Goal: Task Accomplishment & Management: Use online tool/utility

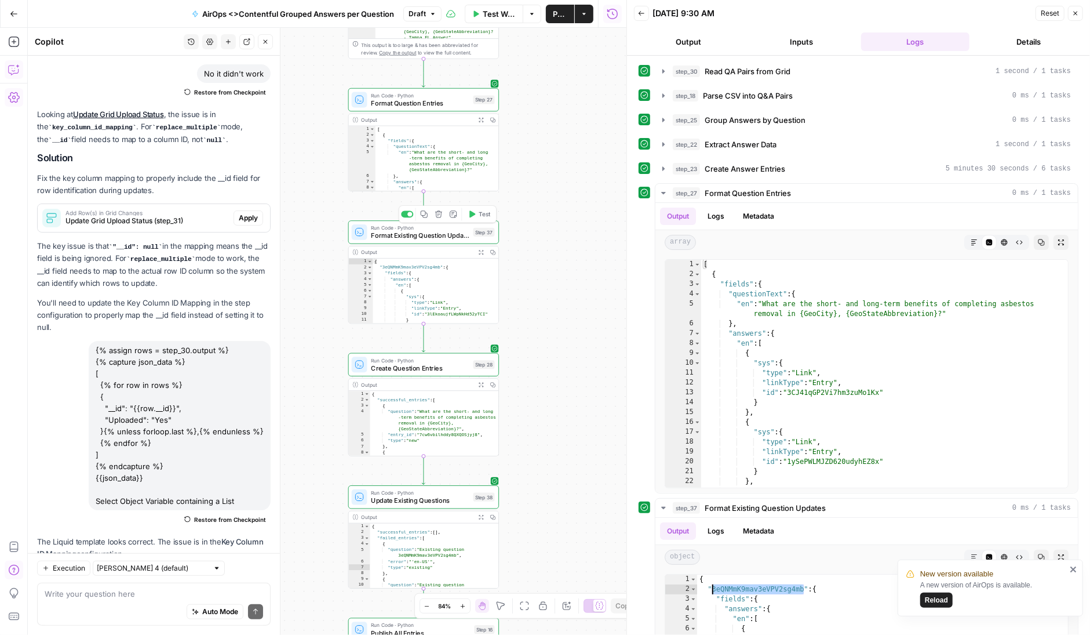
click at [409, 232] on span "Format Existing Question Updates" at bounding box center [420, 236] width 99 height 10
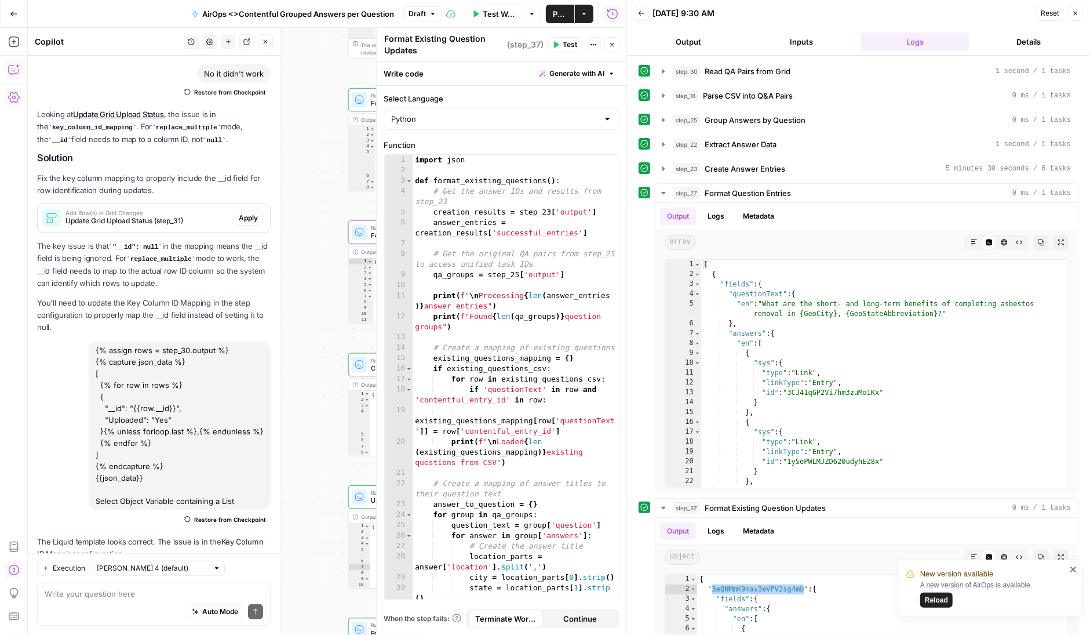
click at [319, 465] on div "Workflow Set Inputs Inputs Read from Grid Read QA Pairs from Grid Step 30 Outpu…" at bounding box center [327, 331] width 599 height 607
click at [99, 594] on textarea at bounding box center [154, 594] width 219 height 12
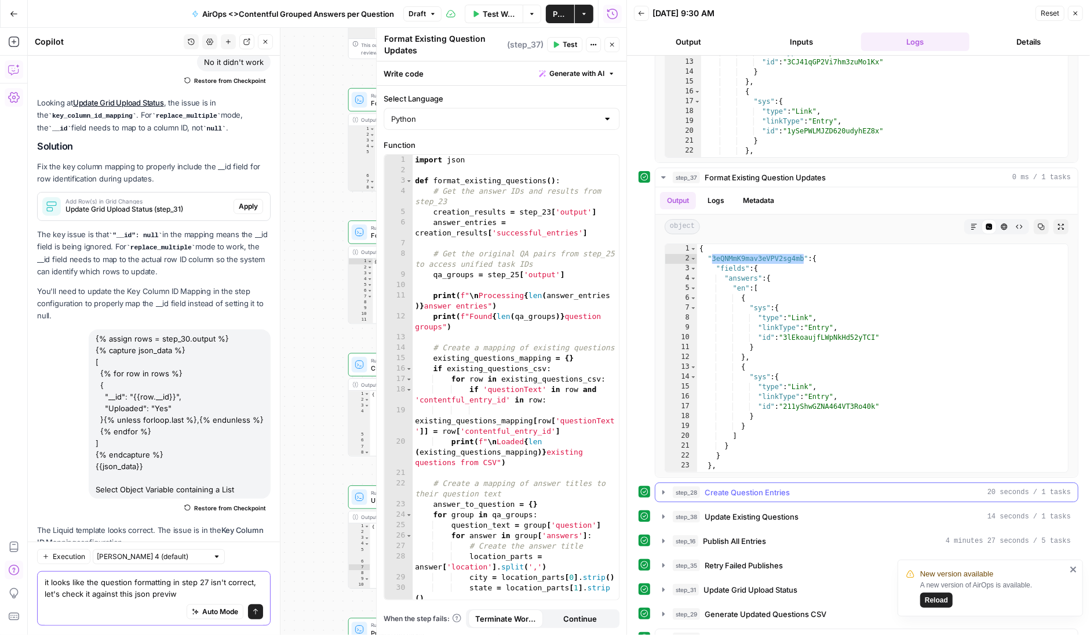
scroll to position [334, 0]
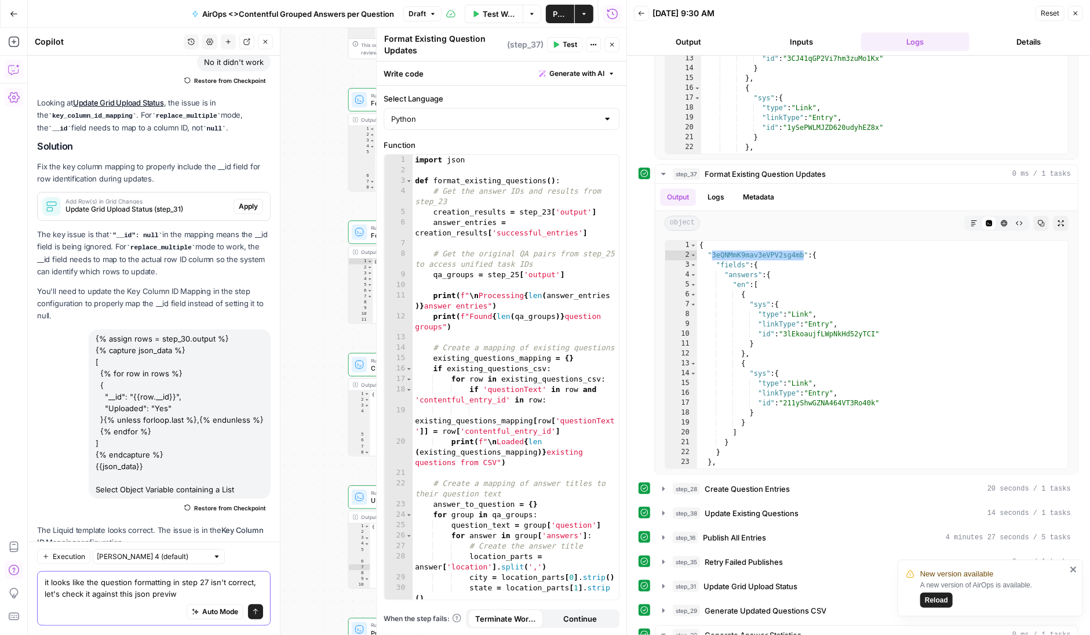
click at [202, 598] on textarea "it looks like the question formatting in step 27 isn't correct, let's check it …" at bounding box center [154, 587] width 219 height 23
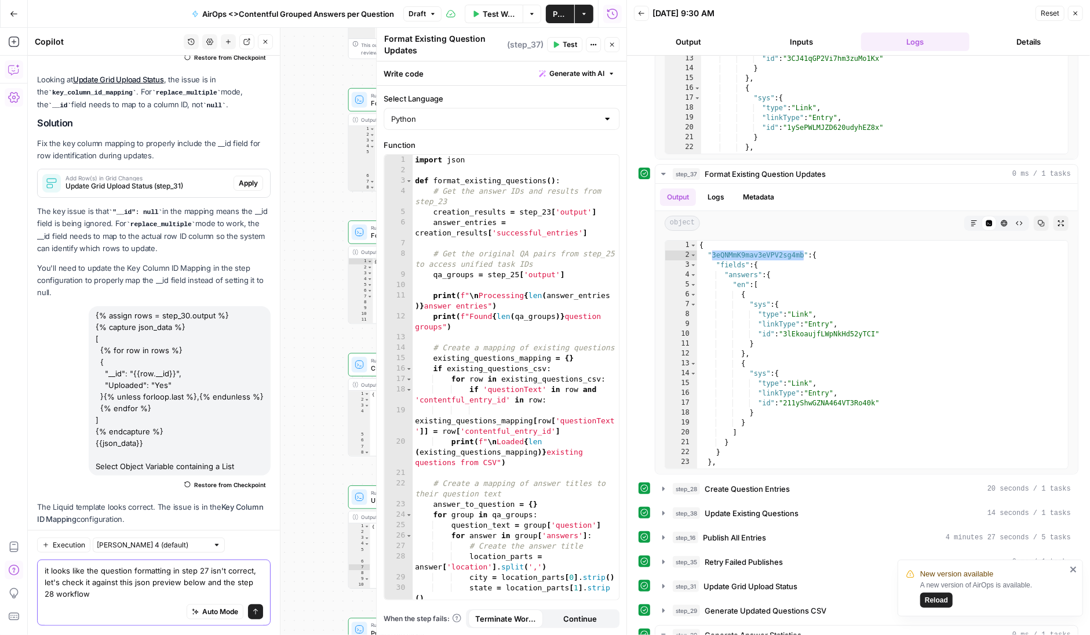
paste textarea "JSON Preview { "name": "Question", "description": "Q&A component with contribut…"
type textarea "it looks like the question formatting in step 27 isn't correct, let's check it …"
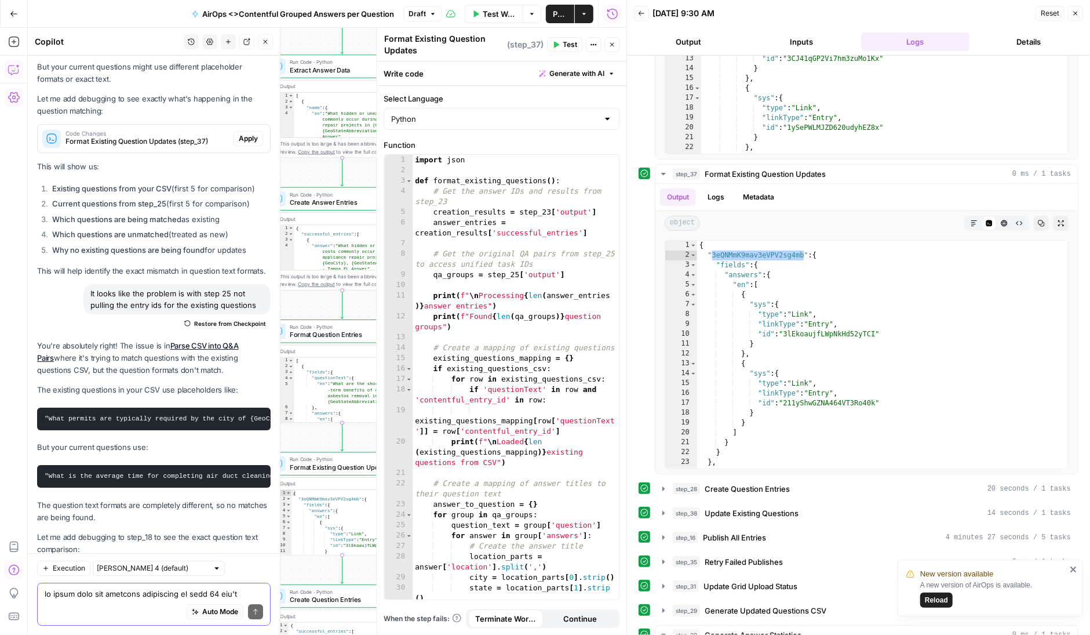
scroll to position [0, 0]
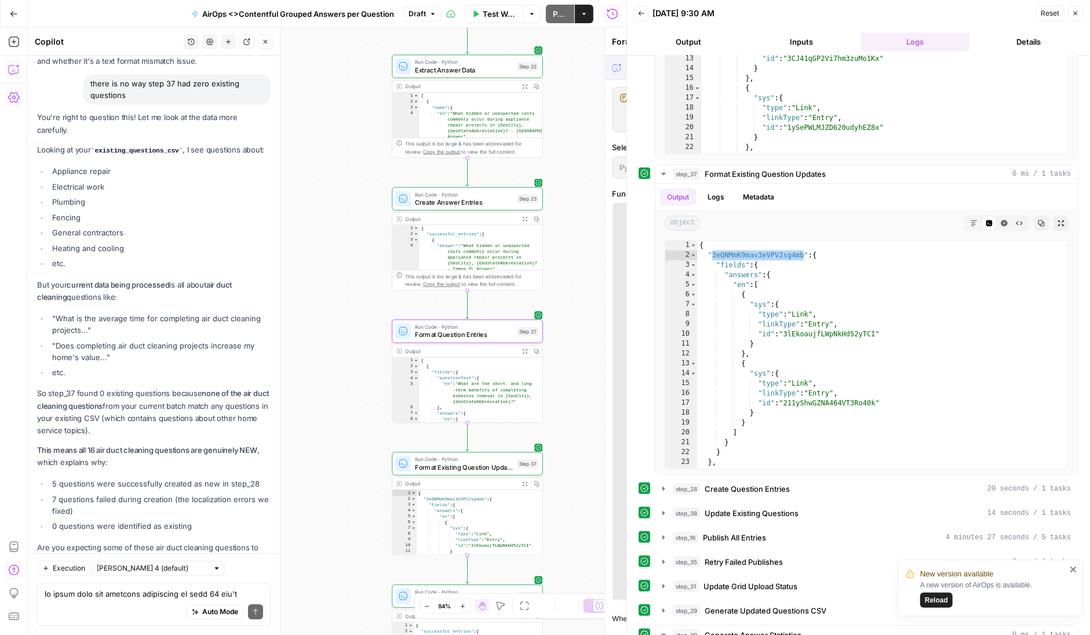
scroll to position [181901, 0]
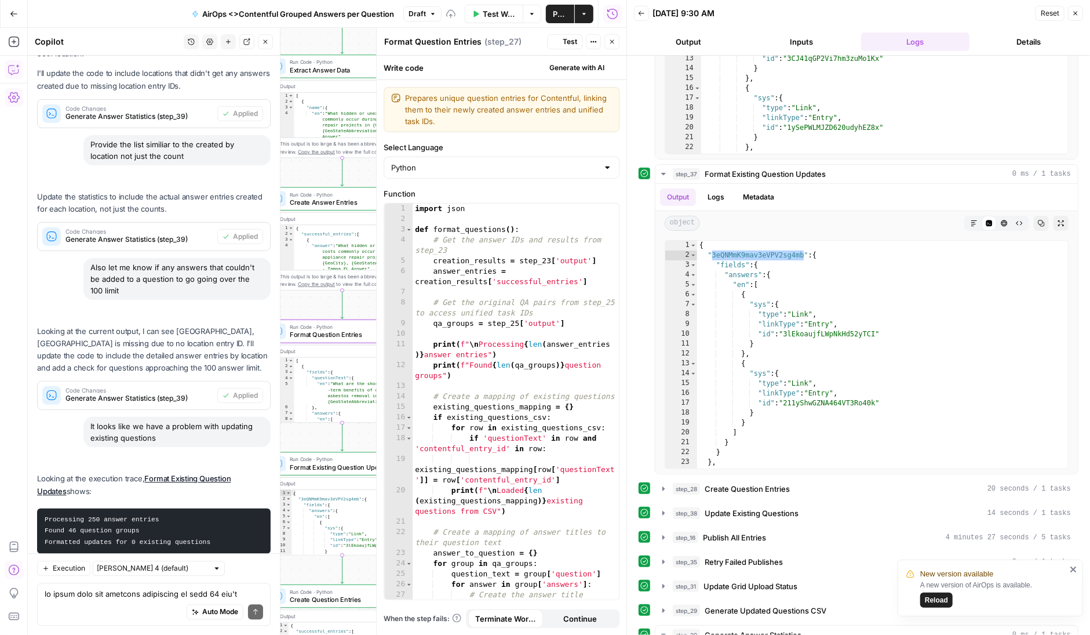
scroll to position [182680, 0]
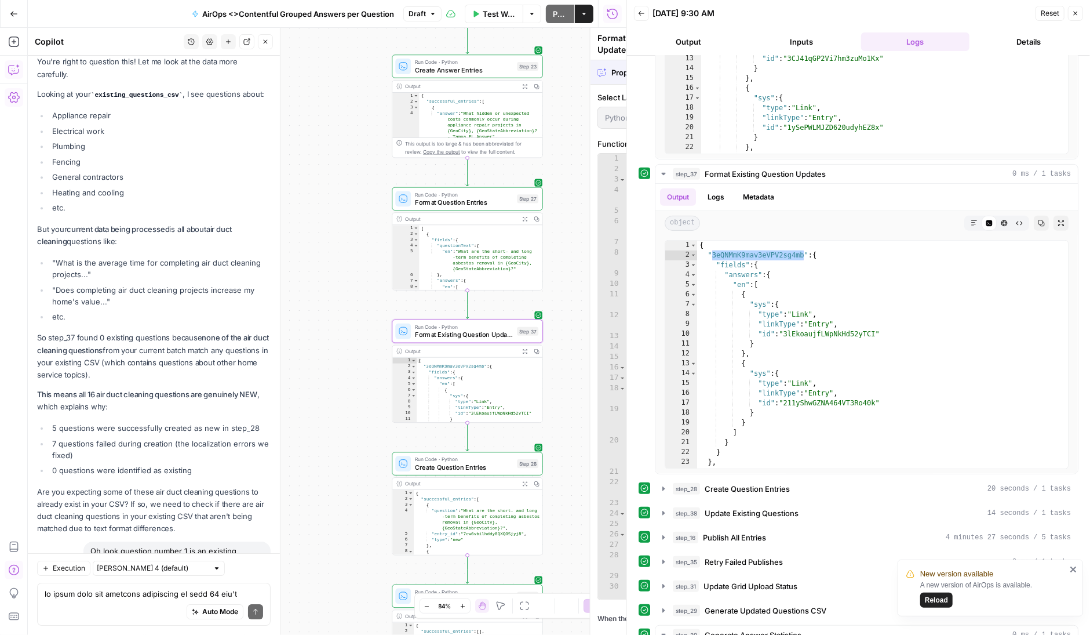
scroll to position [181901, 0]
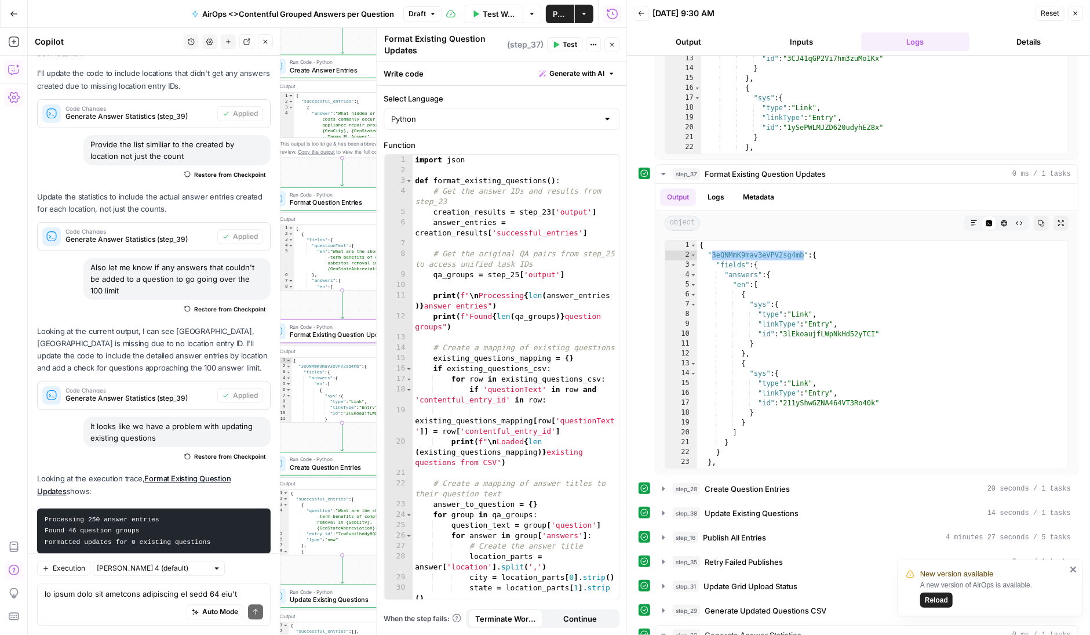
scroll to position [182680, 0]
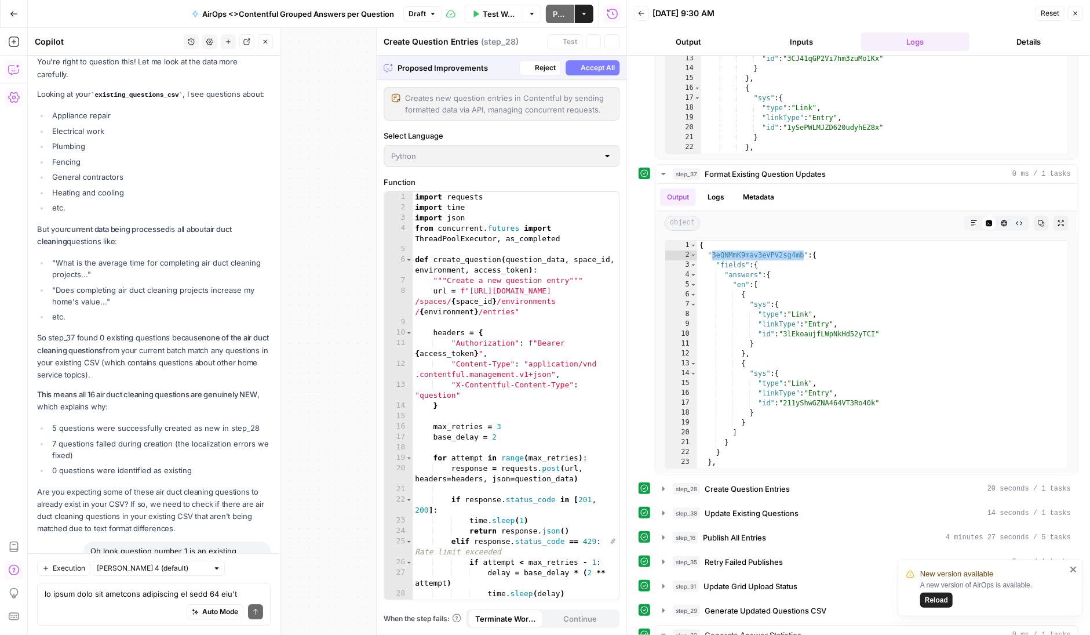
scroll to position [181901, 0]
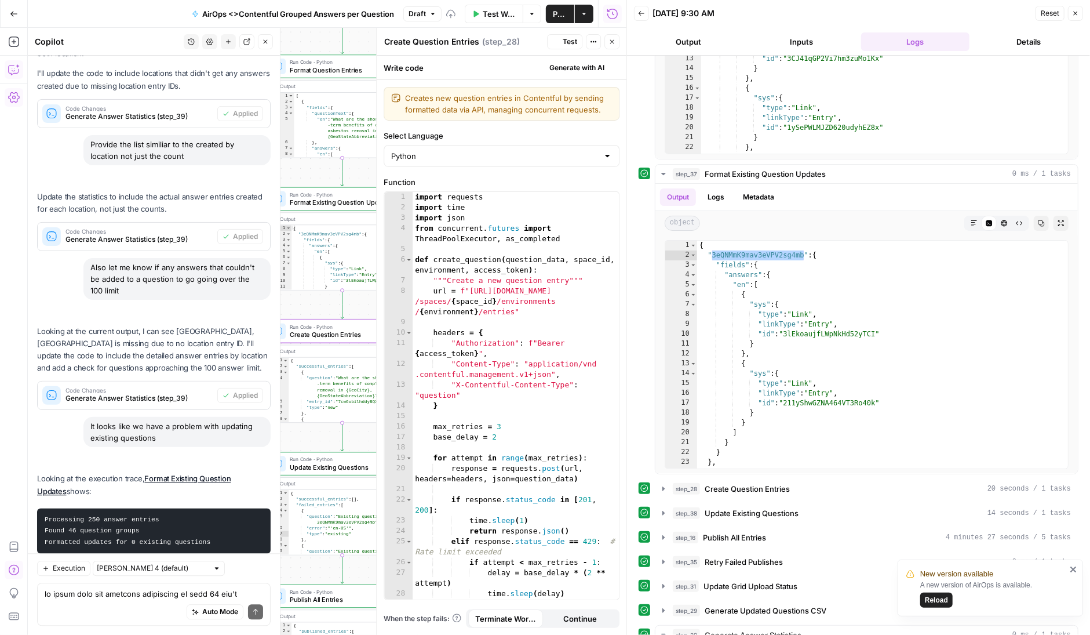
scroll to position [182680, 0]
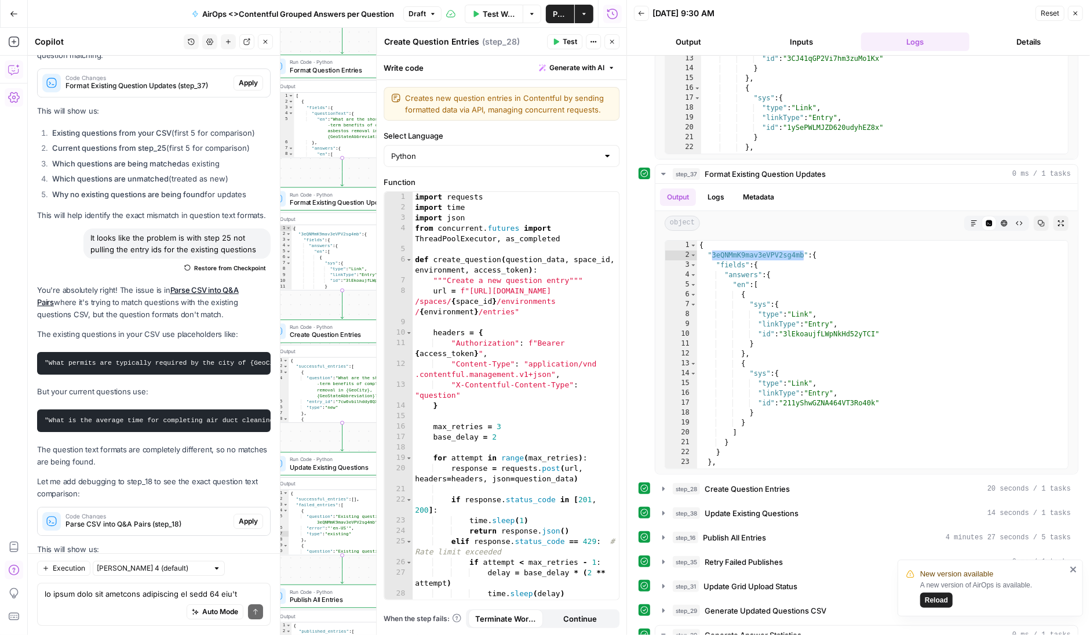
click at [641, 10] on icon "button" at bounding box center [641, 13] width 7 height 7
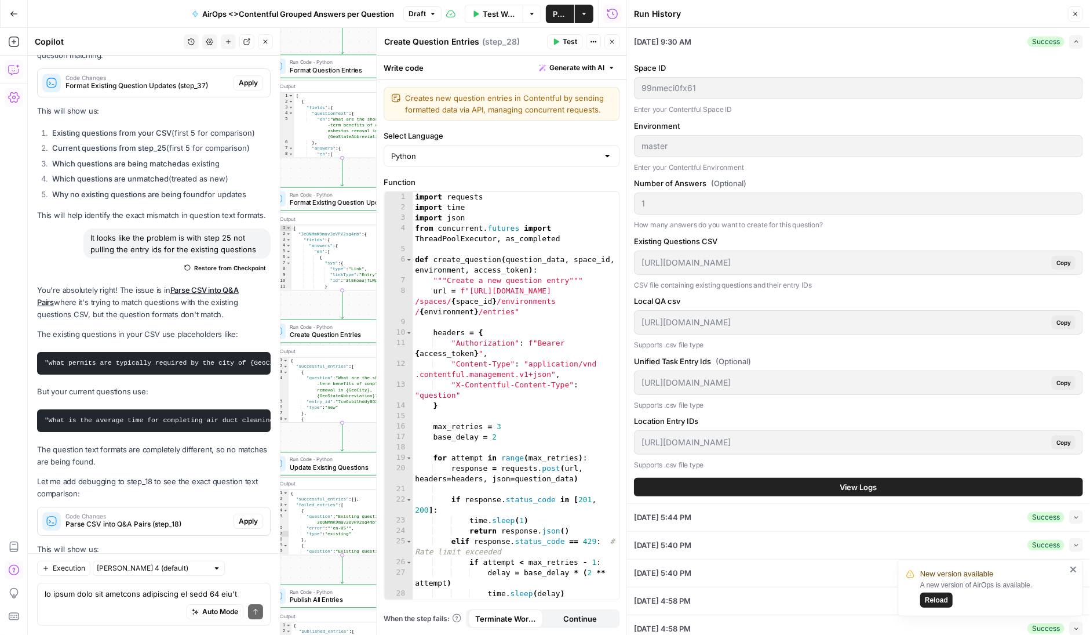
click at [818, 479] on button "View Logs" at bounding box center [858, 487] width 449 height 19
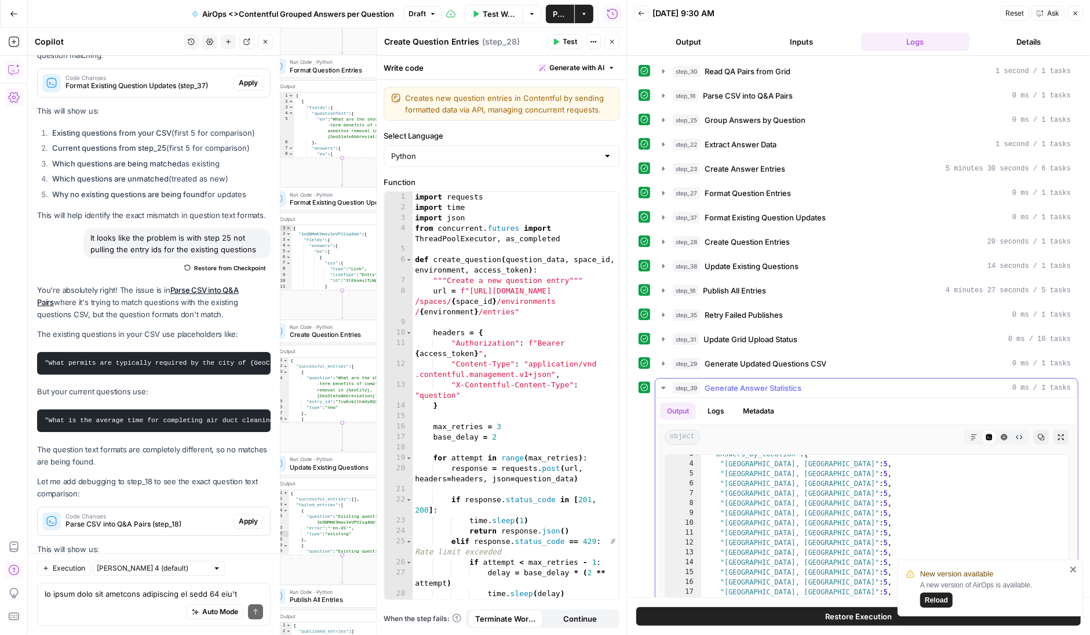
scroll to position [0, 0]
click at [666, 188] on icon "button" at bounding box center [663, 192] width 9 height 9
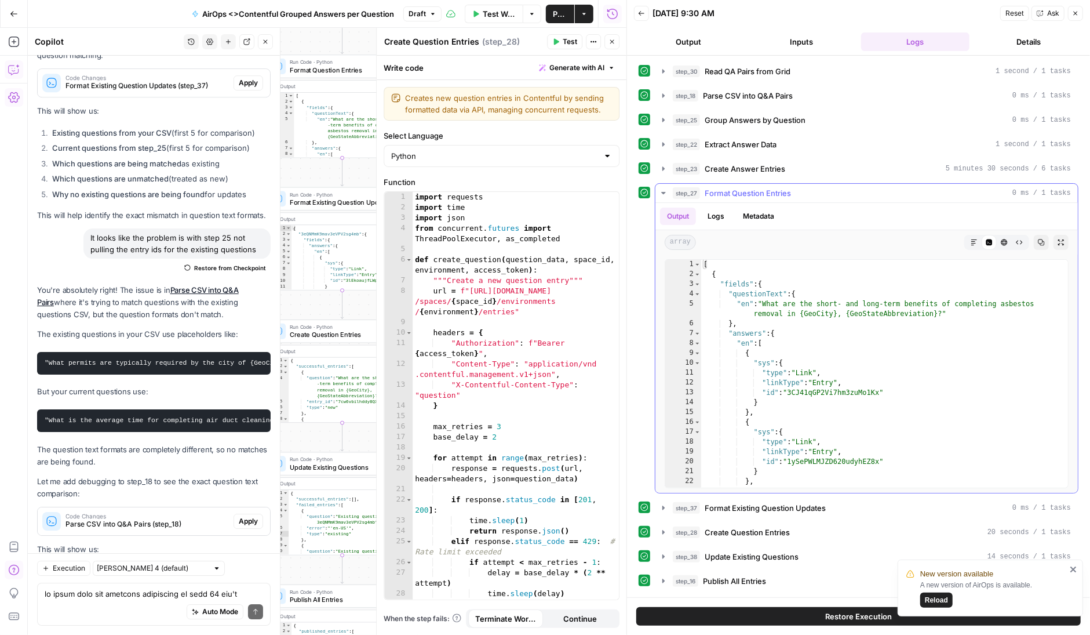
click at [667, 189] on icon "button" at bounding box center [663, 192] width 9 height 9
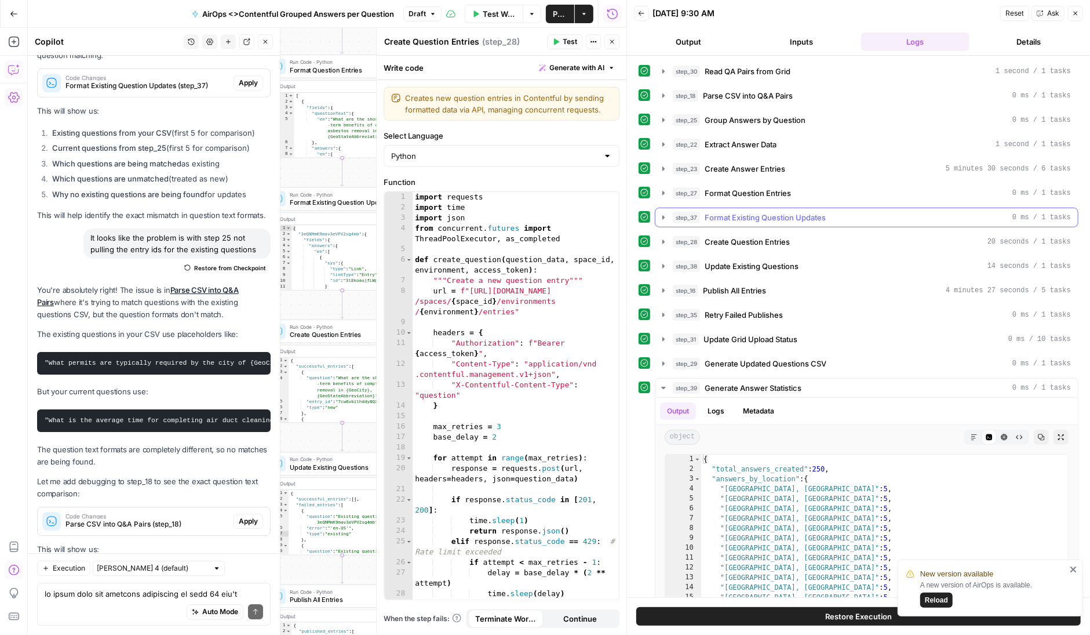
click at [667, 217] on icon "button" at bounding box center [663, 217] width 9 height 9
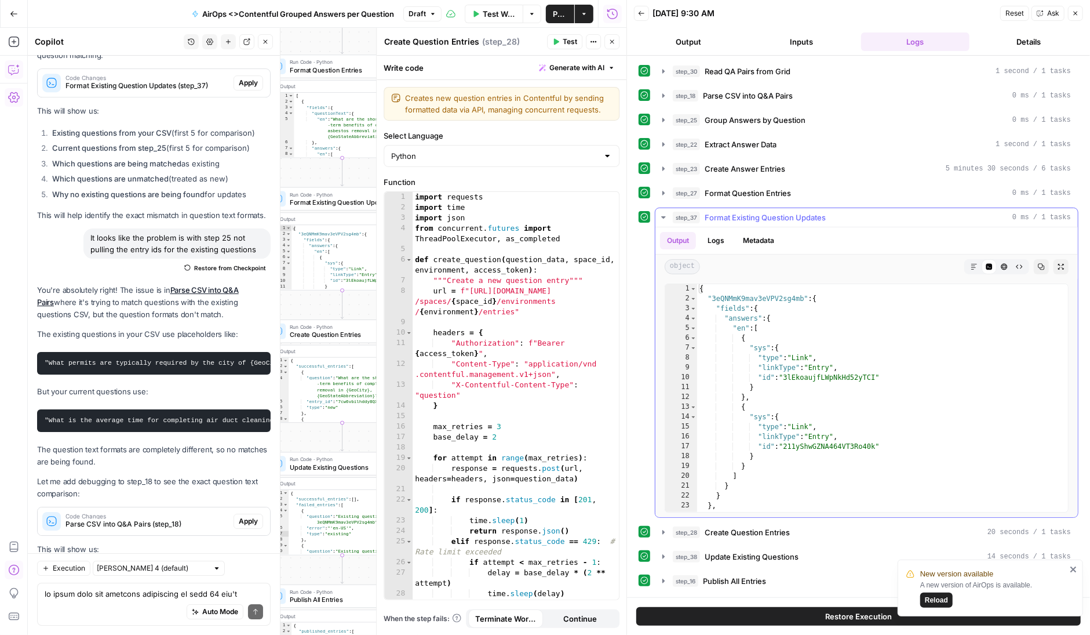
click at [666, 213] on icon "button" at bounding box center [663, 217] width 9 height 9
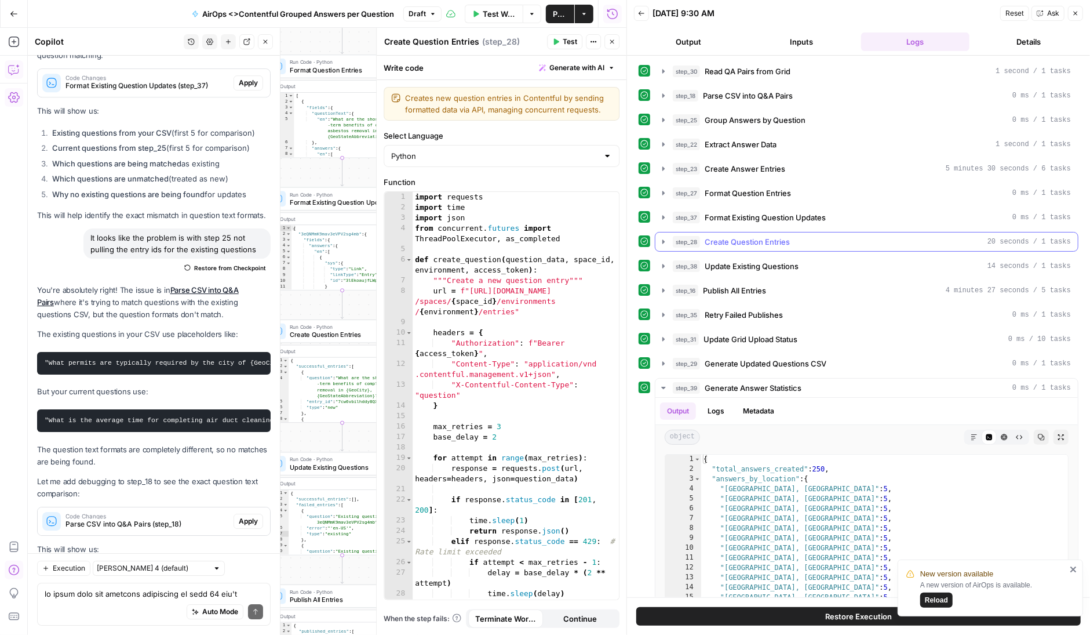
click at [663, 239] on icon "button" at bounding box center [664, 241] width 2 height 4
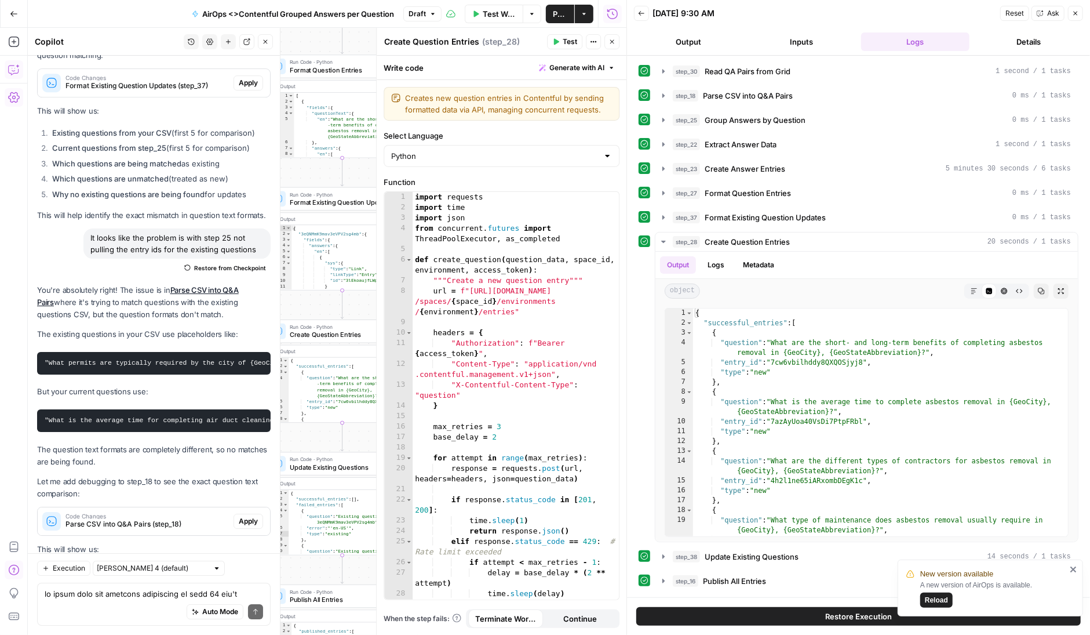
click at [613, 42] on icon "button" at bounding box center [612, 41] width 7 height 7
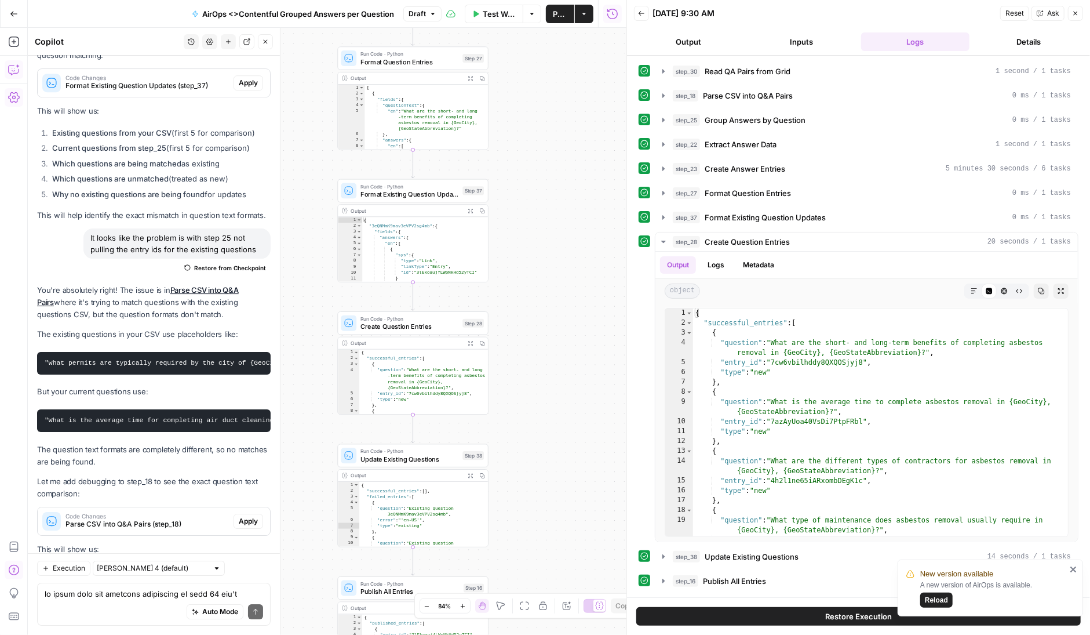
drag, startPoint x: 462, startPoint y: 428, endPoint x: 533, endPoint y: 420, distance: 71.2
click at [533, 420] on div "Workflow Set Inputs Inputs Read from Grid Read QA Pairs from Grid Step 30 Outpu…" at bounding box center [327, 331] width 599 height 607
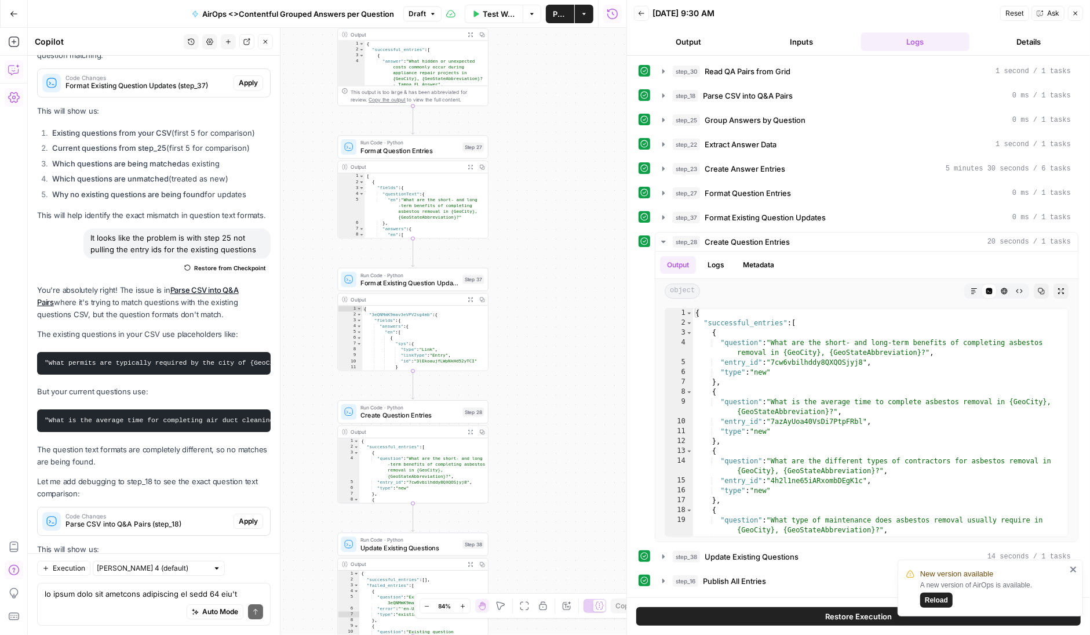
drag, startPoint x: 529, startPoint y: 162, endPoint x: 529, endPoint y: 299, distance: 136.8
click at [529, 299] on div "Workflow Set Inputs Inputs Read from Grid Read QA Pairs from Grid Step 30 Outpu…" at bounding box center [327, 331] width 599 height 607
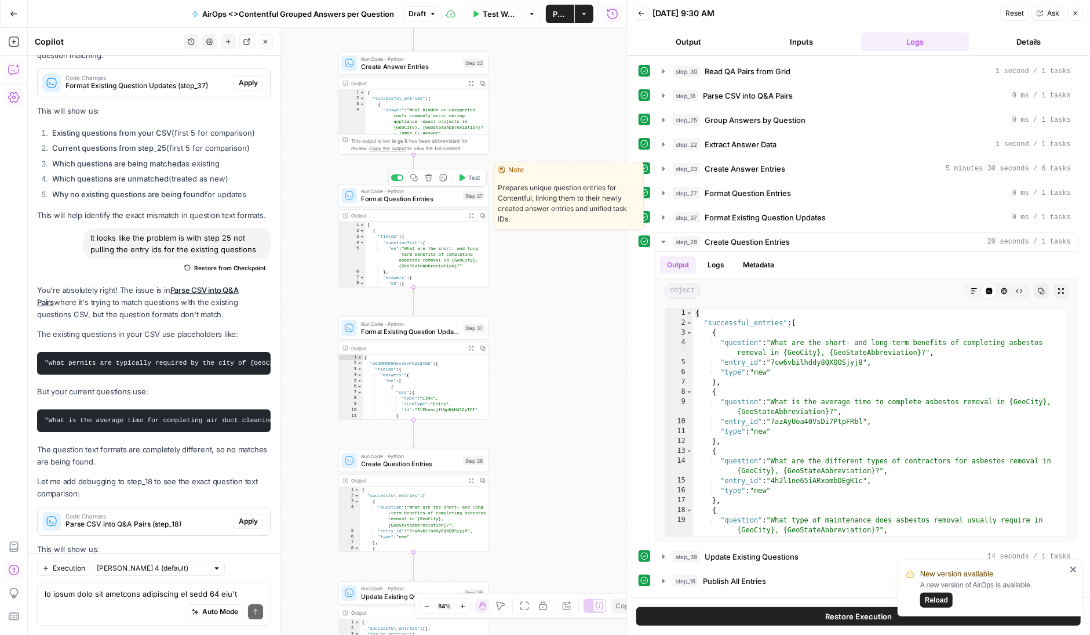
click at [465, 180] on icon "button" at bounding box center [462, 178] width 8 height 8
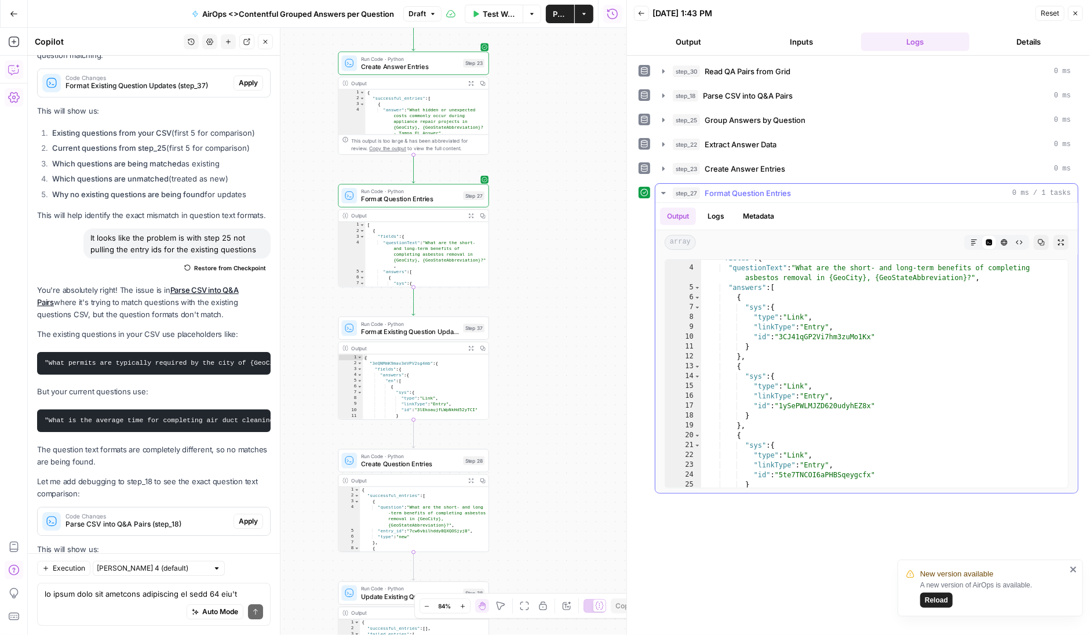
scroll to position [2, 0]
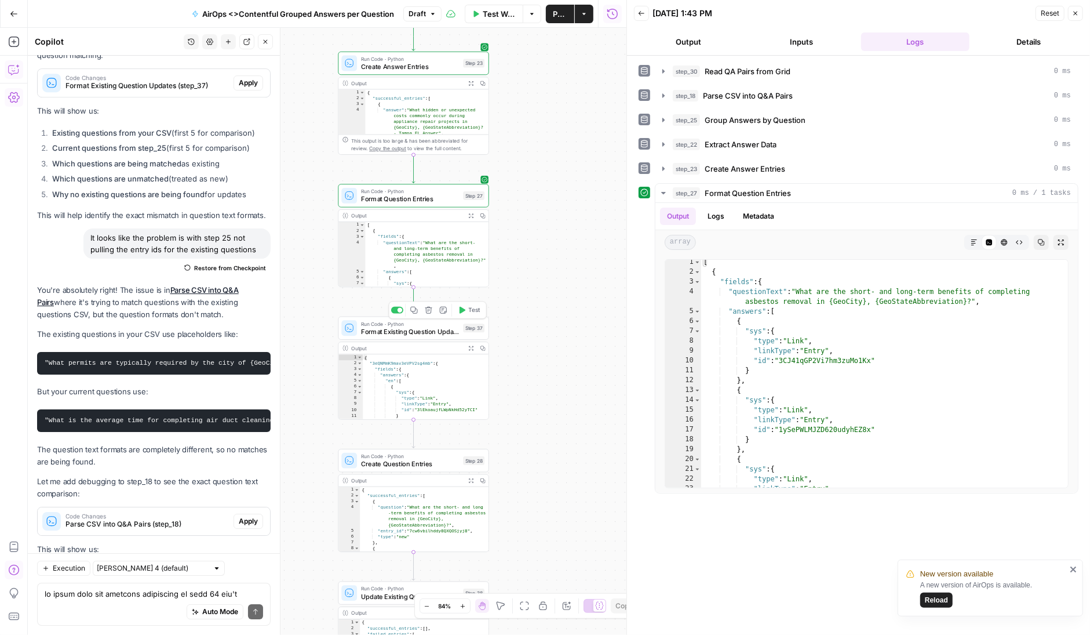
click at [463, 310] on icon "button" at bounding box center [463, 310] width 6 height 7
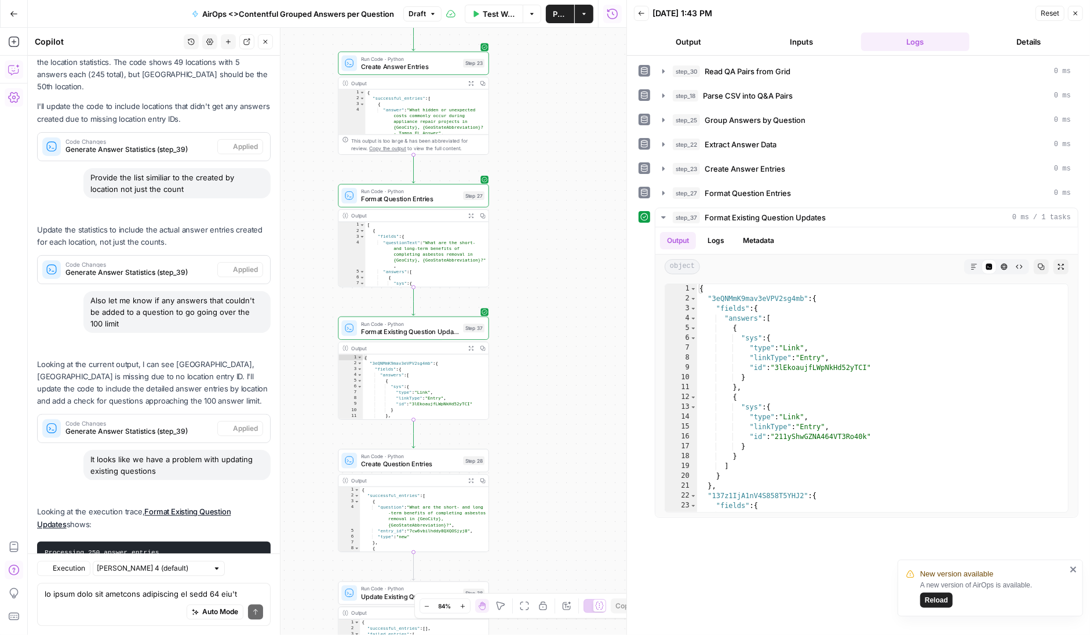
scroll to position [182680, 0]
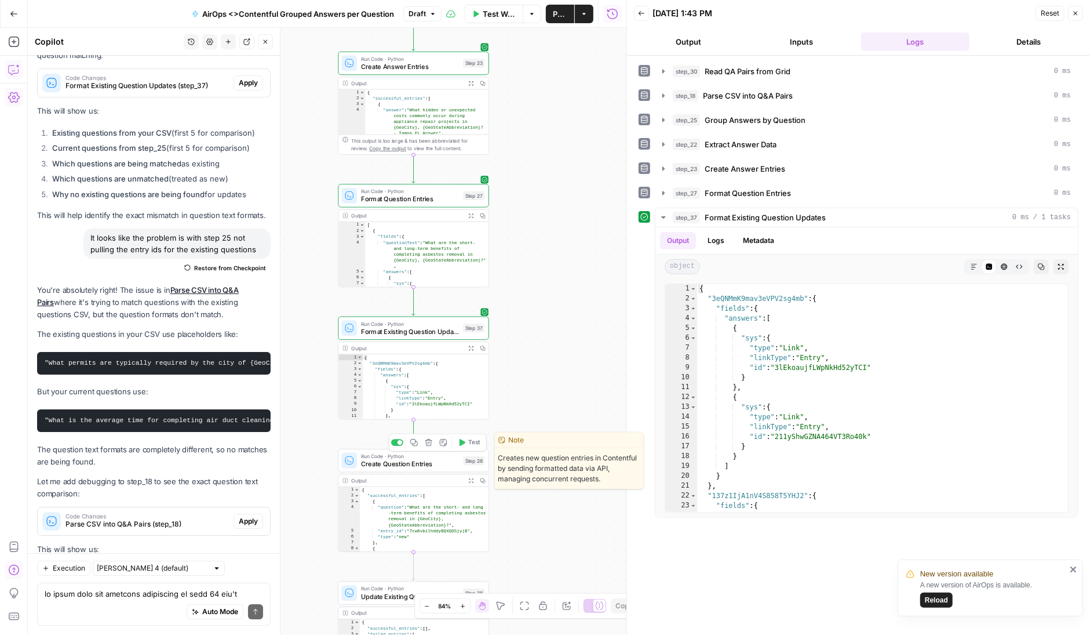
click at [464, 443] on icon "button" at bounding box center [463, 442] width 6 height 7
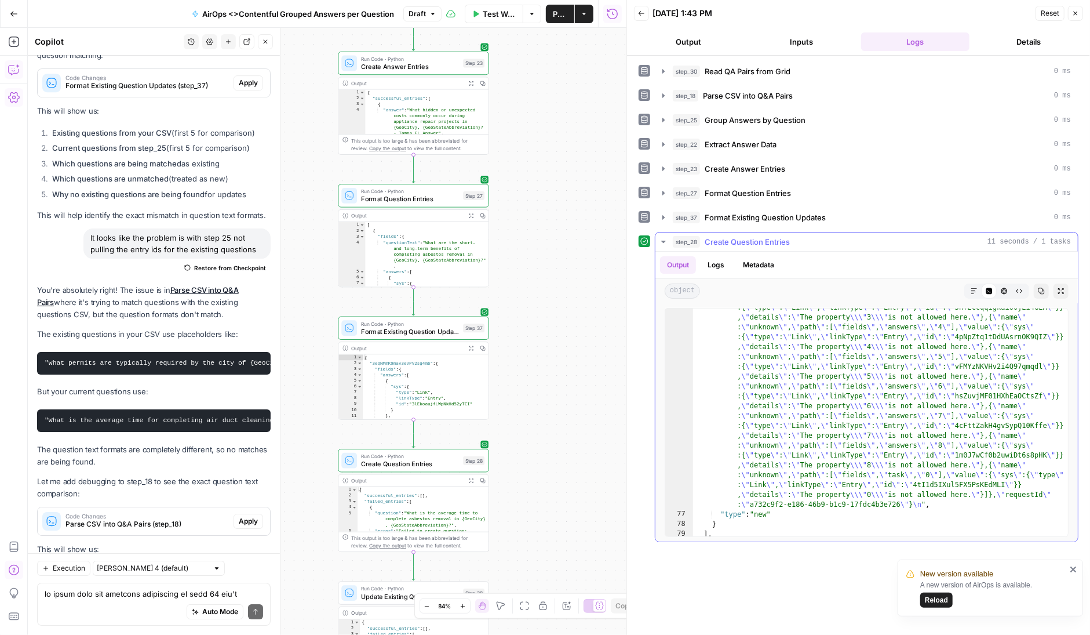
scroll to position [8694, 0]
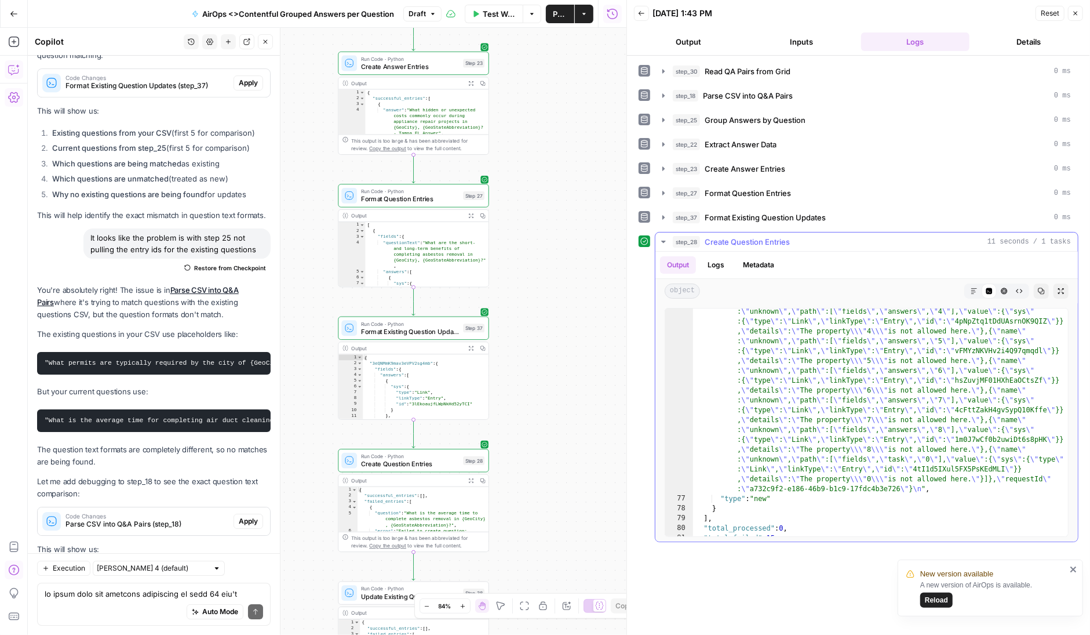
type textarea "*"
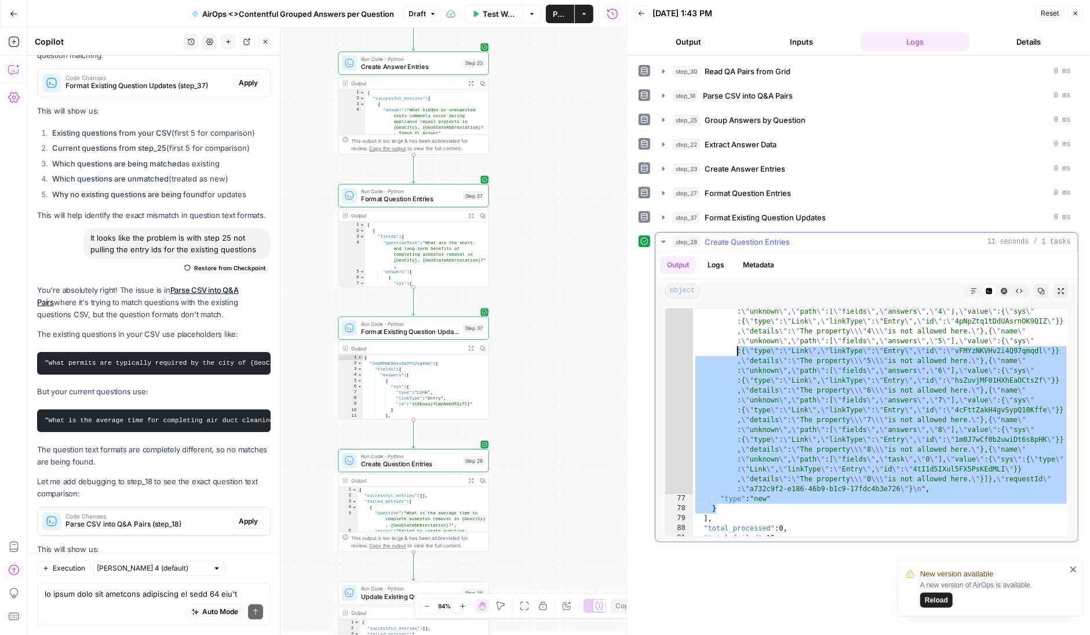
drag, startPoint x: 732, startPoint y: 509, endPoint x: 699, endPoint y: 344, distance: 168.5
click at [699, 344] on div ""error" : "Failed to create question: { \" sys \" :{ \" type \" : \" Error \" ,…" at bounding box center [881, 430] width 376 height 603
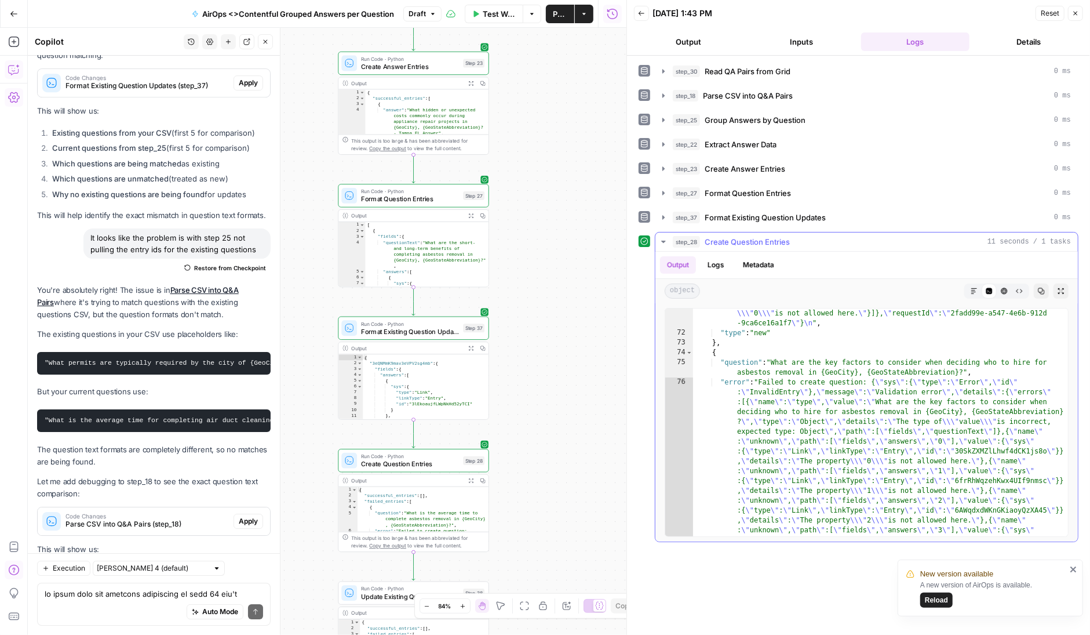
scroll to position [8432, 0]
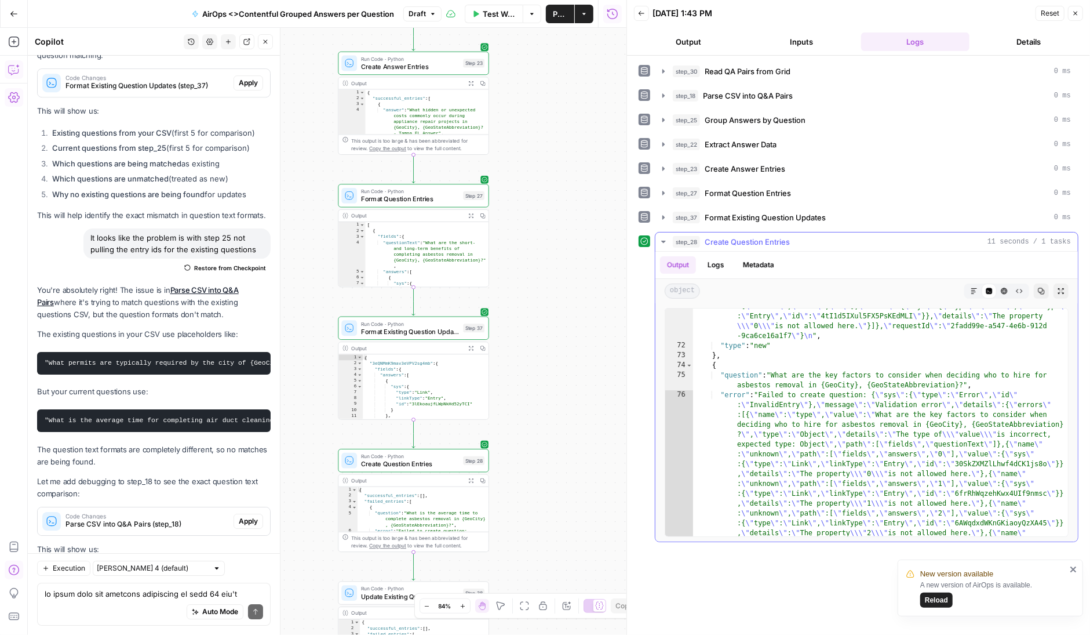
click at [697, 362] on div ""error" : "Failed to create question: { \" sys \" :{ \" type \" : \" Error \" ,…" at bounding box center [881, 411] width 376 height 1046
type textarea "**********"
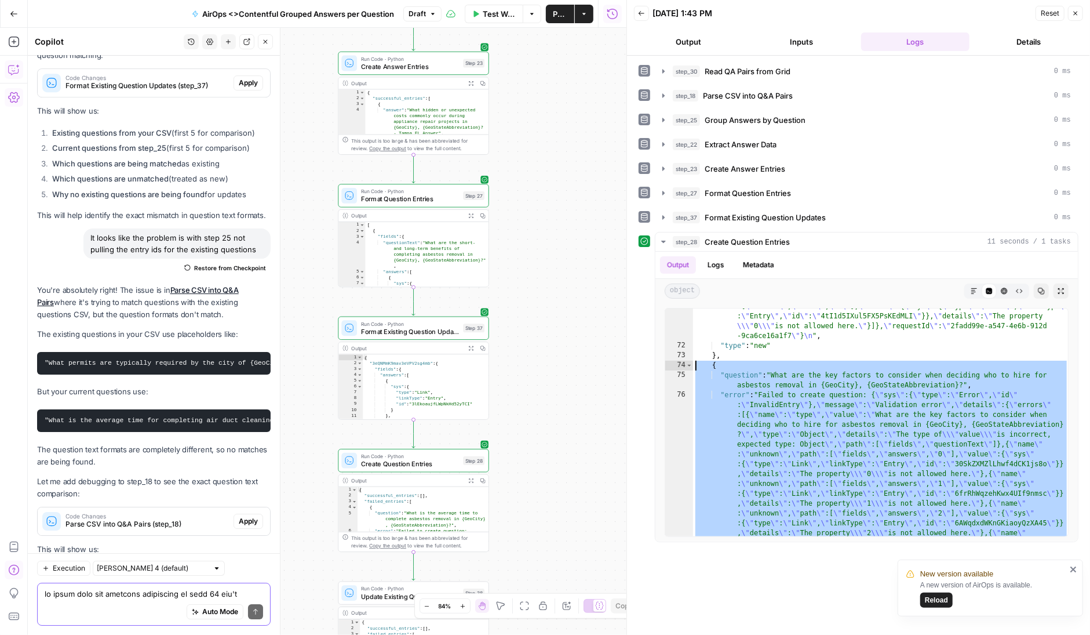
click at [119, 588] on textarea at bounding box center [154, 594] width 219 height 12
paste textarea "{ "question": "What are the key factors to consider when deciding who to hire f…"
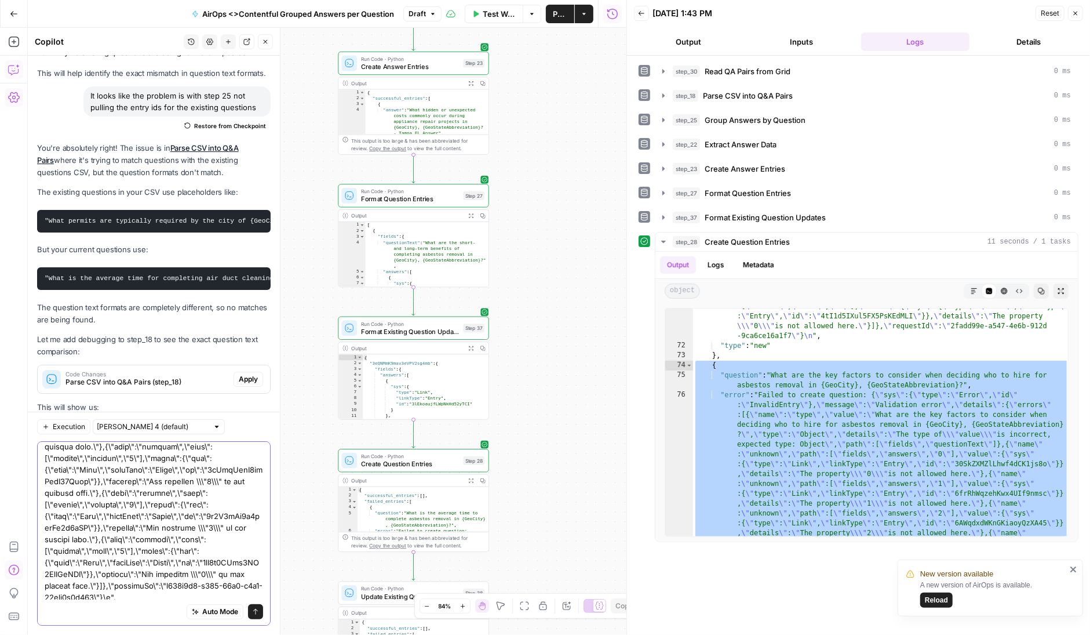
scroll to position [492, 0]
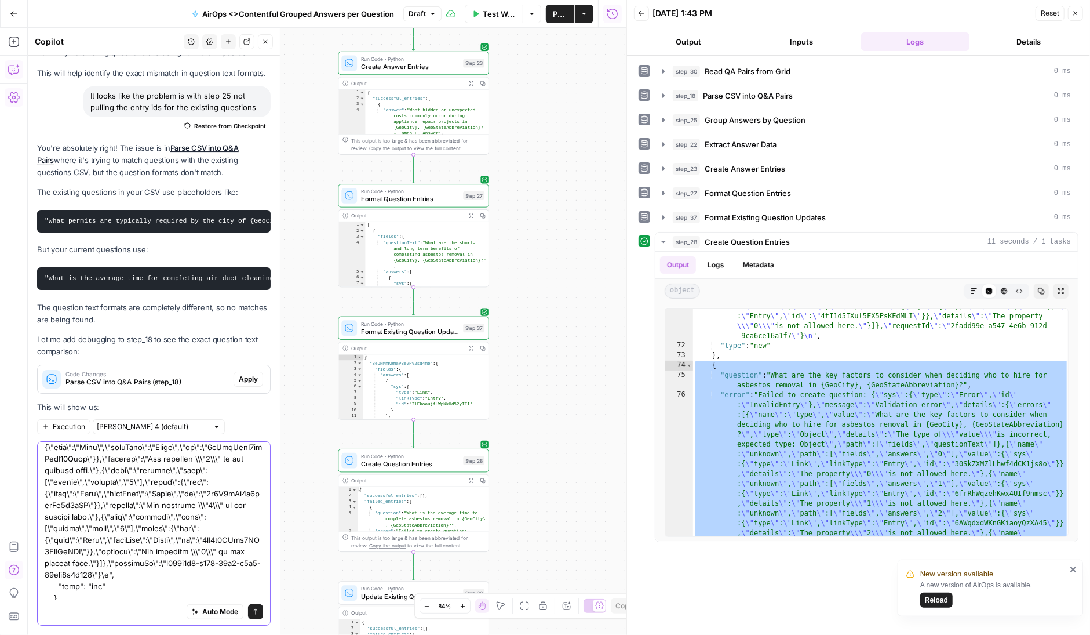
type textarea "{ "question": "What are the key factors to consider when deciding who to hire f…"
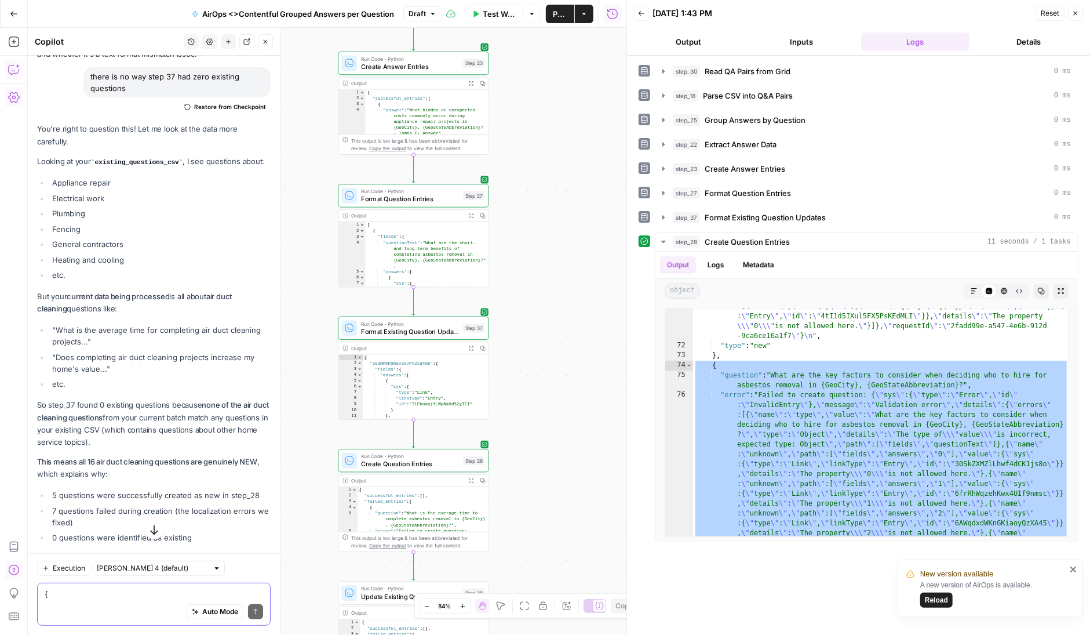
scroll to position [183267, 0]
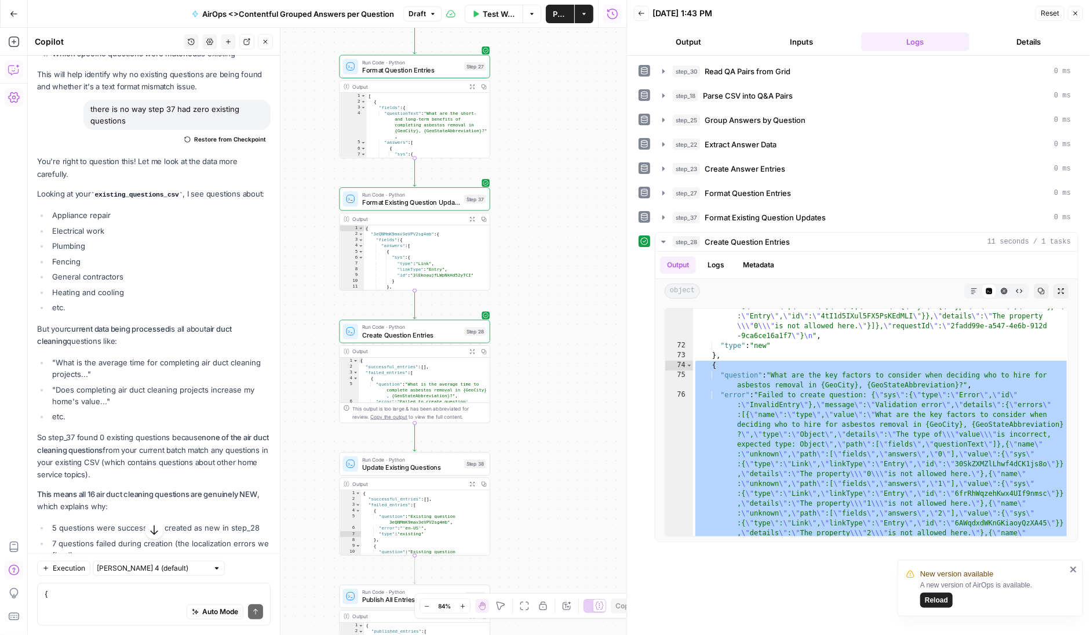
click at [427, 467] on span "Update Existing Questions" at bounding box center [411, 468] width 99 height 10
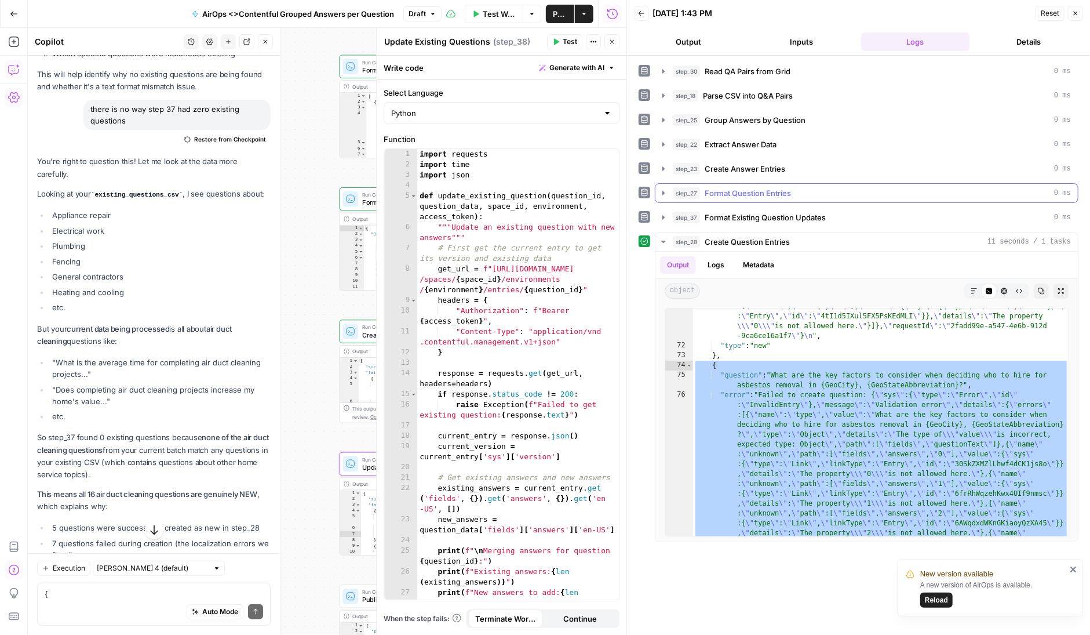
click at [663, 188] on icon "button" at bounding box center [663, 192] width 9 height 9
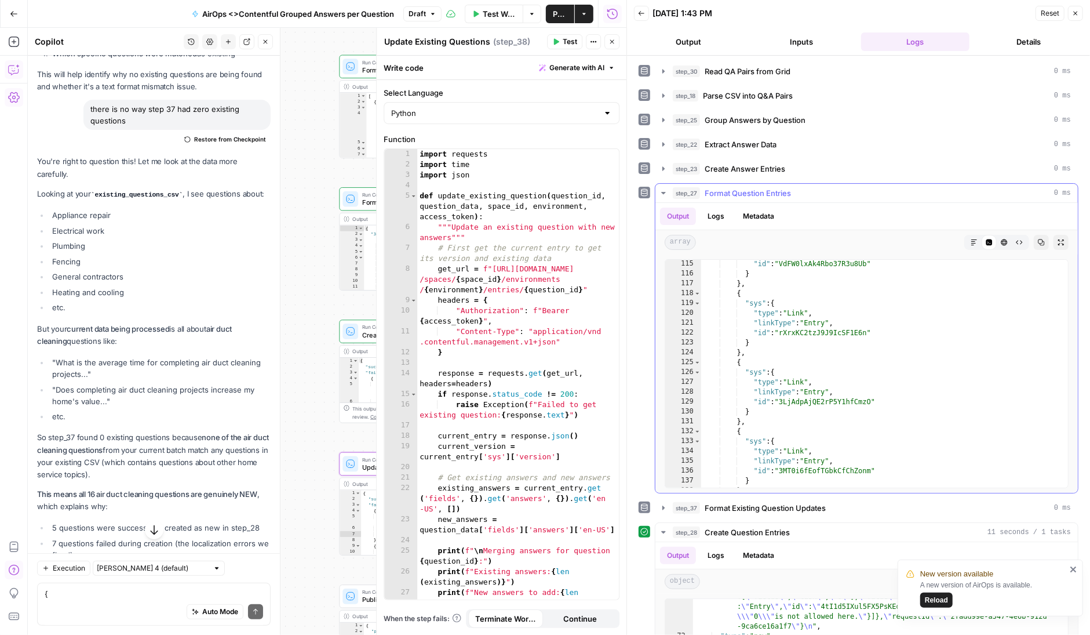
scroll to position [1110, 0]
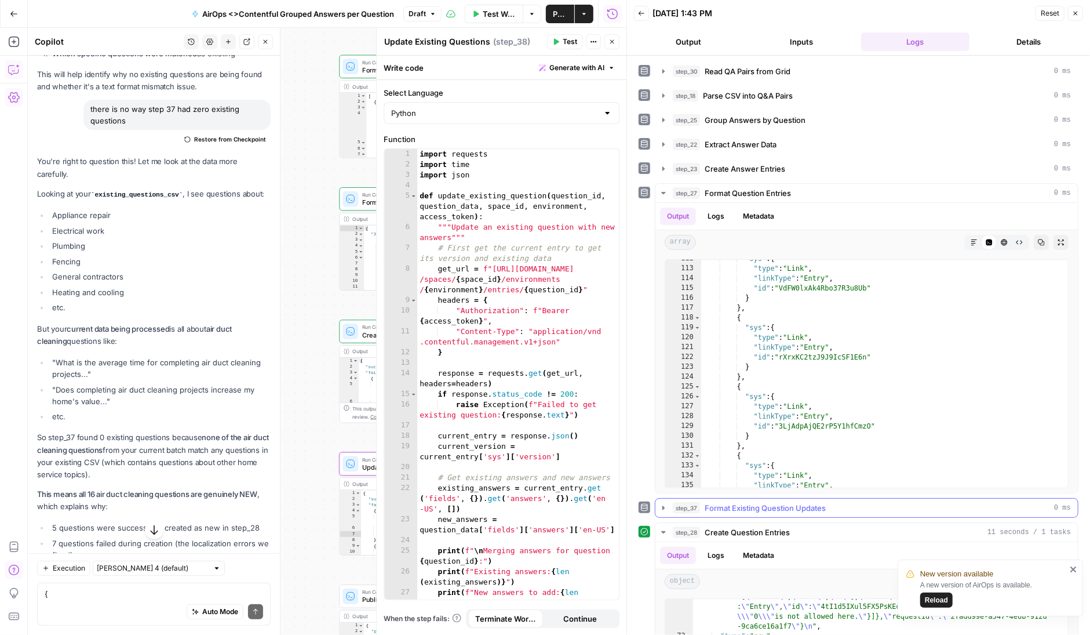
click at [663, 505] on icon "button" at bounding box center [664, 507] width 2 height 4
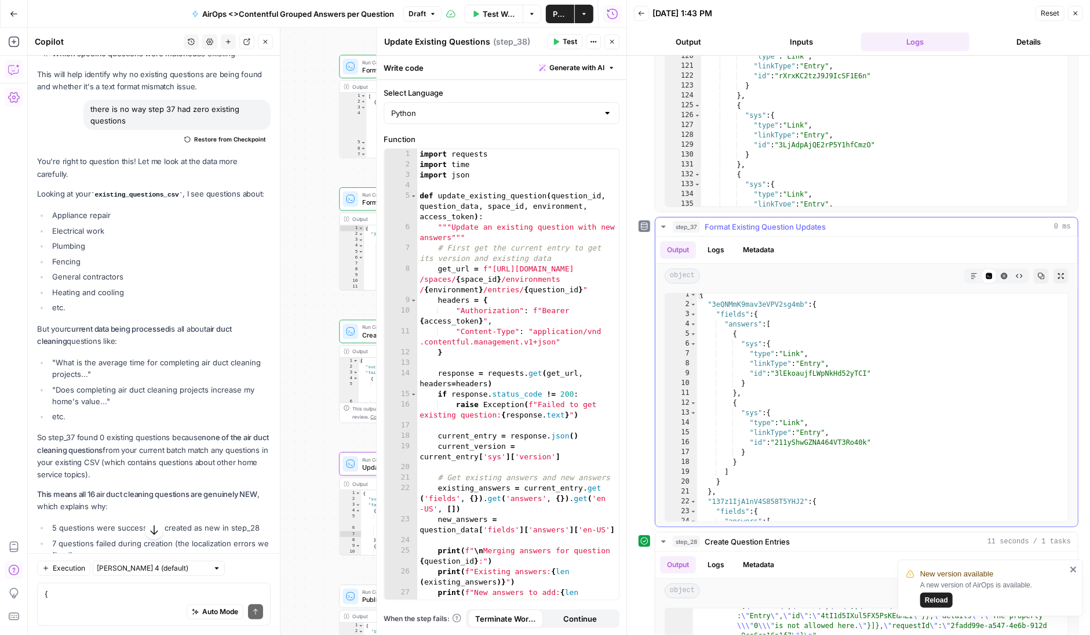
scroll to position [281, 0]
click at [667, 223] on icon "button" at bounding box center [663, 227] width 9 height 9
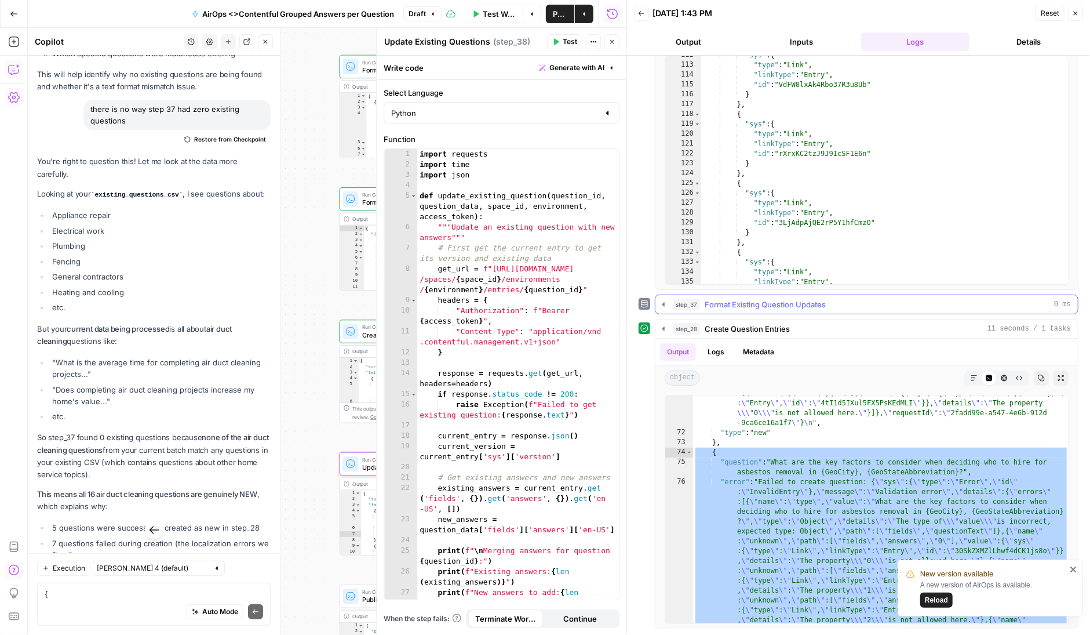
scroll to position [199, 0]
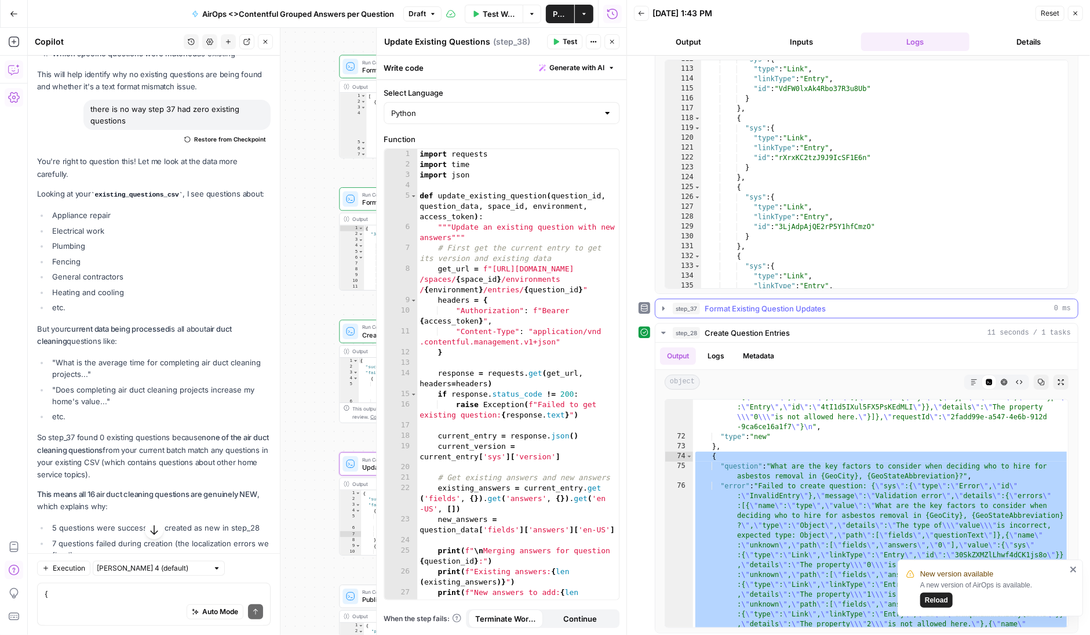
click at [664, 304] on icon "button" at bounding box center [663, 308] width 9 height 9
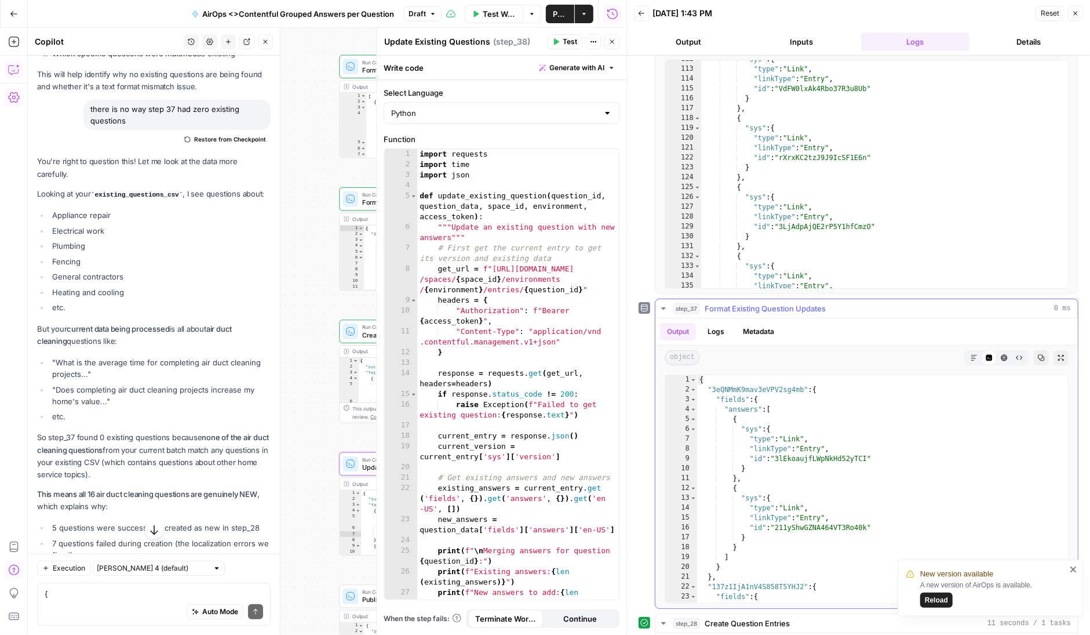
click at [720, 328] on button "Logs" at bounding box center [716, 331] width 31 height 17
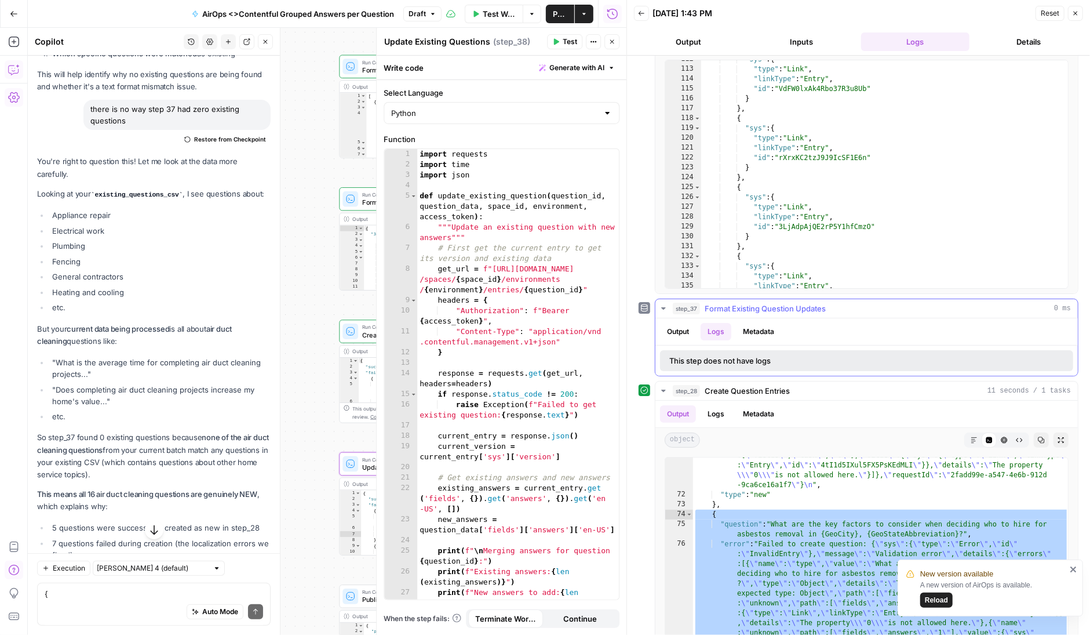
click at [717, 330] on button "Logs" at bounding box center [716, 331] width 31 height 17
click at [683, 330] on button "Output" at bounding box center [678, 331] width 36 height 17
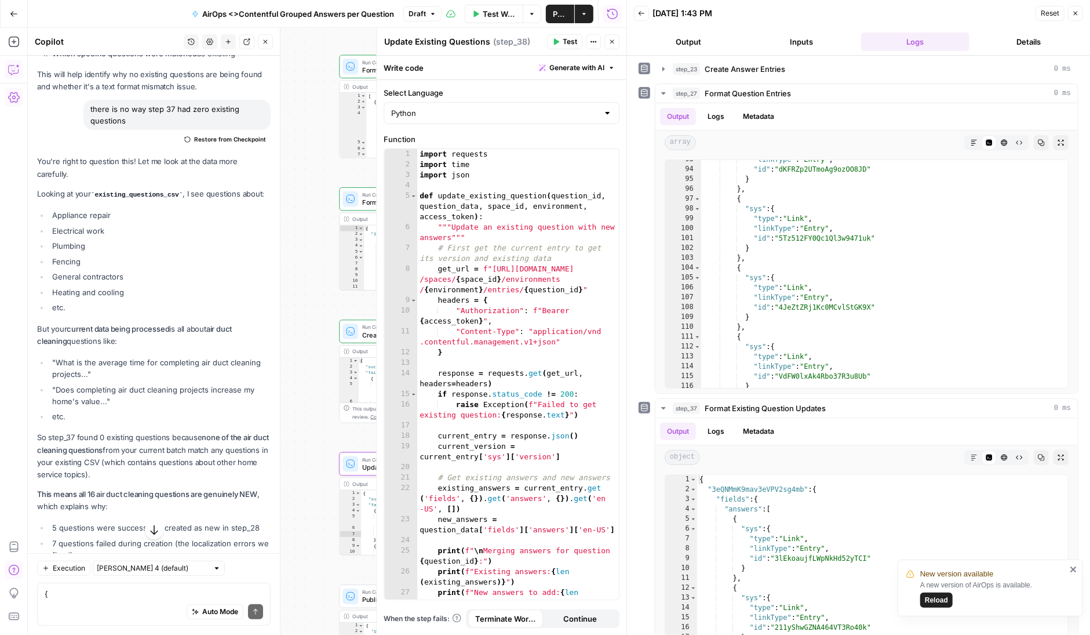
scroll to position [89, 0]
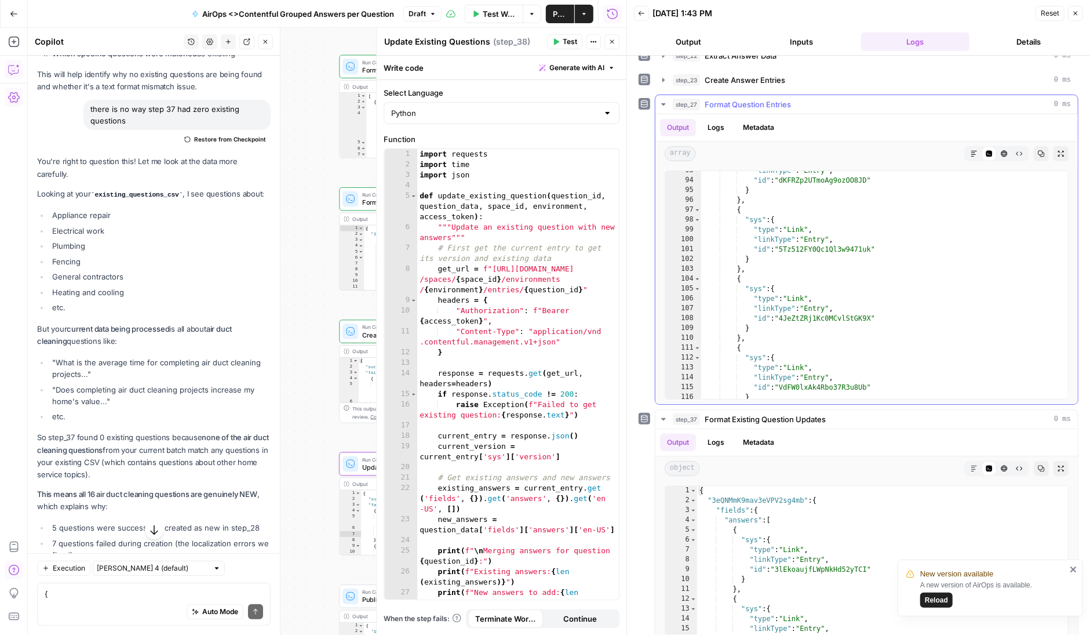
click at [718, 125] on button "Logs" at bounding box center [716, 127] width 31 height 17
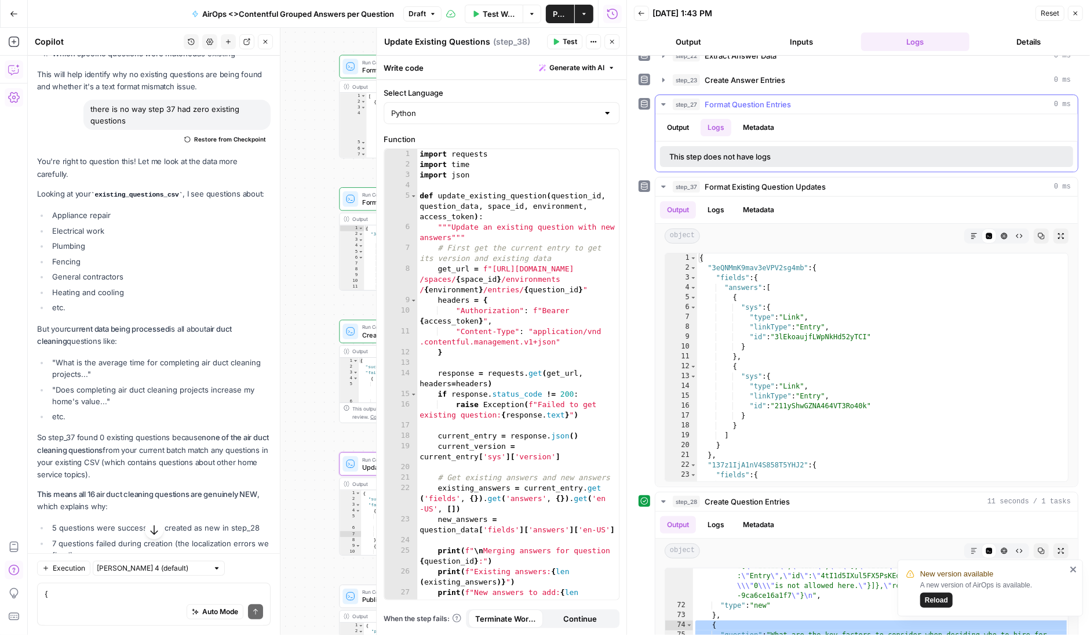
click at [718, 129] on button "Logs" at bounding box center [716, 127] width 31 height 17
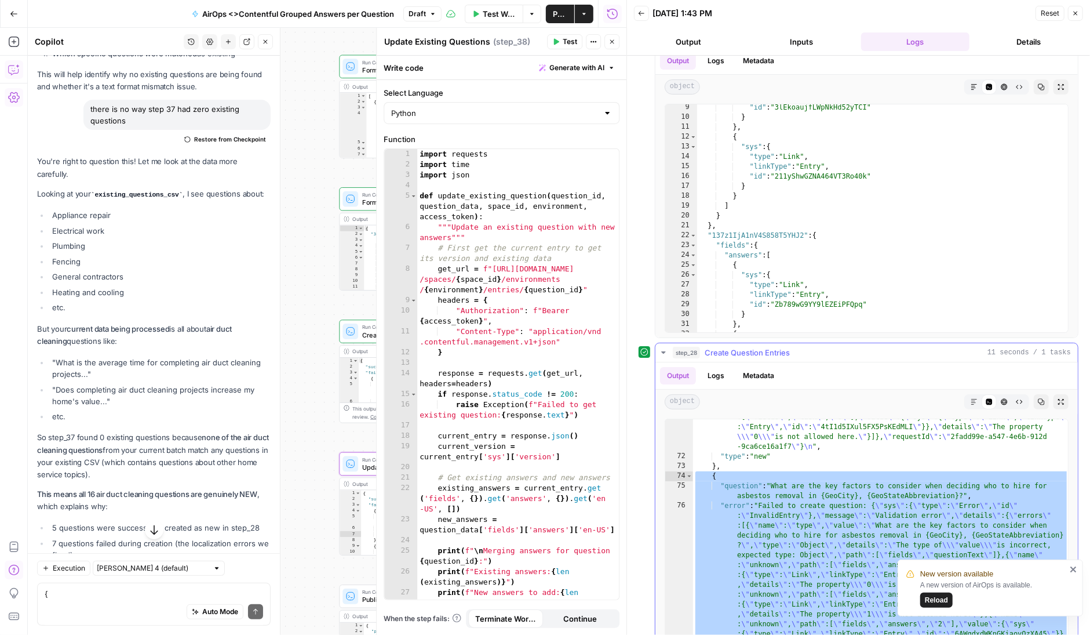
scroll to position [257, 0]
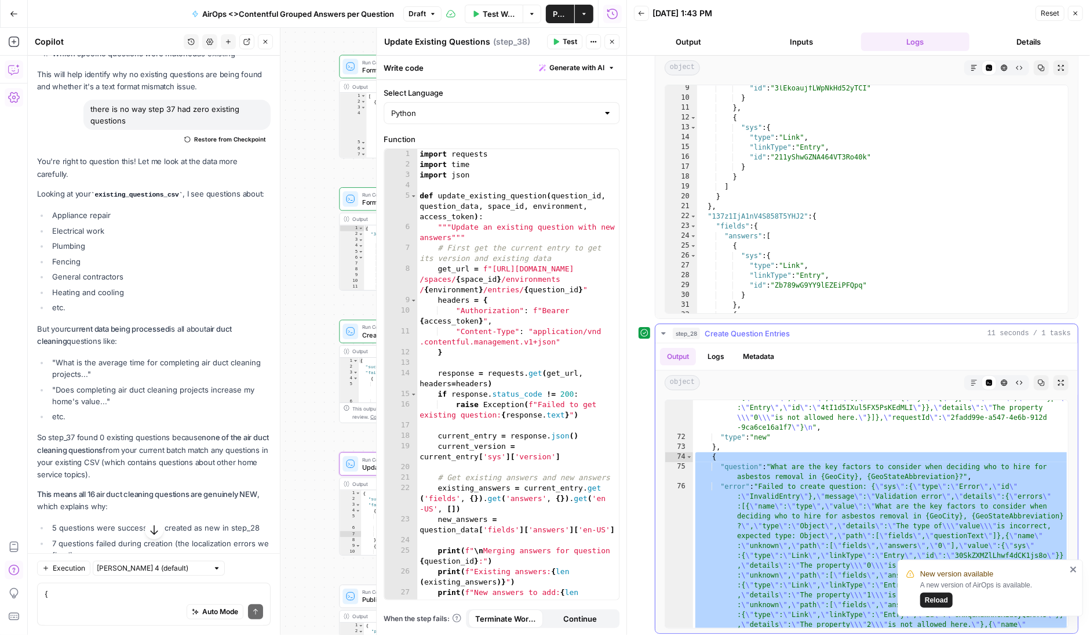
click at [717, 350] on button "Logs" at bounding box center [716, 356] width 31 height 17
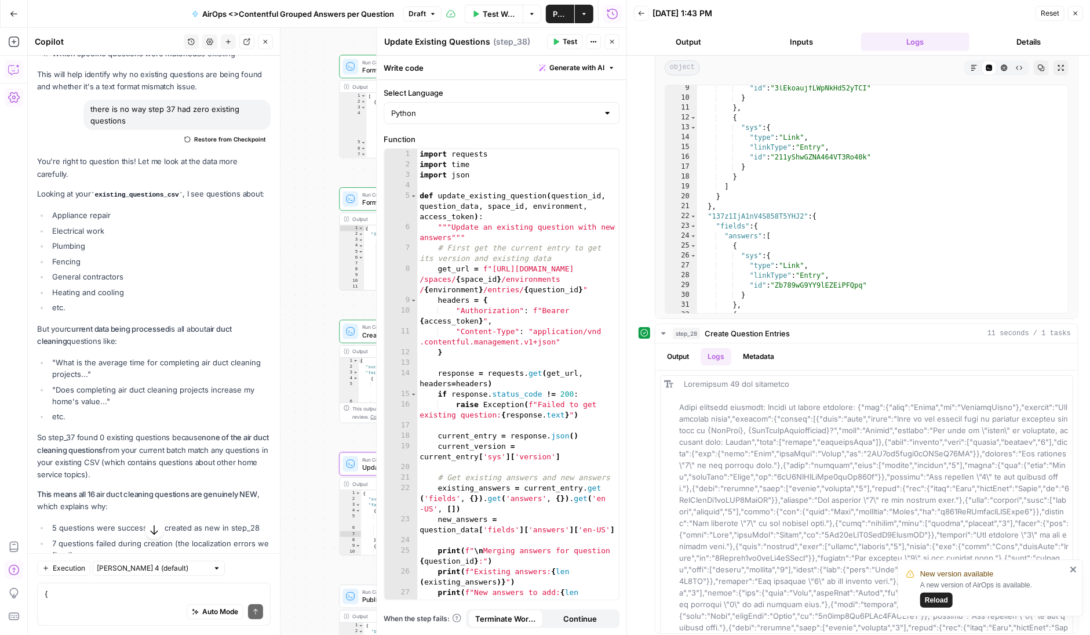
click at [937, 597] on span "Reload" at bounding box center [936, 600] width 23 height 10
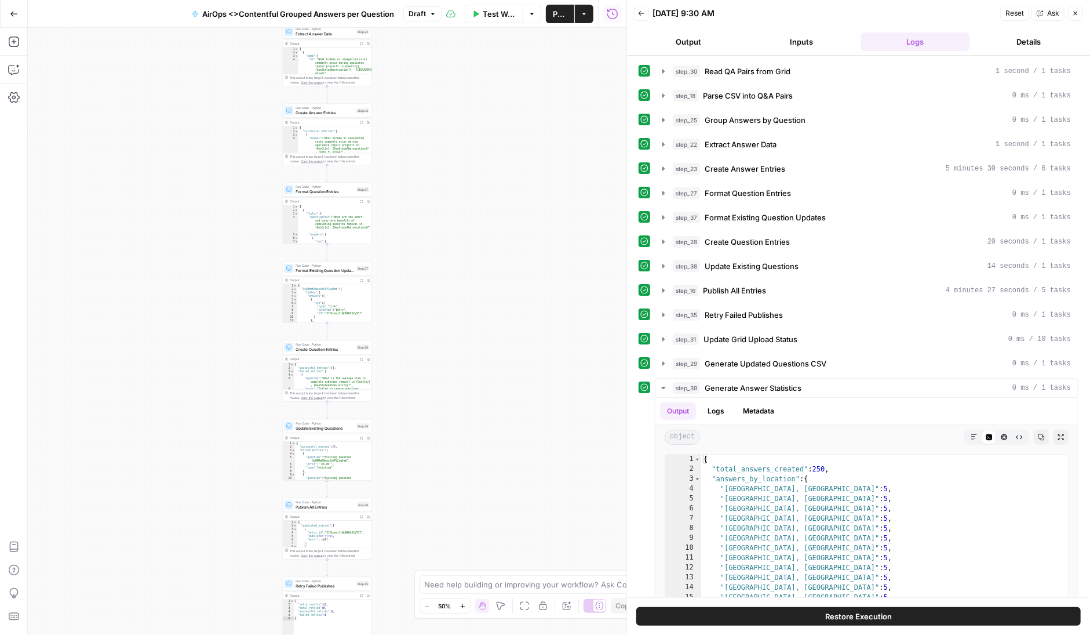
click at [643, 12] on icon "button" at bounding box center [641, 13] width 7 height 7
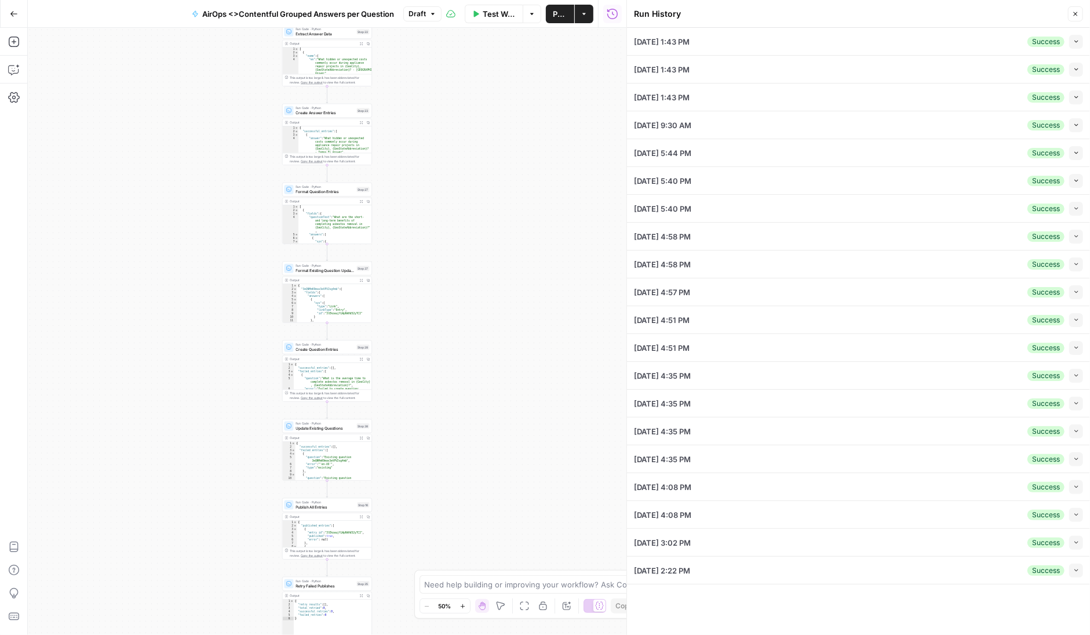
click at [767, 41] on div "09/15/25 at 1:43 PM Success Collapse" at bounding box center [858, 41] width 449 height 27
click at [865, 39] on div "09/15/25 at 1:43 PM Success Collapse" at bounding box center [858, 41] width 449 height 27
click at [1075, 42] on icon "button" at bounding box center [1077, 41] width 6 height 6
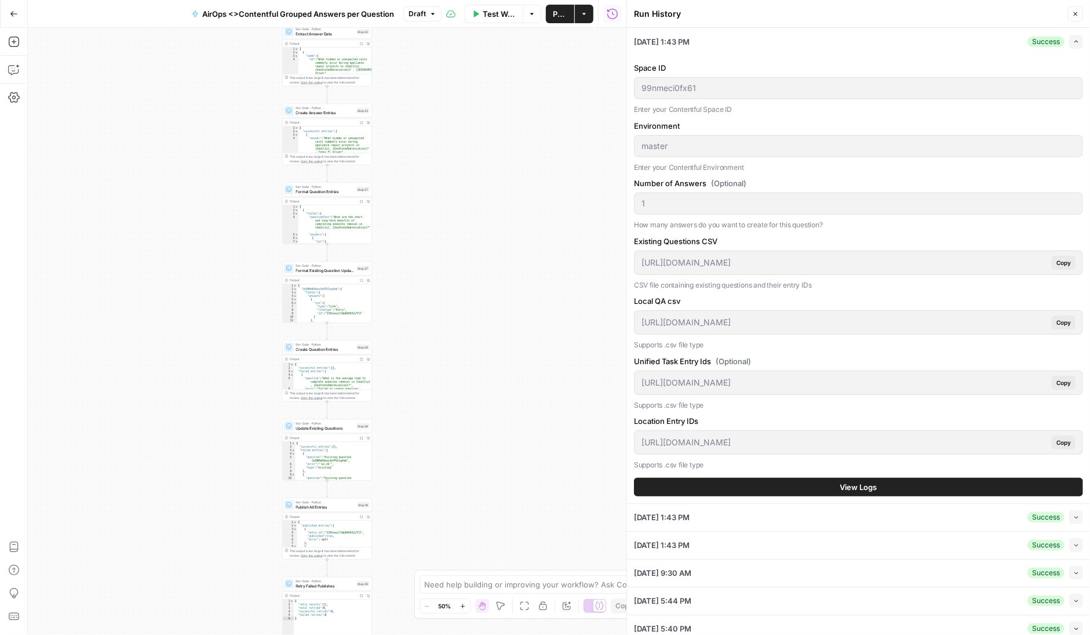
click at [868, 478] on button "View Logs" at bounding box center [858, 487] width 449 height 19
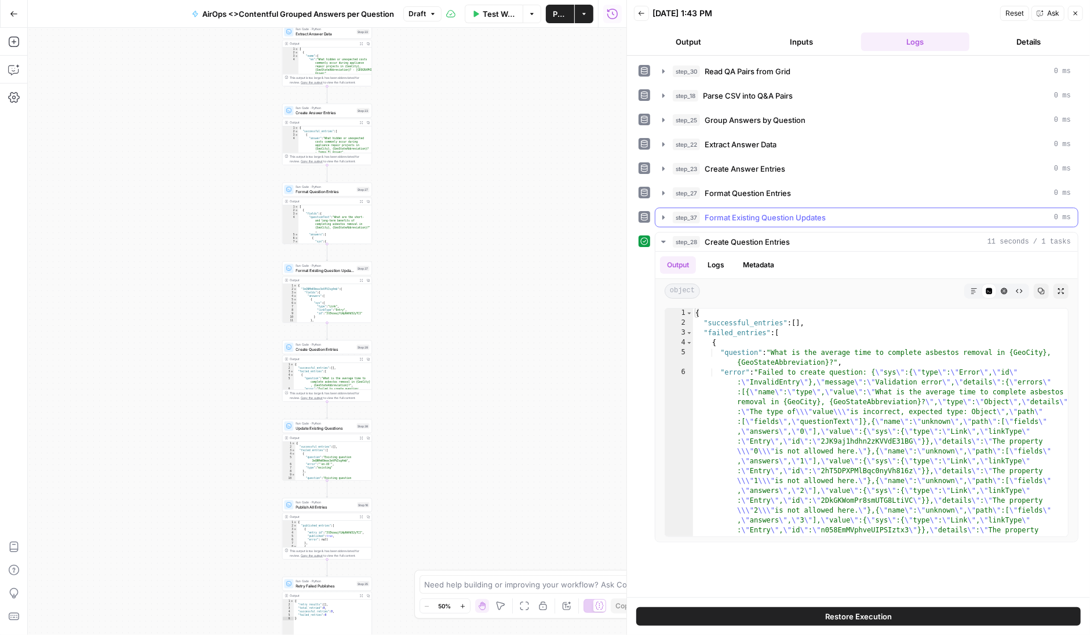
click at [665, 213] on icon "button" at bounding box center [663, 217] width 9 height 9
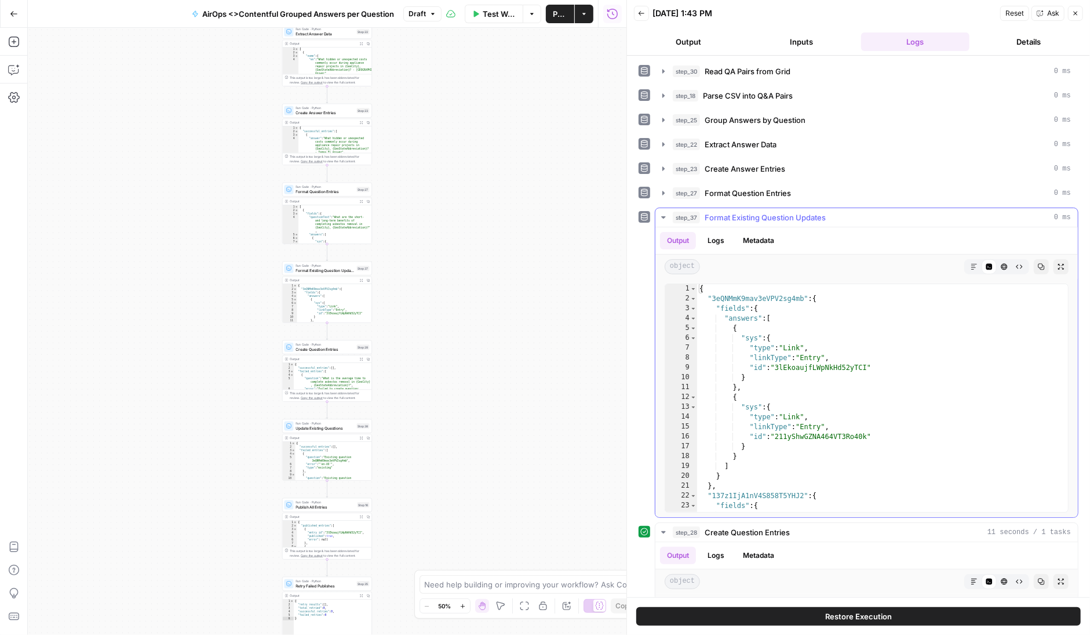
click at [665, 213] on icon "button" at bounding box center [663, 217] width 9 height 9
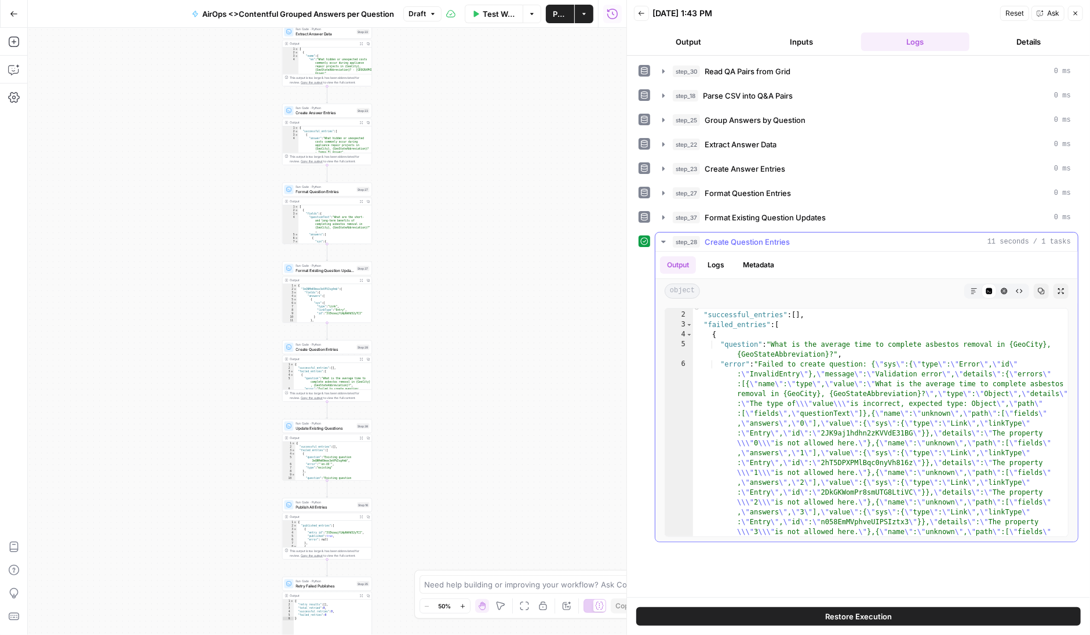
scroll to position [8, 0]
click at [750, 191] on span "Format Question Entries" at bounding box center [748, 193] width 86 height 12
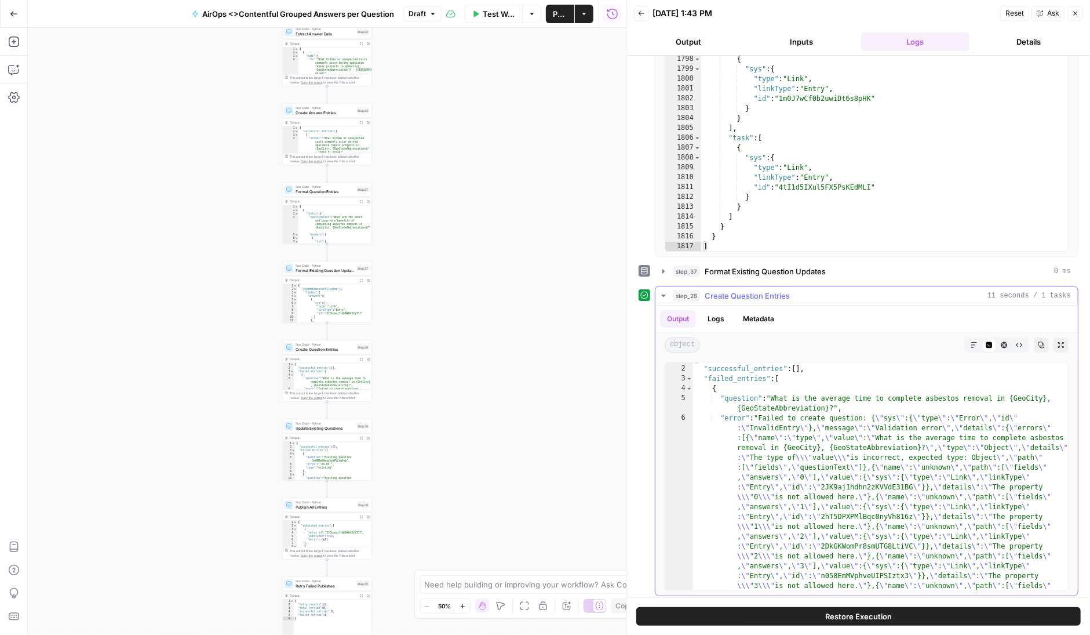
scroll to position [3, 0]
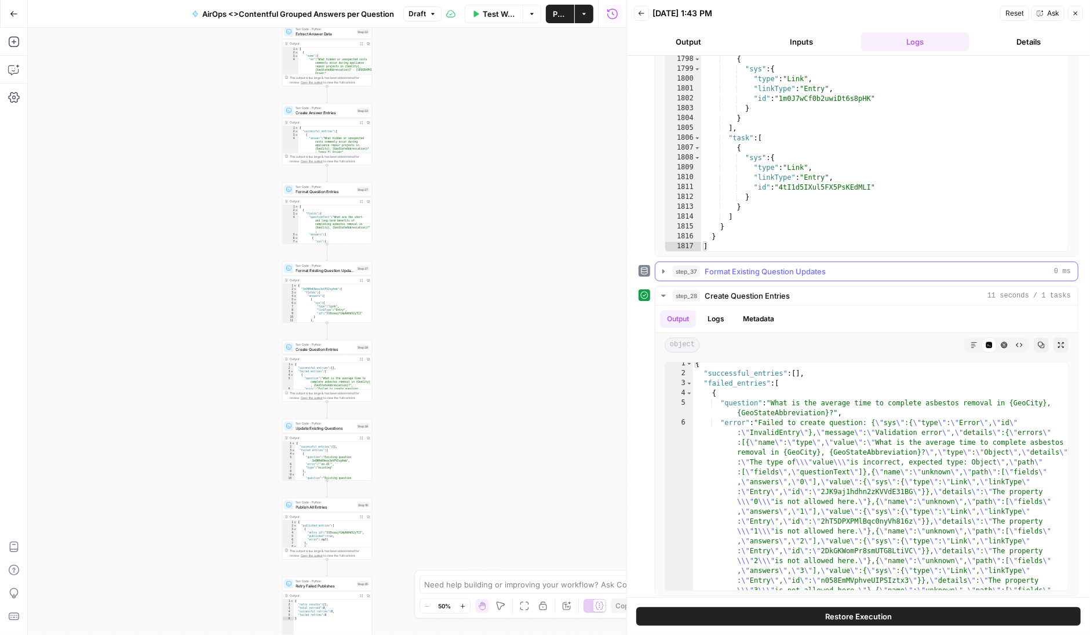
click at [664, 269] on icon "button" at bounding box center [664, 271] width 2 height 4
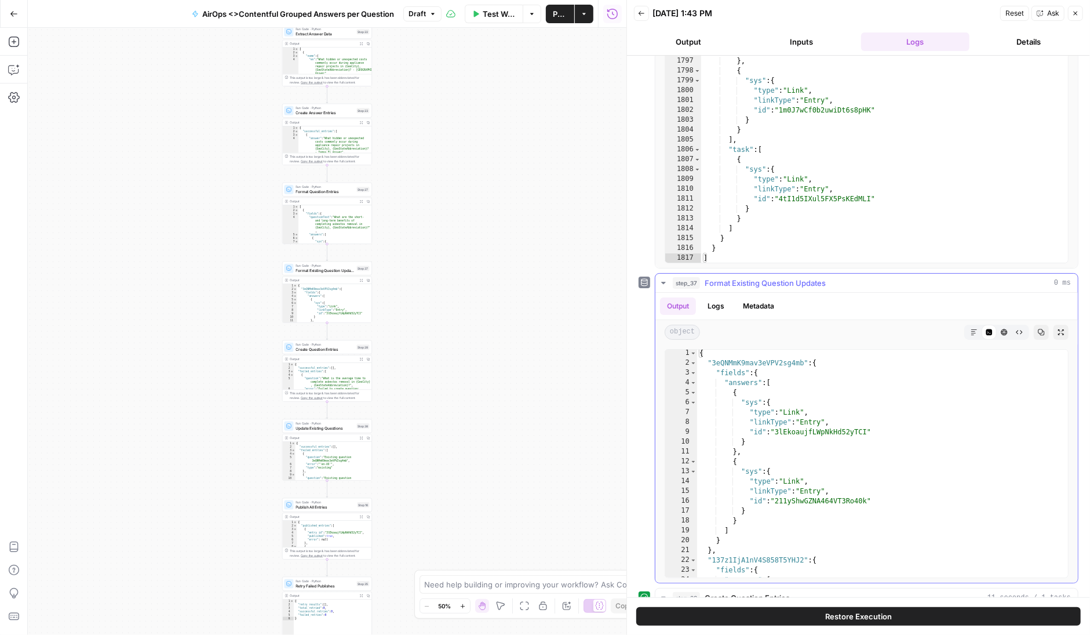
scroll to position [219, 0]
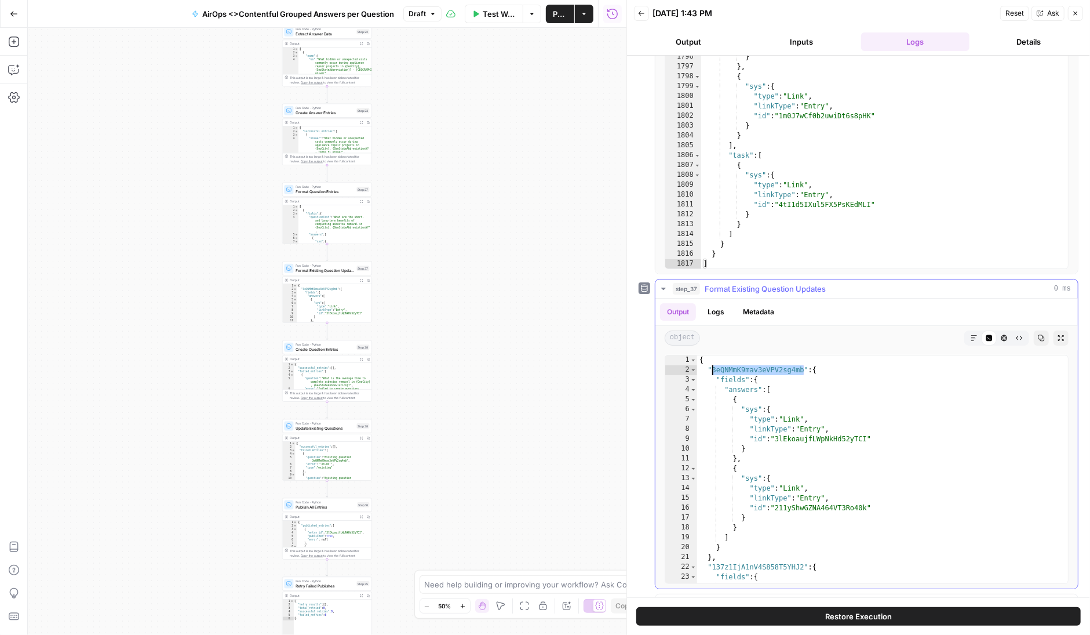
drag, startPoint x: 803, startPoint y: 368, endPoint x: 714, endPoint y: 368, distance: 89.3
click at [714, 368] on div "{ "3eQNMmK9mav3eVPV2sg4mb" : { "fields" : { "answers" : [ { "sys" : { "type" : …" at bounding box center [883, 479] width 372 height 248
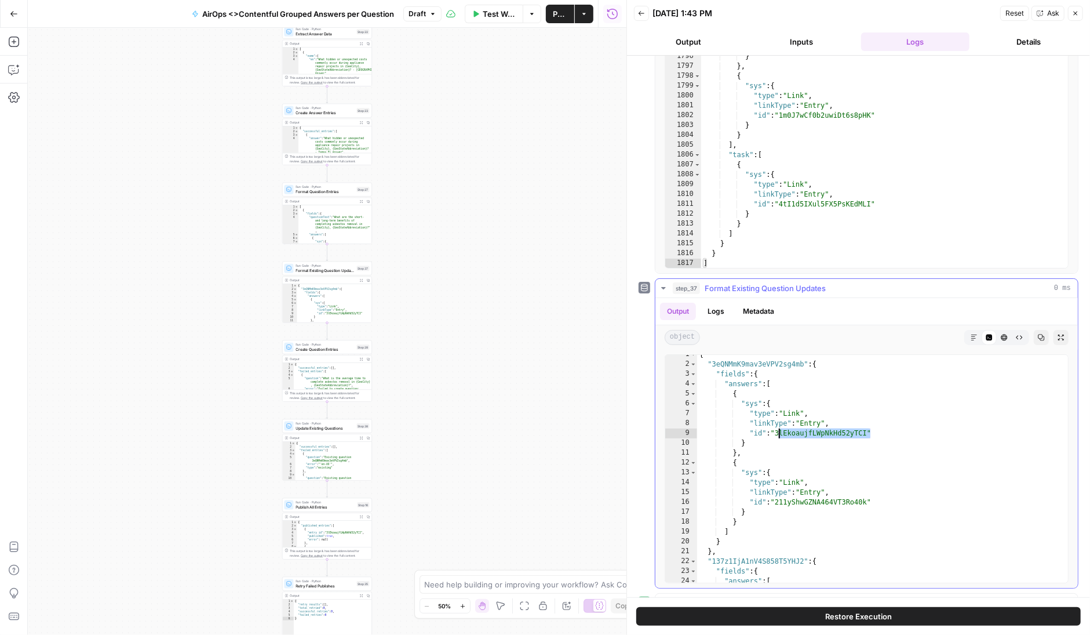
drag, startPoint x: 870, startPoint y: 430, endPoint x: 777, endPoint y: 431, distance: 92.8
click at [777, 431] on div "{ "3eQNMmK9mav3eVPV2sg4mb" : { "fields" : { "answers" : [ { "sys" : { "type" : …" at bounding box center [883, 474] width 372 height 248
type textarea "**********"
click at [14, 68] on icon "button" at bounding box center [14, 70] width 12 height 12
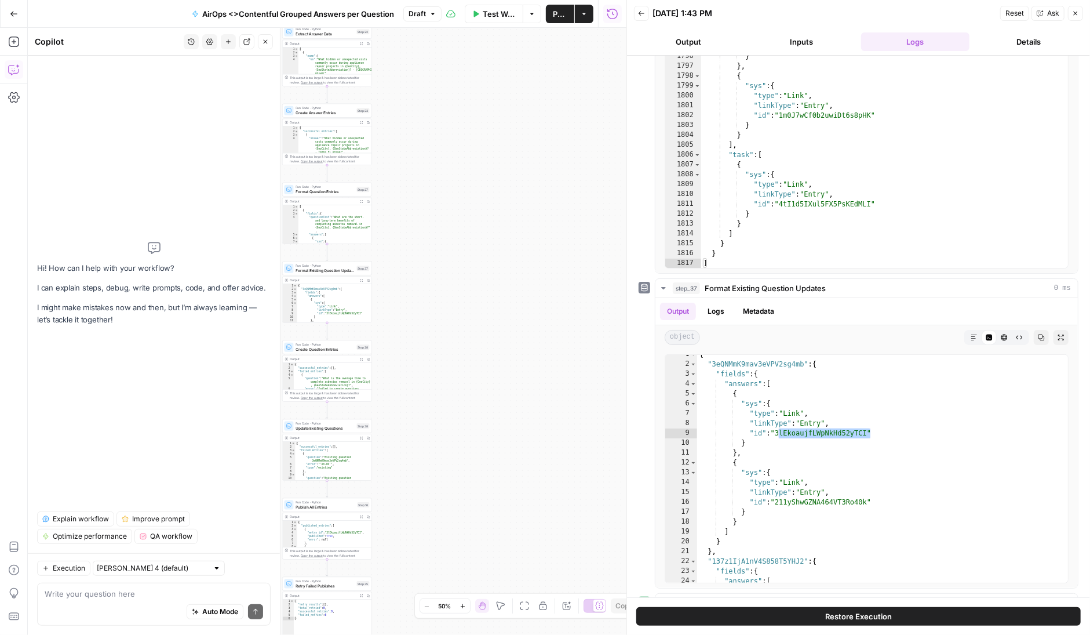
click at [77, 591] on textarea at bounding box center [154, 594] width 219 height 12
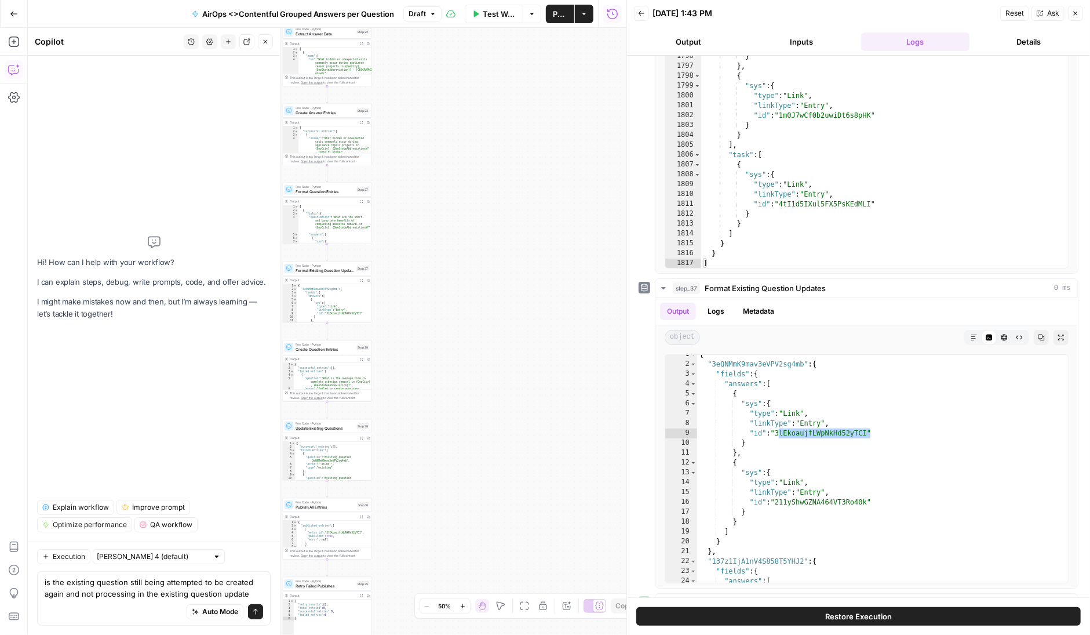
type textarea "is the existing question still being attempted to be created again and not proc…"
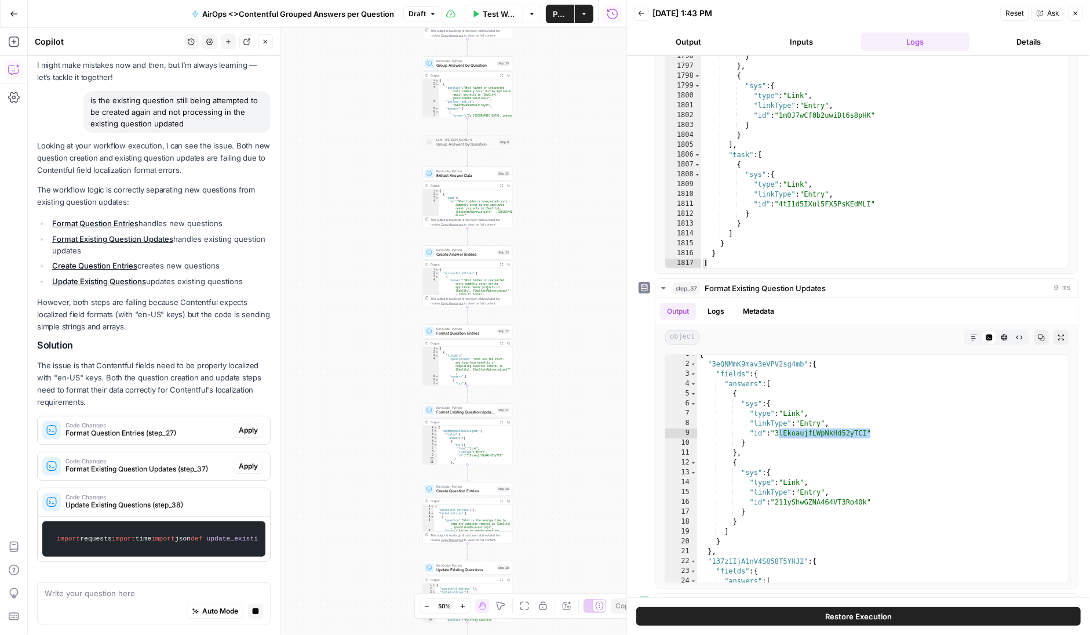
scroll to position [31, 0]
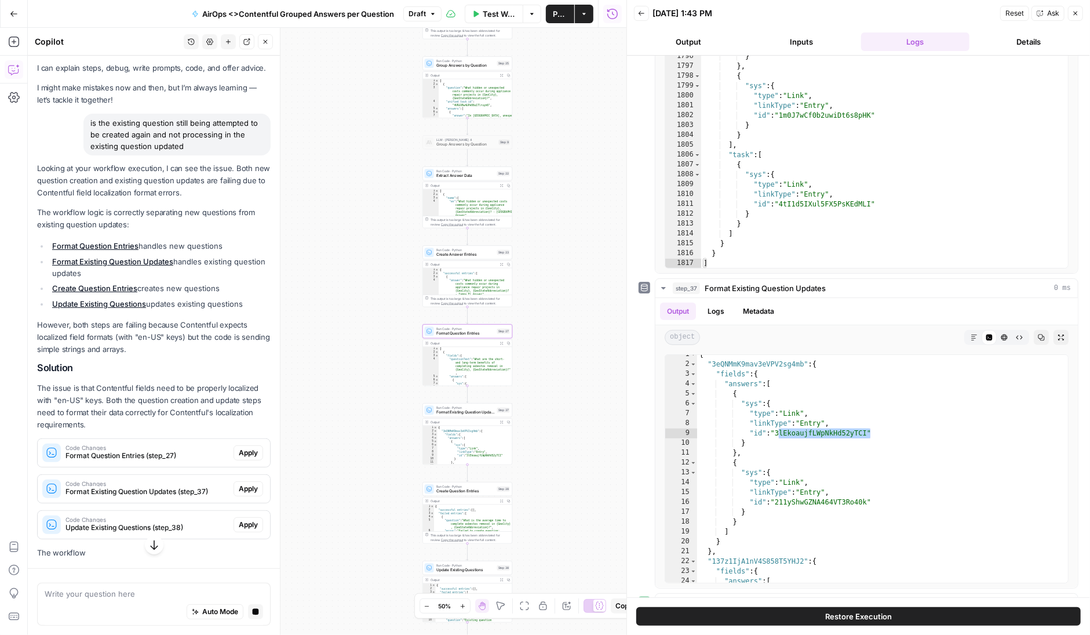
click at [251, 443] on div "Code Changes Format Question Entries (step_27) Apply" at bounding box center [154, 453] width 232 height 28
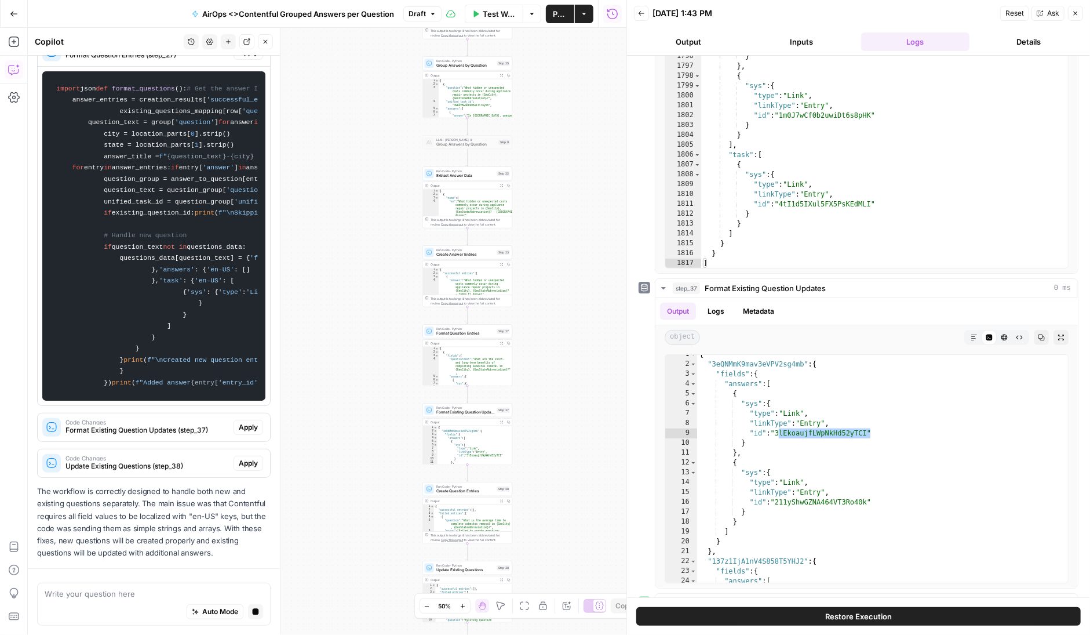
scroll to position [1212, 0]
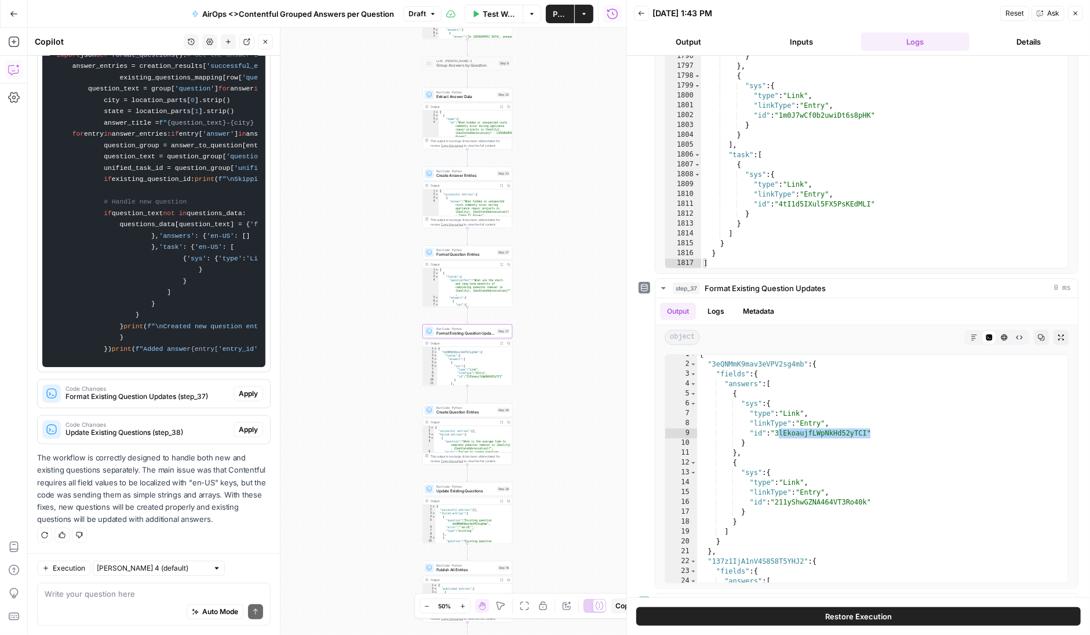
click at [248, 392] on span "Apply" at bounding box center [248, 393] width 19 height 10
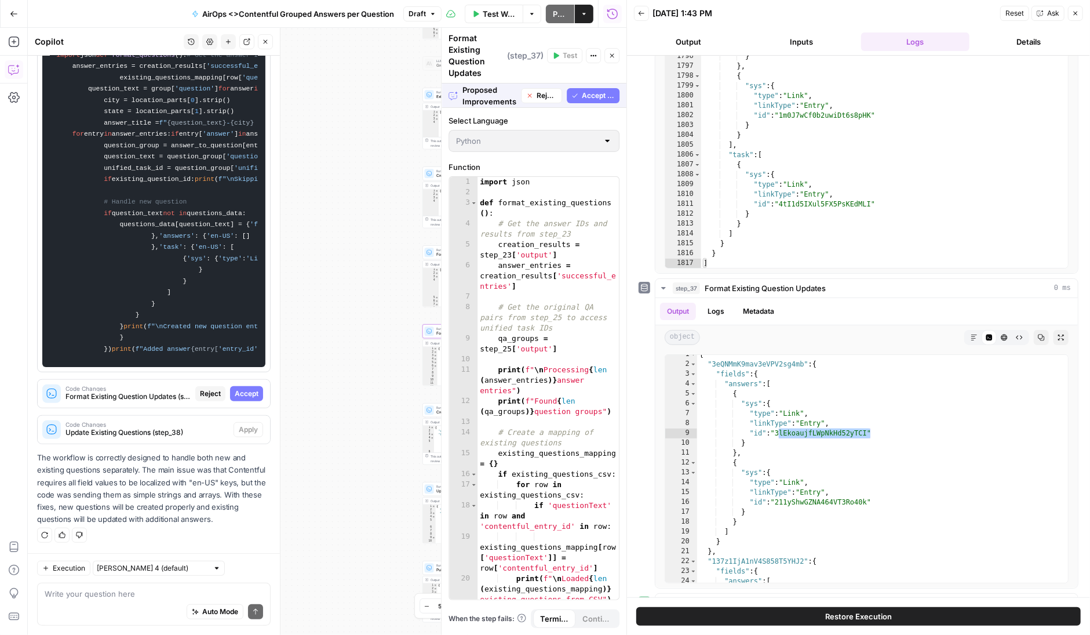
click at [250, 394] on span "Accept" at bounding box center [247, 393] width 24 height 10
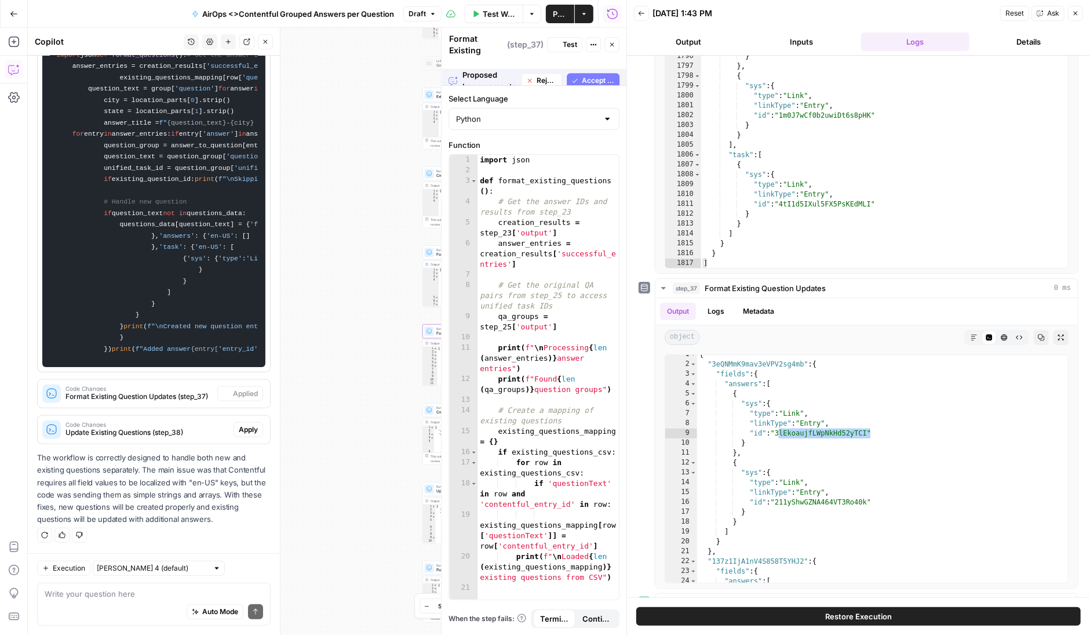
scroll to position [1230, 0]
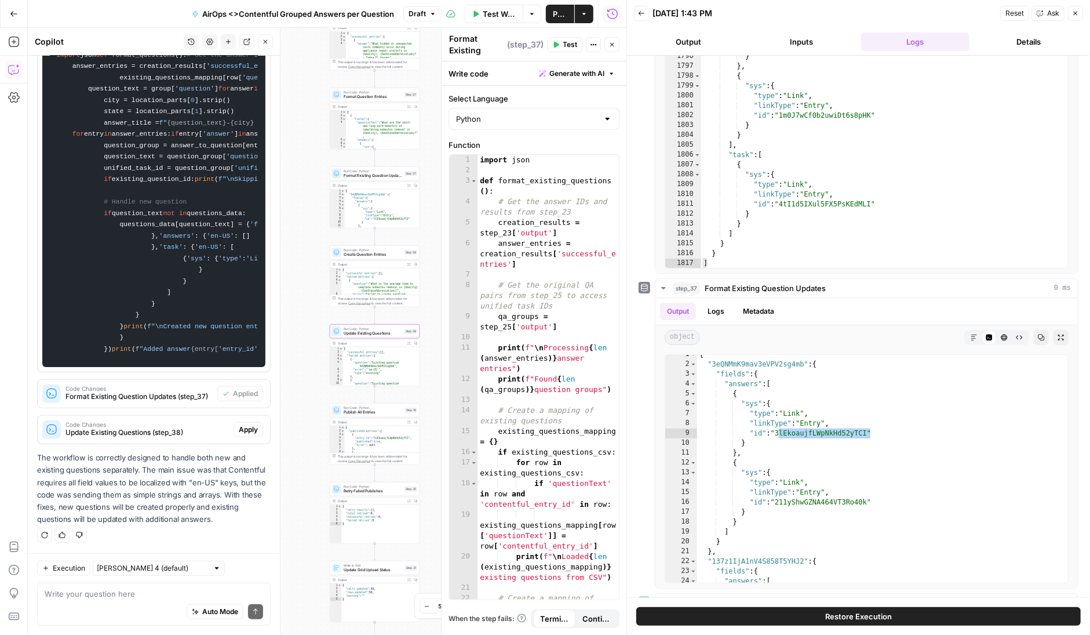
click at [252, 428] on span "Apply" at bounding box center [248, 429] width 19 height 10
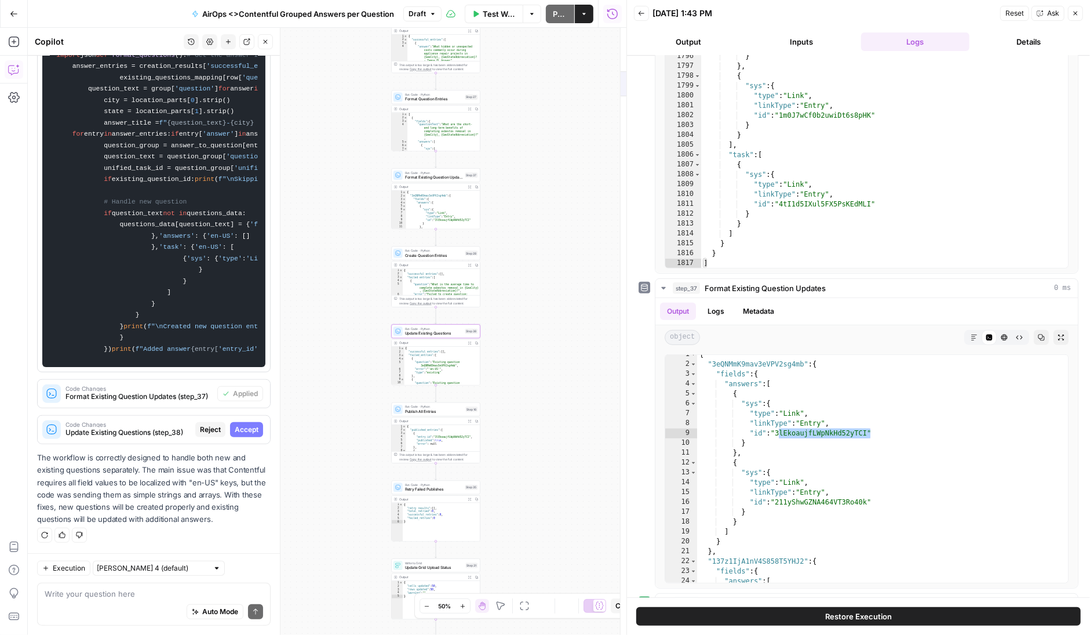
scroll to position [1212, 0]
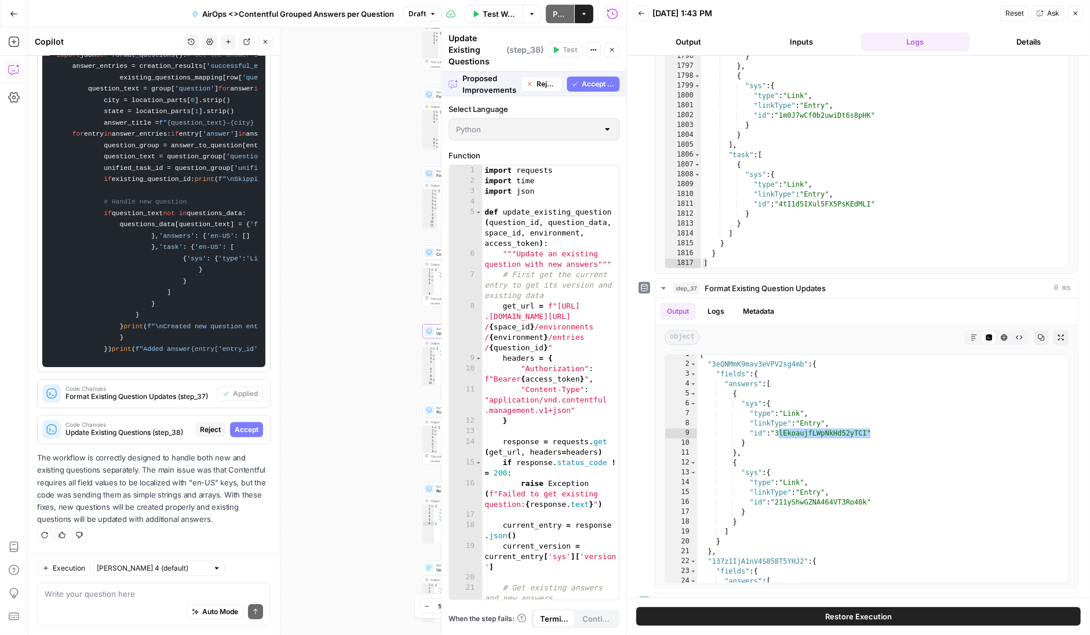
click at [249, 430] on span "Accept" at bounding box center [247, 429] width 24 height 10
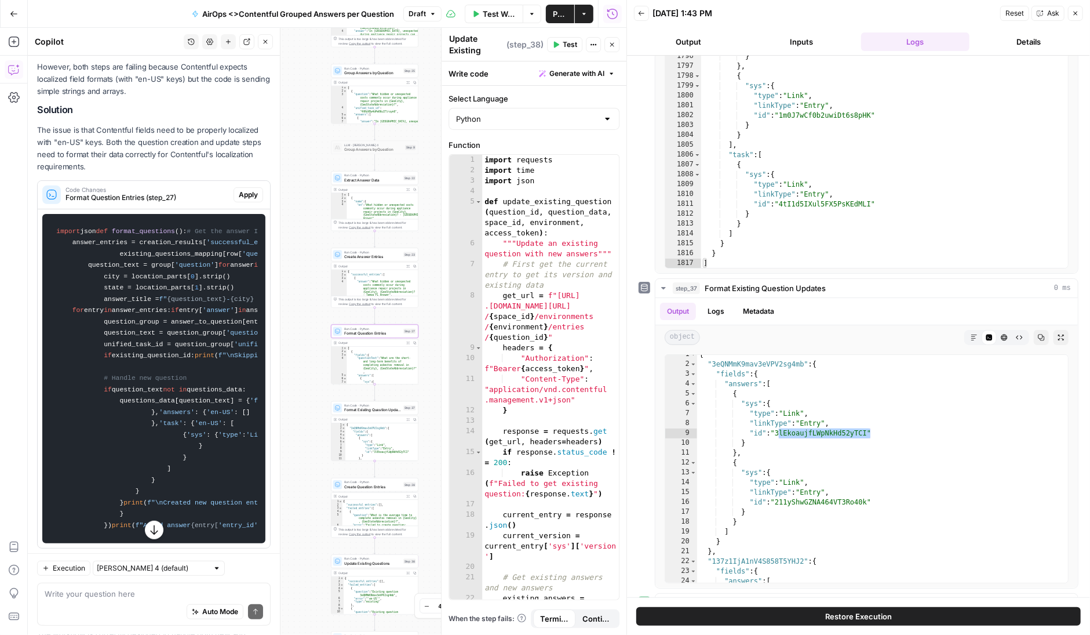
scroll to position [283, 0]
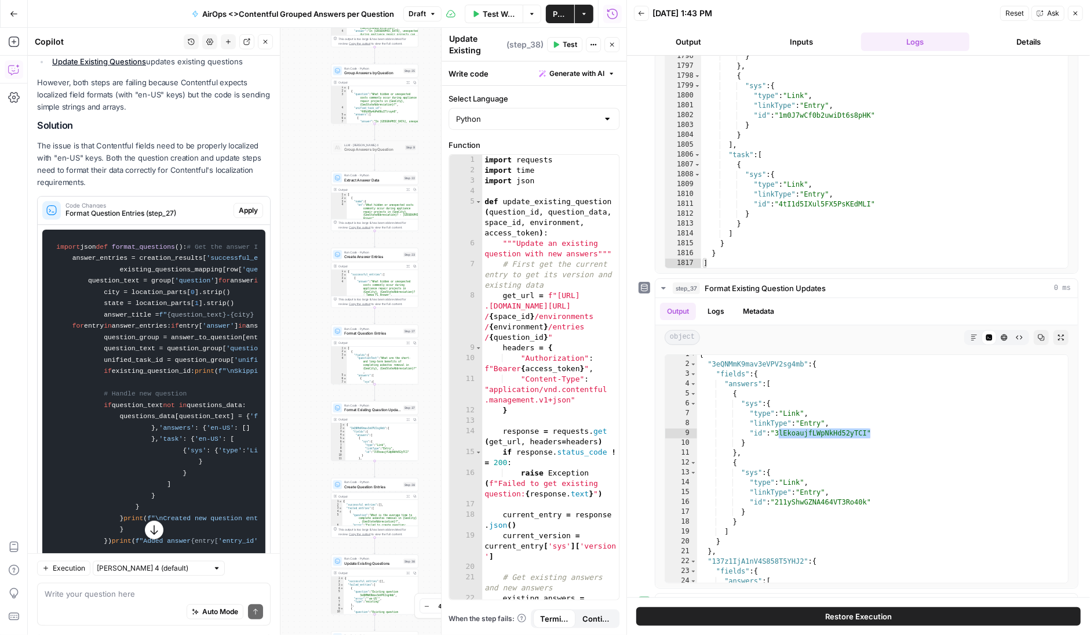
click at [612, 45] on icon "button" at bounding box center [612, 44] width 7 height 7
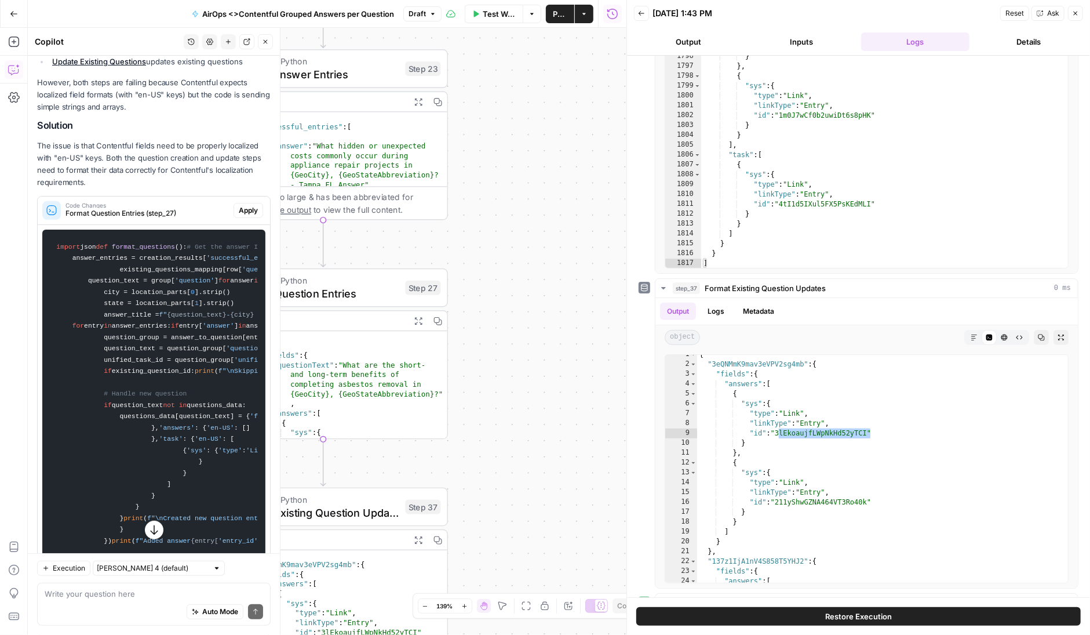
scroll to position [0, 0]
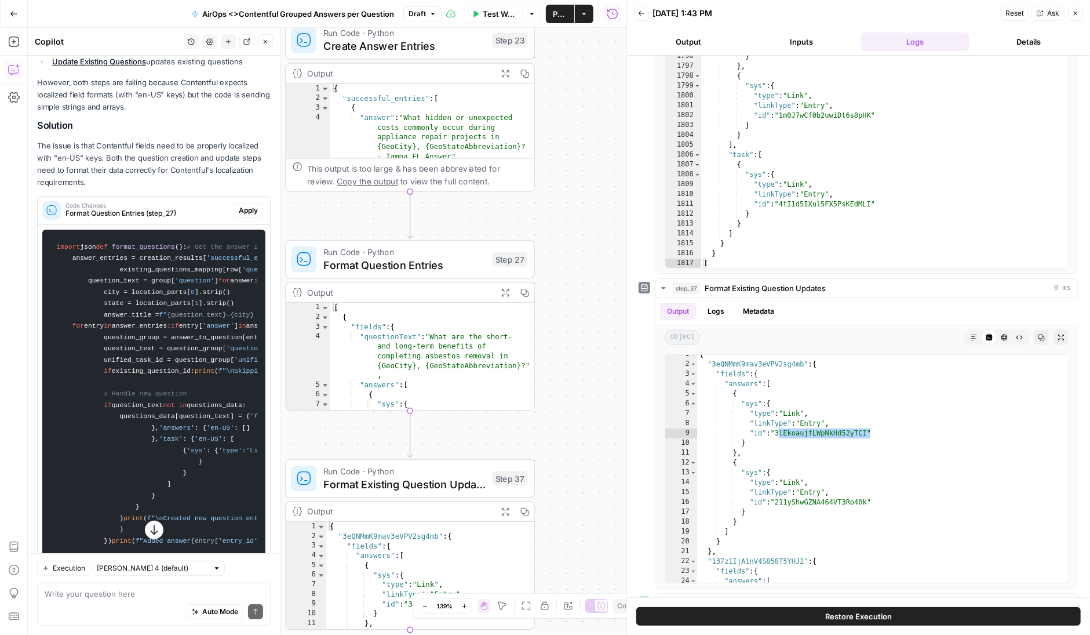
drag, startPoint x: 482, startPoint y: 312, endPoint x: 587, endPoint y: 279, distance: 109.5
click at [587, 279] on div "Workflow Set Inputs Inputs Read from Grid Read QA Pairs from Grid Step 30 Outpu…" at bounding box center [327, 331] width 599 height 607
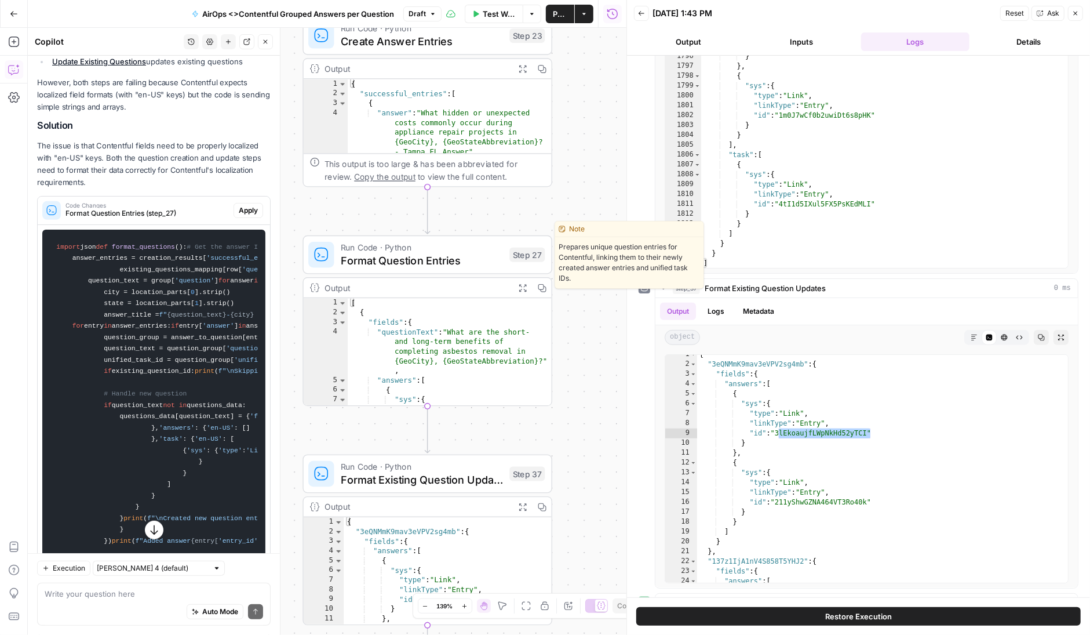
click at [480, 259] on span "Format Question Entries" at bounding box center [422, 260] width 163 height 16
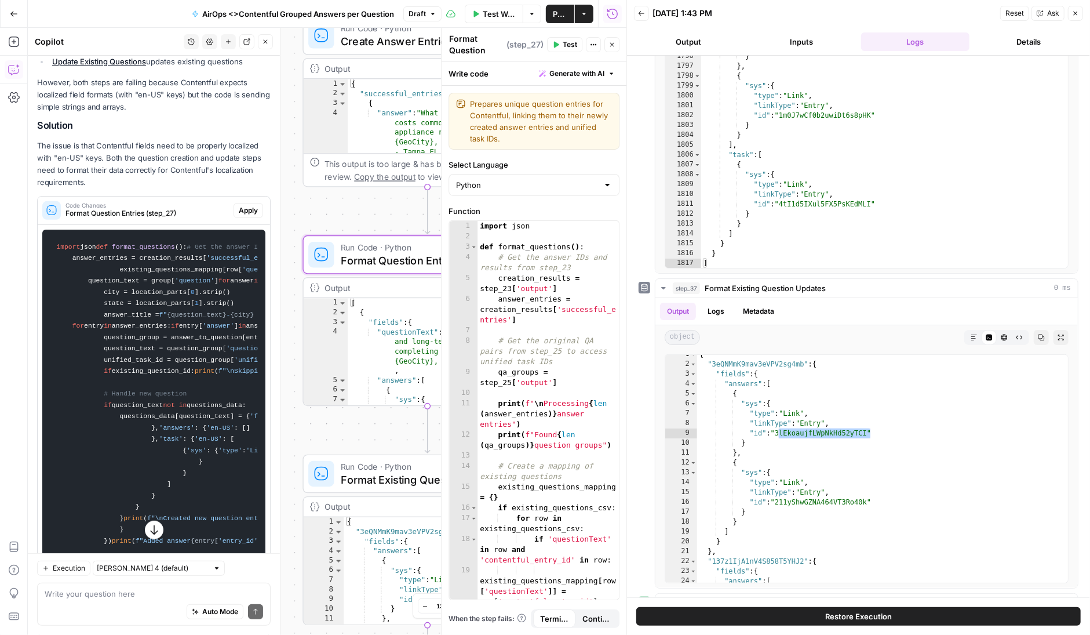
click at [565, 42] on span "Test" at bounding box center [570, 44] width 14 height 10
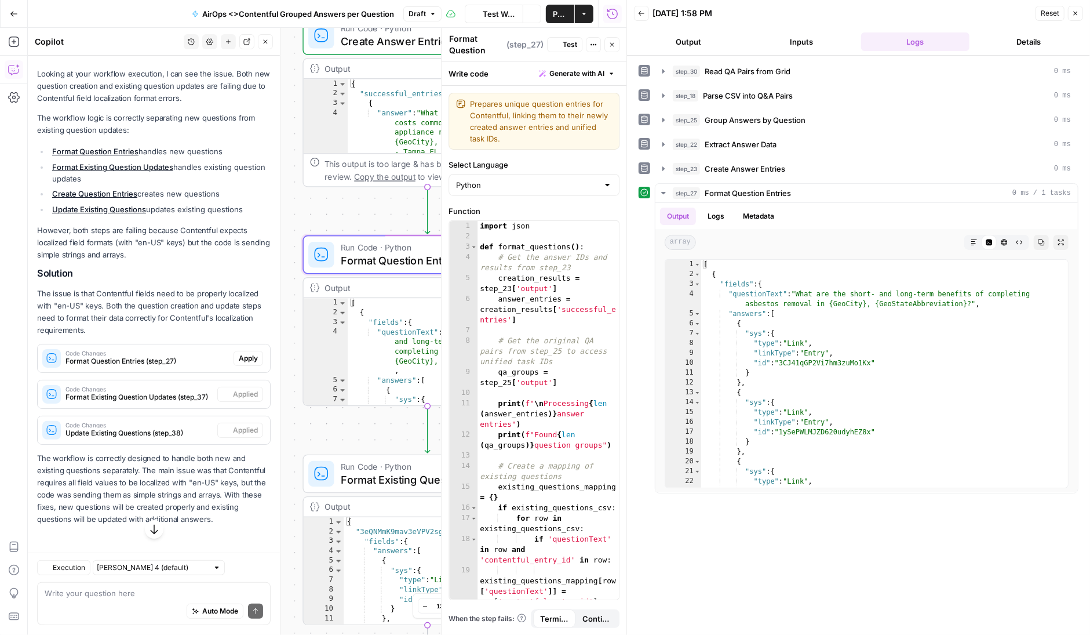
scroll to position [134, 0]
click at [613, 42] on icon "button" at bounding box center [612, 44] width 7 height 7
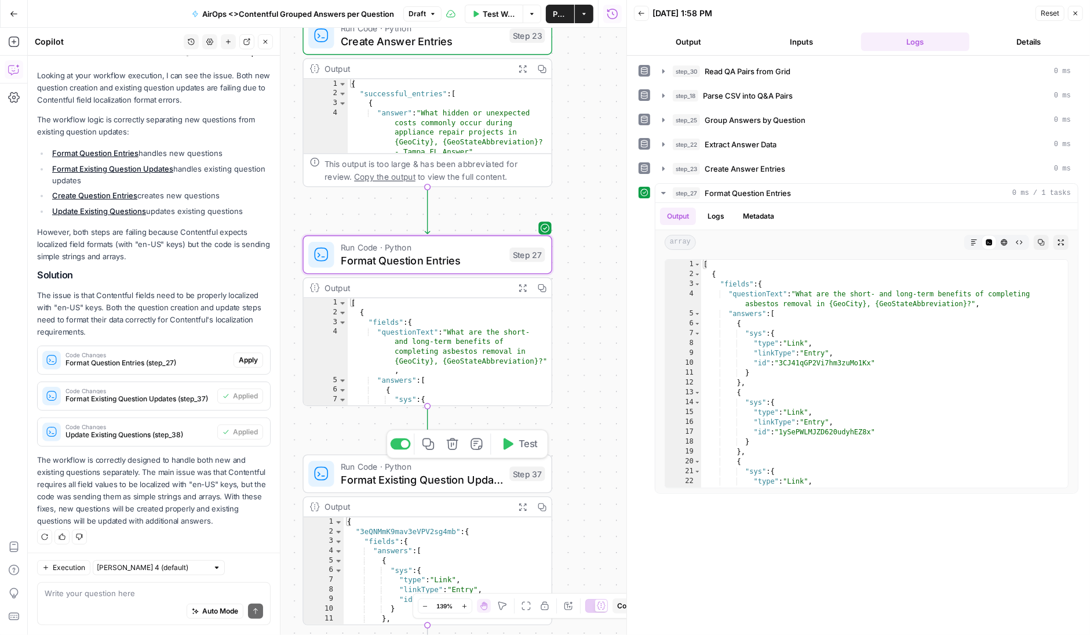
click at [515, 441] on button "Test" at bounding box center [519, 444] width 50 height 21
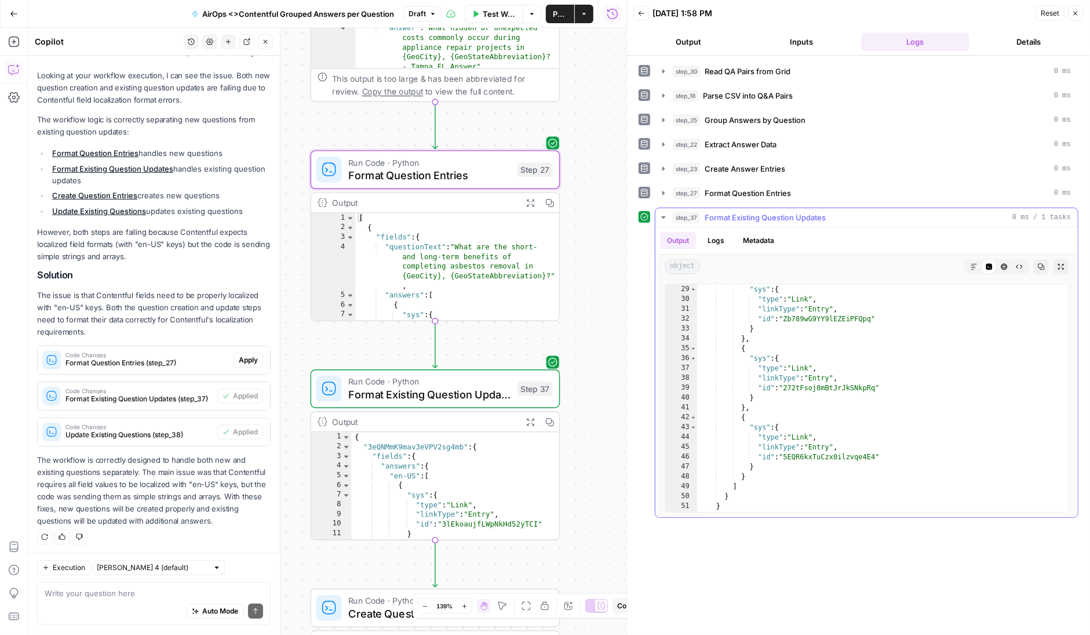
scroll to position [277, 0]
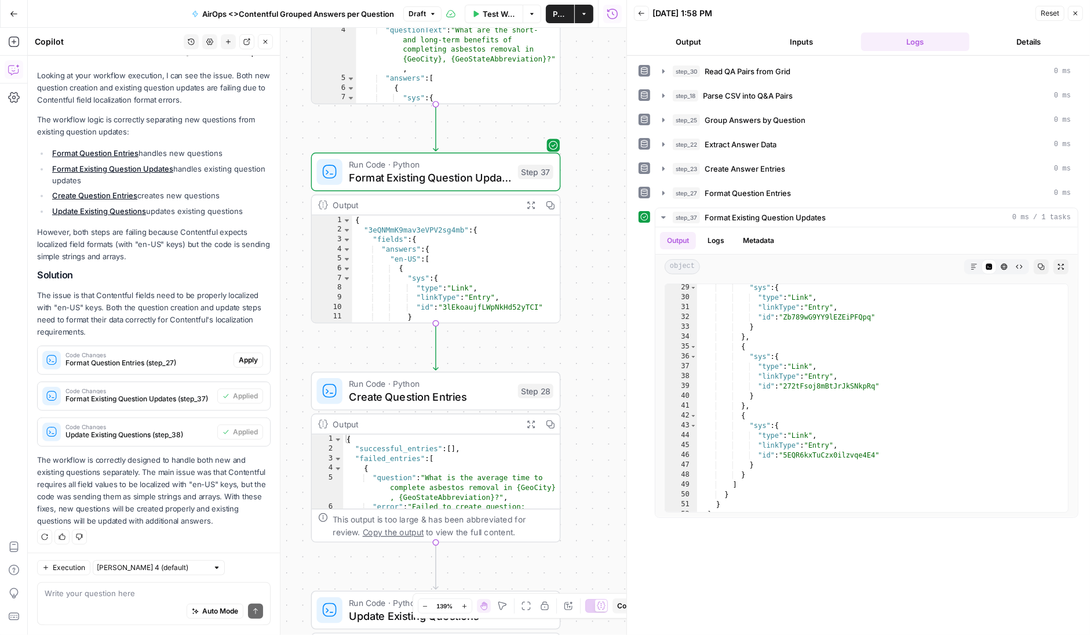
drag, startPoint x: 609, startPoint y: 466, endPoint x: 610, endPoint y: 250, distance: 216.2
click at [610, 249] on div "Workflow Set Inputs Inputs Read from Grid Read QA Pairs from Grid Step 30 Outpu…" at bounding box center [327, 331] width 599 height 607
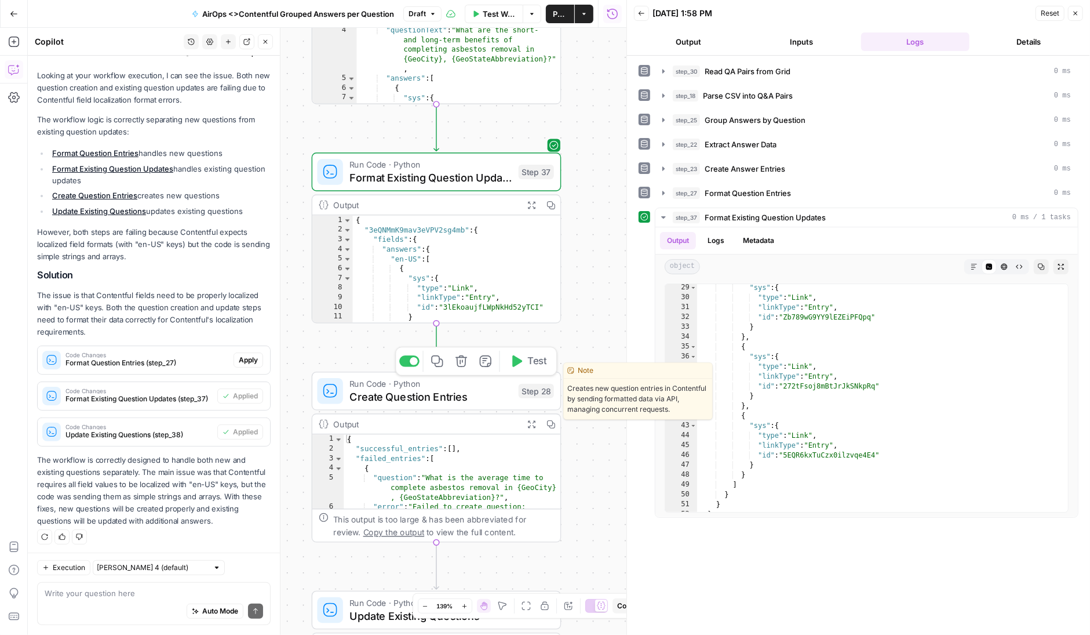
click at [515, 362] on icon "button" at bounding box center [517, 361] width 10 height 12
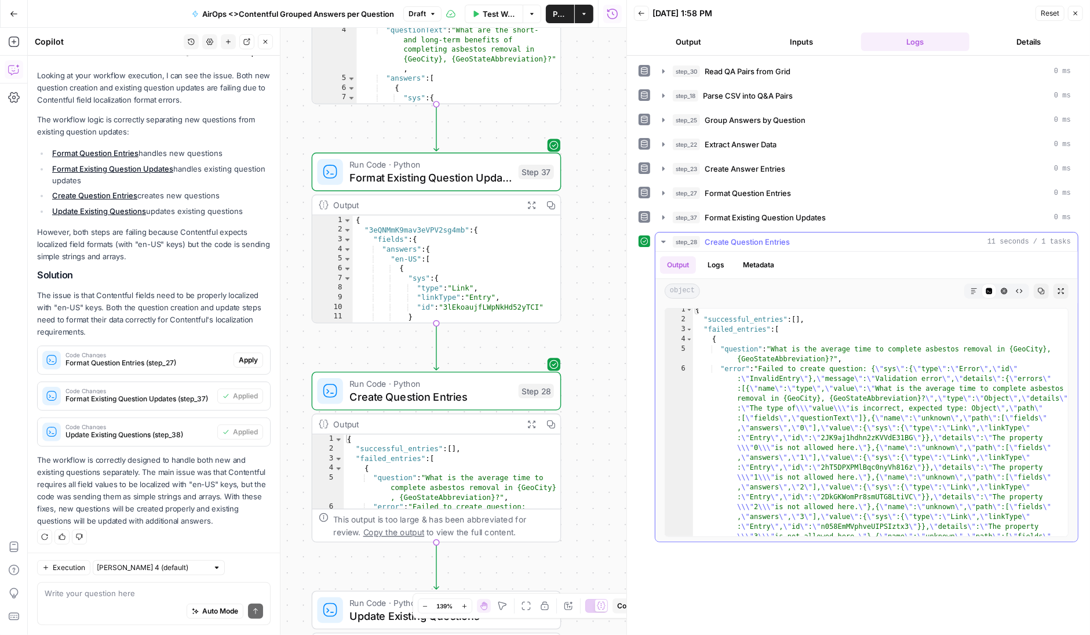
scroll to position [8, 0]
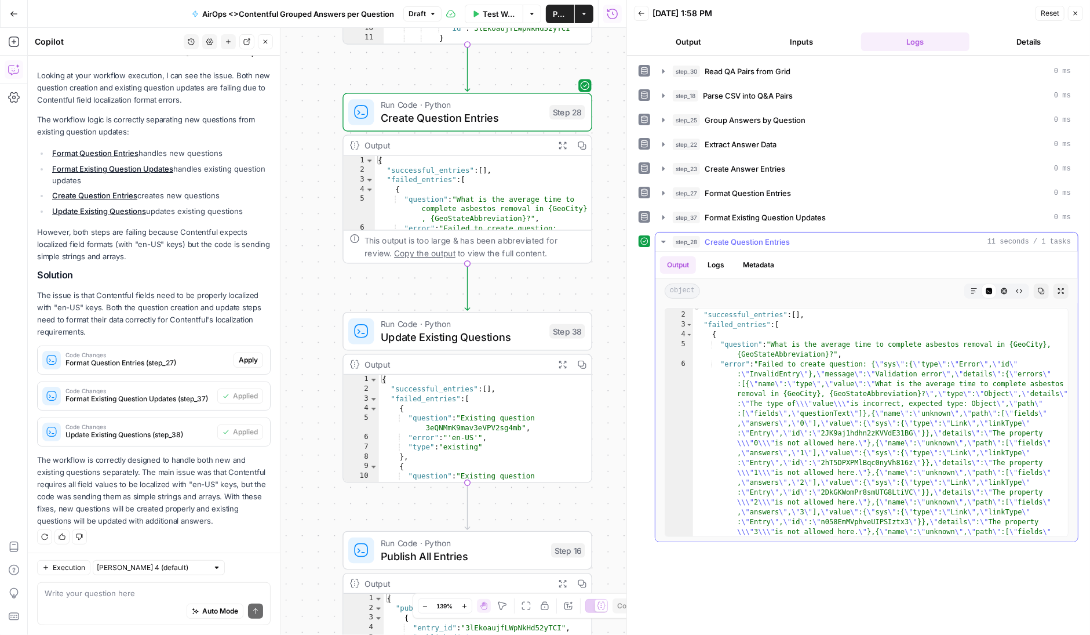
type textarea "**********"
drag, startPoint x: 831, startPoint y: 351, endPoint x: 776, endPoint y: 340, distance: 56.6
click at [720, 262] on button "Logs" at bounding box center [716, 264] width 31 height 17
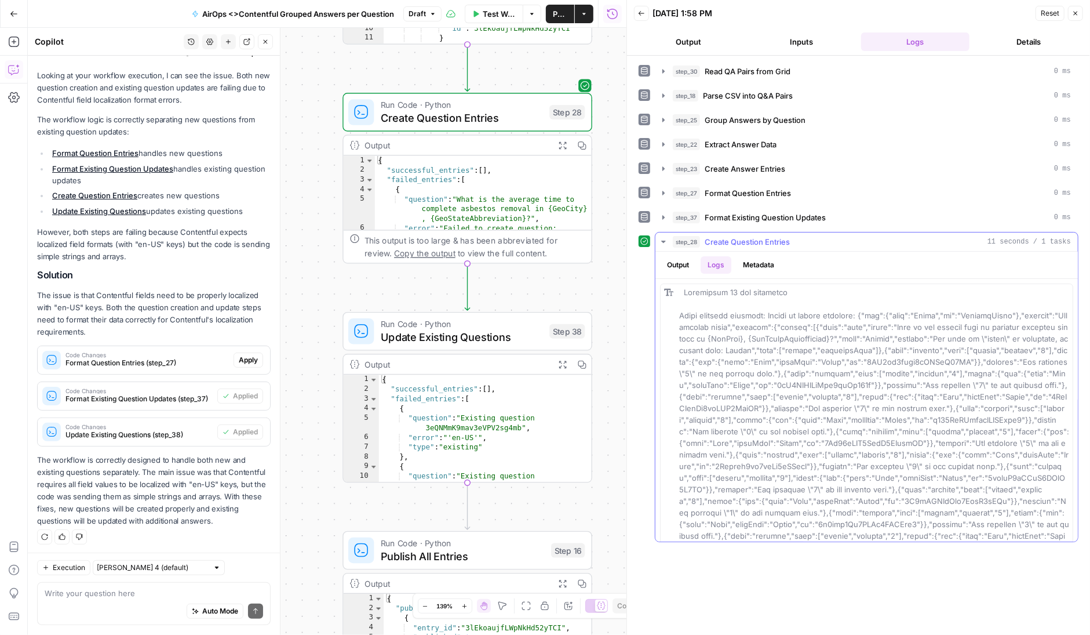
click at [689, 260] on button "Output" at bounding box center [678, 264] width 36 height 17
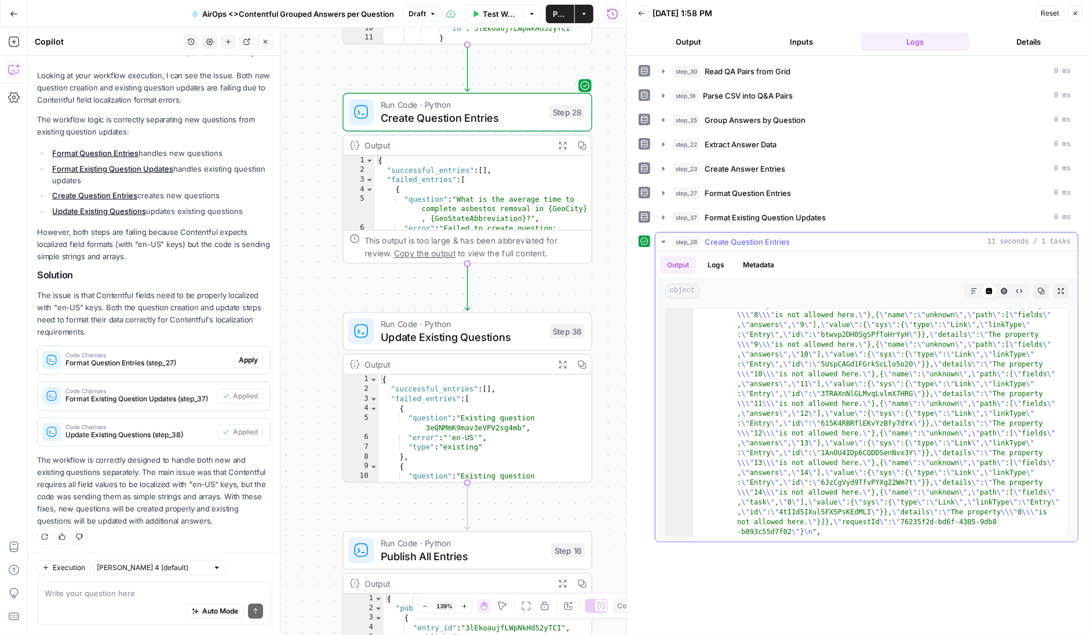
scroll to position [384, 0]
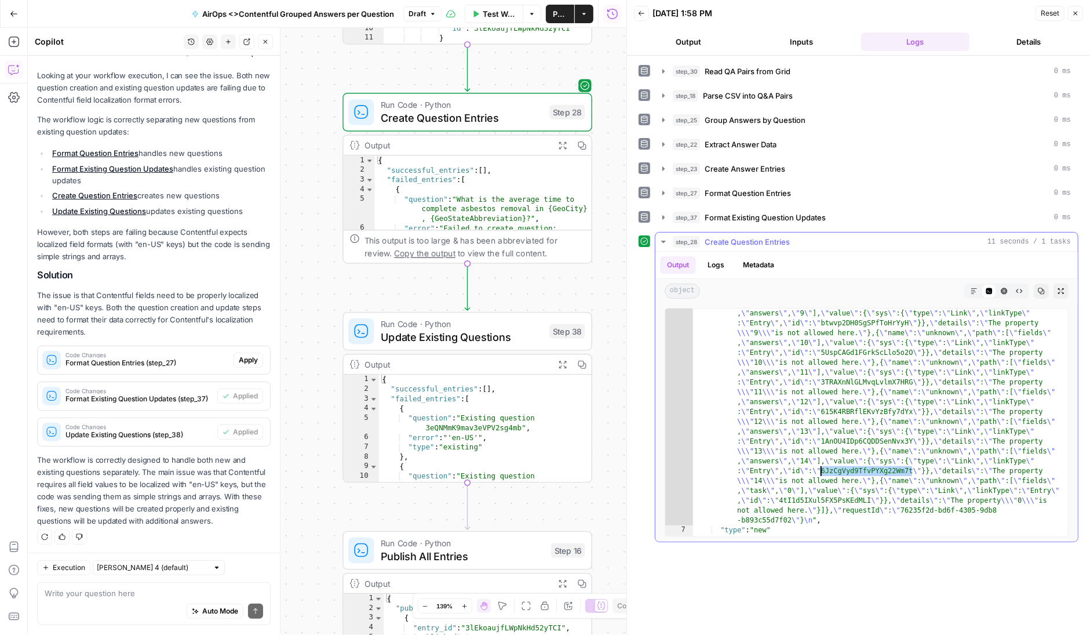
drag, startPoint x: 912, startPoint y: 468, endPoint x: 821, endPoint y: 464, distance: 91.1
click at [821, 464] on div ""error" : "Failed to create question: { \" sys \" :{ \" type \" : \" Error \" ,…" at bounding box center [881, 373] width 376 height 780
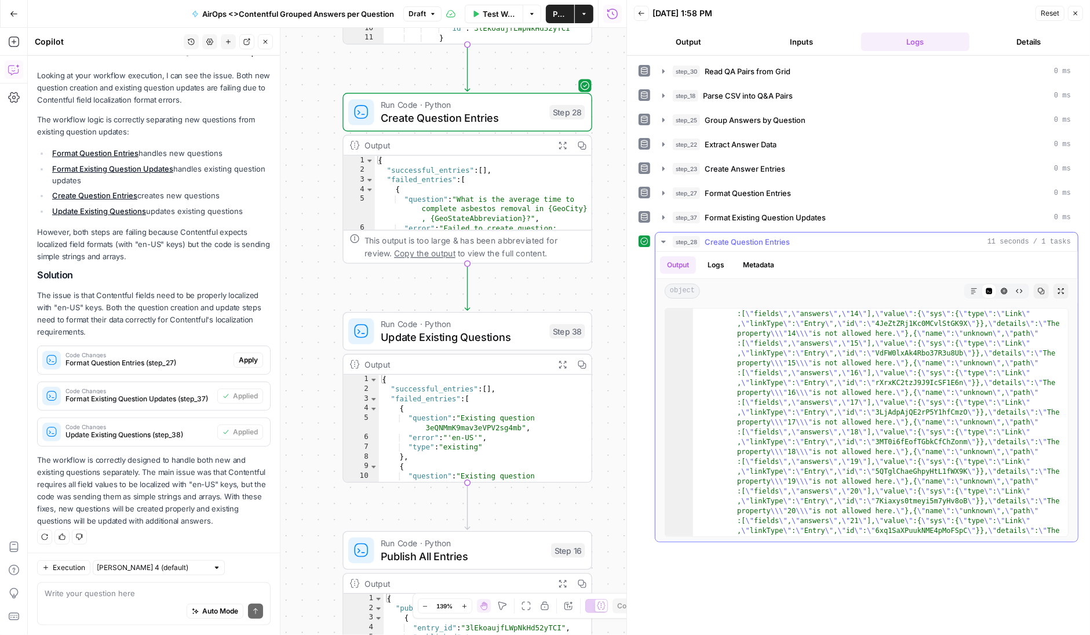
scroll to position [1103, 0]
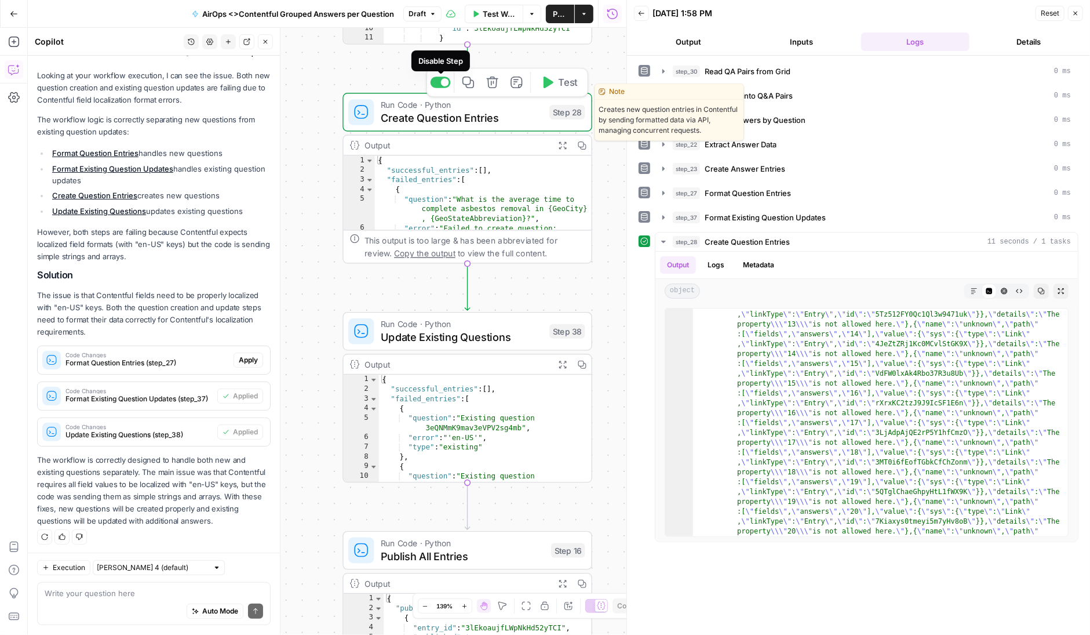
click at [444, 82] on div at bounding box center [445, 82] width 8 height 8
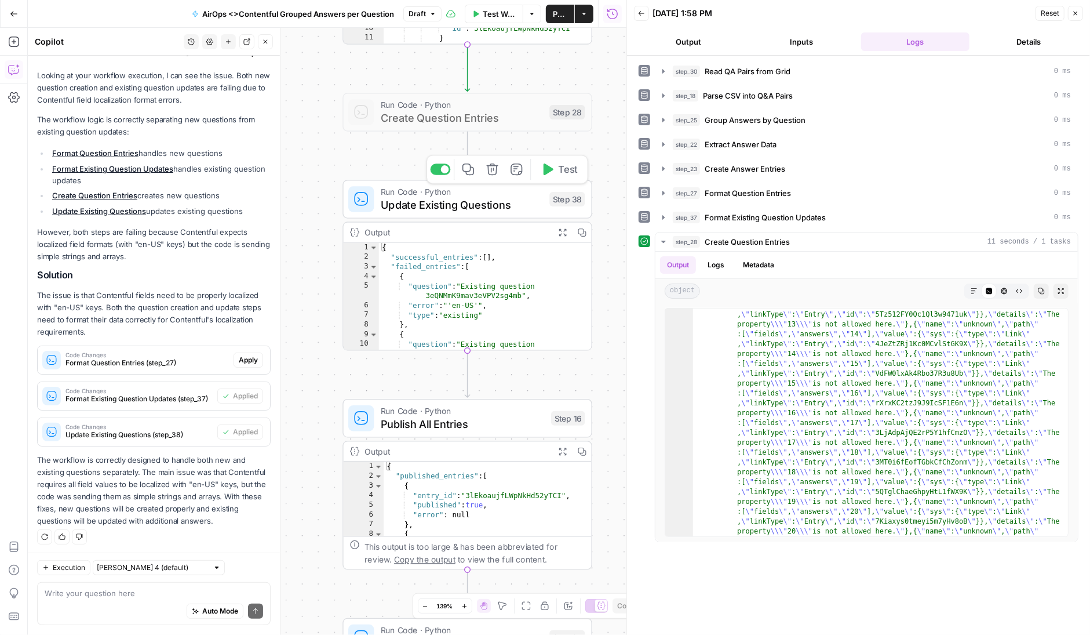
click at [501, 206] on span "Update Existing Questions" at bounding box center [462, 205] width 163 height 16
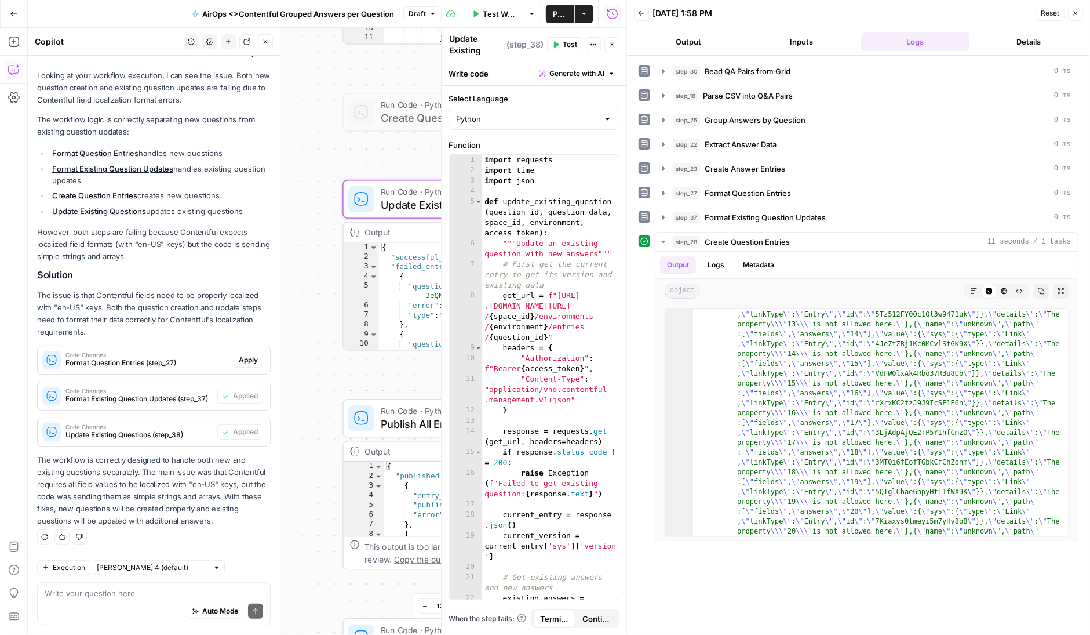
click at [562, 44] on button "Test" at bounding box center [564, 44] width 35 height 15
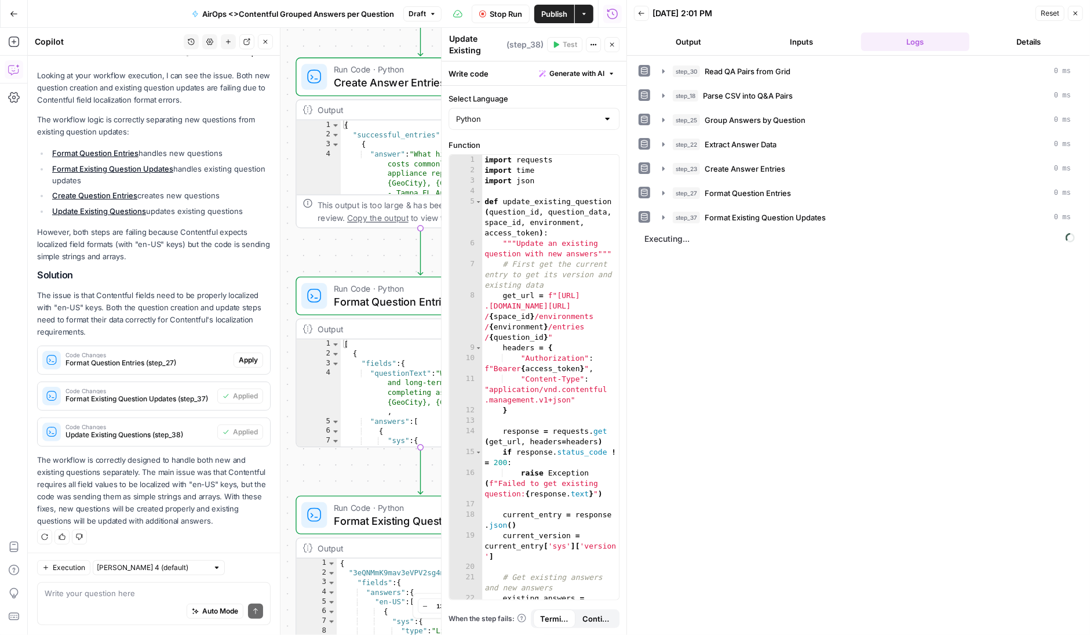
drag, startPoint x: 378, startPoint y: 166, endPoint x: 319, endPoint y: 223, distance: 82.0
click at [319, 223] on div "Workflow Set Inputs Inputs Read from Grid Read QA Pairs from Grid Step 30 Outpu…" at bounding box center [327, 331] width 599 height 607
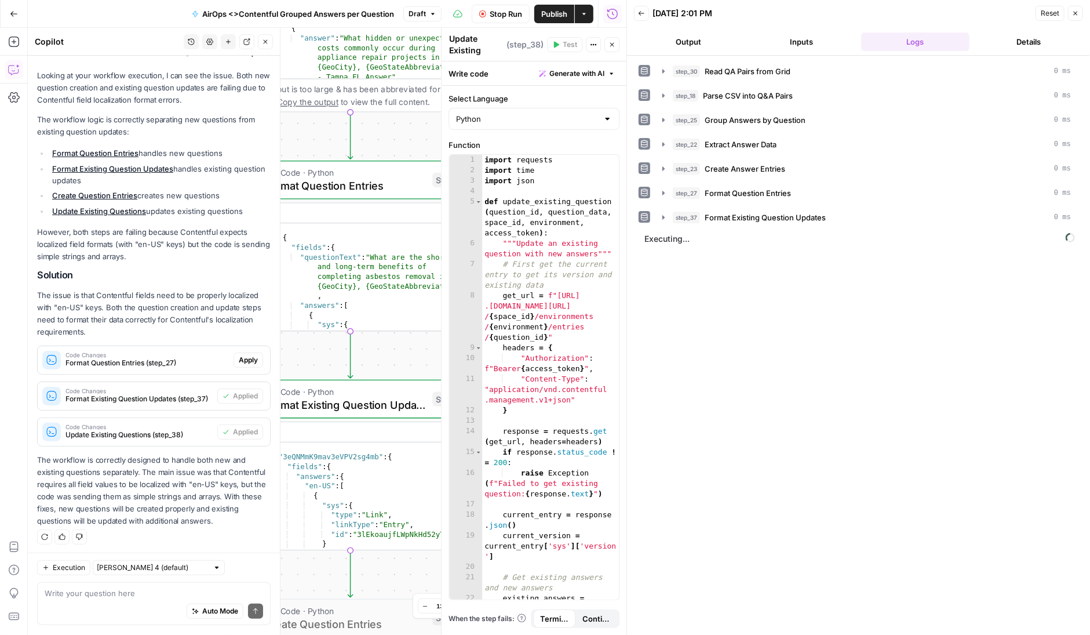
drag, startPoint x: 350, startPoint y: 250, endPoint x: 270, endPoint y: 102, distance: 167.8
click at [270, 102] on body "Angi New Home Browse Insights Opportunities Your Data Recent Grids AirOps <> Co…" at bounding box center [545, 317] width 1090 height 635
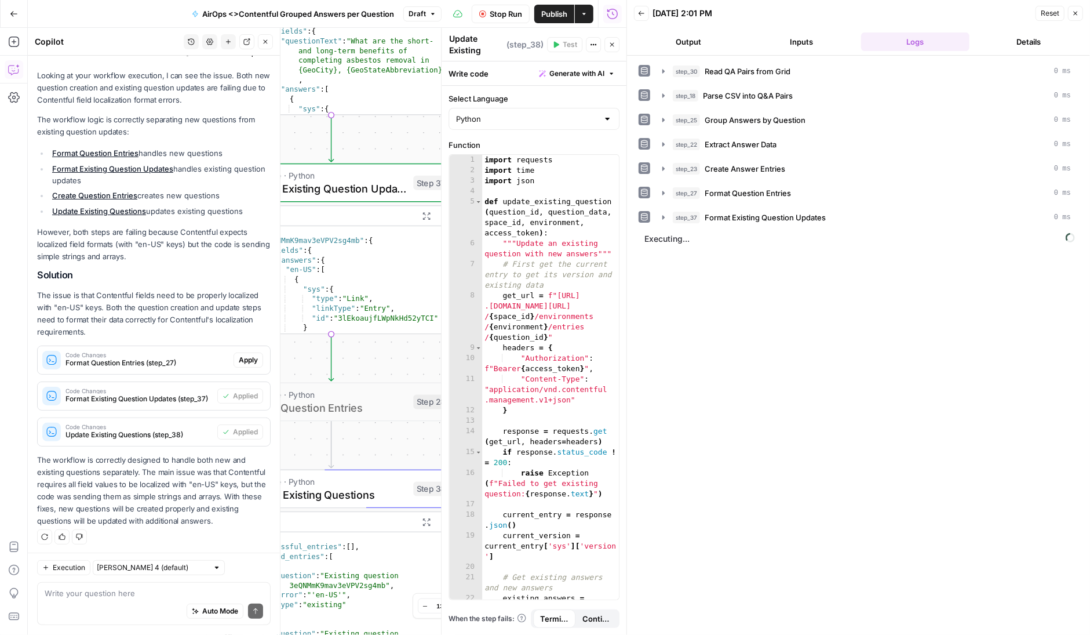
drag, startPoint x: 401, startPoint y: 321, endPoint x: 391, endPoint y: 136, distance: 184.6
click at [391, 136] on div "Workflow Set Inputs Inputs Read from Grid Read QA Pairs from Grid Step 30 Outpu…" at bounding box center [327, 331] width 599 height 607
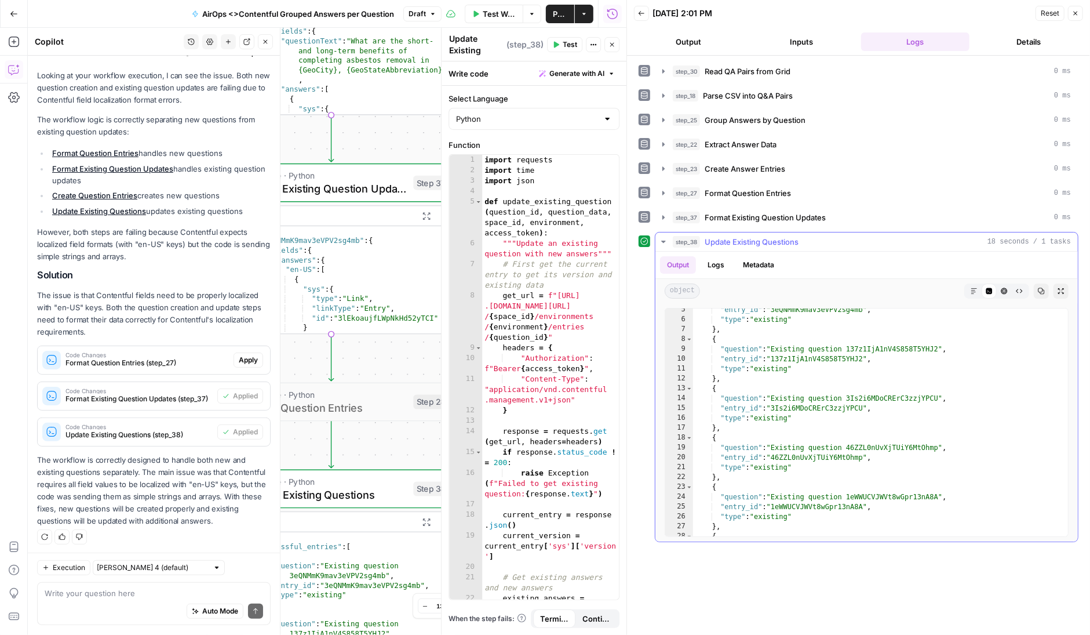
scroll to position [0, 0]
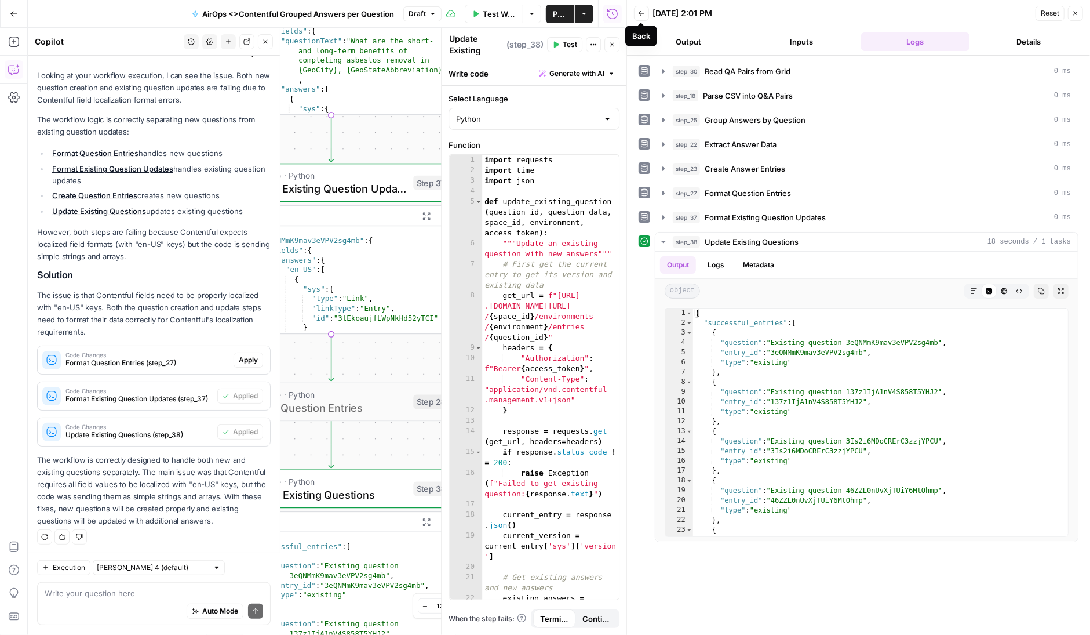
click at [643, 13] on icon "button" at bounding box center [641, 13] width 7 height 7
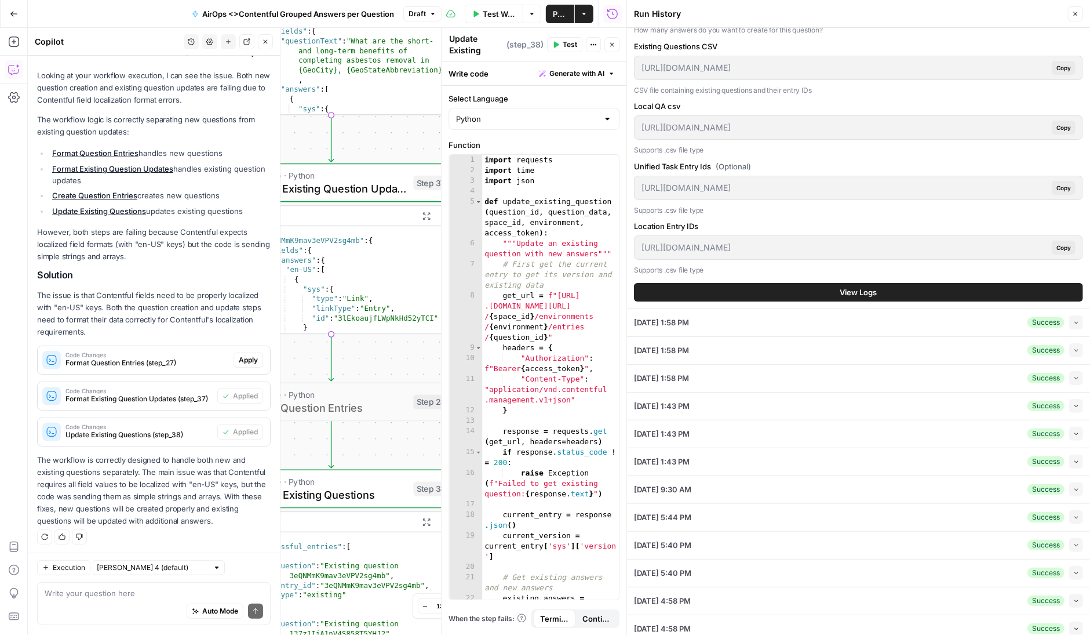
scroll to position [196, 0]
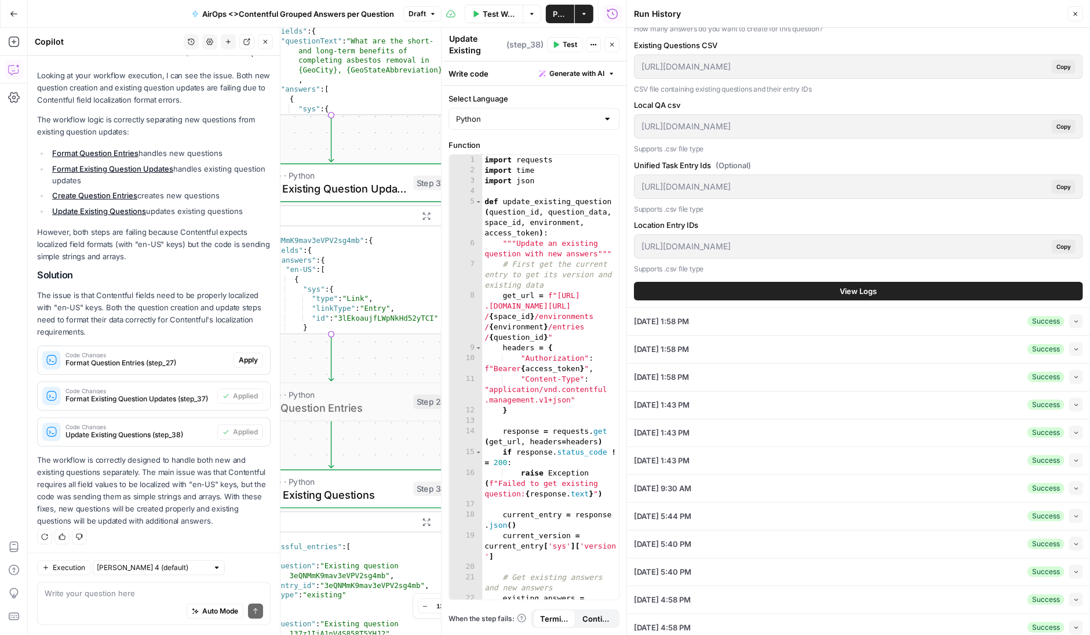
click at [656, 512] on span "09/12/25 at 5:44 PM" at bounding box center [662, 516] width 57 height 12
click at [807, 515] on div "09/12/25 at 5:44 PM Success Collapse" at bounding box center [858, 516] width 449 height 27
click at [1075, 515] on icon "button" at bounding box center [1076, 516] width 3 height 2
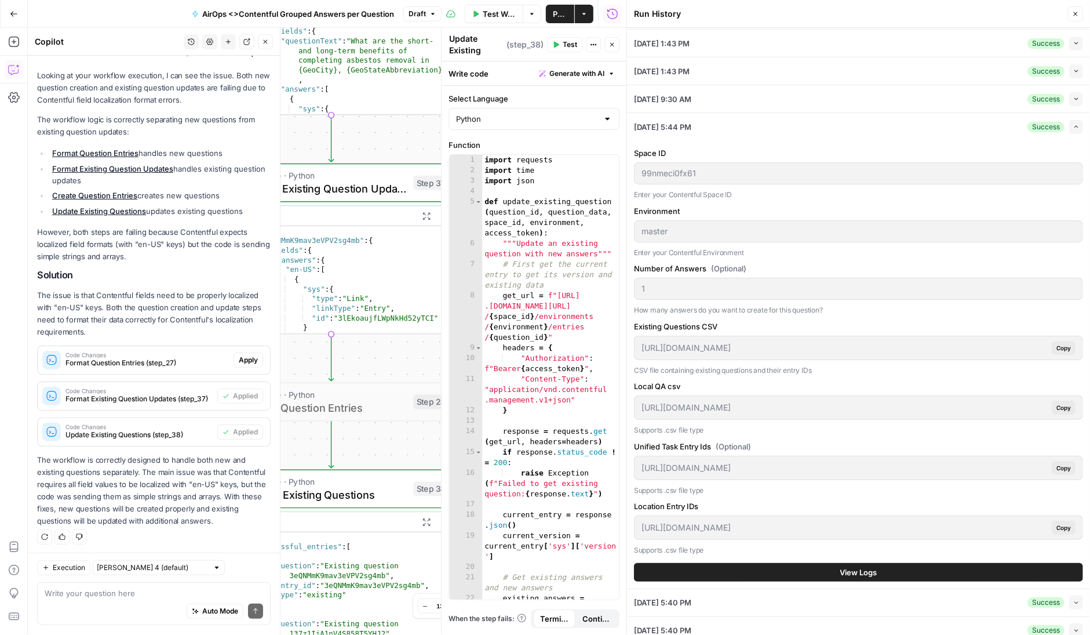
scroll to position [140, 0]
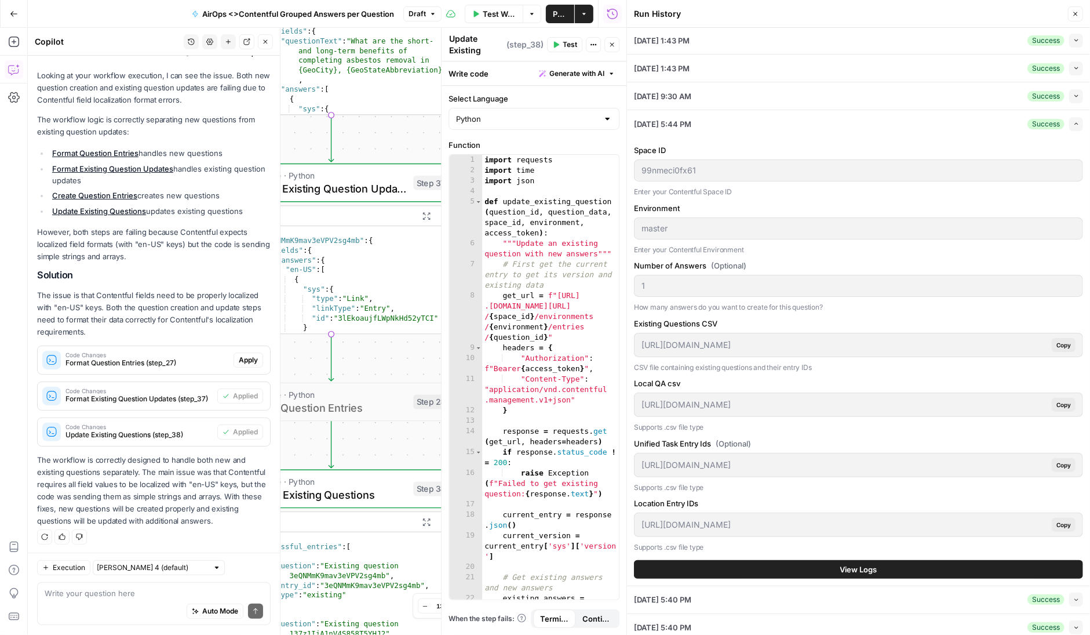
click at [875, 563] on span "View Logs" at bounding box center [859, 569] width 37 height 12
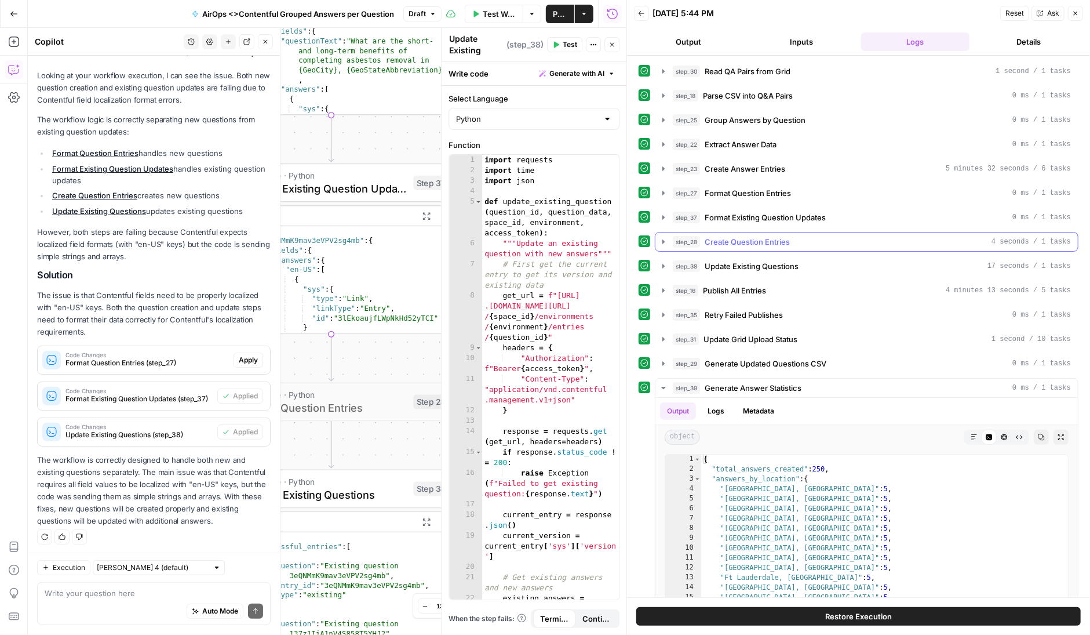
click at [667, 237] on icon "button" at bounding box center [663, 241] width 9 height 9
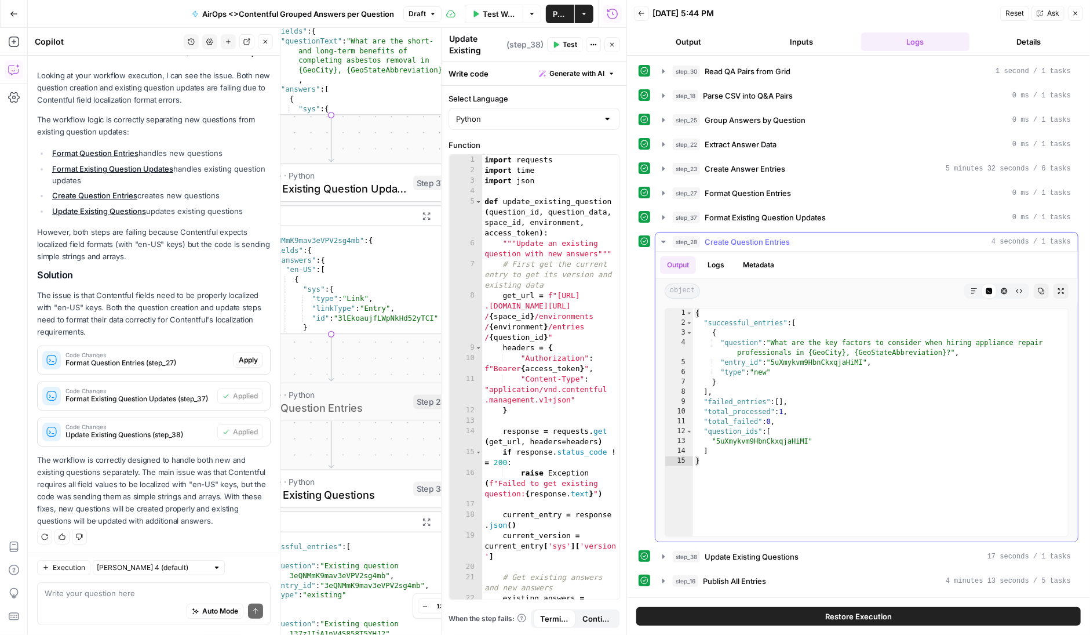
click at [663, 237] on icon "button" at bounding box center [663, 241] width 9 height 9
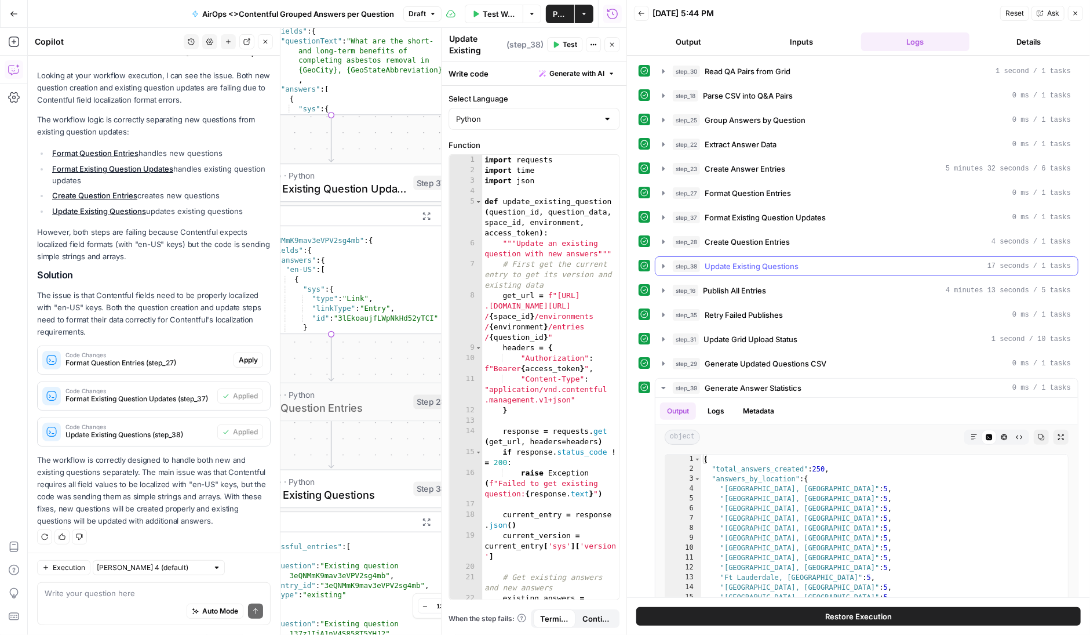
click at [665, 261] on icon "button" at bounding box center [663, 265] width 9 height 9
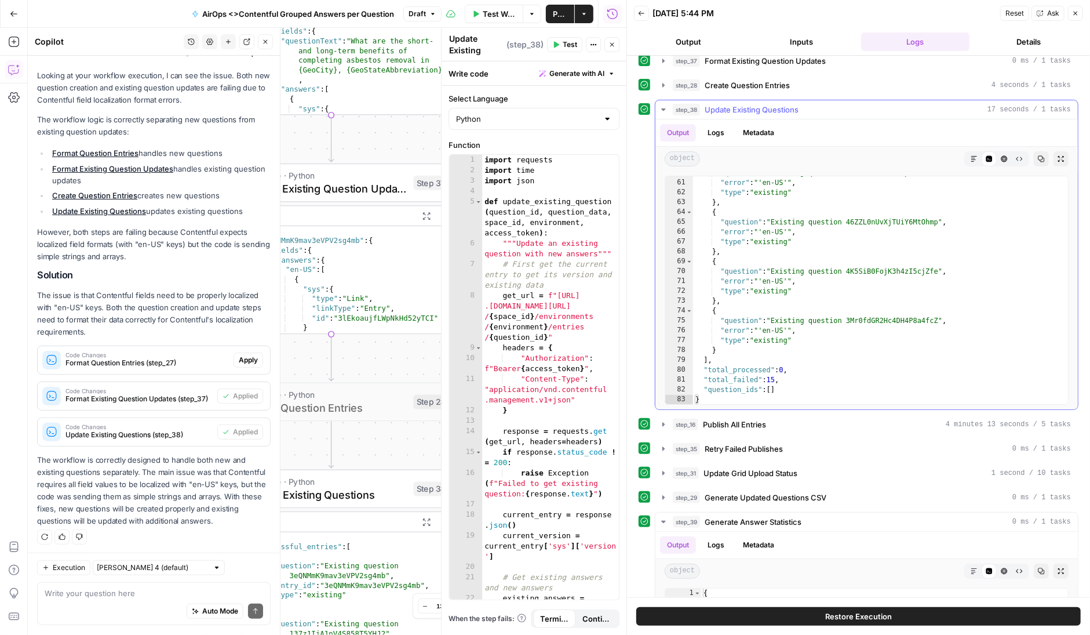
scroll to position [147, 0]
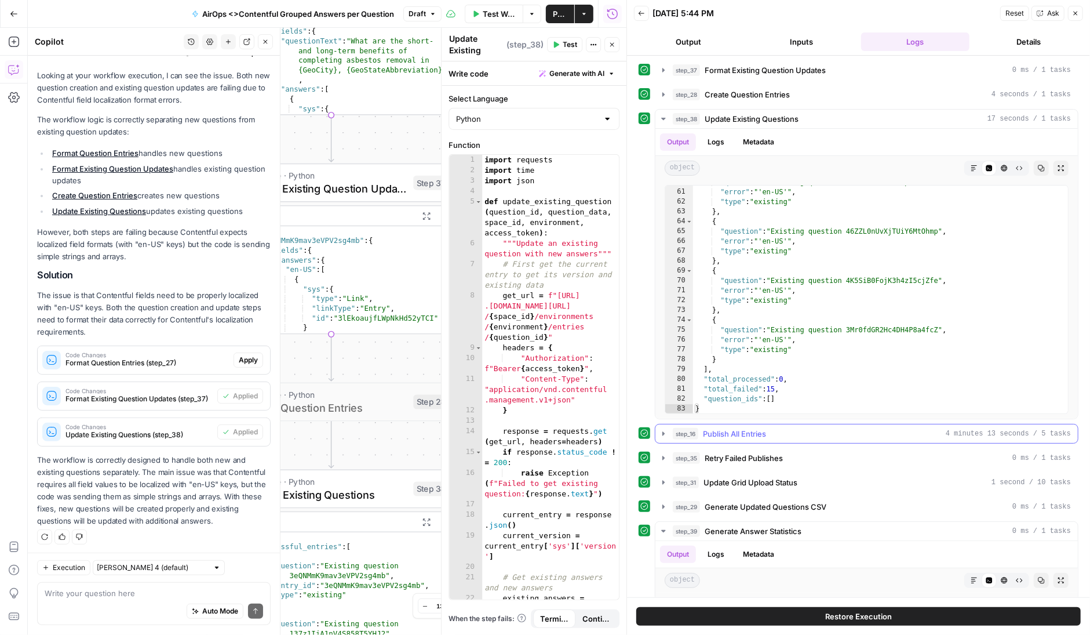
click at [663, 431] on icon "button" at bounding box center [664, 433] width 2 height 4
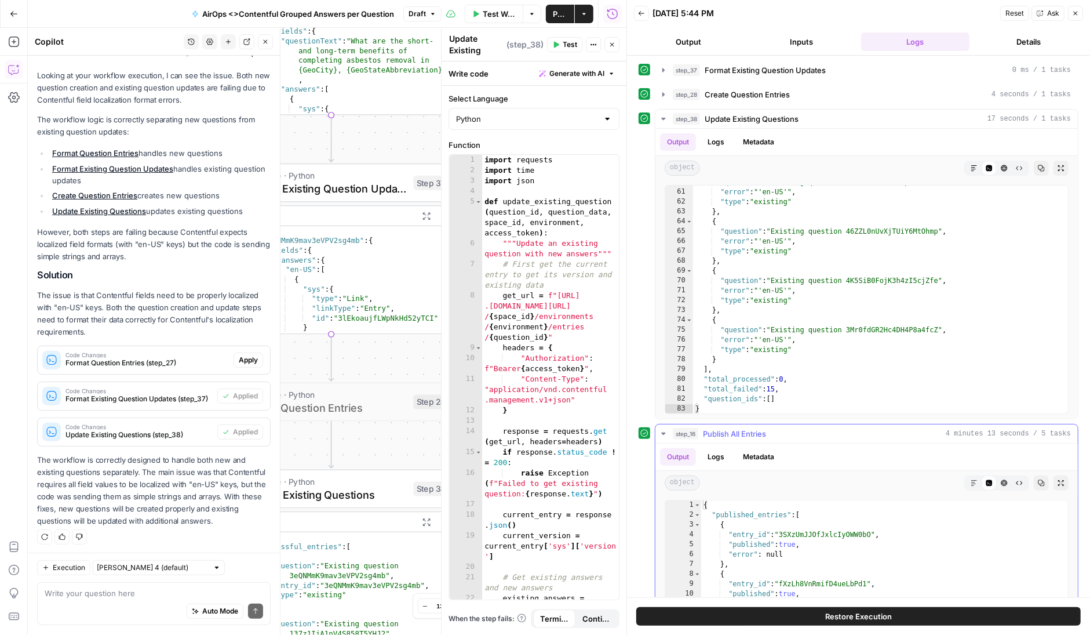
click at [663, 432] on icon "button" at bounding box center [663, 433] width 4 height 2
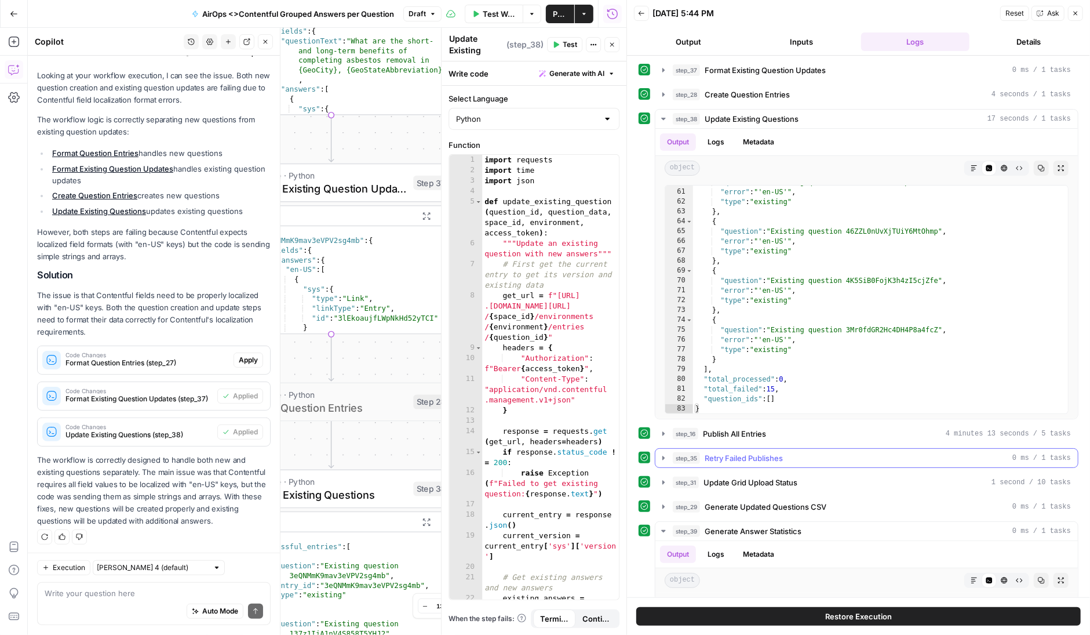
click at [668, 450] on button "step_35 Retry Failed Publishes 0 ms / 1 tasks" at bounding box center [867, 458] width 423 height 19
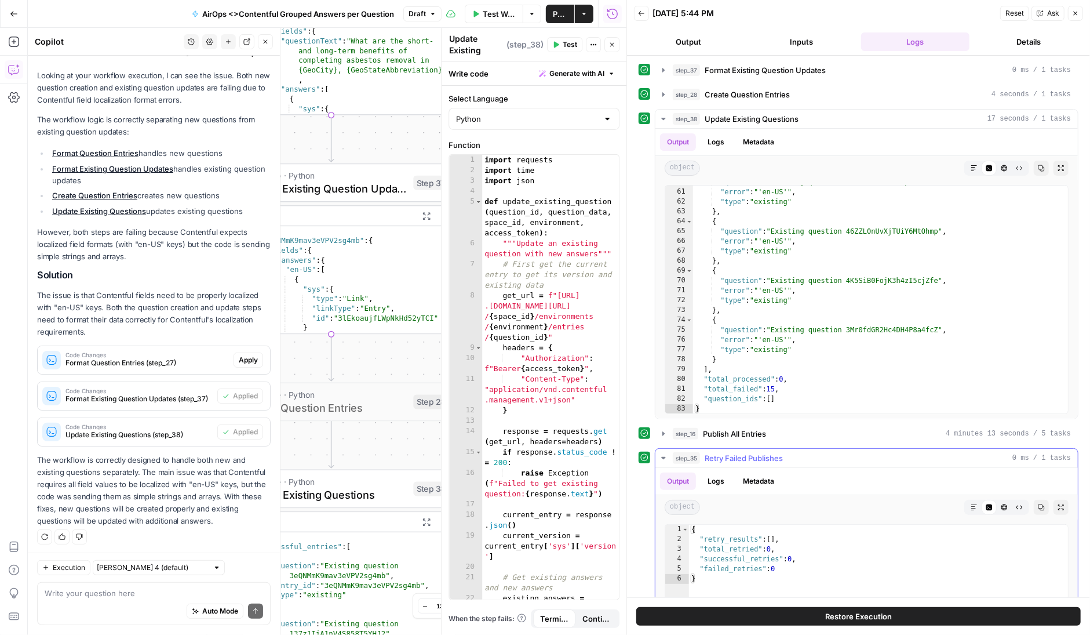
click at [664, 454] on icon "button" at bounding box center [663, 457] width 9 height 9
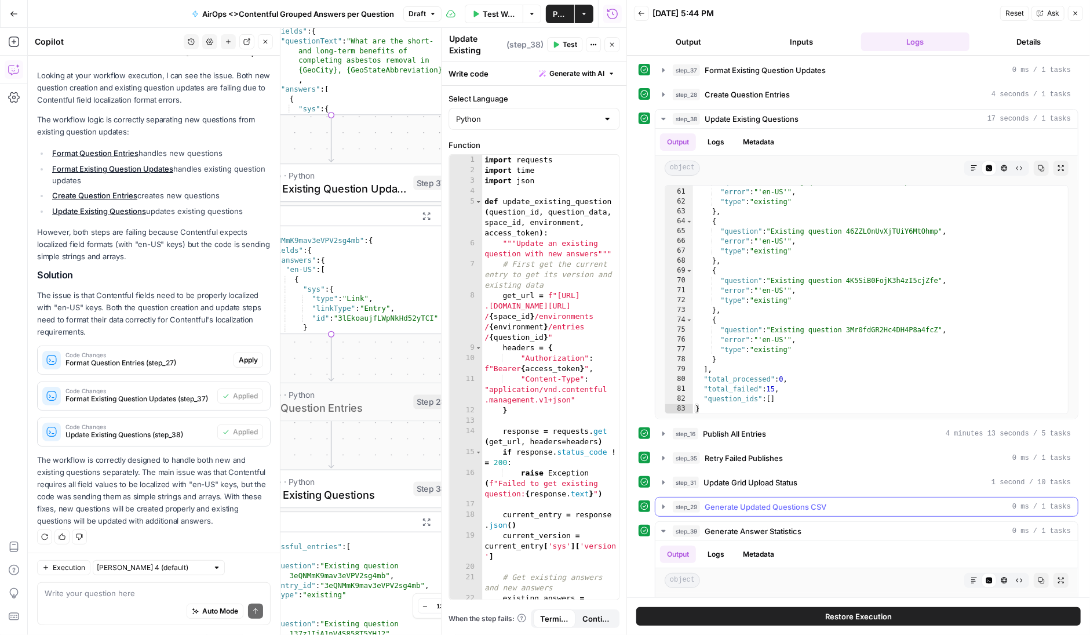
click at [666, 502] on icon "button" at bounding box center [663, 506] width 9 height 9
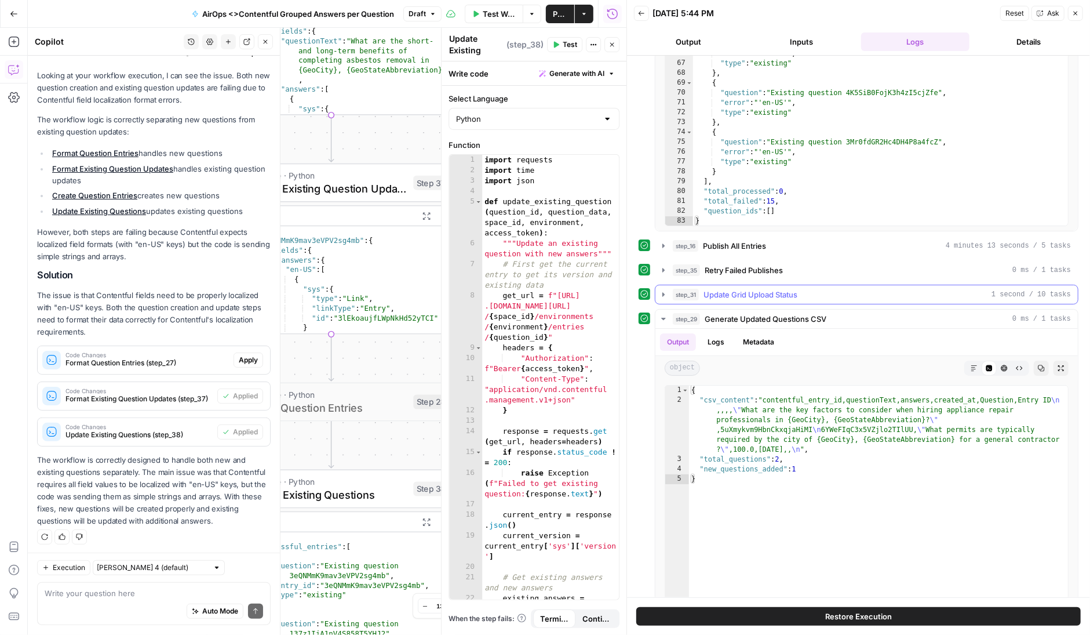
scroll to position [347, 0]
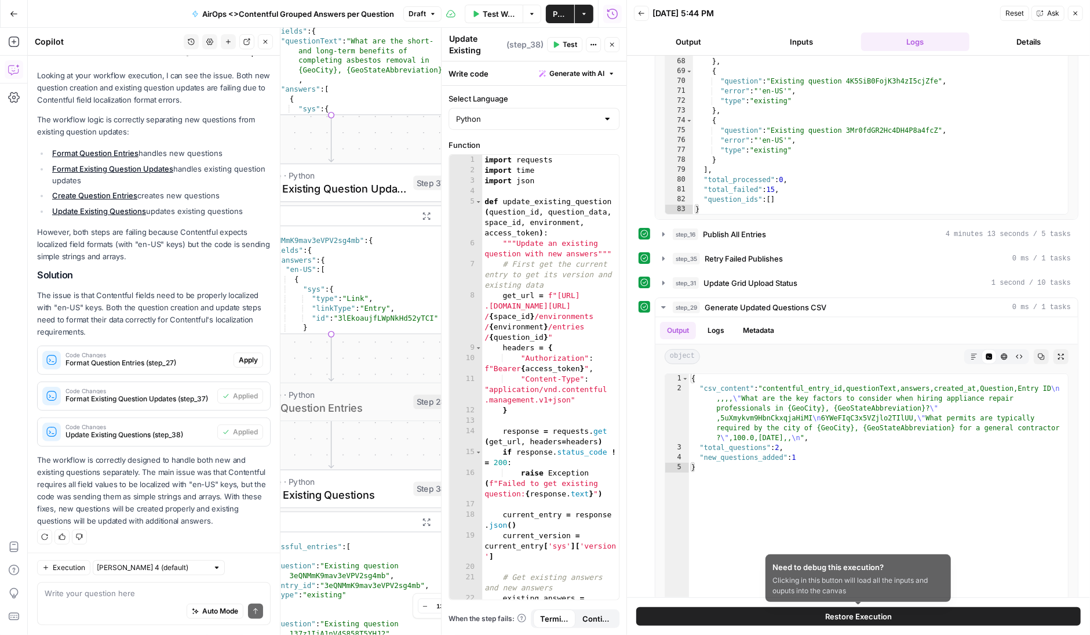
click at [858, 614] on span "Restore Execution" at bounding box center [858, 616] width 67 height 12
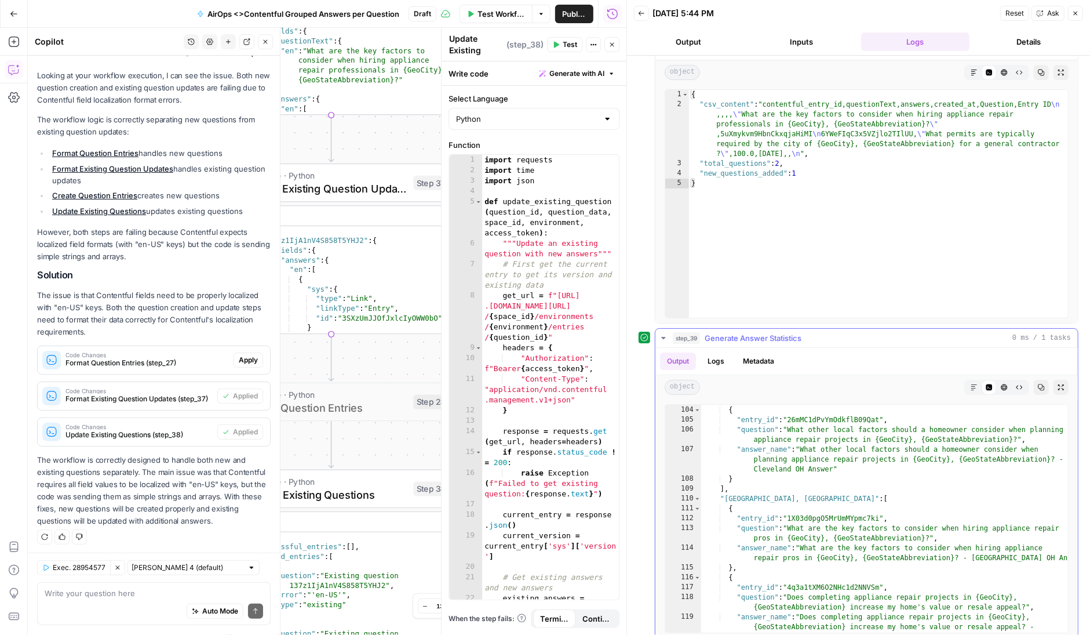
scroll to position [1107, 0]
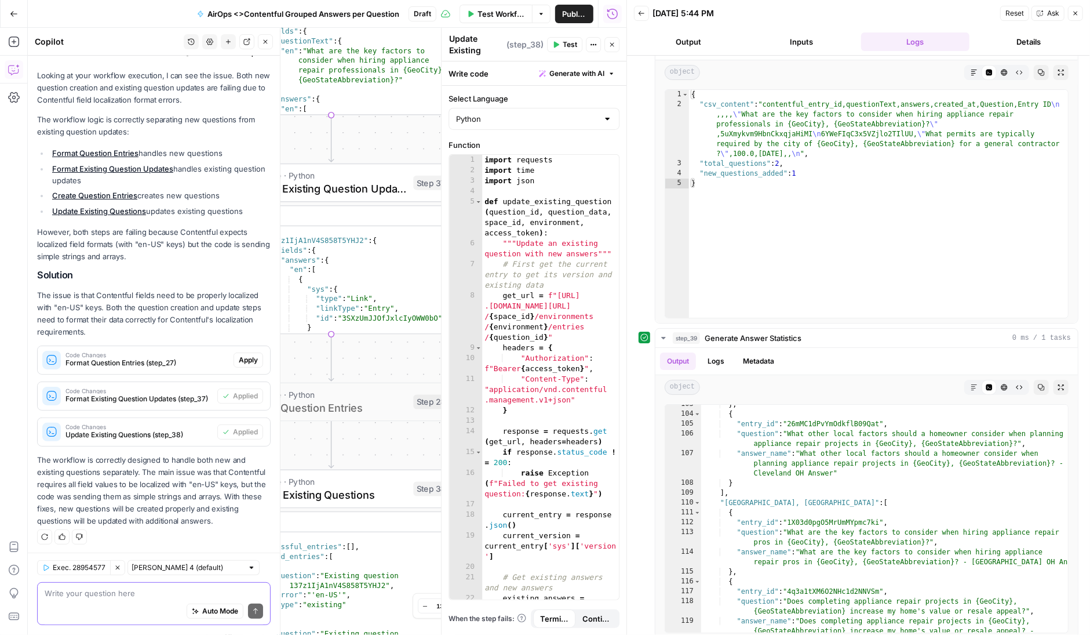
click at [87, 588] on textarea at bounding box center [154, 594] width 219 height 12
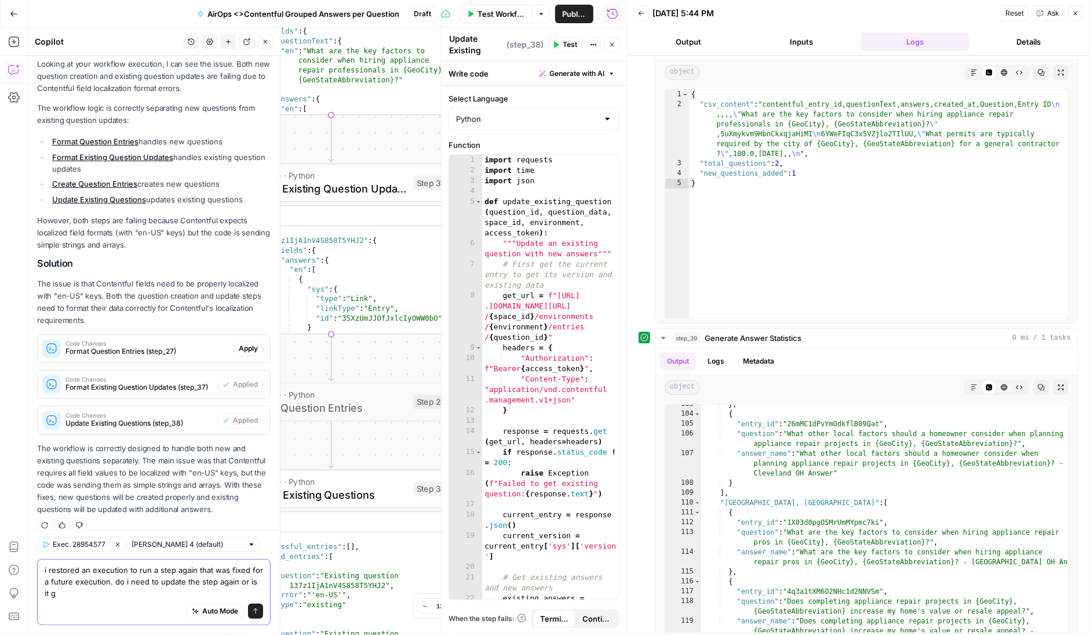
scroll to position [157, 0]
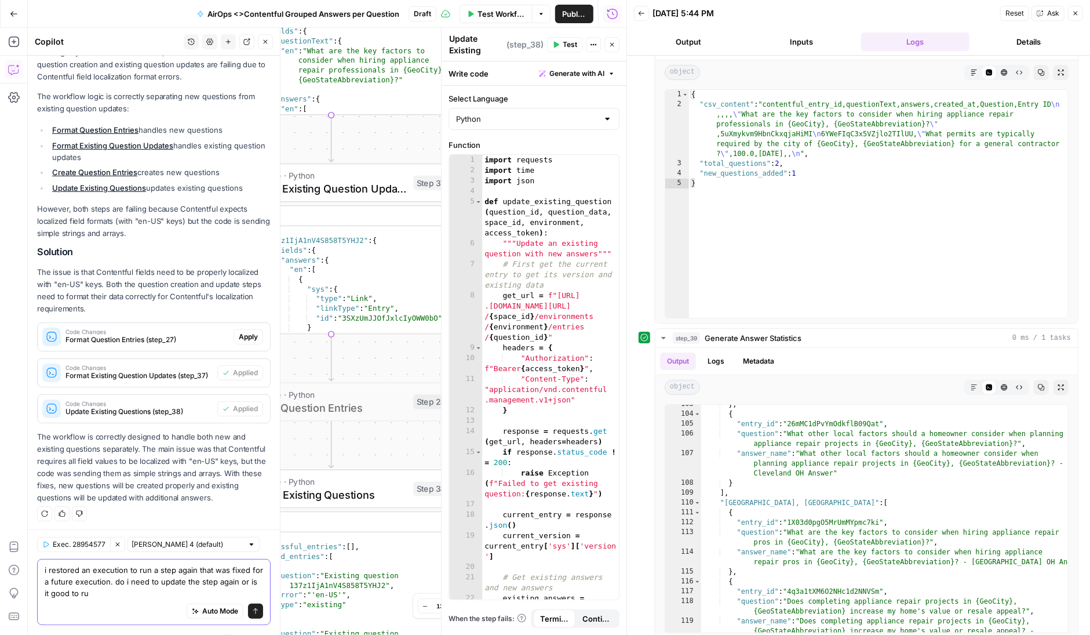
type textarea "i restored an execution to run a step again that was fixed for a future executi…"
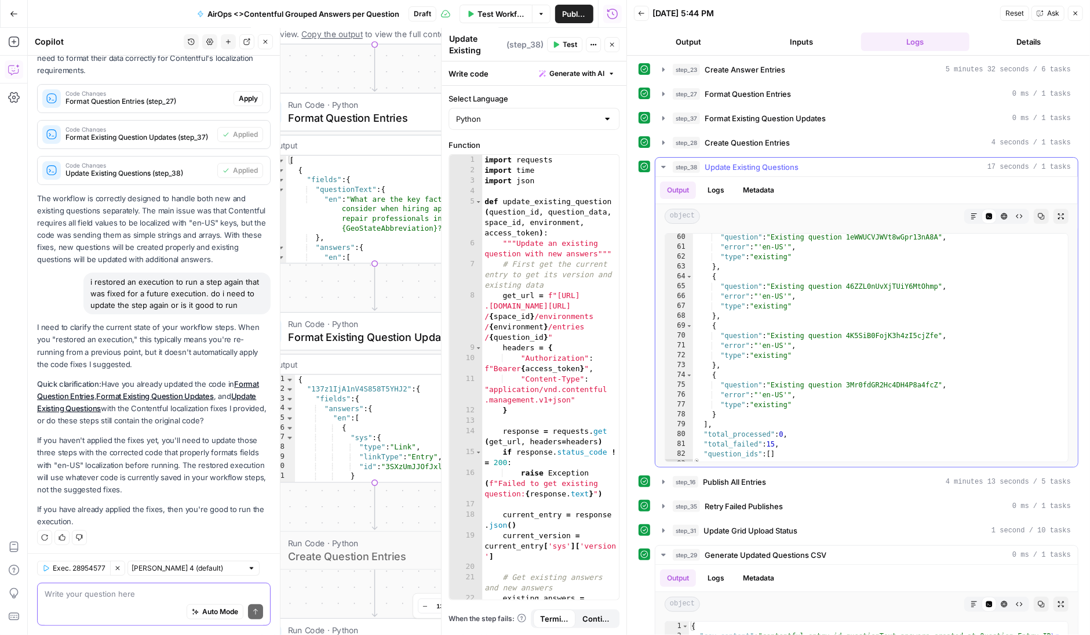
scroll to position [578, 0]
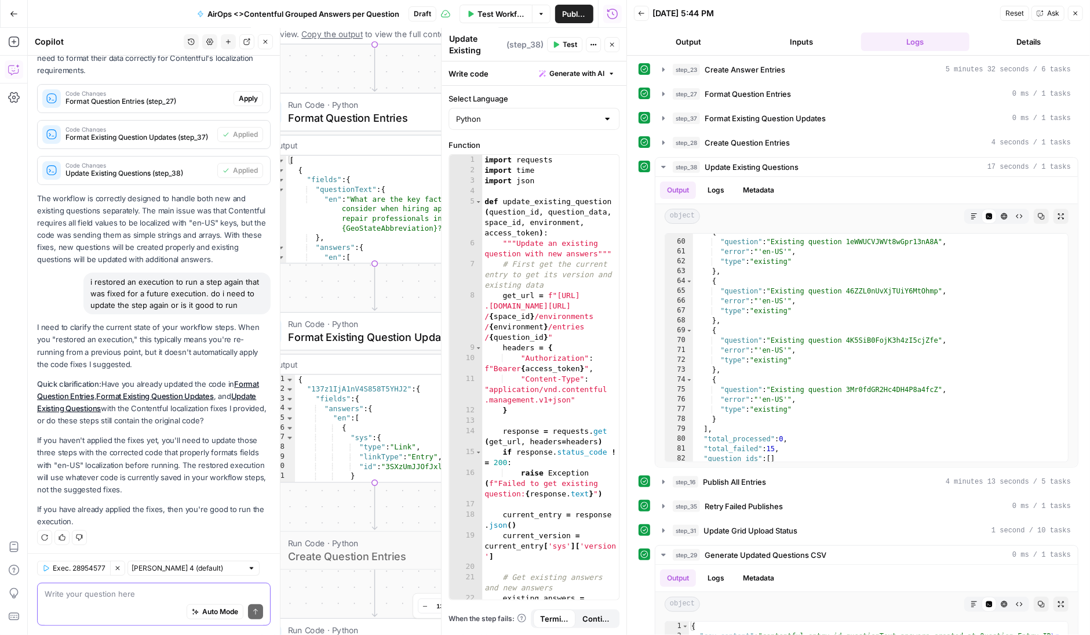
click at [106, 591] on textarea at bounding box center [154, 594] width 219 height 12
type textarea "so i can run step 38 on with the updates?"
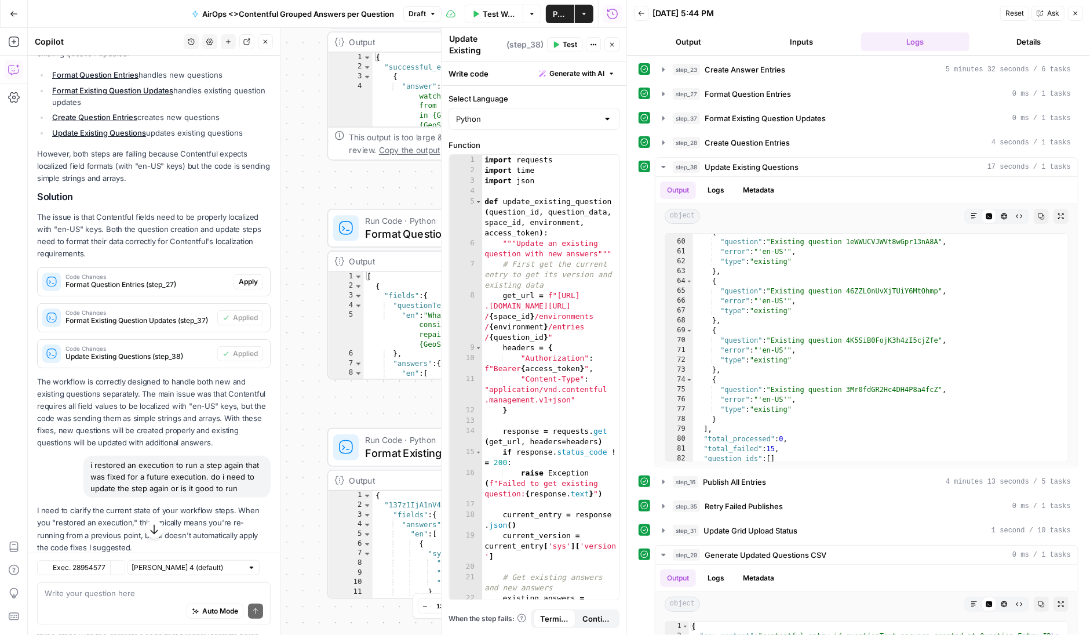
scroll to position [231, 0]
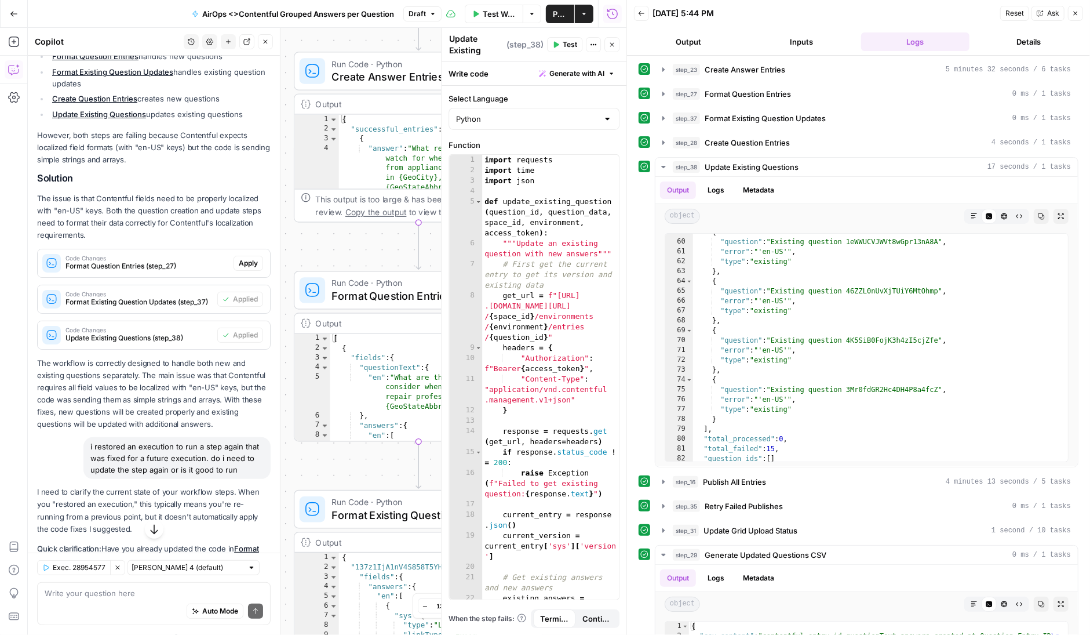
drag, startPoint x: 328, startPoint y: 78, endPoint x: 344, endPoint y: 246, distance: 168.4
click at [344, 246] on div "Workflow Set Inputs Inputs Read from Grid Read QA Pairs from Grid Step 30 Outpu…" at bounding box center [327, 331] width 599 height 607
click at [612, 46] on icon "button" at bounding box center [612, 44] width 7 height 7
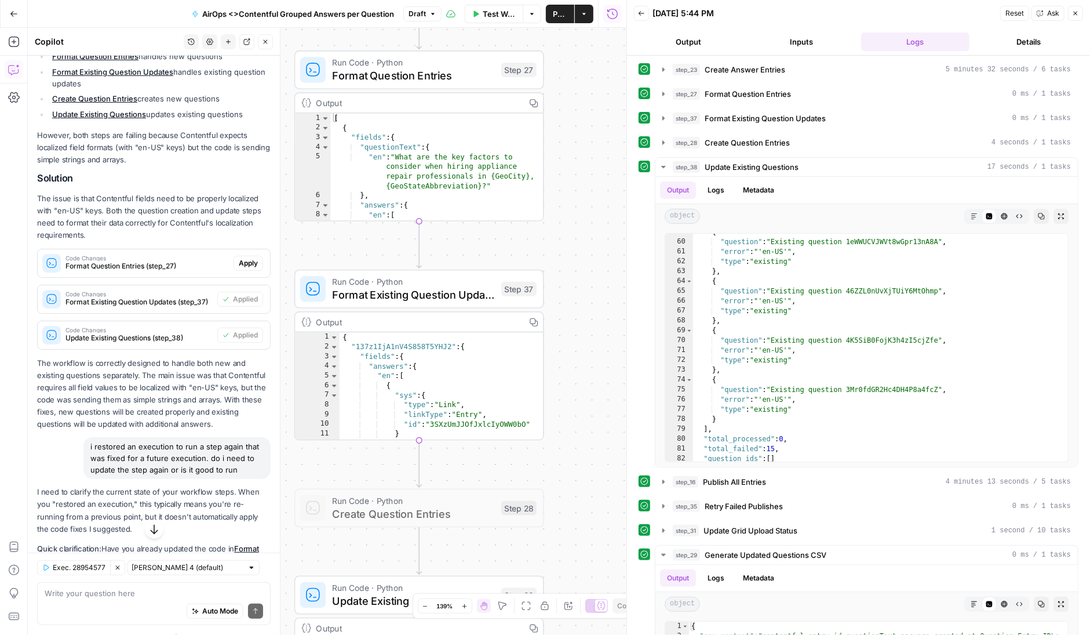
drag, startPoint x: 585, startPoint y: 308, endPoint x: 586, endPoint y: 80, distance: 227.8
click at [586, 81] on div "Workflow Set Inputs Inputs Read from Grid Read QA Pairs from Grid Step 30 Outpu…" at bounding box center [327, 331] width 599 height 607
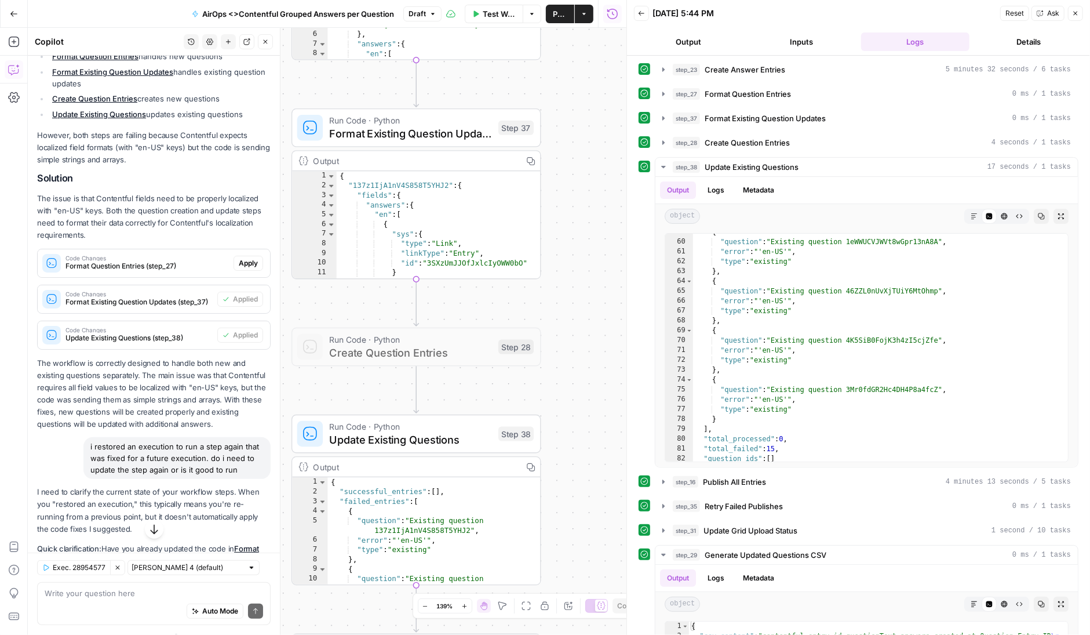
drag, startPoint x: 582, startPoint y: 490, endPoint x: 579, endPoint y: 336, distance: 154.2
click at [579, 336] on div "Workflow Set Inputs Inputs Read from Grid Read QA Pairs from Grid Step 30 Outpu…" at bounding box center [327, 331] width 599 height 607
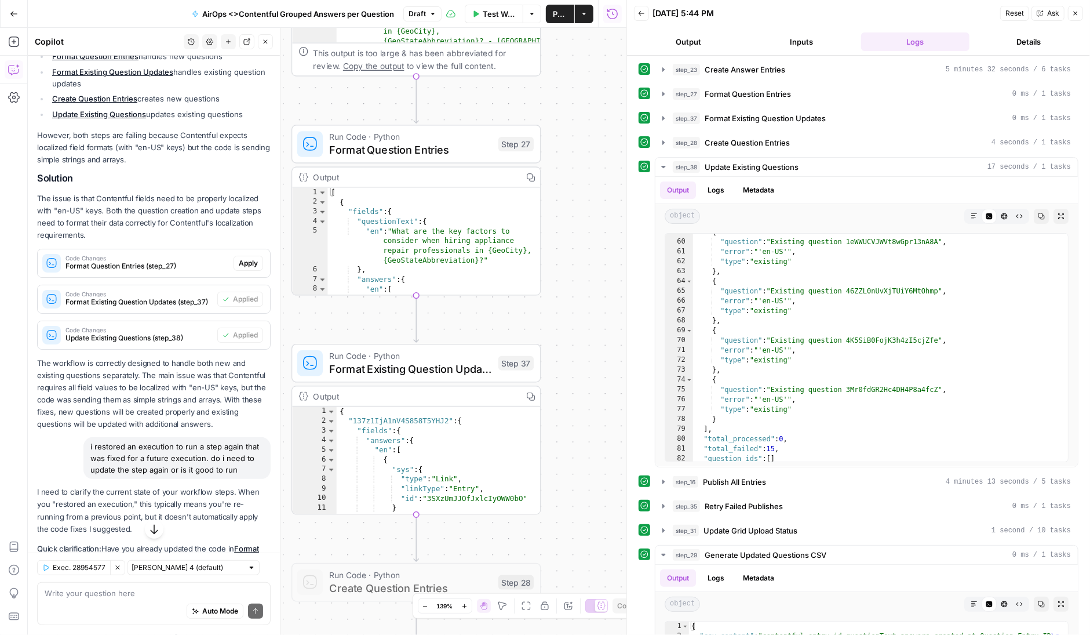
drag, startPoint x: 576, startPoint y: 286, endPoint x: 576, endPoint y: 521, distance: 235.4
click at [576, 521] on div "Workflow Set Inputs Inputs Read from Grid Read QA Pairs from Grid Step 30 Outpu…" at bounding box center [327, 331] width 599 height 607
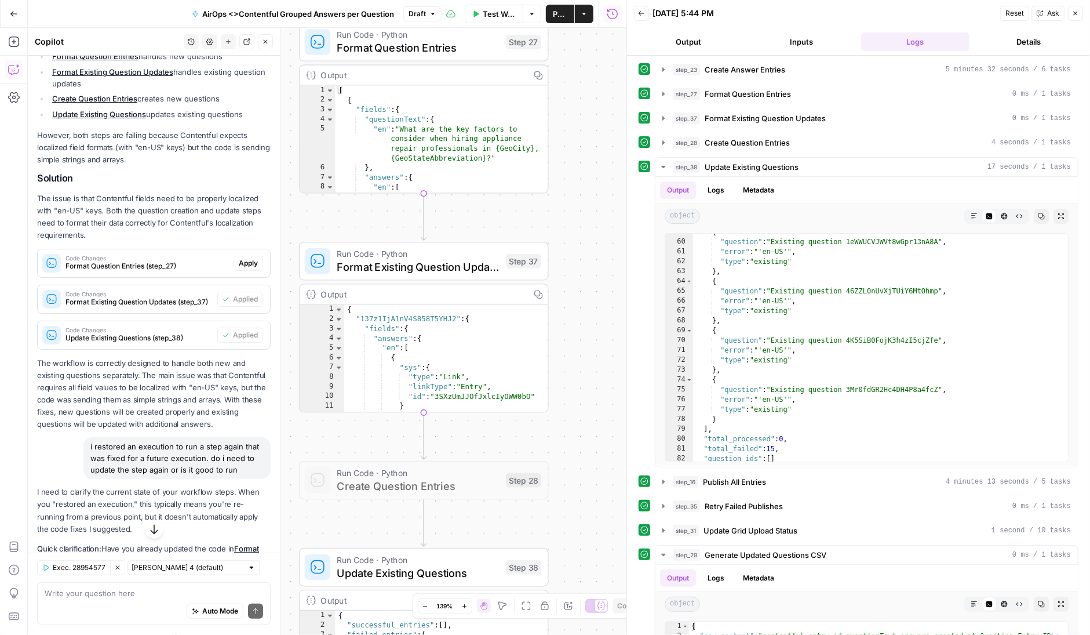
drag, startPoint x: 577, startPoint y: 424, endPoint x: 585, endPoint y: 322, distance: 102.3
click at [585, 322] on div "Workflow Set Inputs Inputs Read from Grid Read QA Pairs from Grid Step 30 Outpu…" at bounding box center [327, 331] width 599 height 607
click at [462, 264] on span "Format Existing Question Updates" at bounding box center [418, 267] width 163 height 16
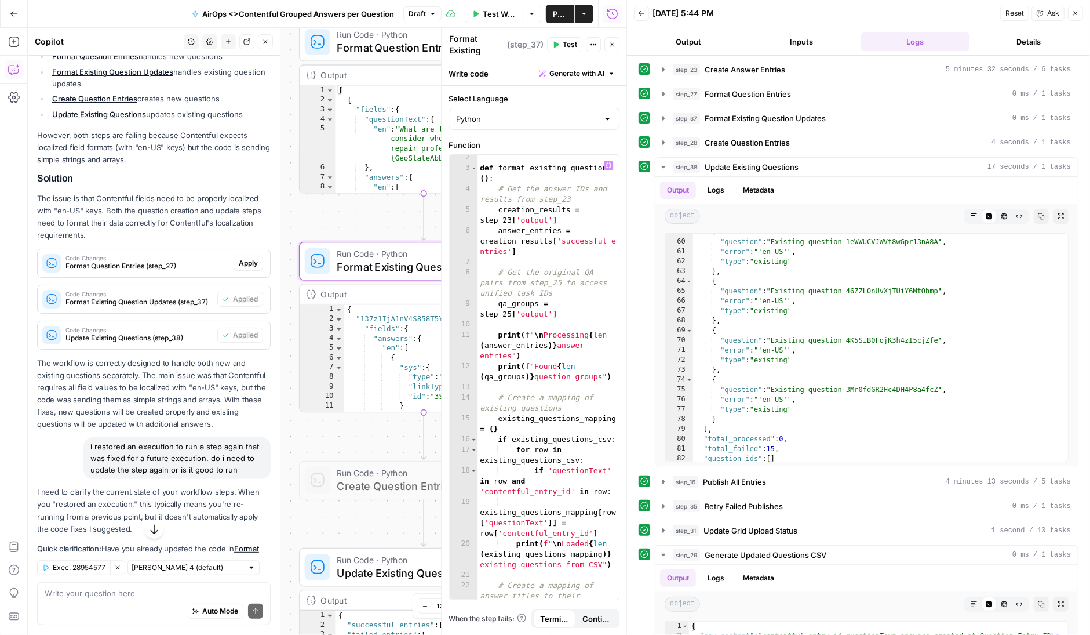
scroll to position [0, 0]
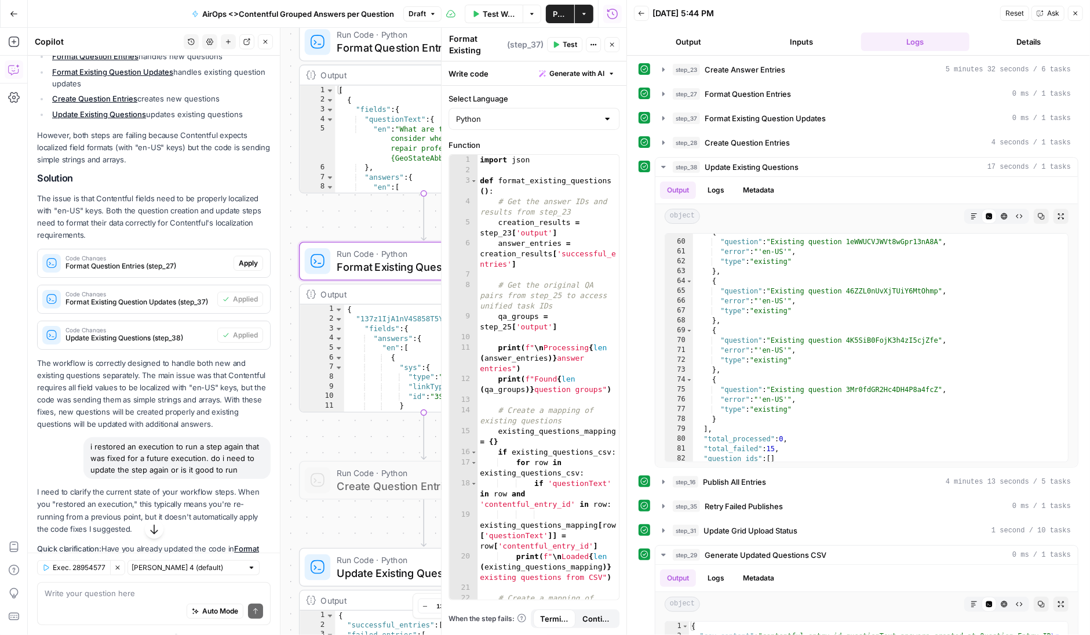
click at [566, 45] on span "Test" at bounding box center [570, 44] width 14 height 10
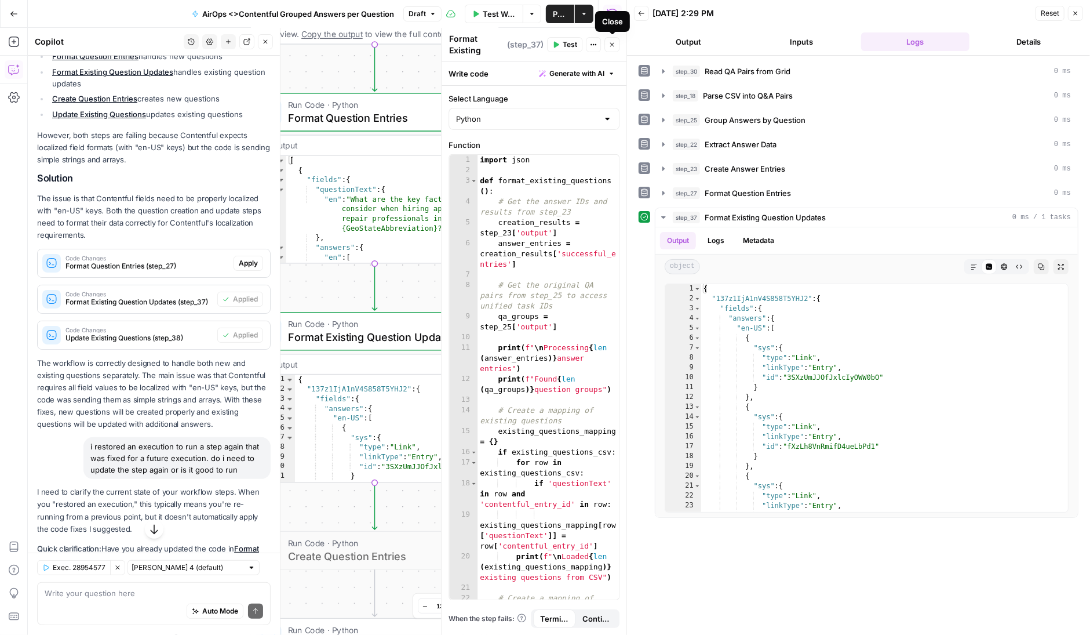
click at [612, 46] on icon "button" at bounding box center [612, 44] width 7 height 7
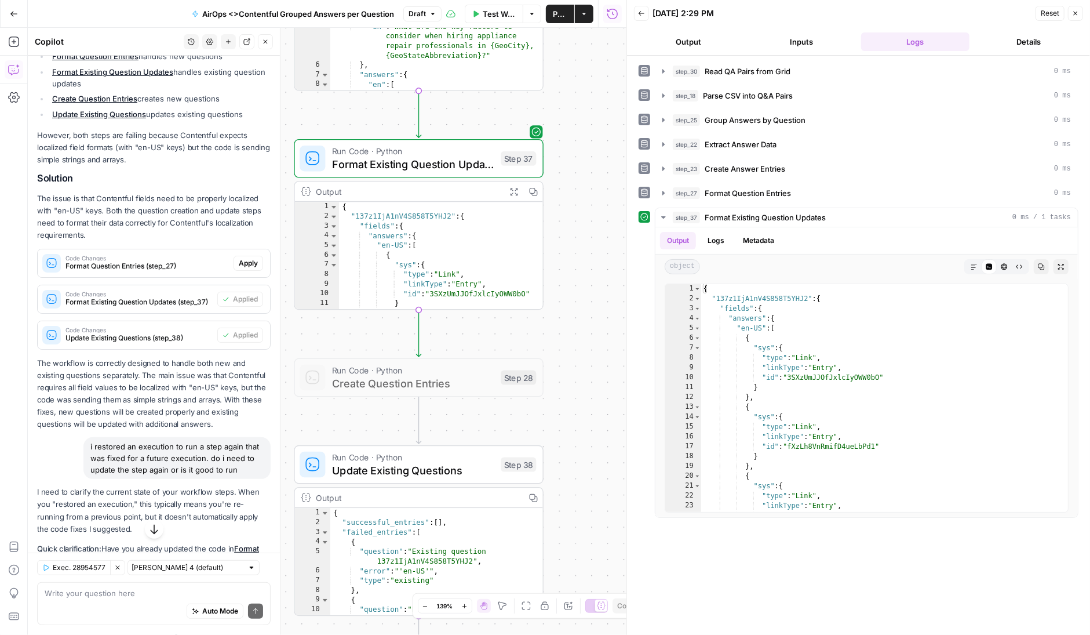
drag, startPoint x: 566, startPoint y: 325, endPoint x: 610, endPoint y: 152, distance: 178.3
click at [610, 152] on div "Workflow Set Inputs Inputs Read from Grid Read QA Pairs from Grid Step 30 Outpu…" at bounding box center [327, 331] width 599 height 607
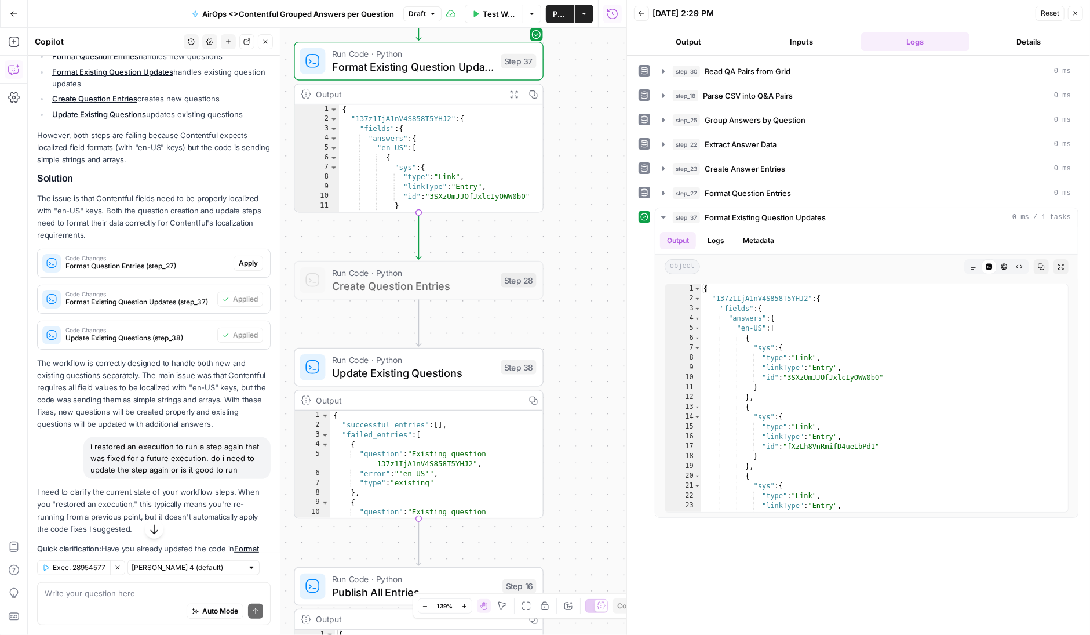
drag, startPoint x: 587, startPoint y: 402, endPoint x: 587, endPoint y: 304, distance: 97.4
click at [587, 304] on div "Workflow Set Inputs Inputs Read from Grid Read QA Pairs from Grid Step 30 Outpu…" at bounding box center [327, 331] width 599 height 607
type textarea "**********"
drag, startPoint x: 806, startPoint y: 296, endPoint x: 717, endPoint y: 296, distance: 89.3
click at [717, 296] on div "{ "137z1IjA1nV4S858T5YHJ2" : { "fields" : { "answers" : { "en-US" : [ { "sys" :…" at bounding box center [885, 408] width 368 height 248
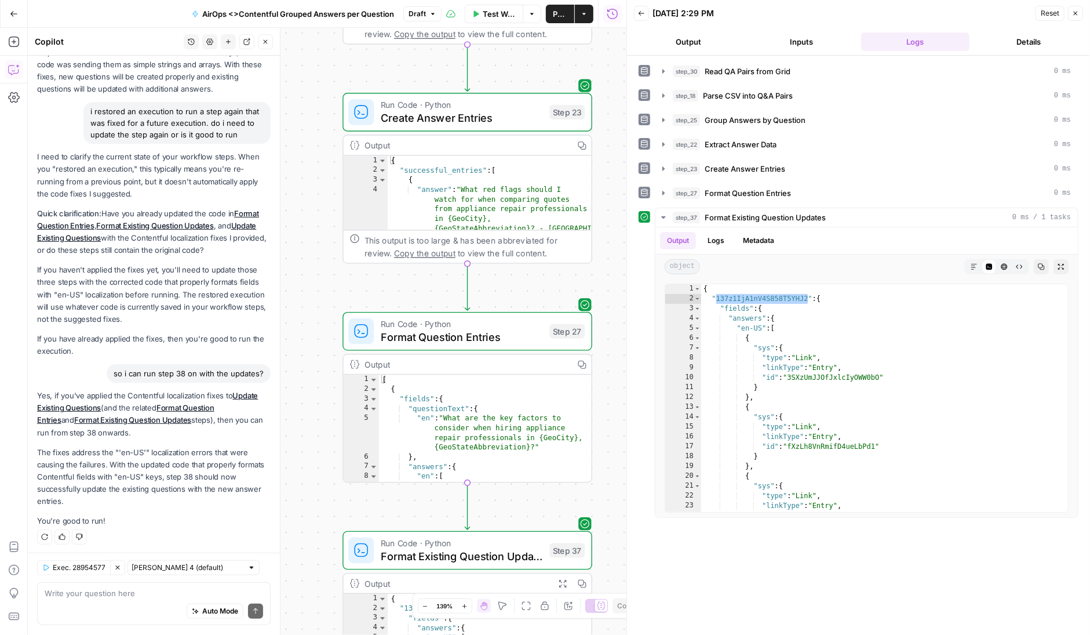
click at [131, 599] on div "Auto Mode Send" at bounding box center [154, 612] width 219 height 26
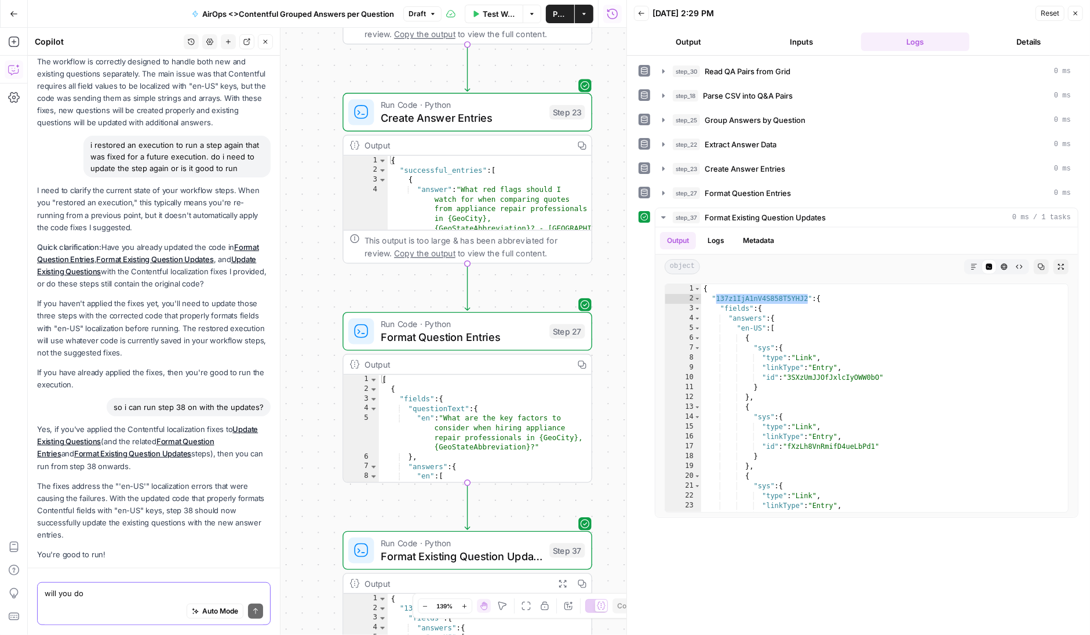
scroll to position [566, 0]
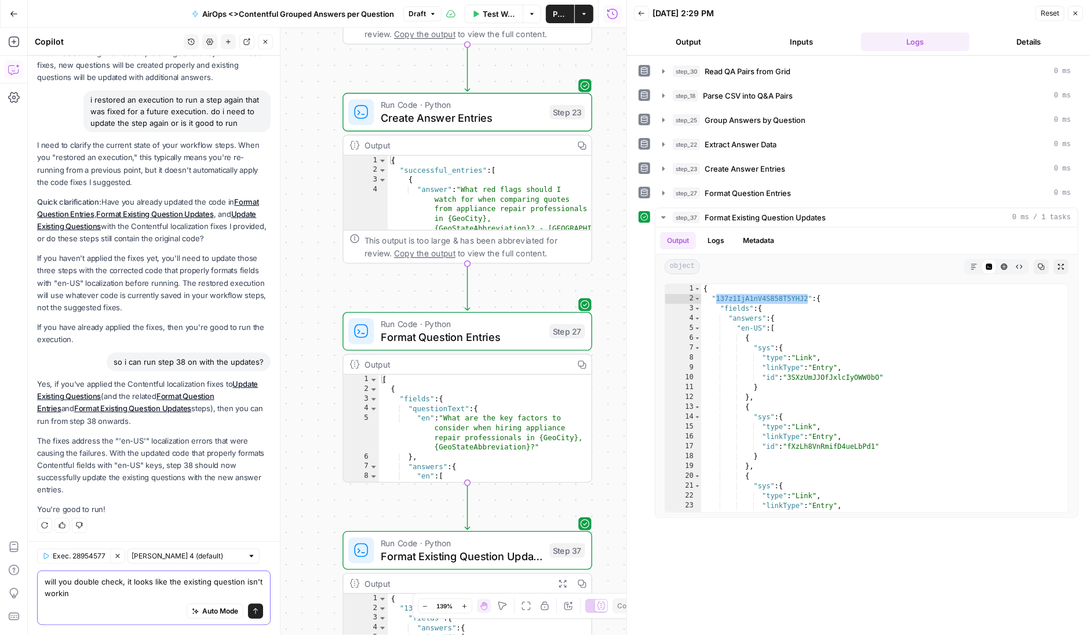
type textarea "will you double check, it looks like the existing question isn't working"
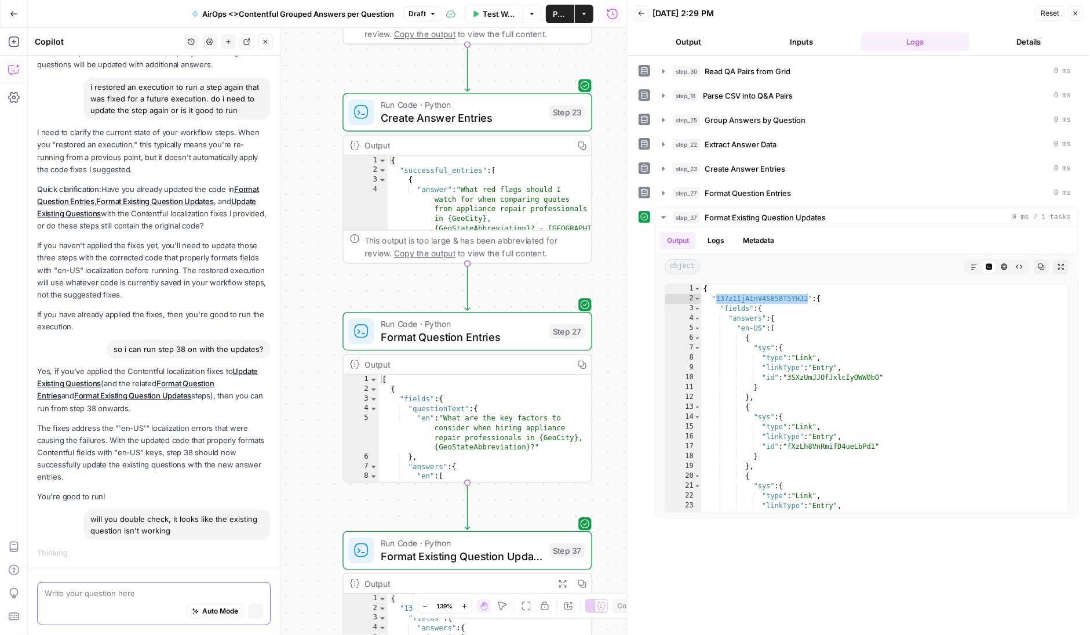
scroll to position [569, 0]
click at [805, 295] on div "{ "137z1IjA1nV4S858T5YHJ2" : { "fields" : { "answers" : { "en-US" : [ { "sys" :…" at bounding box center [885, 408] width 368 height 248
drag, startPoint x: 807, startPoint y: 295, endPoint x: 713, endPoint y: 295, distance: 93.9
click at [713, 295] on div "{ "137z1IjA1nV4S858T5YHJ2" : { "fields" : { "answers" : { "en-US" : [ { "sys" :…" at bounding box center [885, 408] width 368 height 248
click at [715, 296] on div "{ "137z1IjA1nV4S858T5YHJ2" : { "fields" : { "answers" : { "en-US" : [ { "sys" :…" at bounding box center [885, 408] width 368 height 248
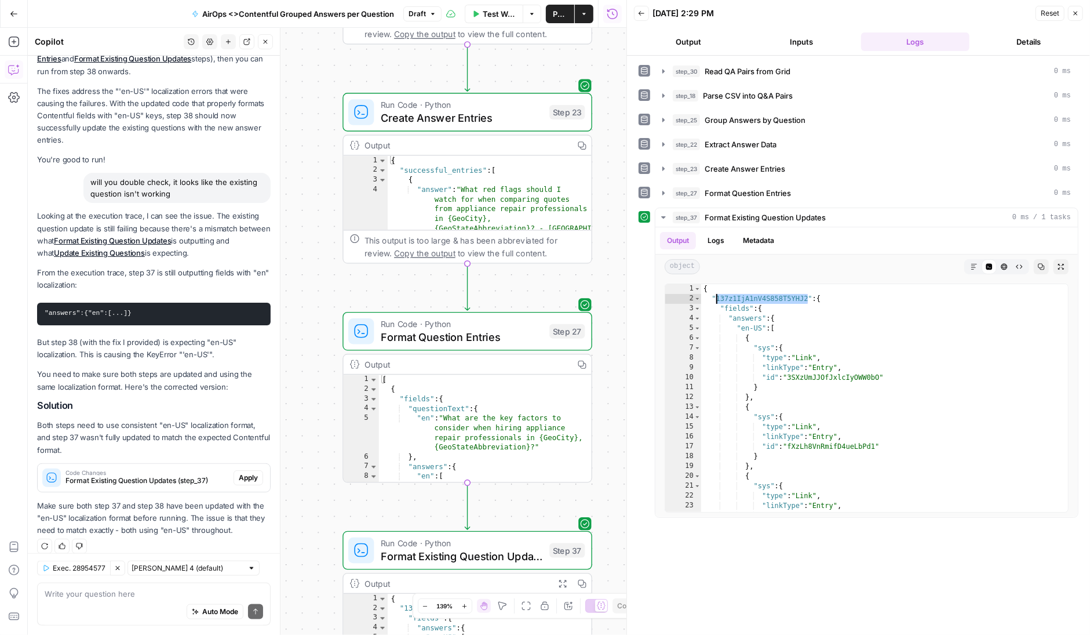
scroll to position [922, 0]
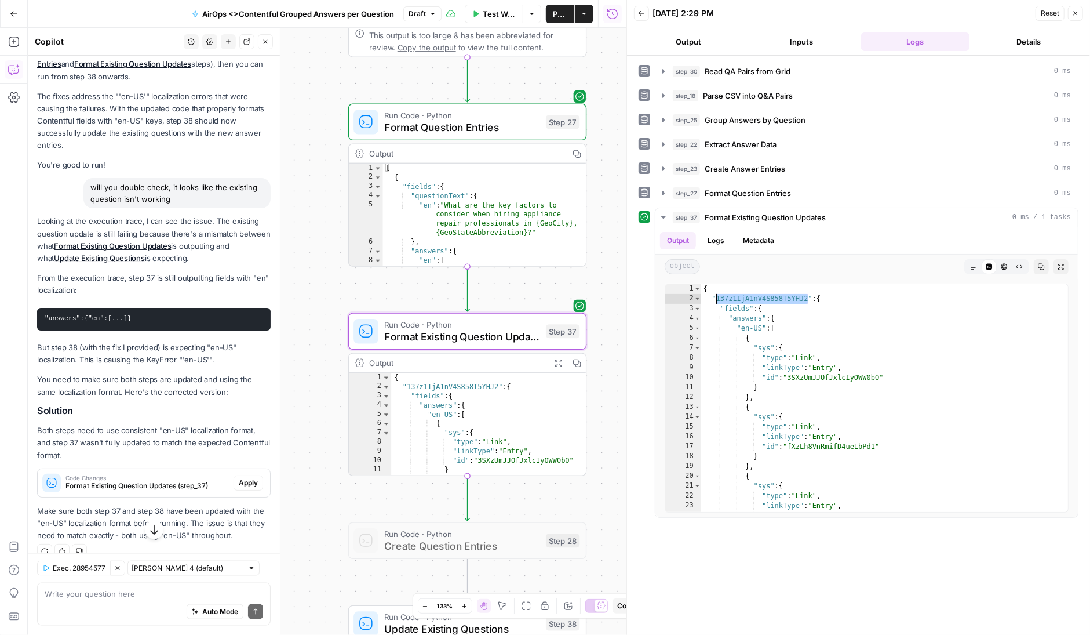
click at [242, 481] on span "Apply" at bounding box center [248, 483] width 19 height 10
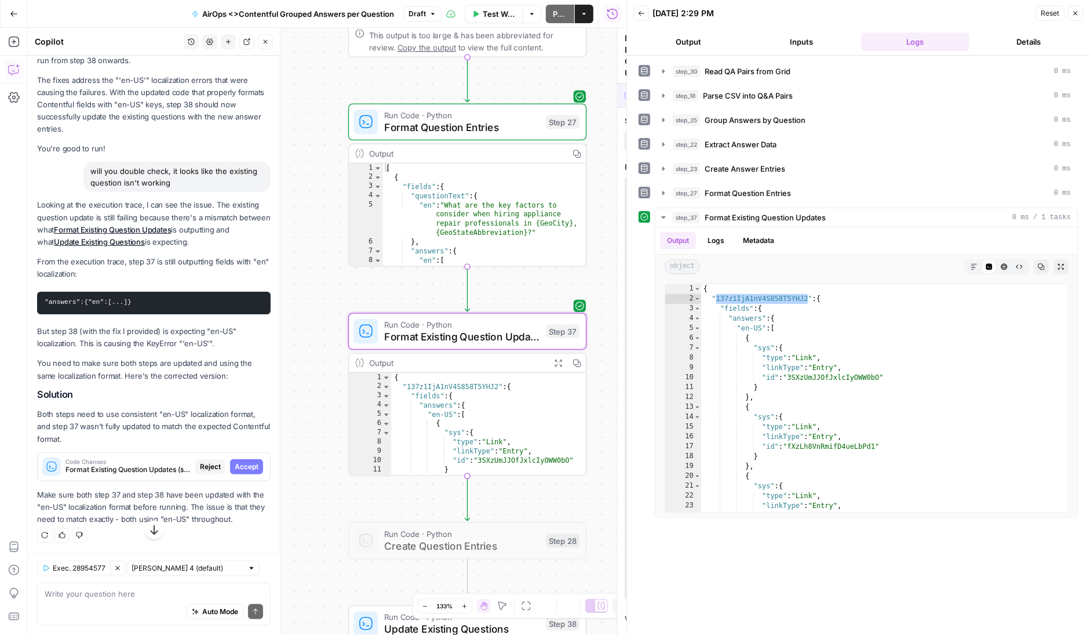
scroll to position [903, 0]
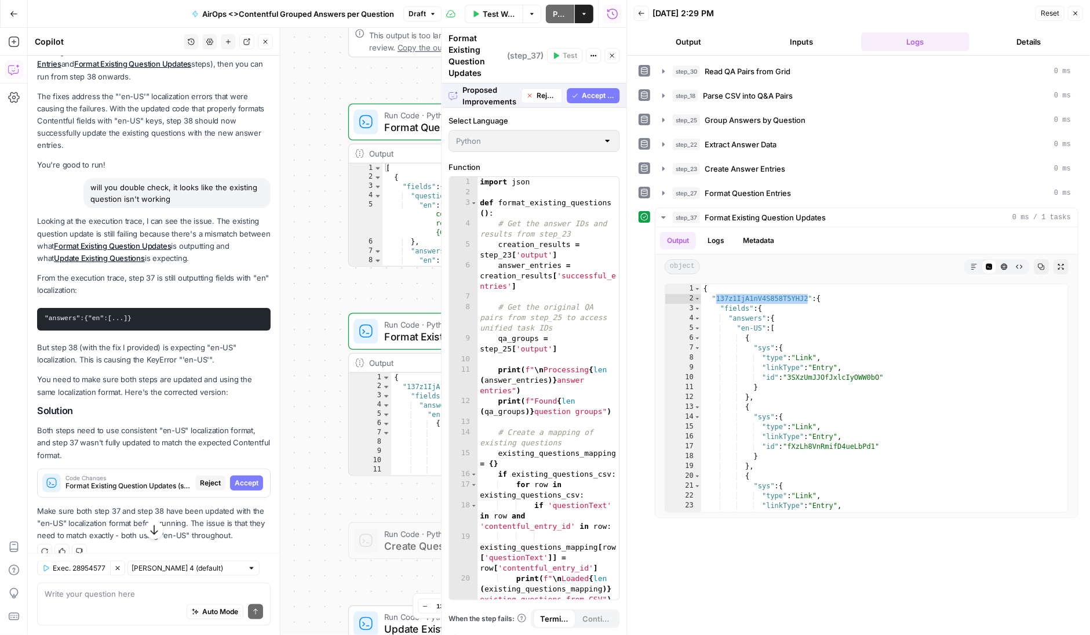
click at [599, 93] on span "Accept All" at bounding box center [598, 95] width 33 height 10
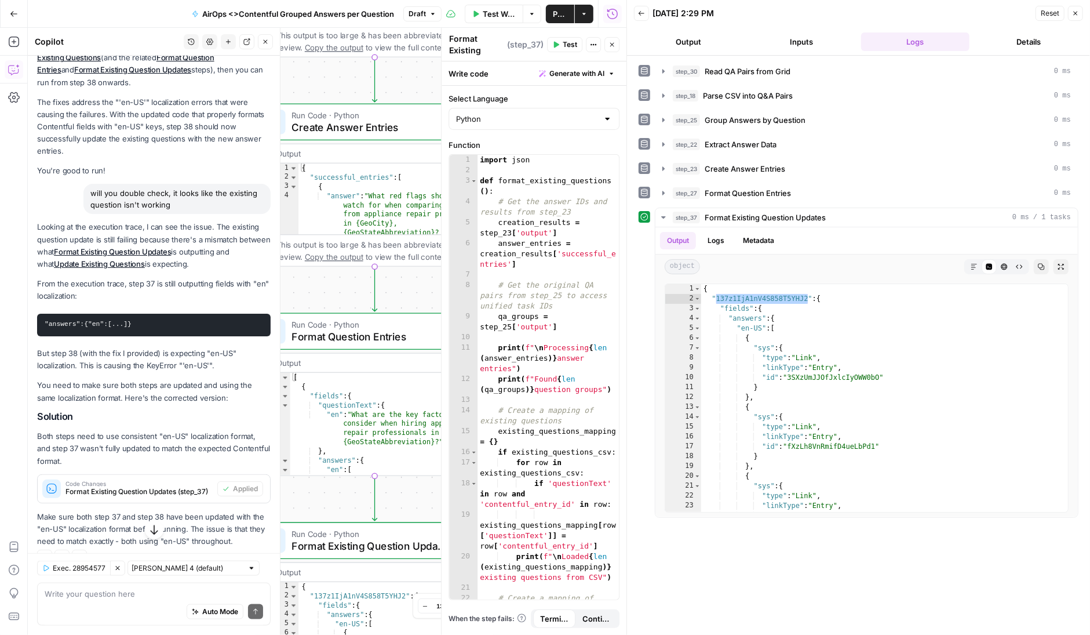
scroll to position [936, 0]
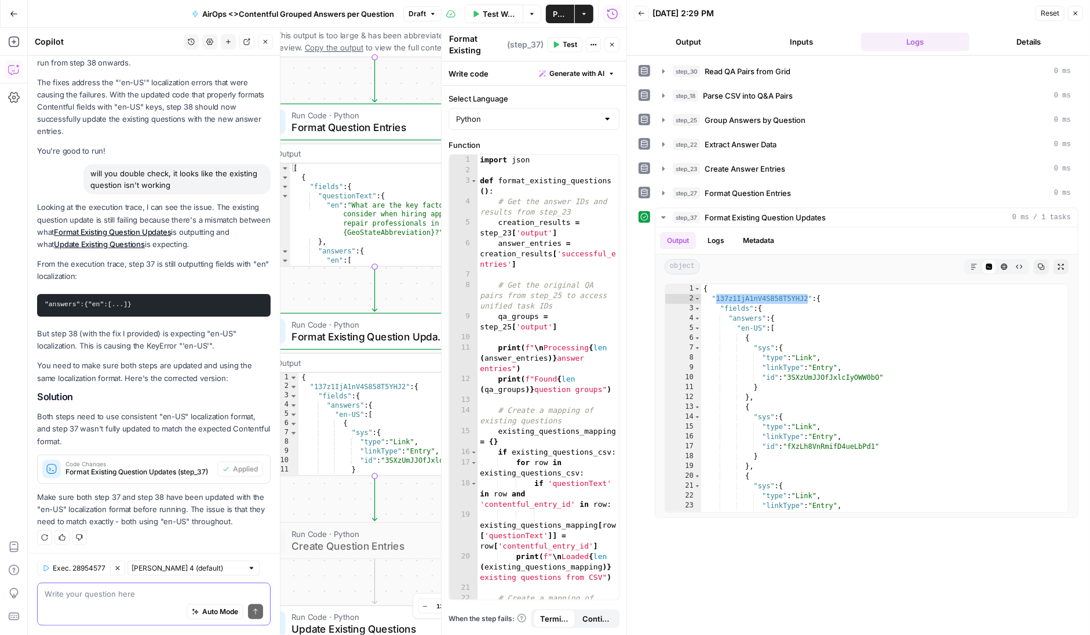
click at [110, 597] on textarea at bounding box center [154, 594] width 219 height 12
type textarea "37 updated is 38 updated"
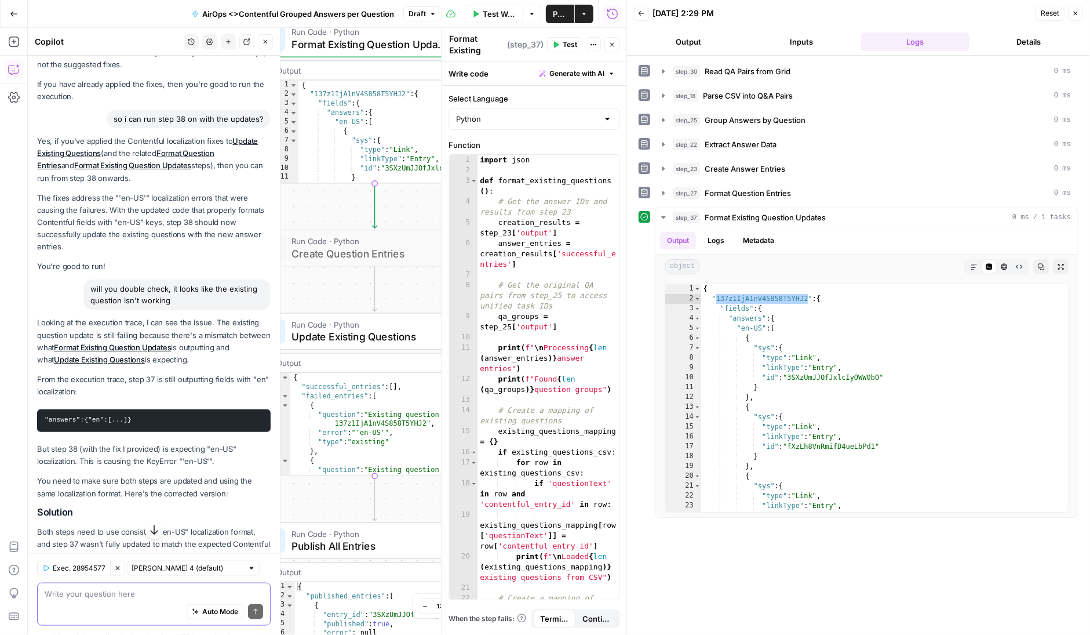
scroll to position [1093, 0]
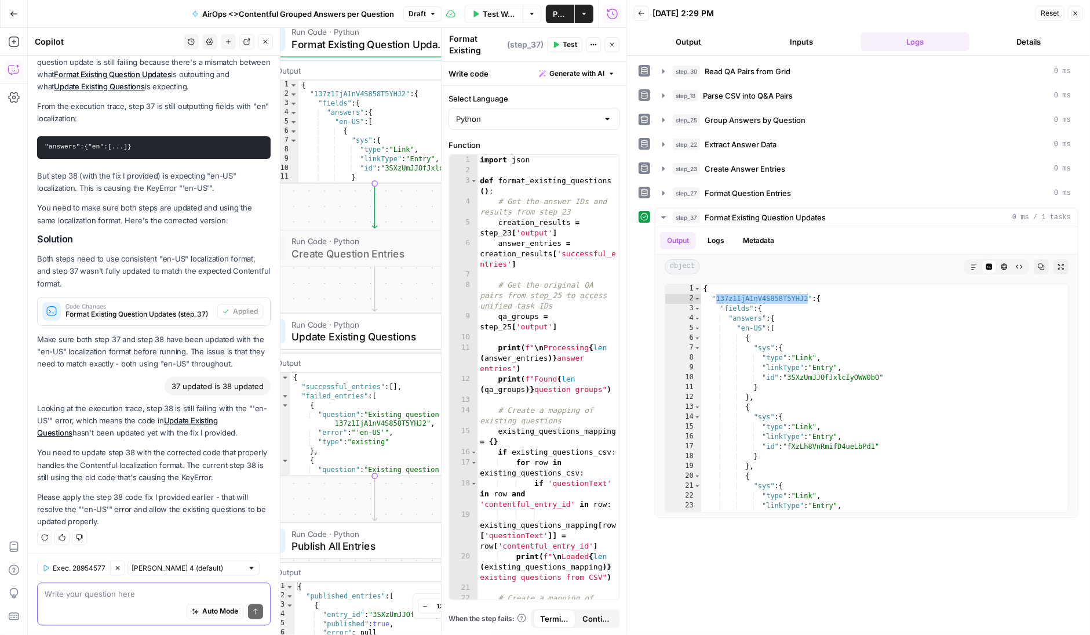
click at [128, 591] on textarea at bounding box center [154, 594] width 219 height 12
type textarea "it says applied"
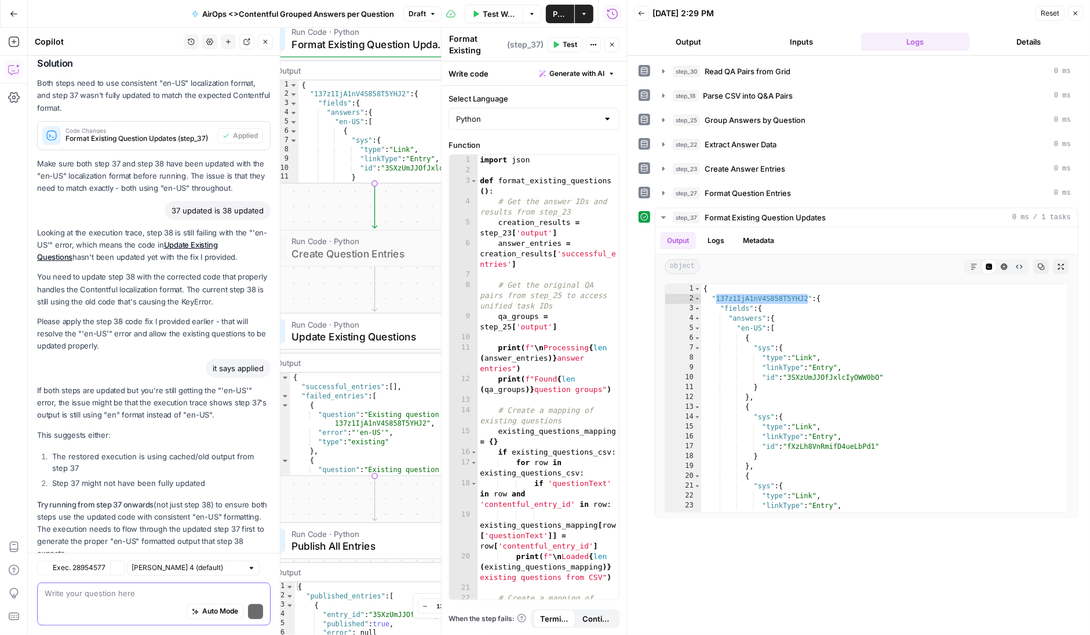
scroll to position [1321, 0]
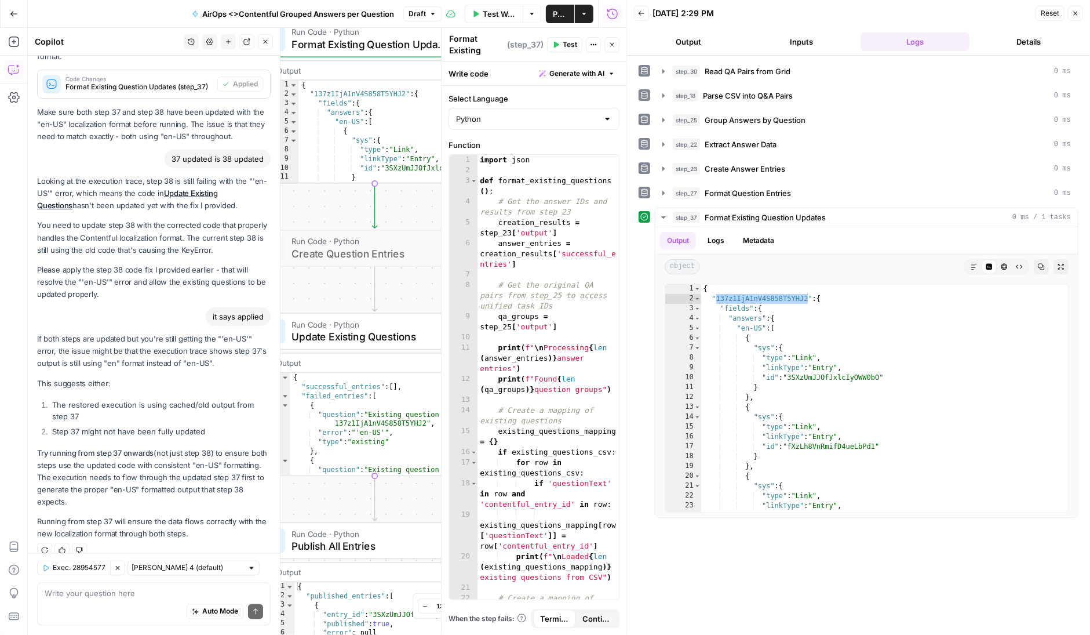
click at [569, 43] on span "Test" at bounding box center [570, 44] width 14 height 10
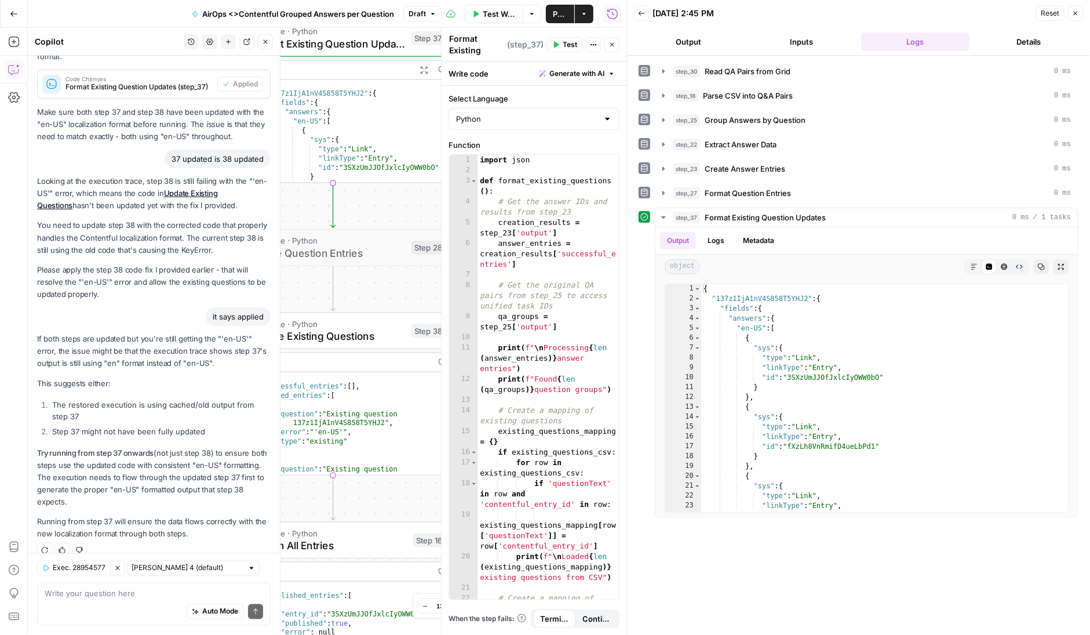
drag, startPoint x: 420, startPoint y: 278, endPoint x: 378, endPoint y: 278, distance: 41.7
click at [378, 278] on div "Workflow Set Inputs Inputs Read from Grid Read QA Pairs from Grid Step 30 Outpu…" at bounding box center [327, 331] width 599 height 607
drag, startPoint x: 805, startPoint y: 294, endPoint x: 775, endPoint y: 294, distance: 30.1
click at [775, 294] on div "{ "137z1IjA1nV4S858T5YHJ2" : { "fields" : { "answers" : { "en-US" : [ { "sys" :…" at bounding box center [885, 408] width 368 height 248
drag, startPoint x: 807, startPoint y: 294, endPoint x: 717, endPoint y: 295, distance: 90.4
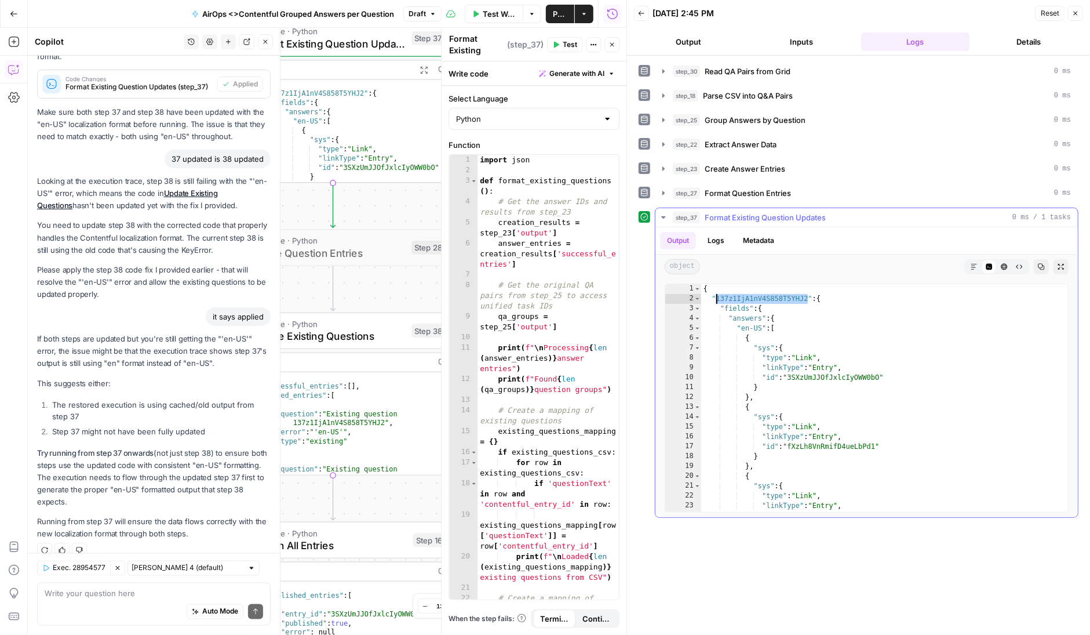
click at [717, 295] on div "{ "137z1IjA1nV4S858T5YHJ2" : { "fields" : { "answers" : { "en-US" : [ { "sys" :…" at bounding box center [885, 408] width 368 height 248
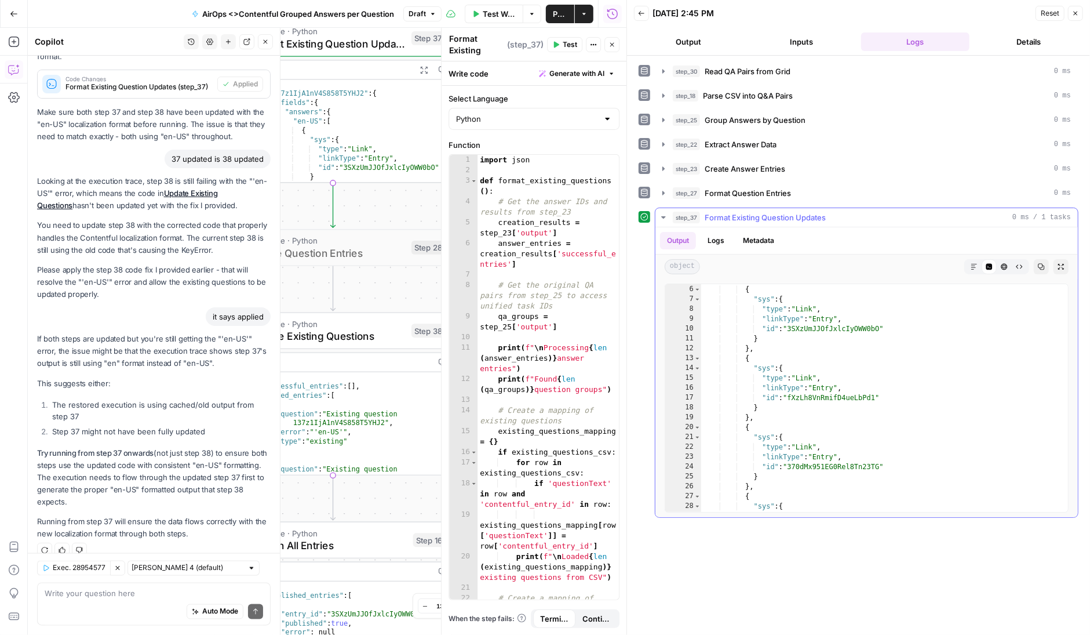
scroll to position [29, 0]
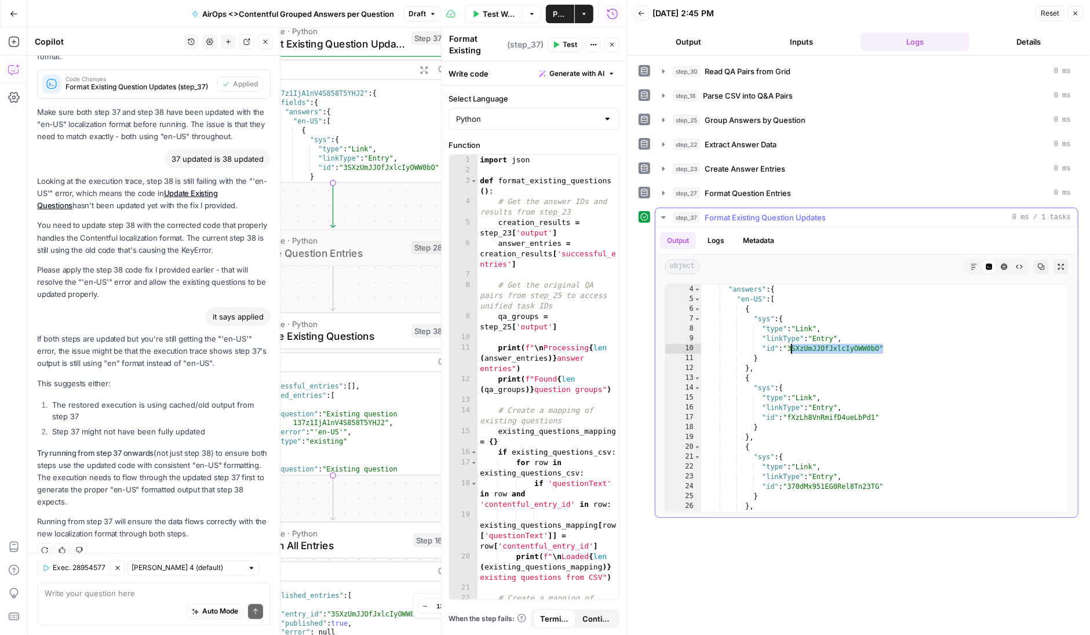
drag, startPoint x: 882, startPoint y: 347, endPoint x: 792, endPoint y: 345, distance: 90.4
click at [792, 345] on div ""fields" : { "answers" : { "en-US" : [ { "sys" : { "type" : "Link" , "linkType"…" at bounding box center [885, 399] width 368 height 248
type textarea "**********"
click at [665, 140] on icon "button" at bounding box center [663, 144] width 9 height 9
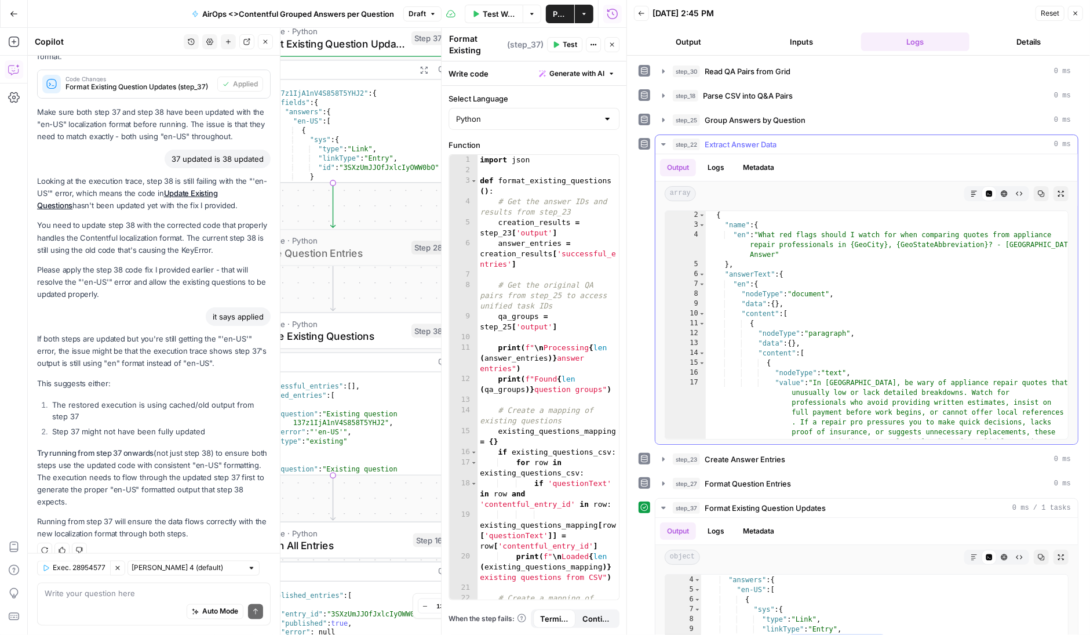
scroll to position [0, 0]
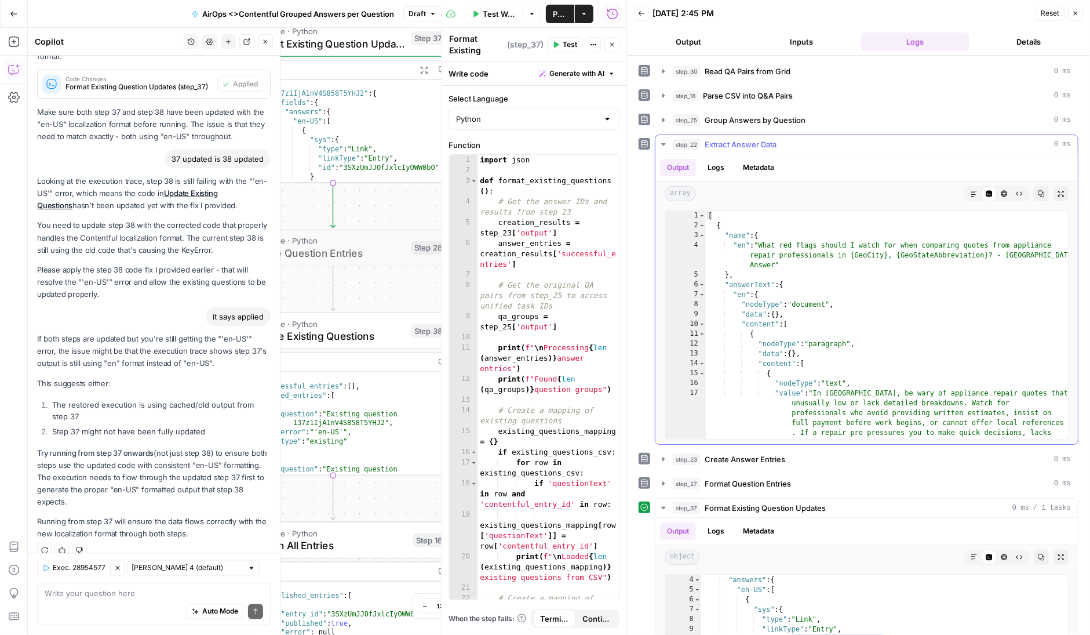
click at [663, 143] on icon "button" at bounding box center [663, 144] width 4 height 2
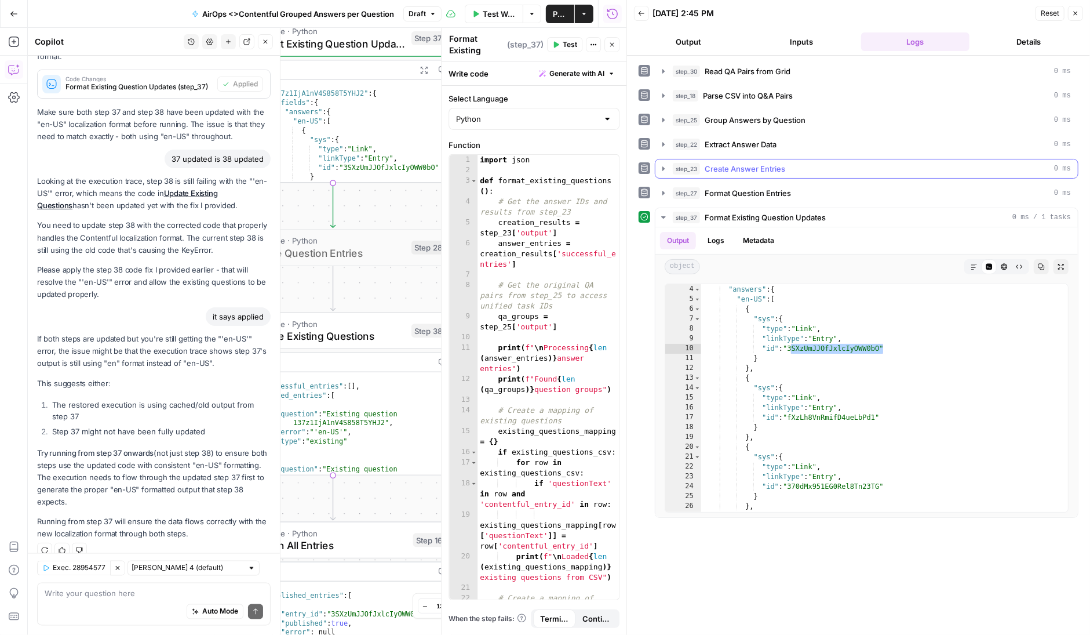
click at [664, 164] on icon "button" at bounding box center [663, 168] width 9 height 9
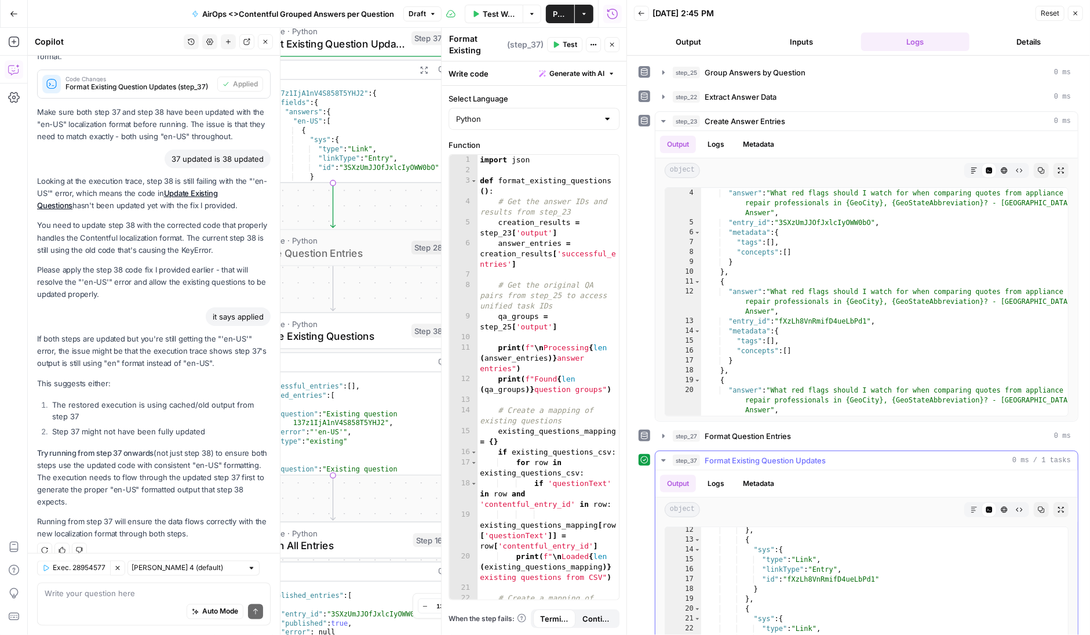
scroll to position [112, 0]
type textarea "**********"
drag, startPoint x: 876, startPoint y: 572, endPoint x: 791, endPoint y: 573, distance: 85.8
click at [791, 573] on div "} , { "sys" : { "type" : "Link" , "linkType" : "Entry" , "id" : "fXzLh8VnRmifD4…" at bounding box center [885, 647] width 368 height 248
click at [662, 119] on icon "button" at bounding box center [663, 121] width 9 height 9
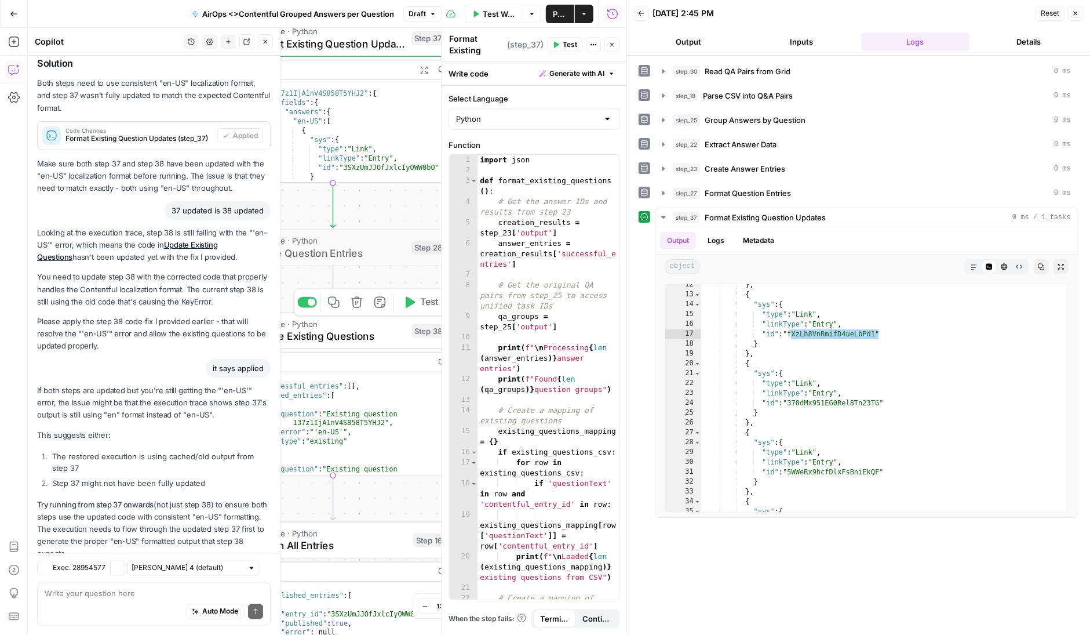
scroll to position [1321, 0]
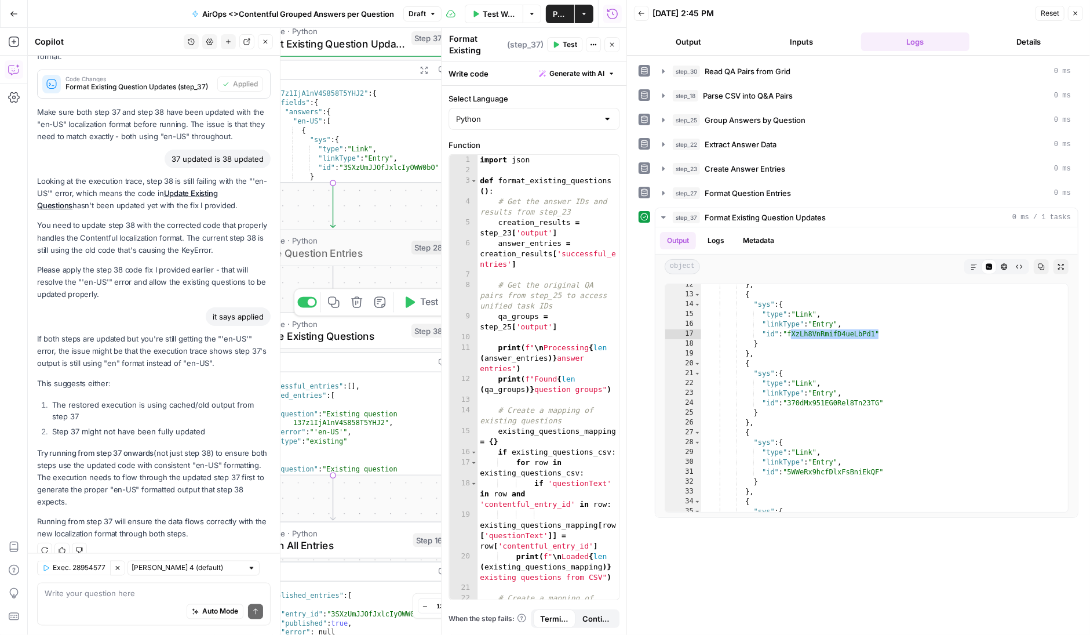
click at [413, 303] on icon "button" at bounding box center [410, 302] width 9 height 11
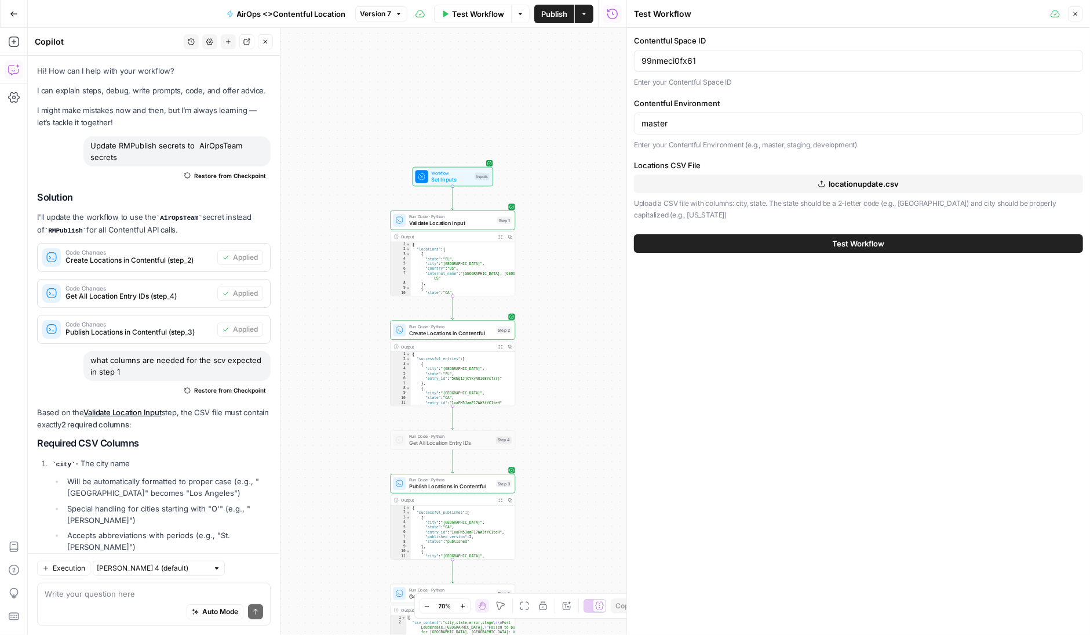
scroll to position [3260, 0]
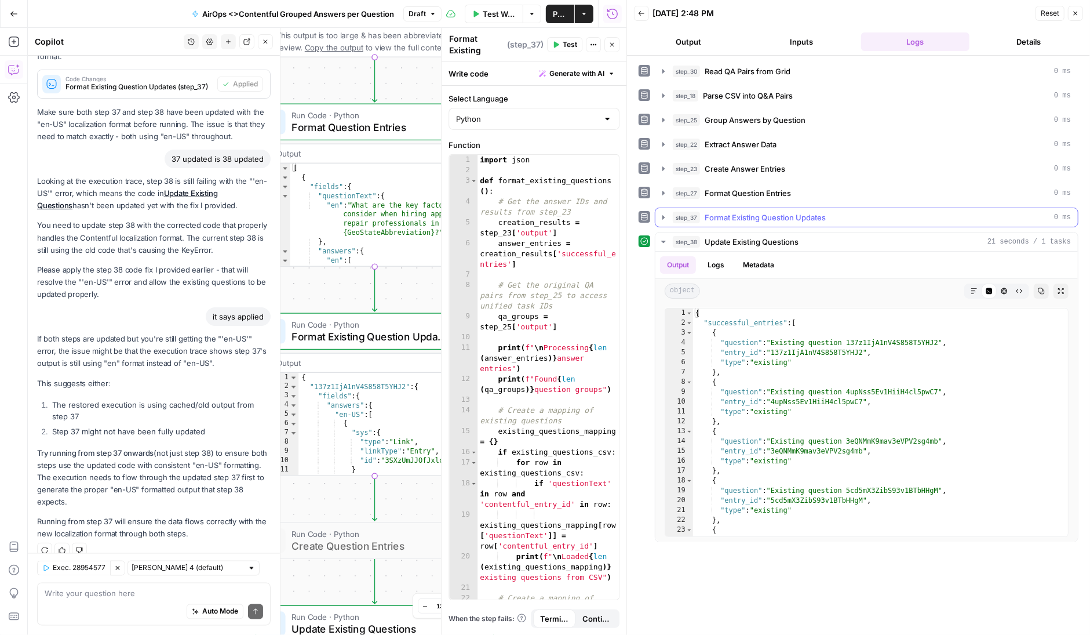
click at [661, 215] on icon "button" at bounding box center [663, 217] width 9 height 9
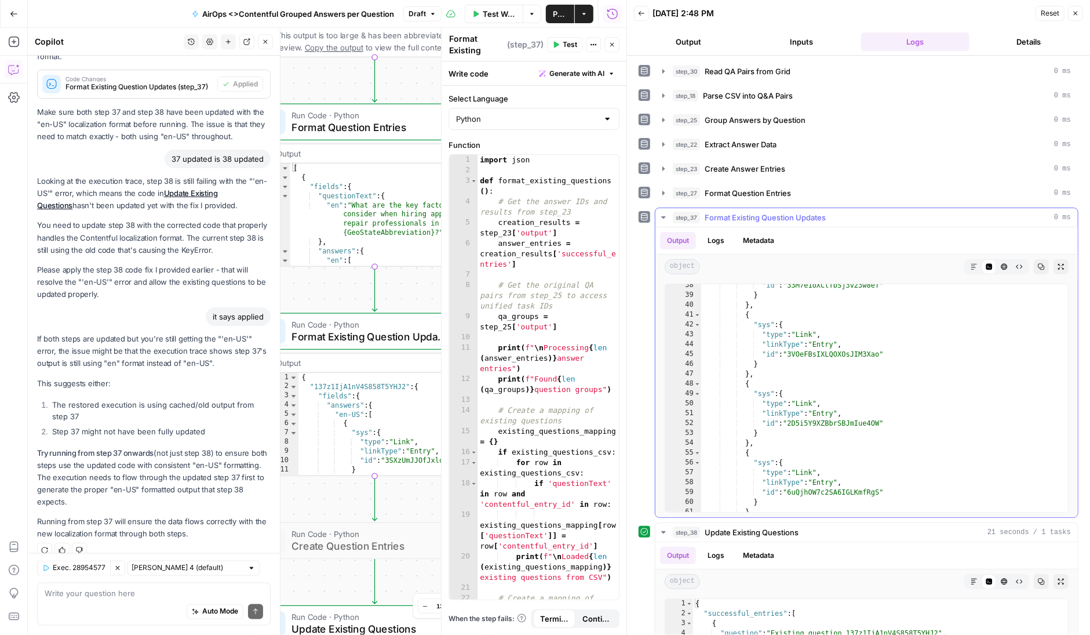
scroll to position [330, 0]
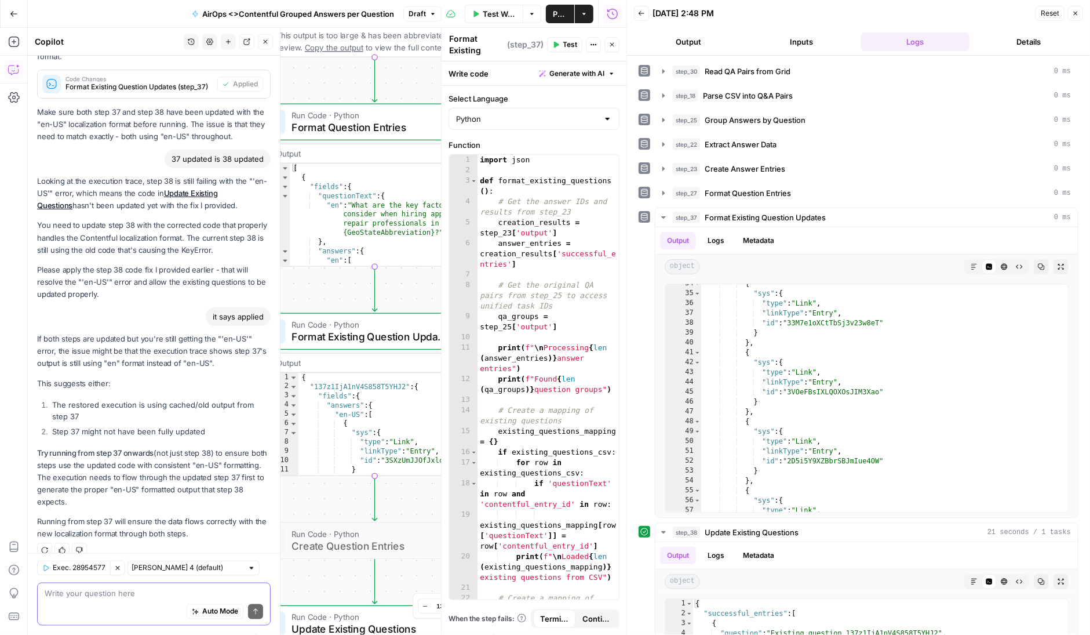
click at [92, 594] on textarea at bounding box center [154, 594] width 219 height 12
type textarea "W"
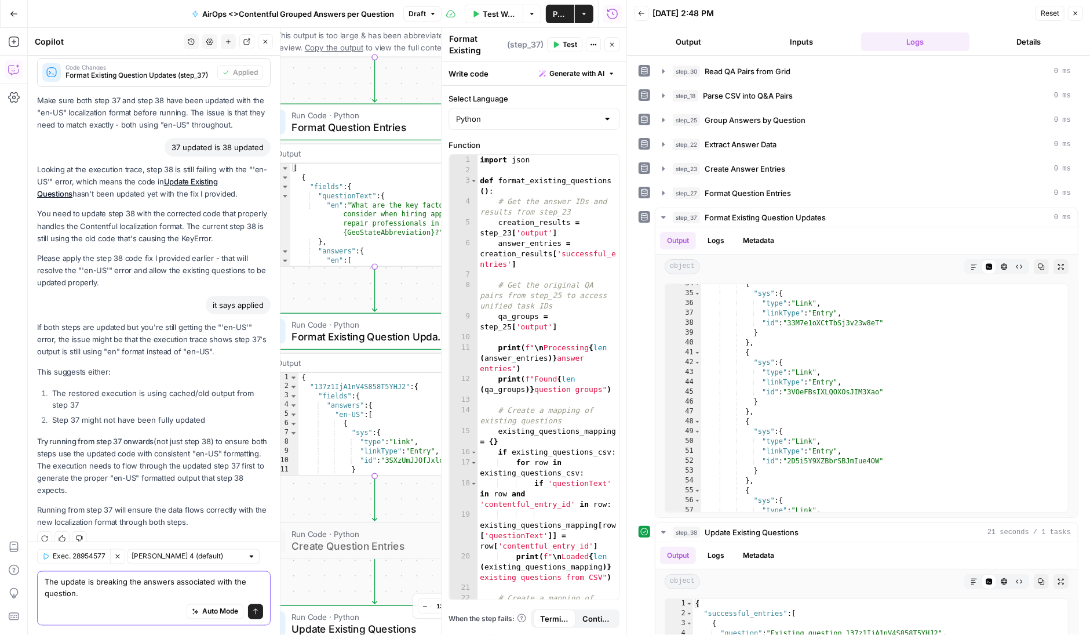
type textarea "The update is breaking the answers associated with the question"
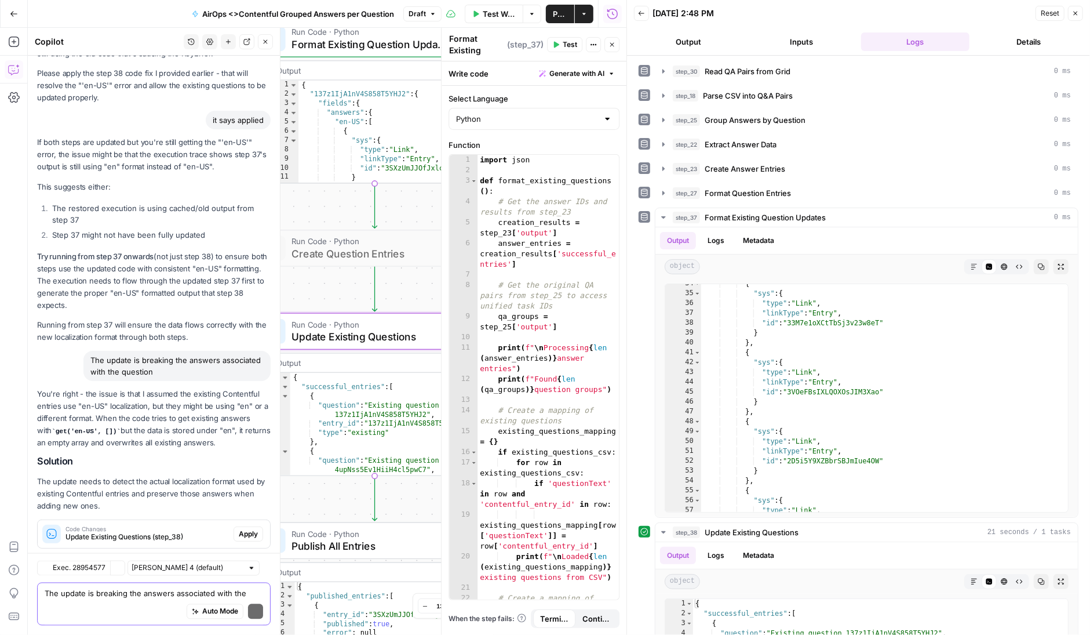
scroll to position [1569, 0]
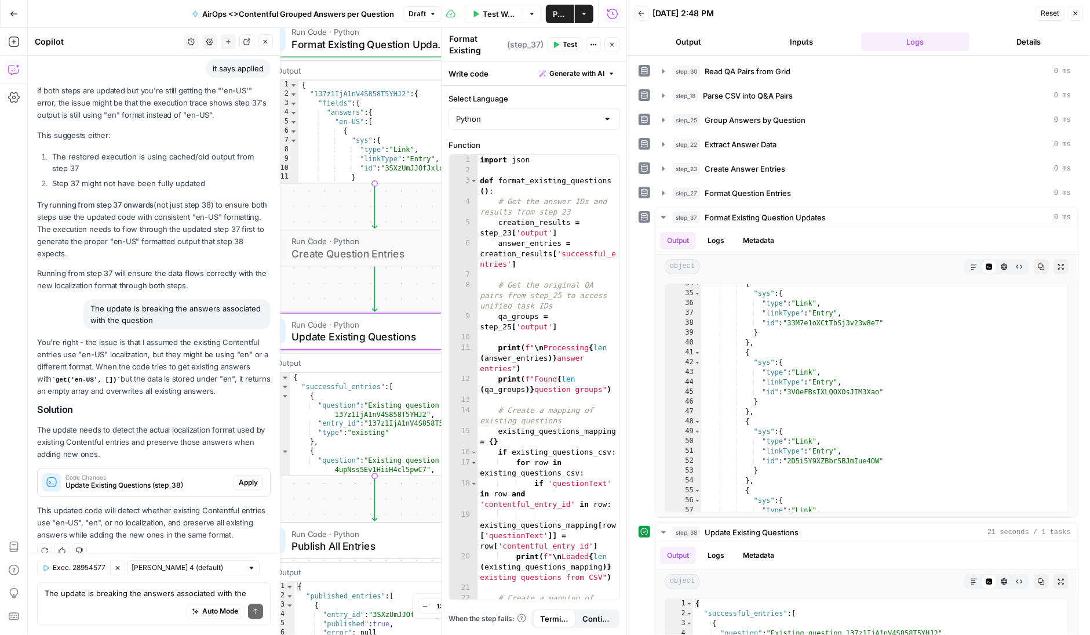
click at [248, 477] on span "Apply" at bounding box center [248, 482] width 19 height 10
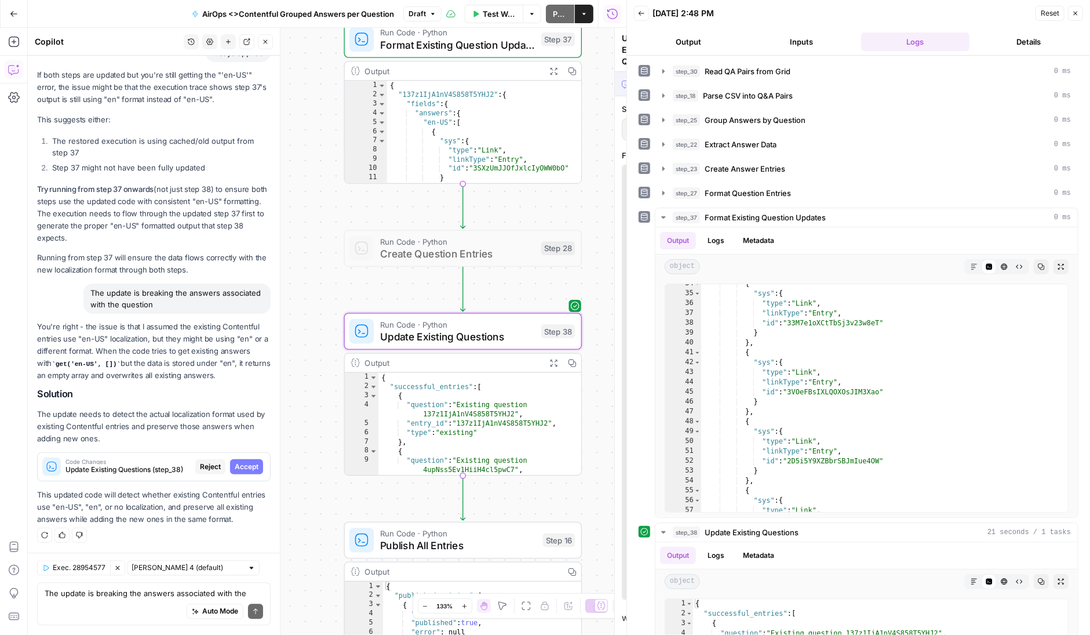
scroll to position [1550, 0]
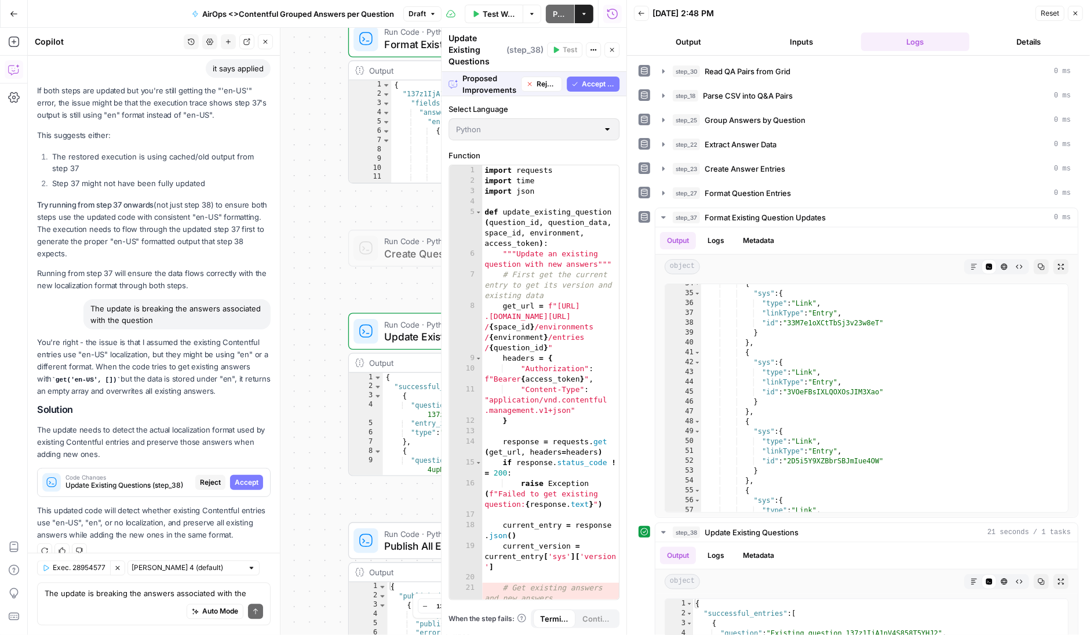
click at [592, 79] on span "Accept All" at bounding box center [598, 84] width 33 height 10
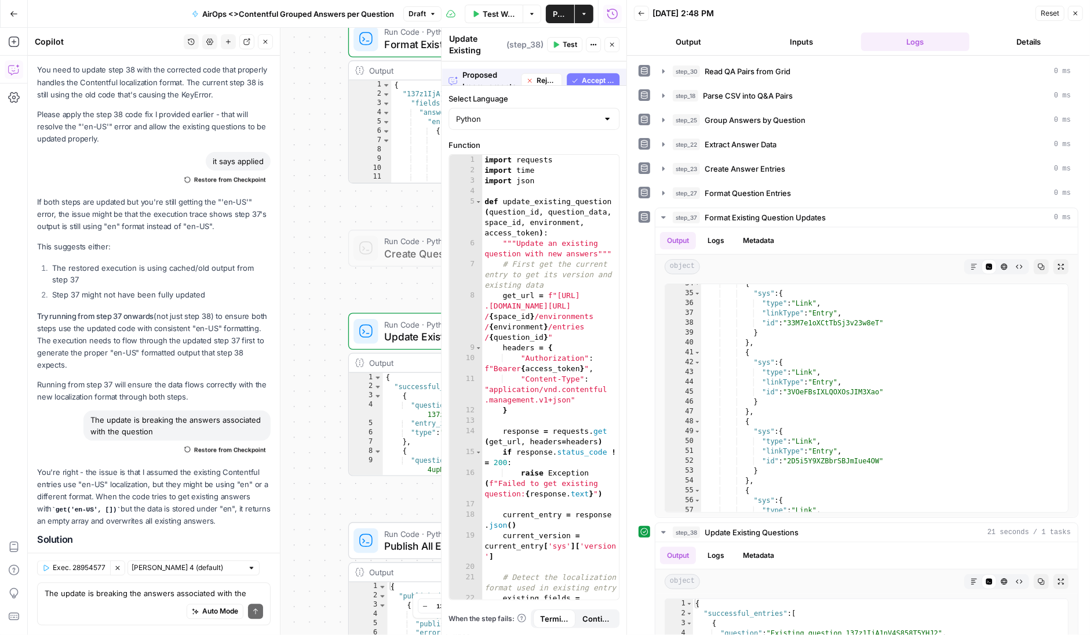
scroll to position [1680, 0]
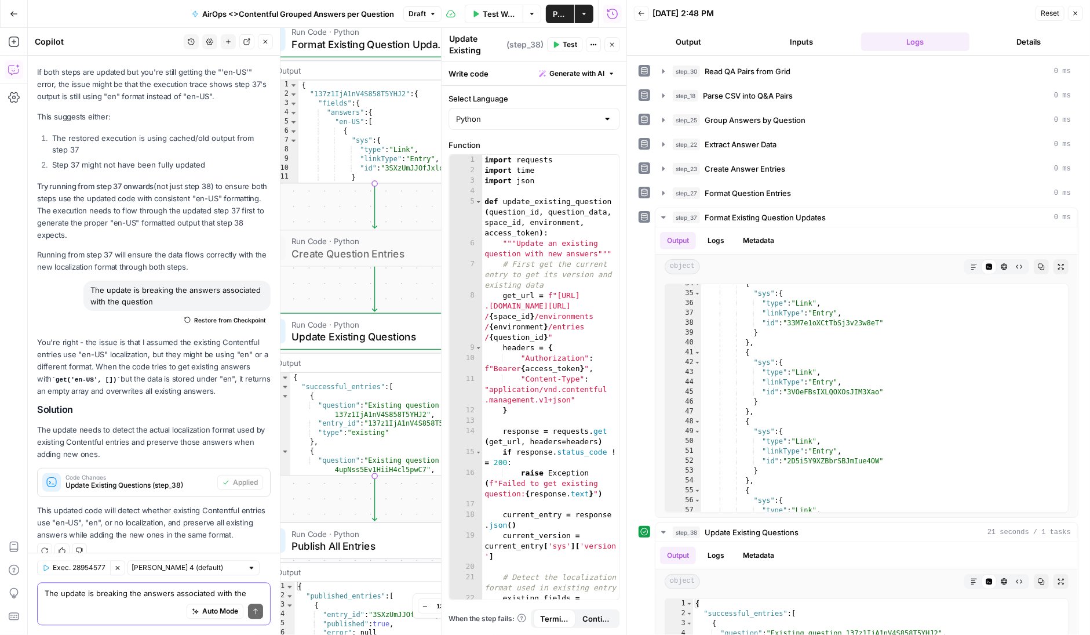
click at [113, 590] on textarea "The update is breaking the answers associated with the question" at bounding box center [154, 594] width 219 height 12
type textarea "letets uplat step 38 to only try 1 of the existing questions"
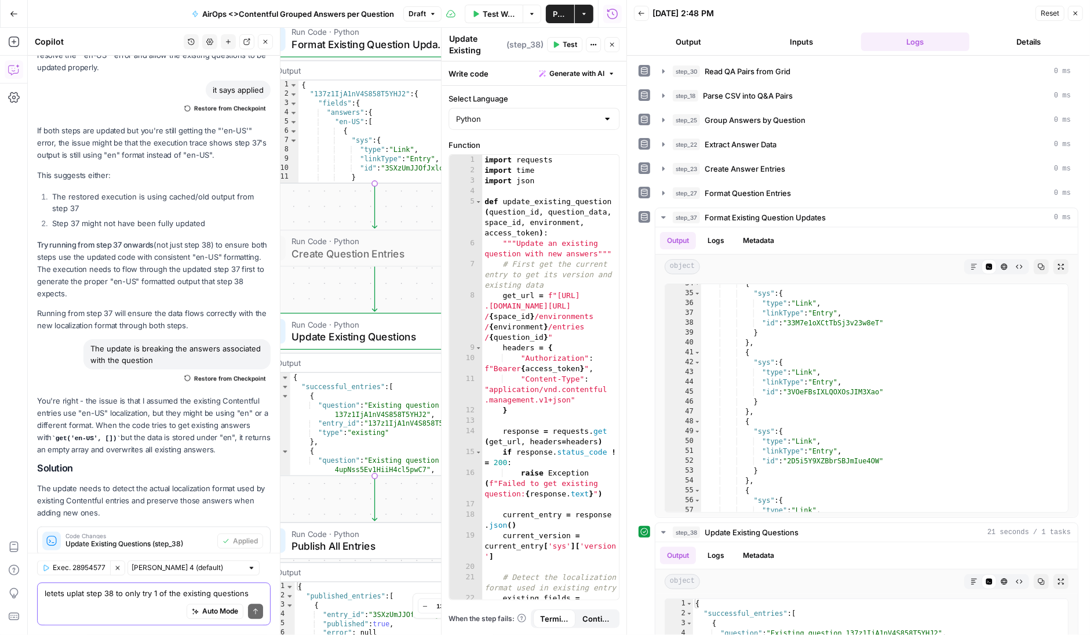
scroll to position [1784, 0]
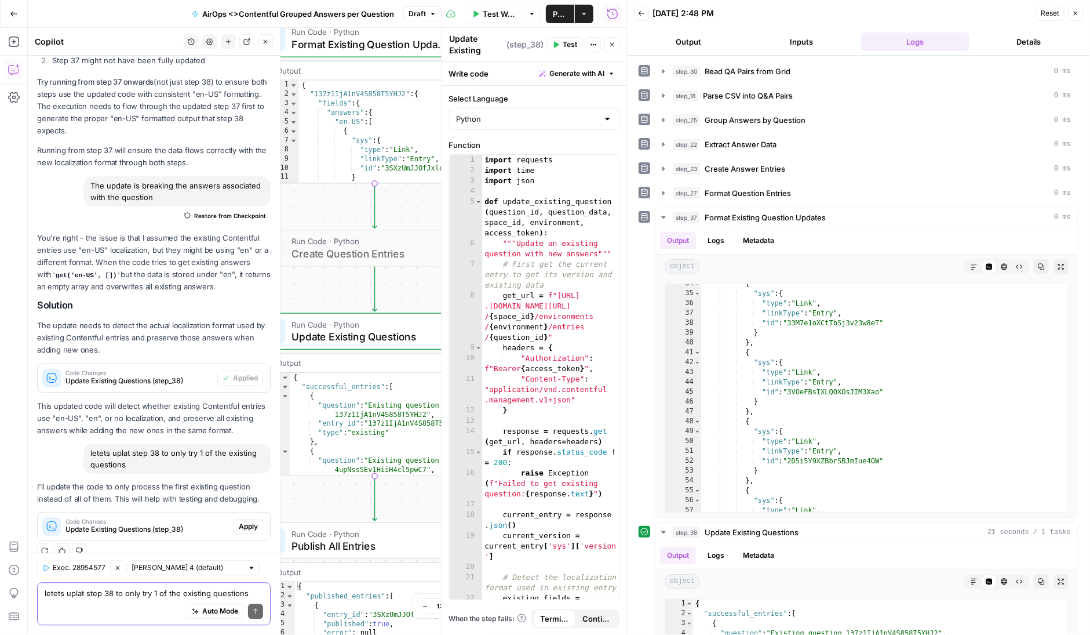
click at [113, 590] on textarea "letets uplat step 38 to only try 1 of the existing questions" at bounding box center [154, 594] width 219 height 12
click at [251, 521] on span "Apply" at bounding box center [248, 526] width 19 height 10
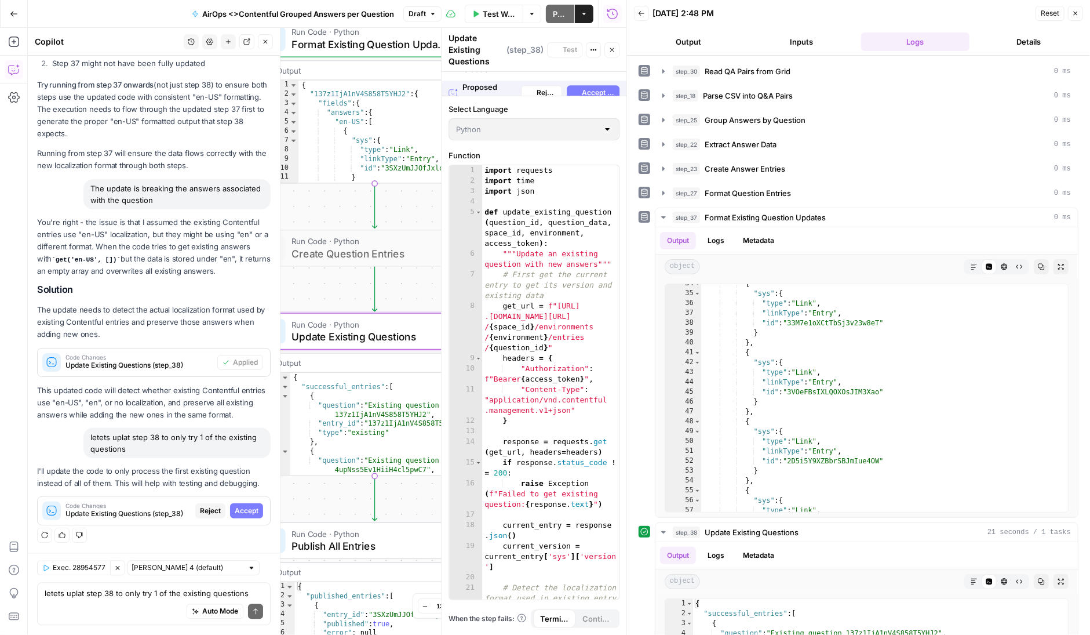
scroll to position [1654, 0]
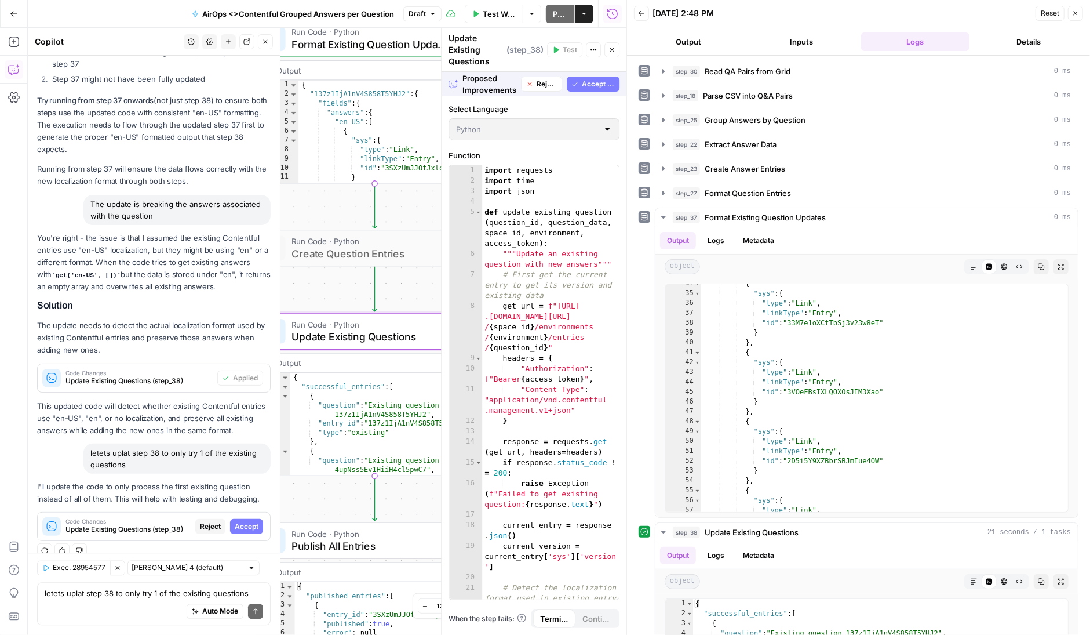
click at [251, 521] on span "Accept" at bounding box center [247, 526] width 24 height 10
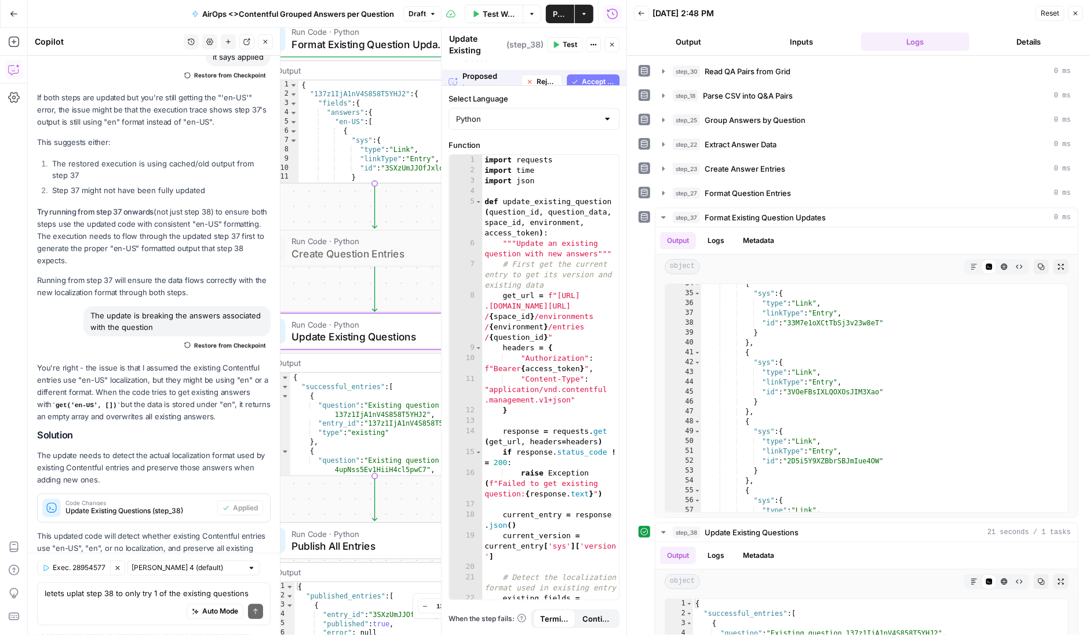
scroll to position [1803, 0]
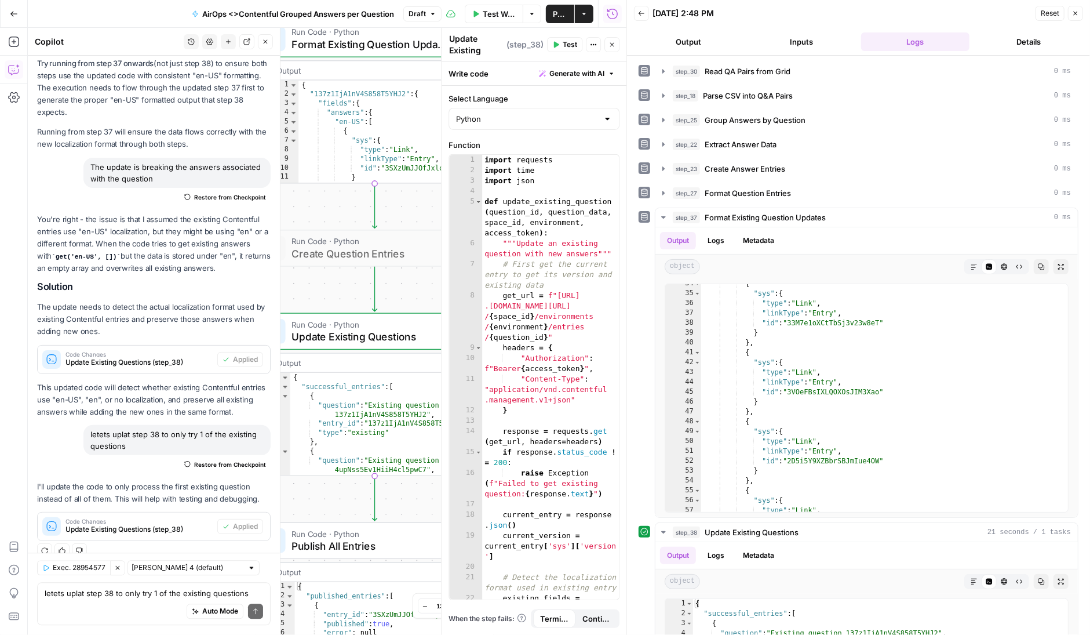
click at [567, 43] on span "Test" at bounding box center [570, 44] width 14 height 10
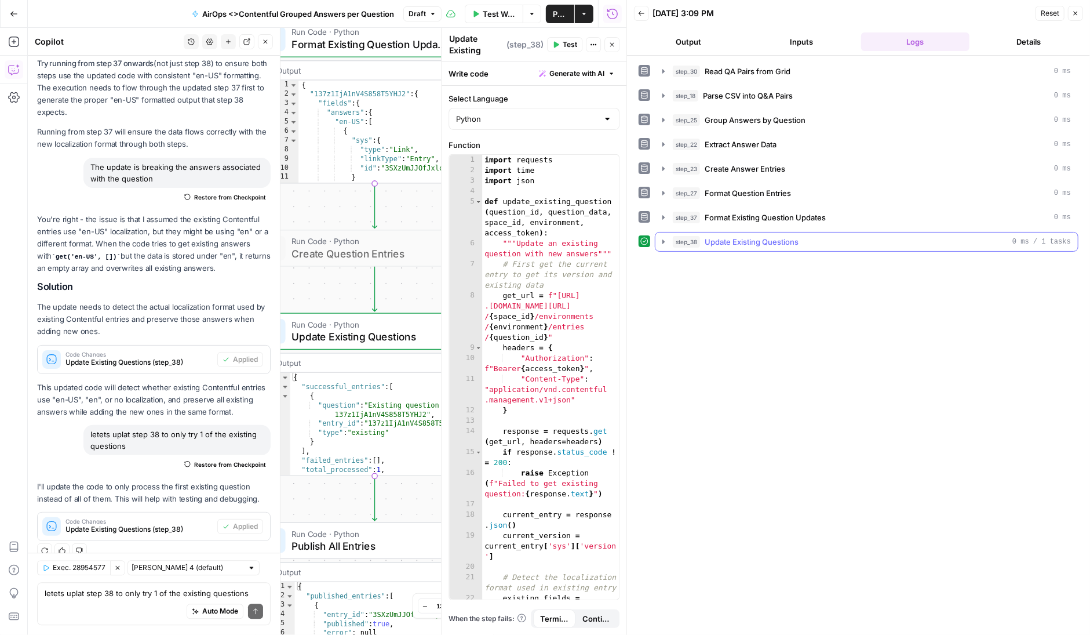
click at [661, 240] on icon "button" at bounding box center [663, 241] width 9 height 9
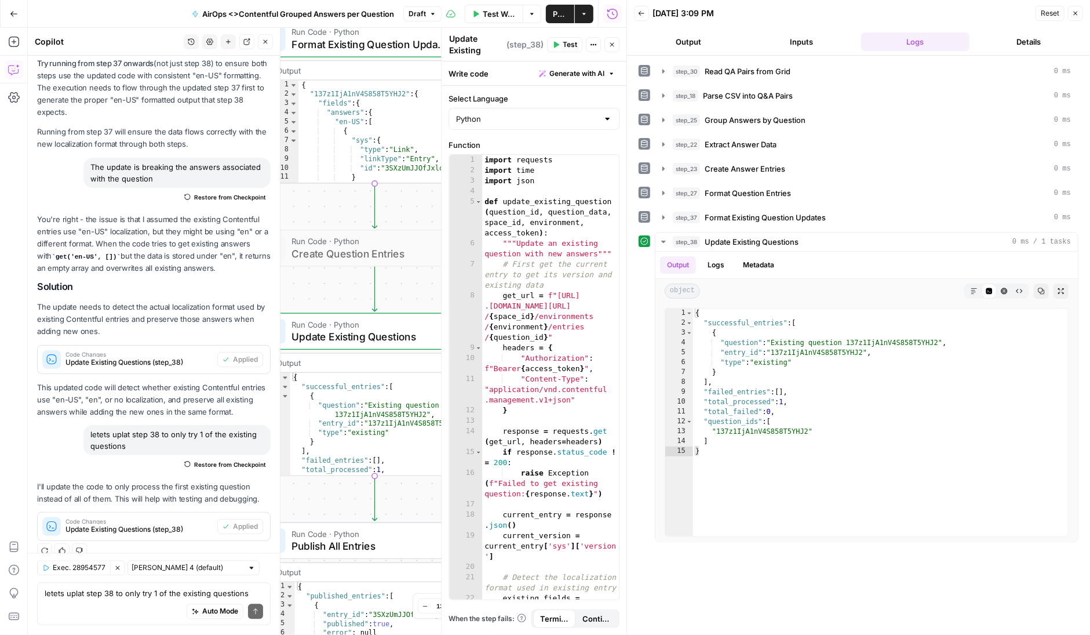
click at [126, 602] on div "Auto Mode Send" at bounding box center [154, 612] width 219 height 26
type textarea "still breaks it"
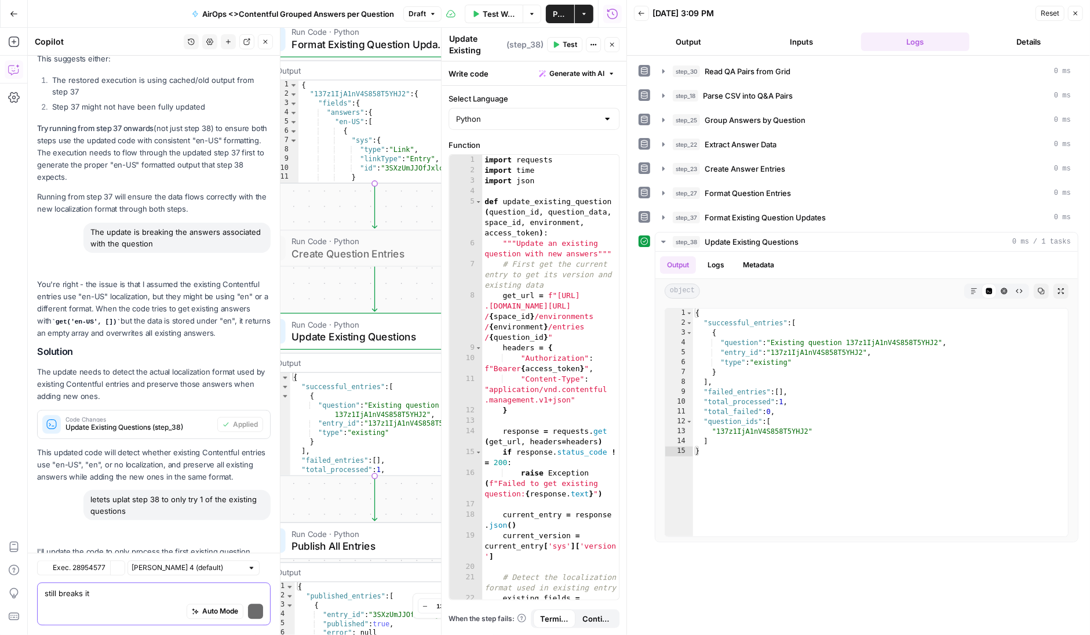
scroll to position [1920, 0]
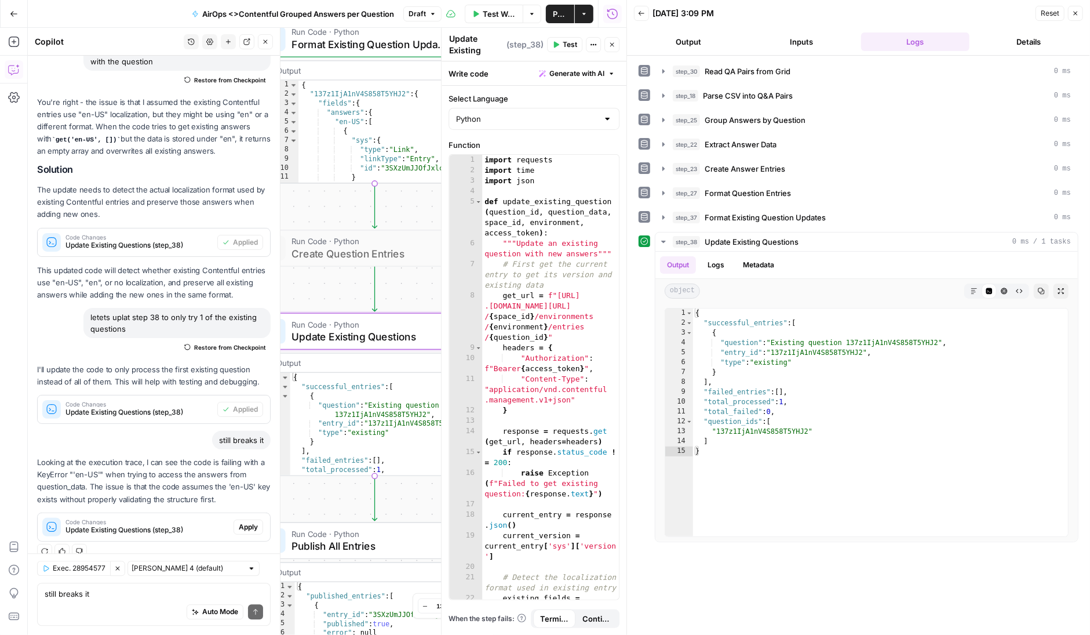
click at [251, 522] on span "Apply" at bounding box center [248, 527] width 19 height 10
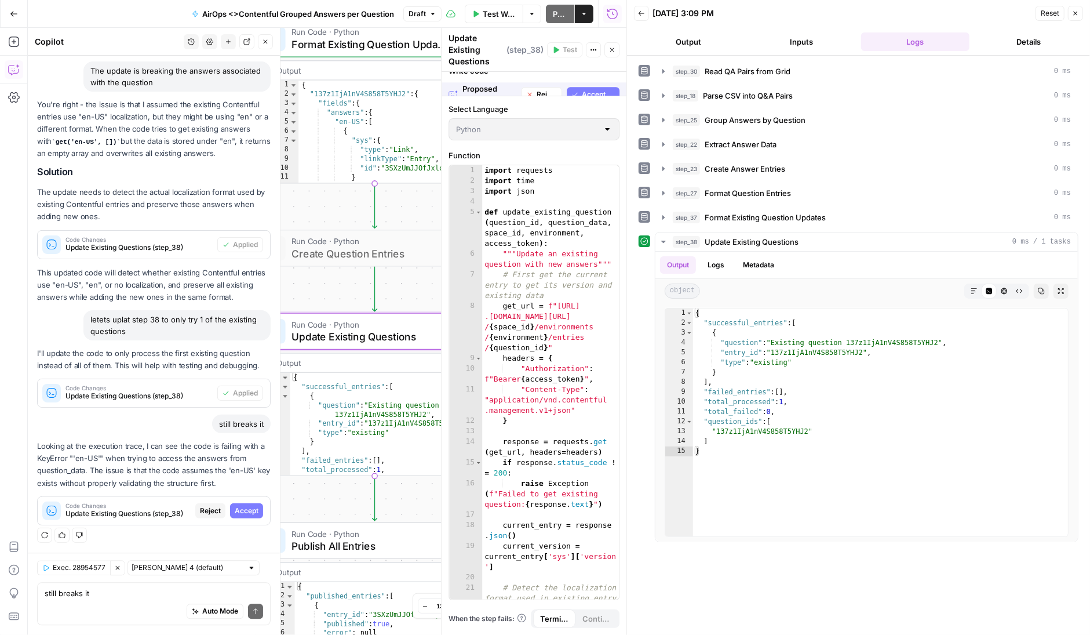
scroll to position [1772, 0]
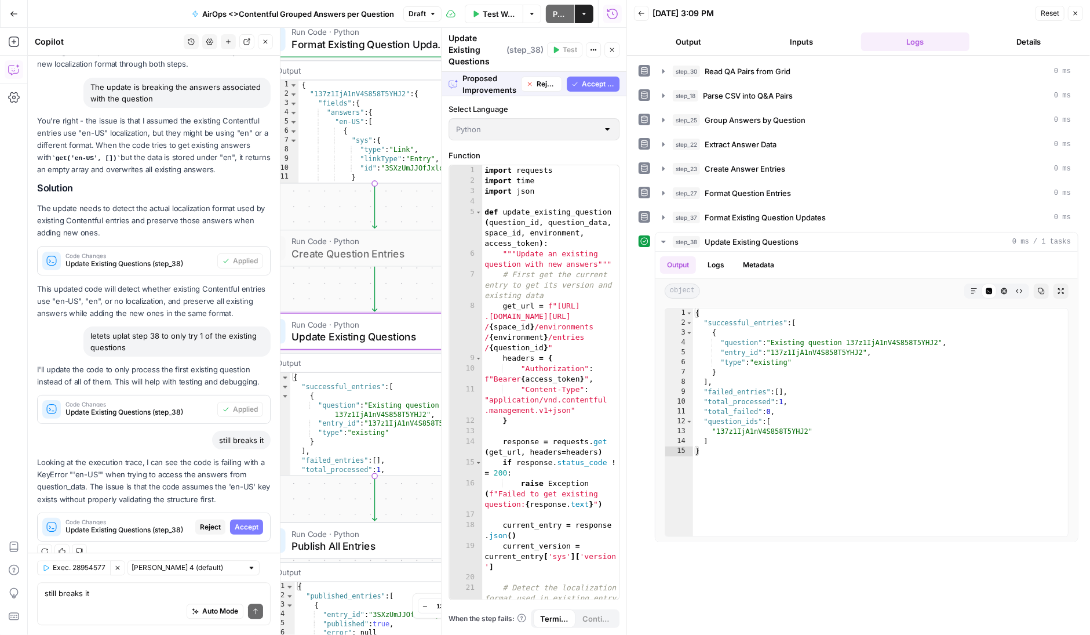
click at [251, 522] on span "Accept" at bounding box center [247, 527] width 24 height 10
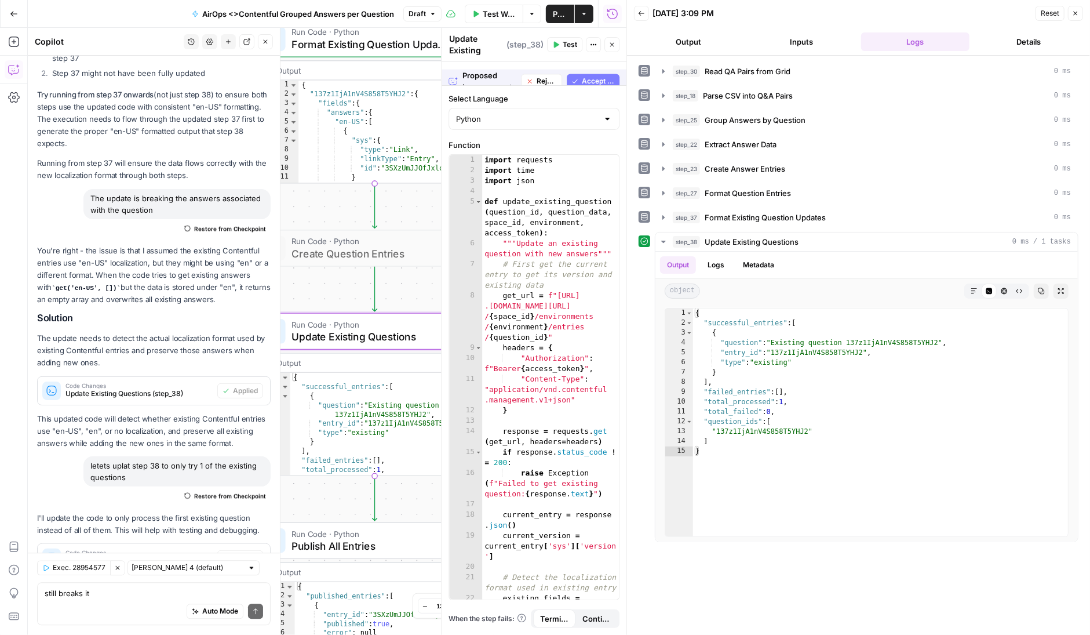
scroll to position [1939, 0]
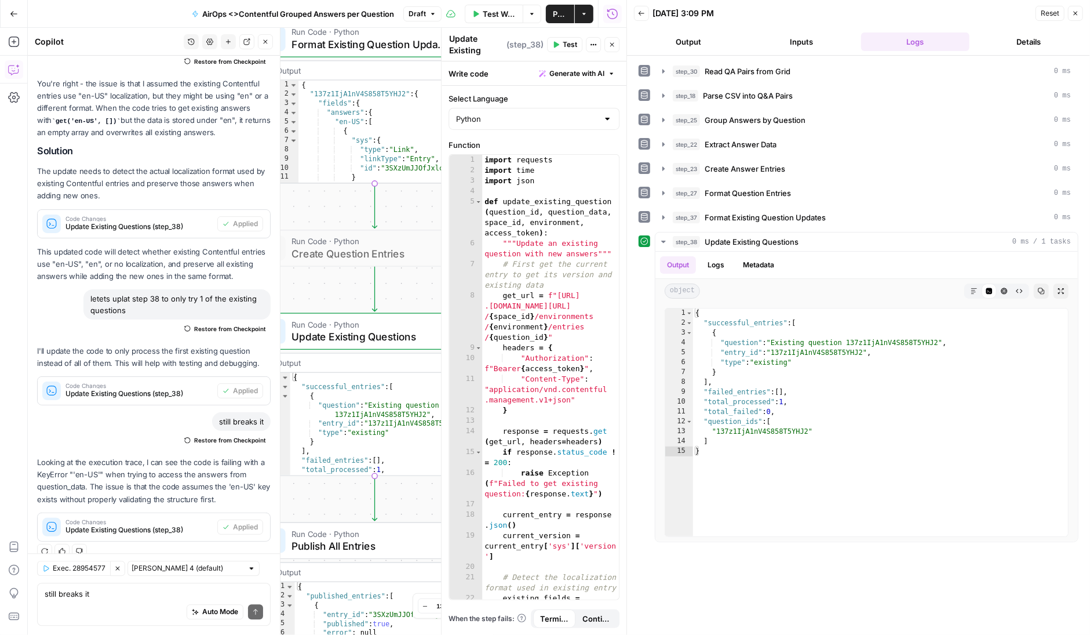
click at [566, 42] on span "Test" at bounding box center [570, 44] width 14 height 10
click at [96, 594] on textarea "still breaks it" at bounding box center [154, 594] width 219 height 12
type textarea "still breaks"
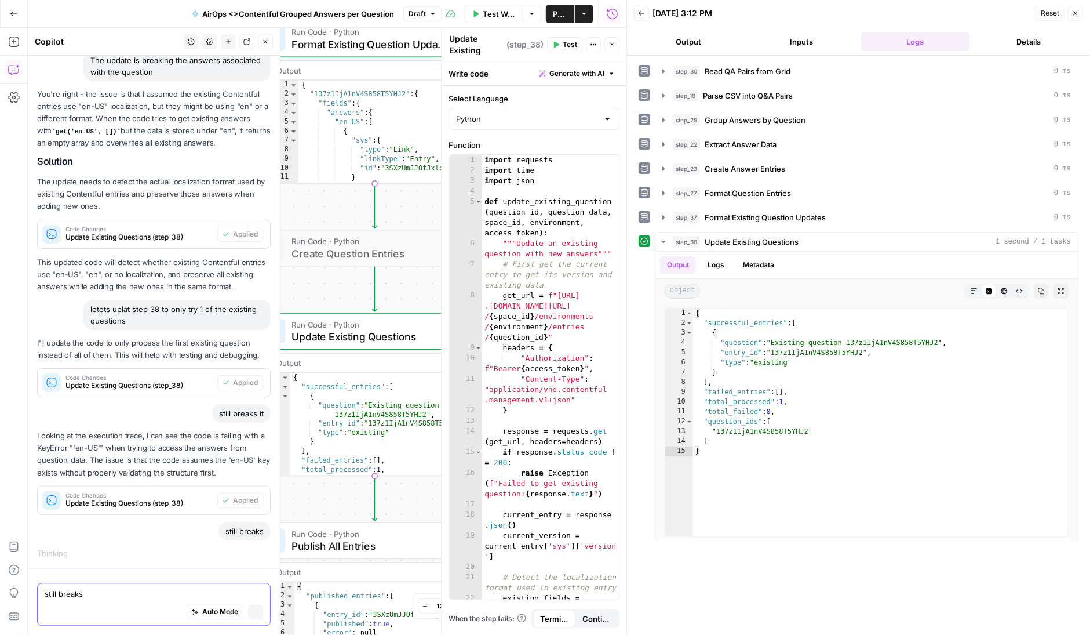
scroll to position [1782, 0]
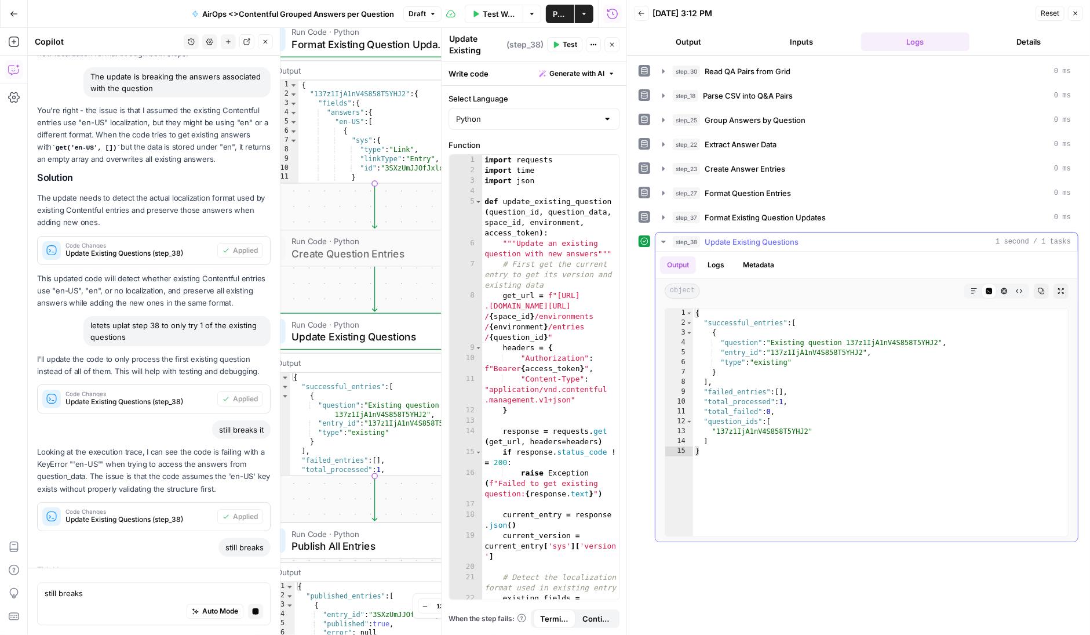
click at [715, 259] on button "Logs" at bounding box center [716, 264] width 31 height 17
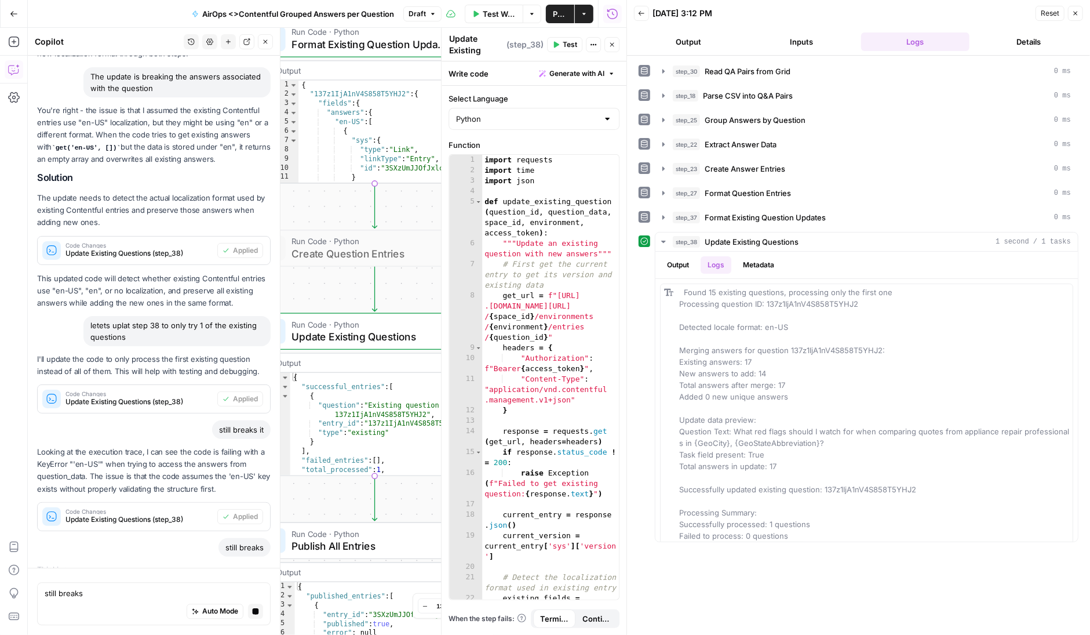
click at [100, 600] on div "Auto Mode Stop generating" at bounding box center [154, 612] width 219 height 26
type textarea "i"
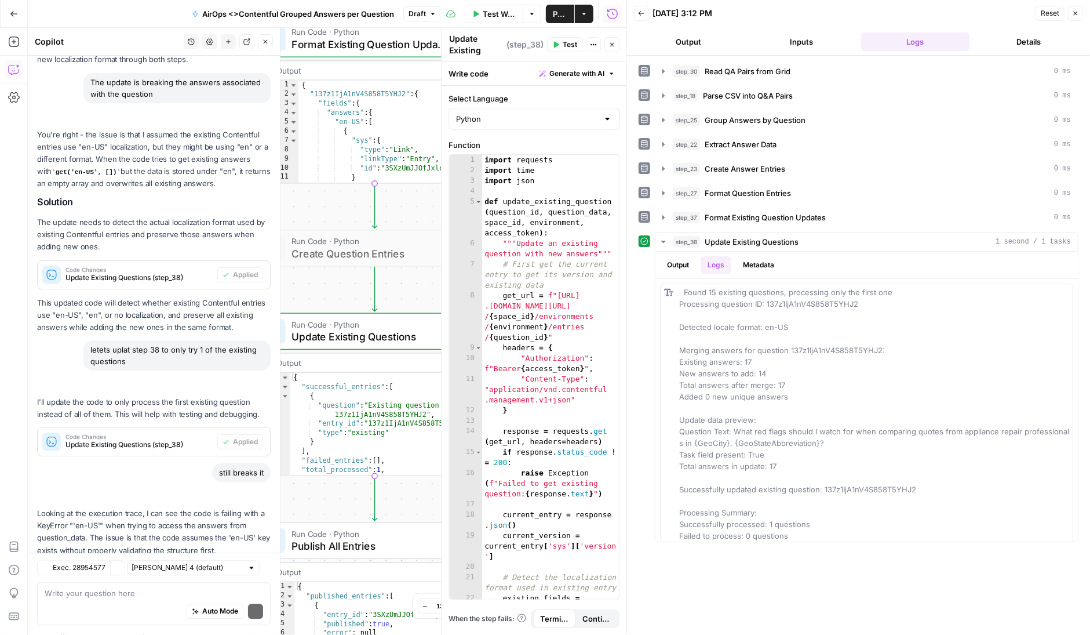
scroll to position [2087, 0]
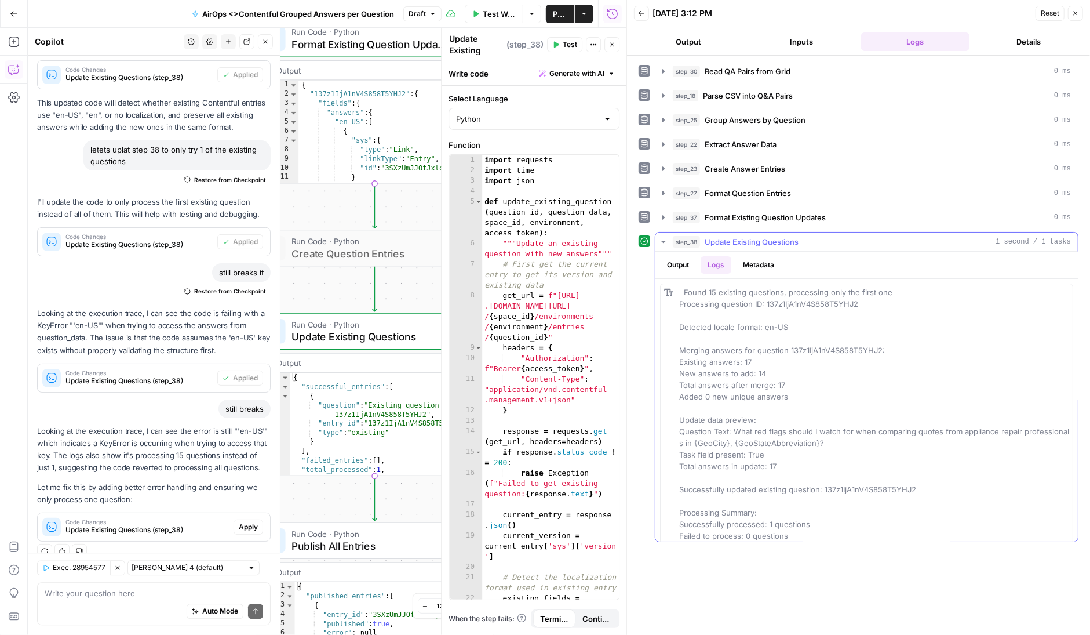
click at [679, 263] on button "Output" at bounding box center [678, 264] width 36 height 17
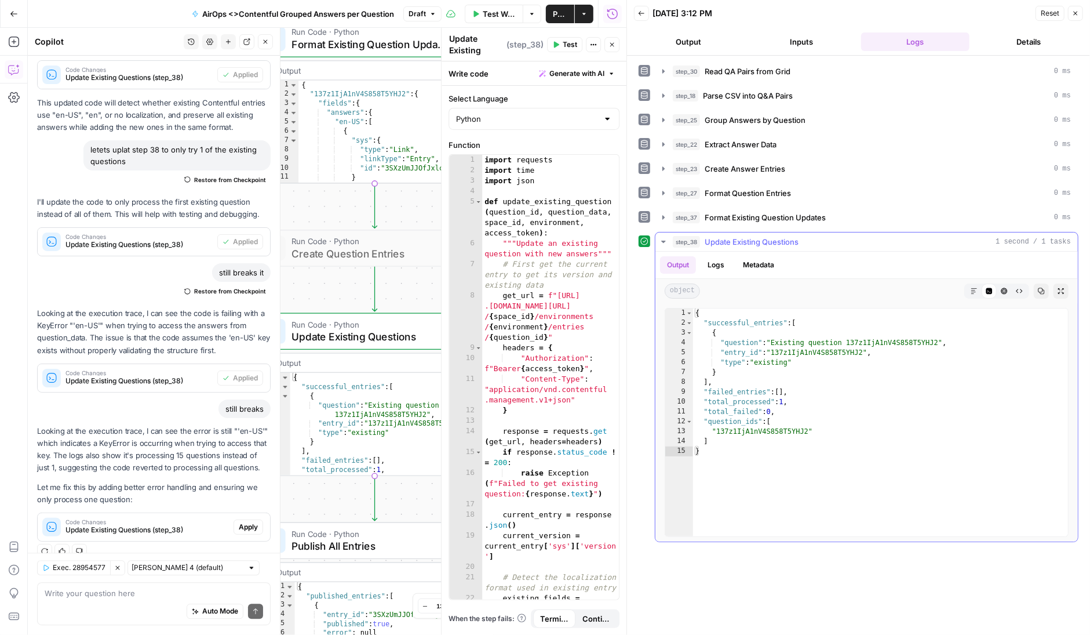
click at [716, 259] on button "Logs" at bounding box center [716, 264] width 31 height 17
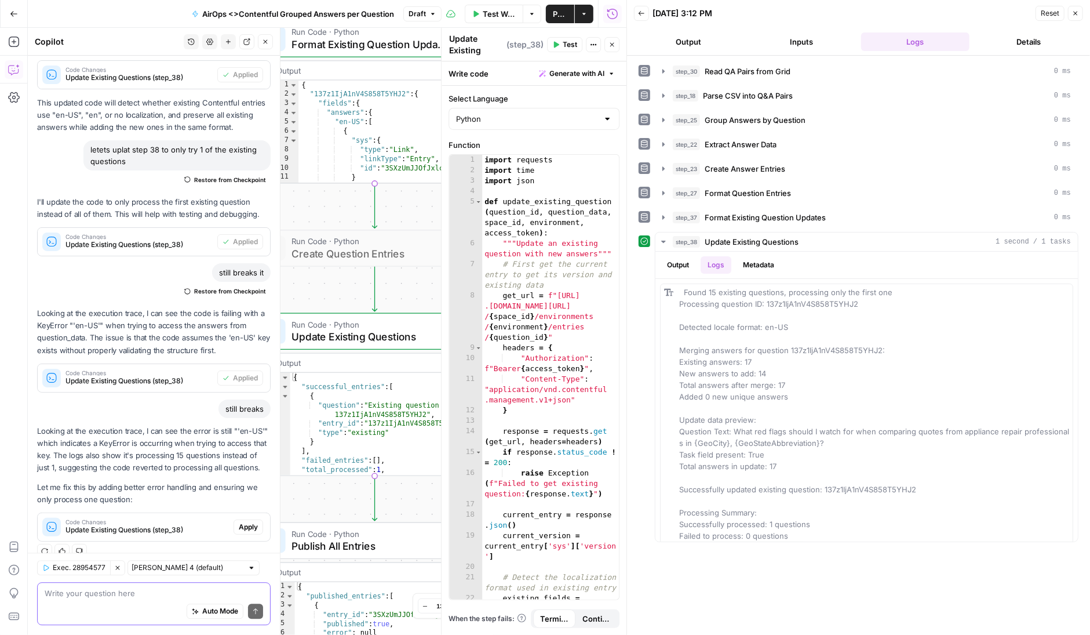
click at [109, 592] on textarea at bounding box center [154, 594] width 219 height 12
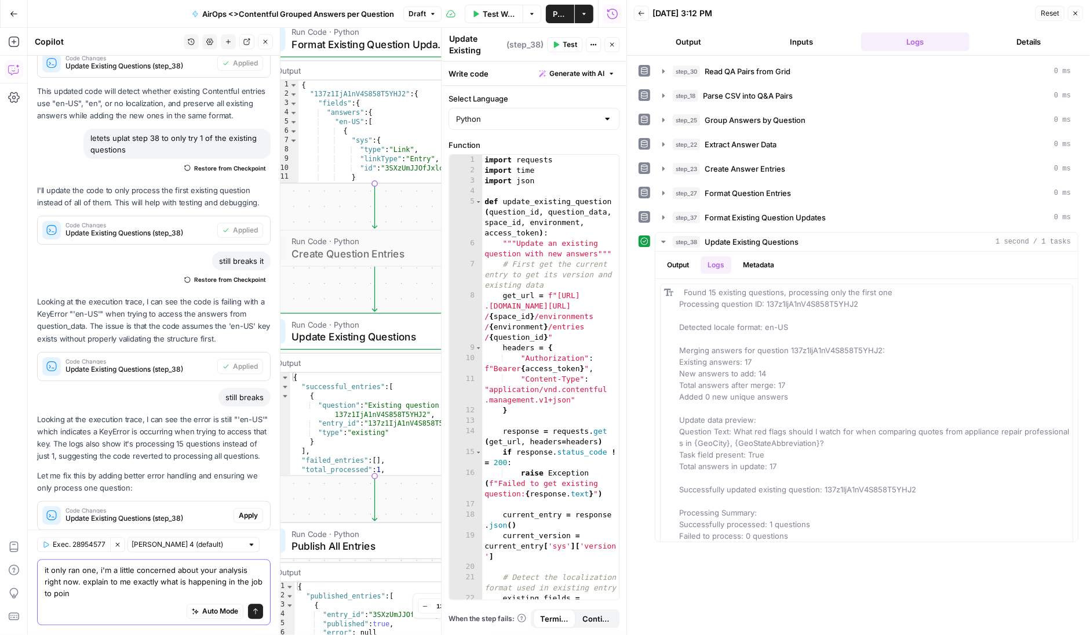
scroll to position [2111, 0]
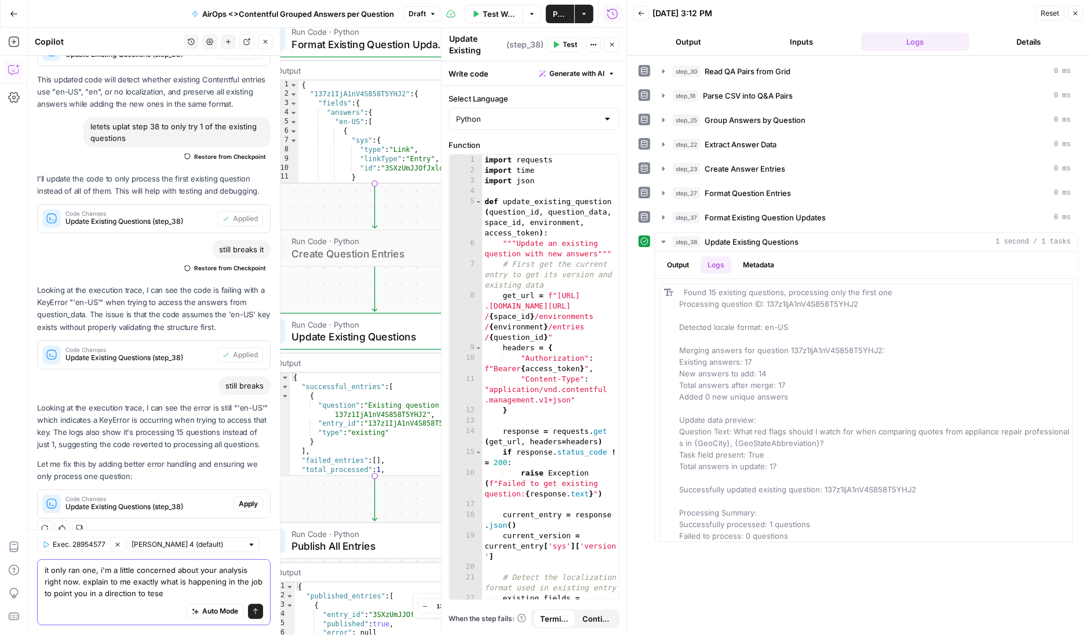
type textarea "it only ran one, i'm a little concerned about your analysis right now. explain …"
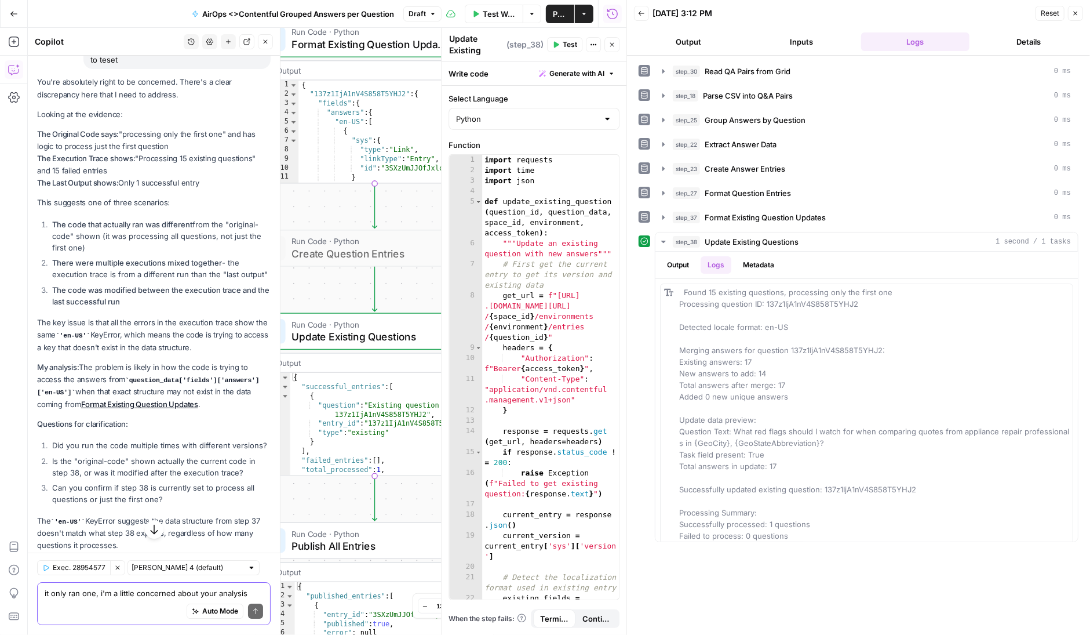
scroll to position [2629, 0]
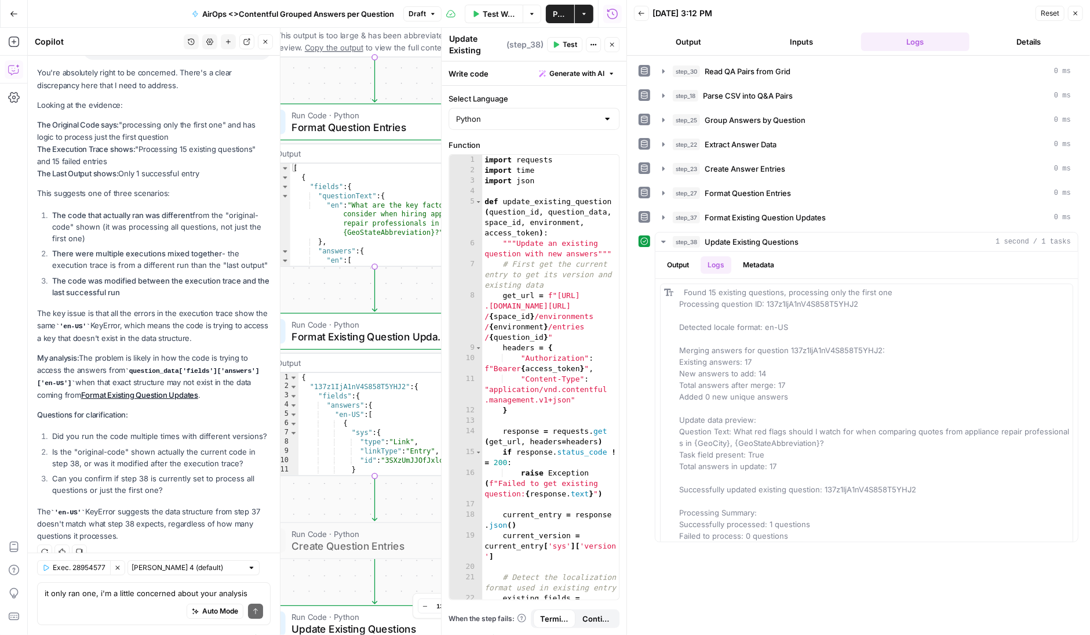
click at [158, 368] on code "question_data['fields']['answers']['en-US']" at bounding box center [148, 377] width 222 height 19
drag, startPoint x: 125, startPoint y: 352, endPoint x: 212, endPoint y: 376, distance: 89.4
click at [212, 376] on p "My analysis: The problem is likely in how the code is trying to access the answ…" at bounding box center [154, 376] width 234 height 49
copy p "question_data['fields']['answers']['en-US'] when that exact structure may not e…"
click at [123, 594] on textarea "it only ran one, i'm a little concerned about your analysis right now. explain …" at bounding box center [154, 594] width 219 height 12
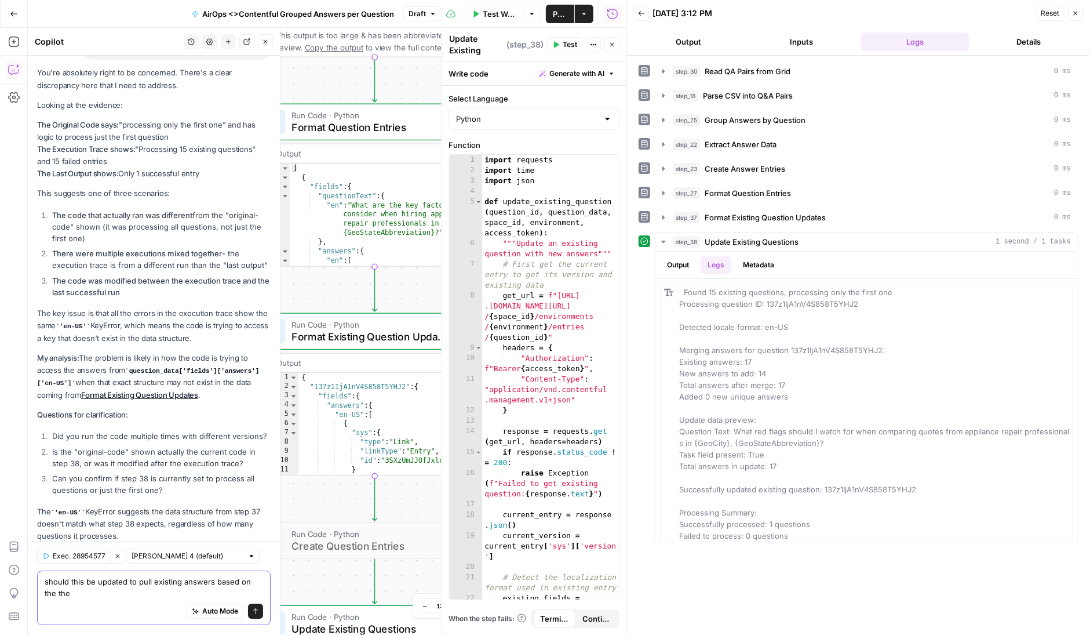
scroll to position [2641, 0]
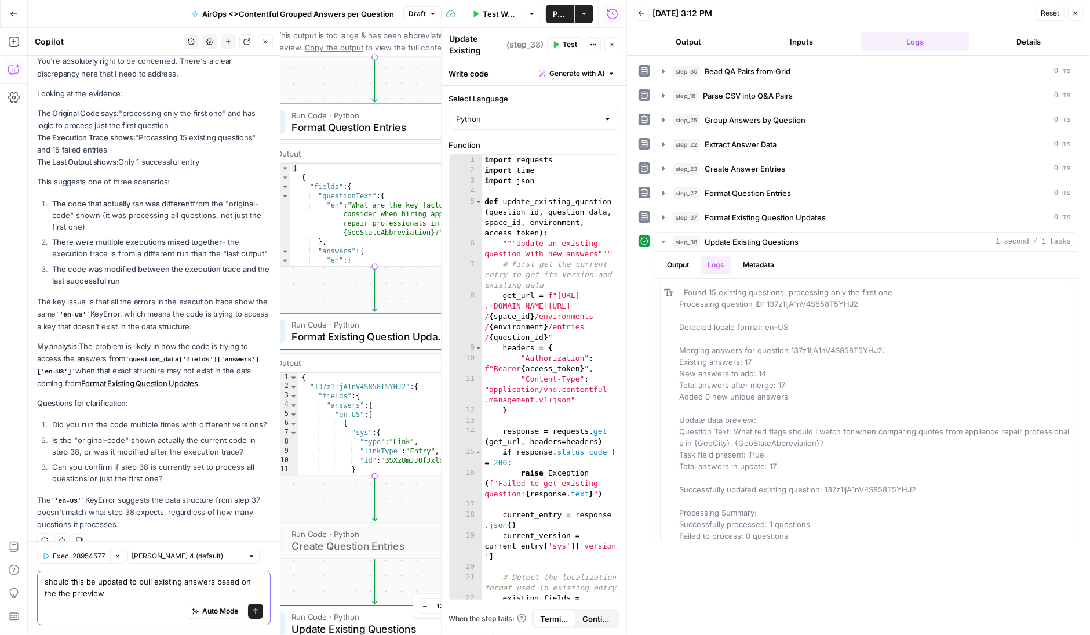
type textarea "should this be updated to pull existing answers based on the the prreview?"
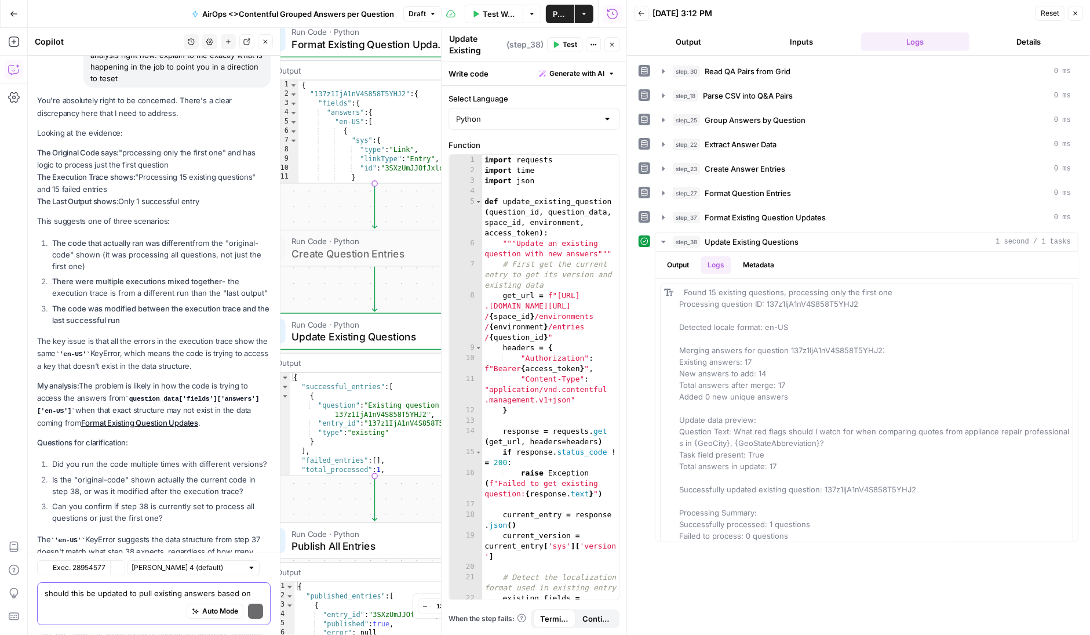
scroll to position [2802, 0]
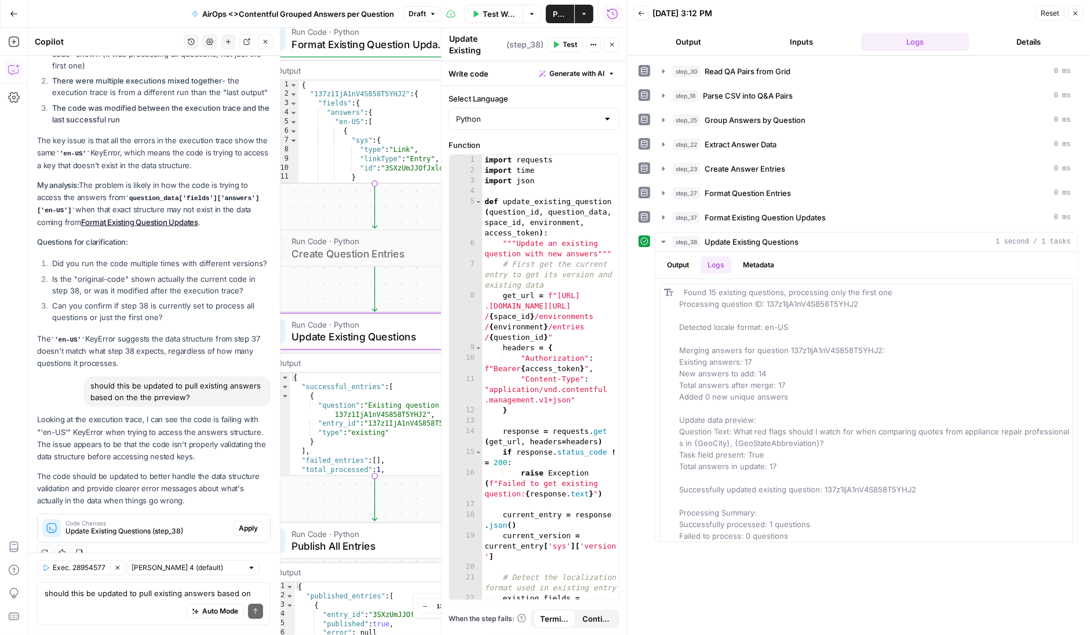
click at [245, 523] on span "Apply" at bounding box center [248, 528] width 19 height 10
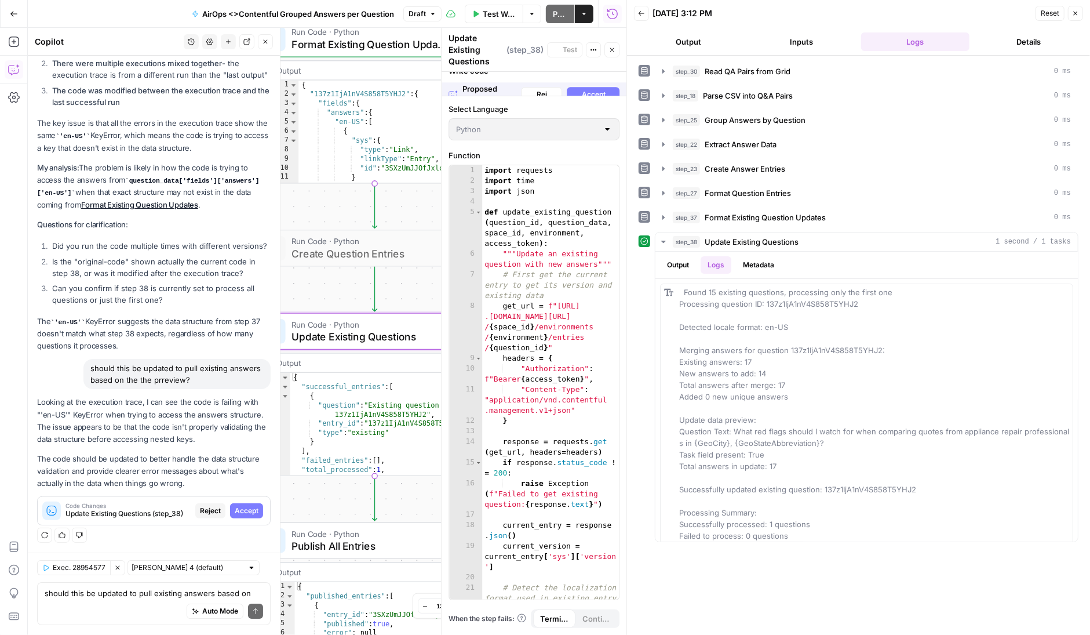
scroll to position [2635, 0]
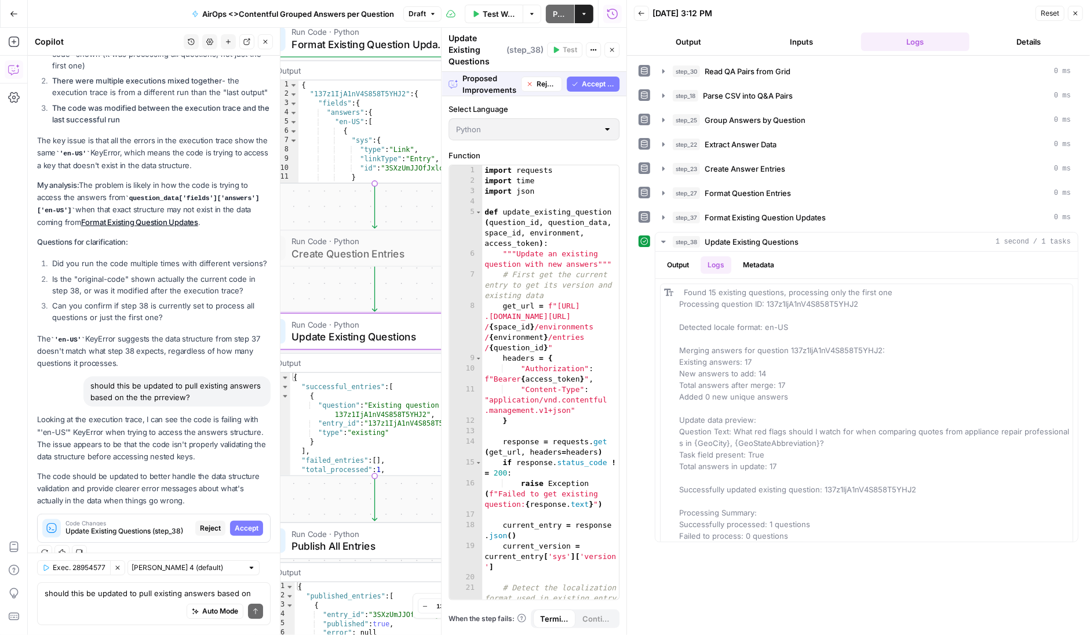
click at [245, 523] on span "Accept" at bounding box center [247, 528] width 24 height 10
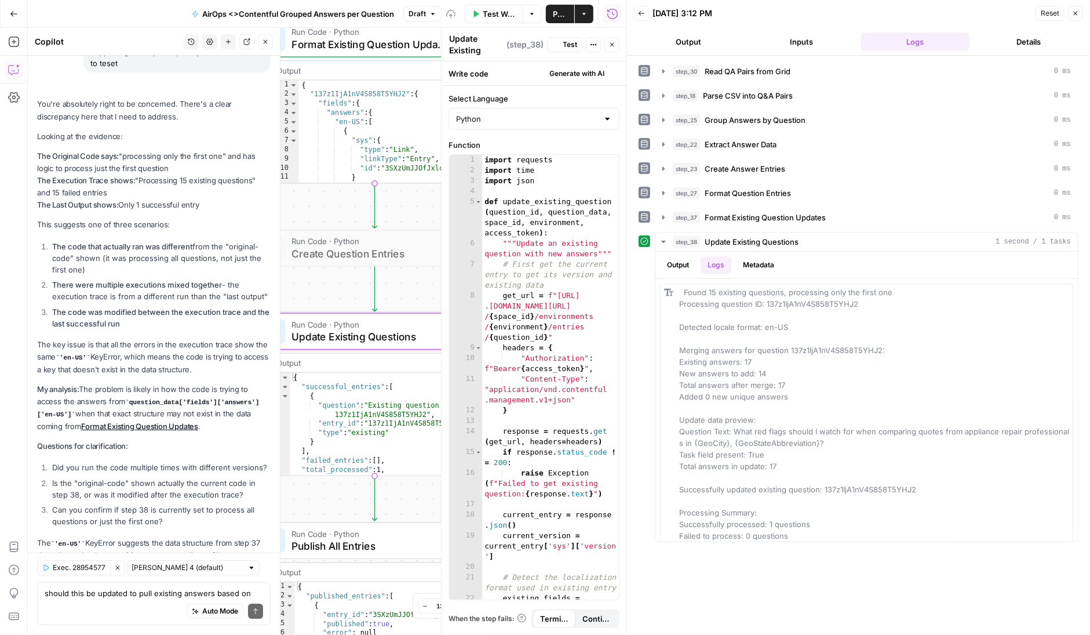
scroll to position [2858, 0]
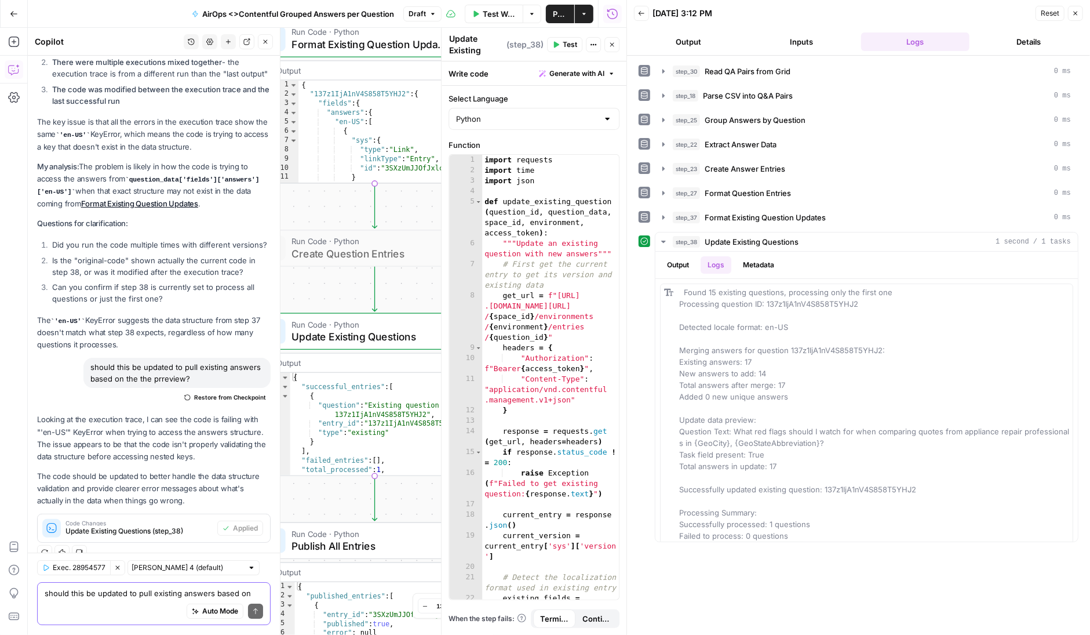
click at [117, 597] on textarea "should this be updated to pull existing answers based on the the prreview?" at bounding box center [154, 594] width 219 height 12
type textarea "is this still only 1?"
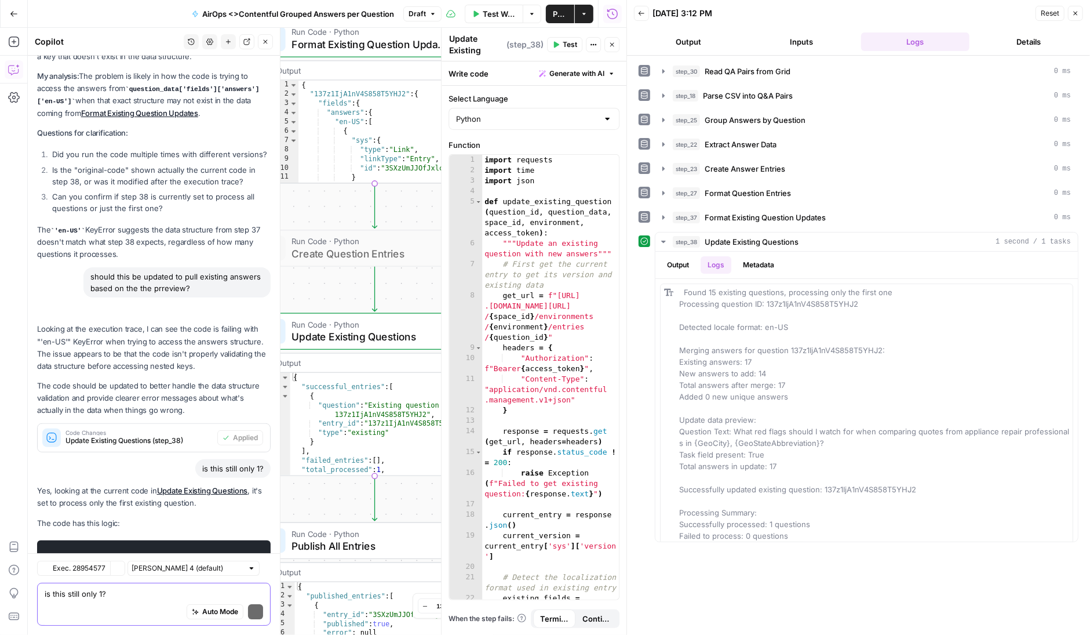
scroll to position [3204, 0]
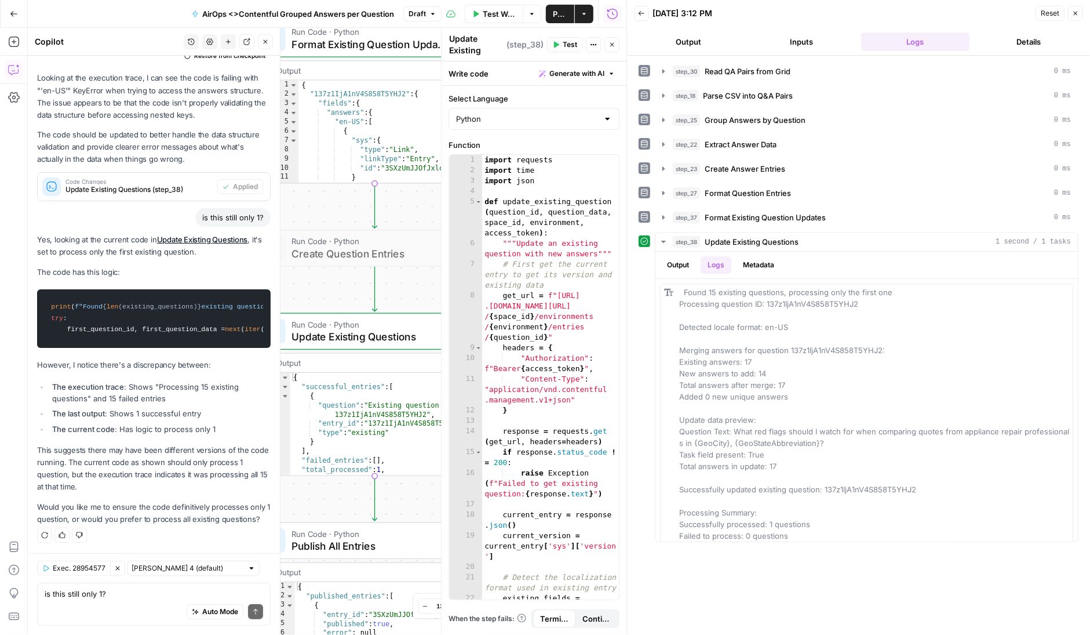
click at [563, 45] on button "Test" at bounding box center [564, 44] width 35 height 15
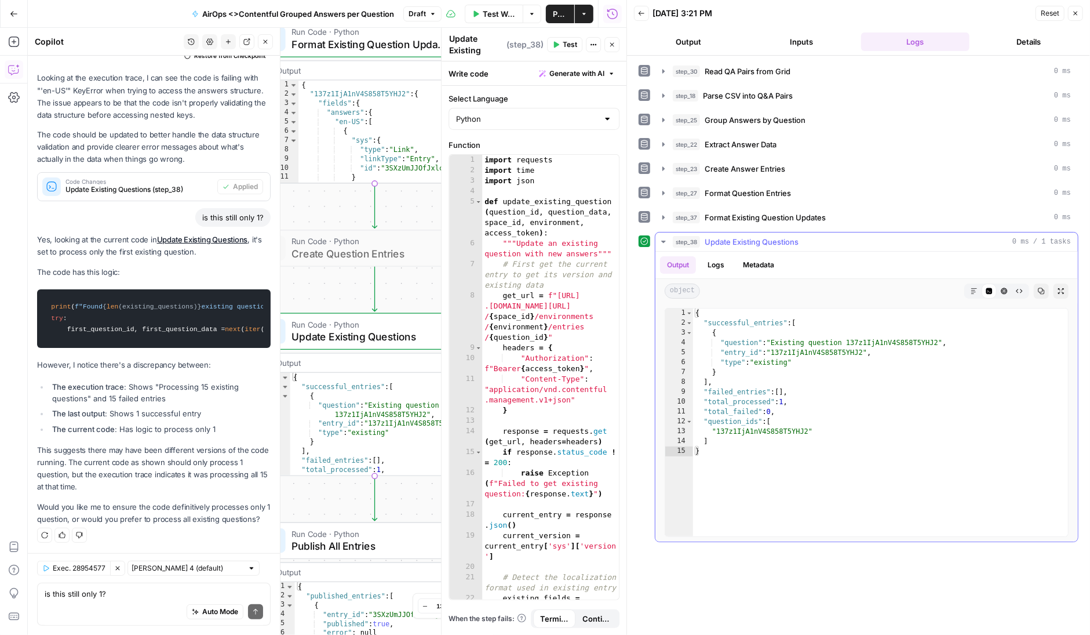
click at [711, 264] on button "Logs" at bounding box center [716, 264] width 31 height 17
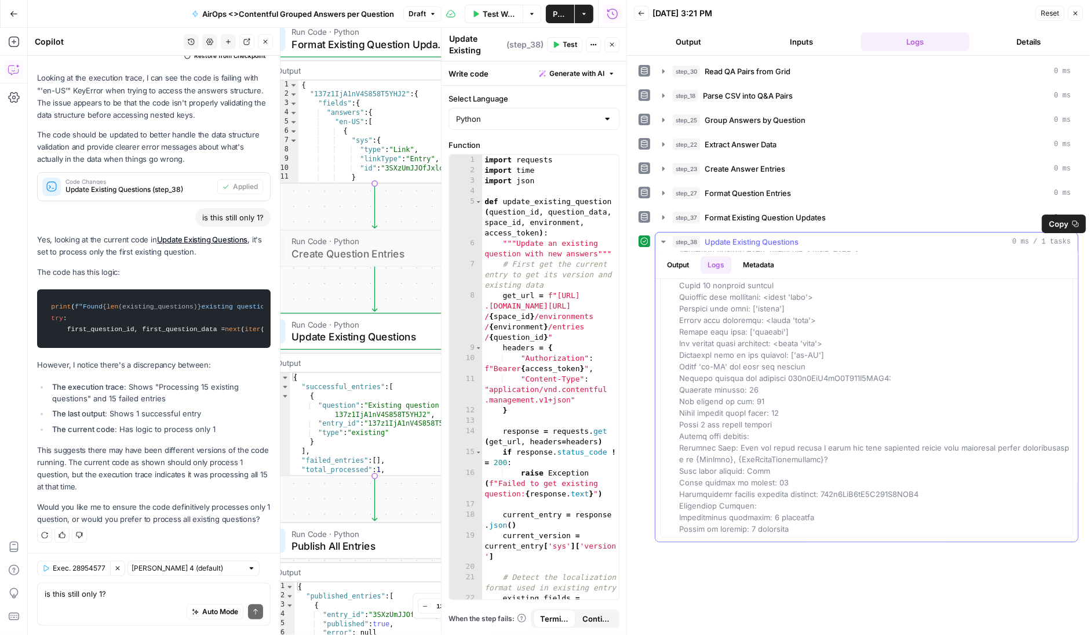
scroll to position [0, 0]
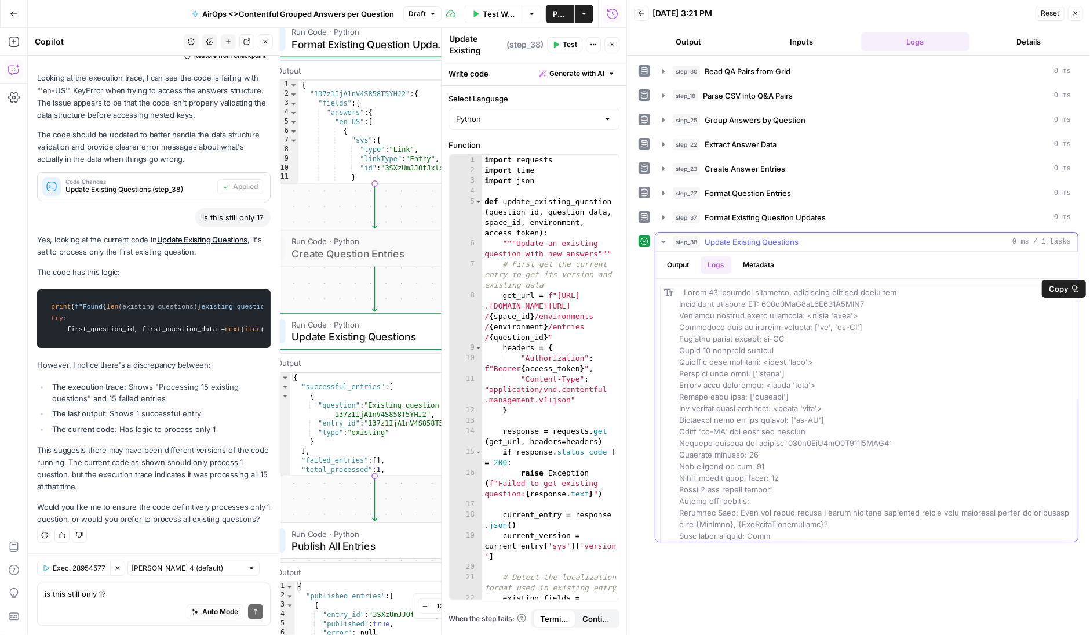
click at [794, 374] on div at bounding box center [874, 442] width 390 height 313
click at [119, 595] on textarea "is this still only 1?" at bounding box center [154, 594] width 219 height 12
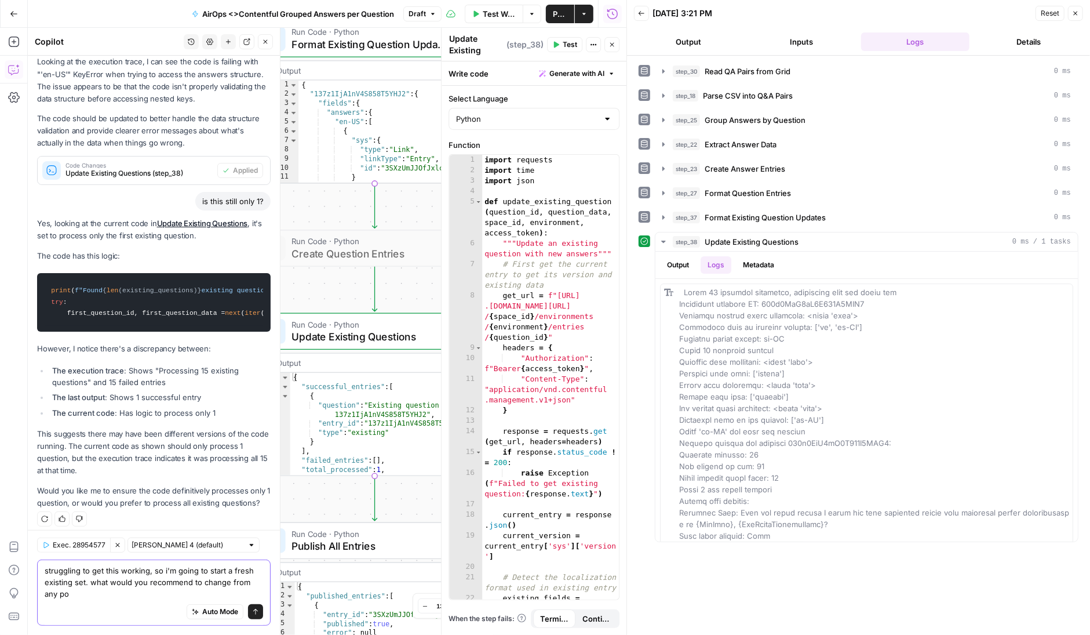
scroll to position [3227, 0]
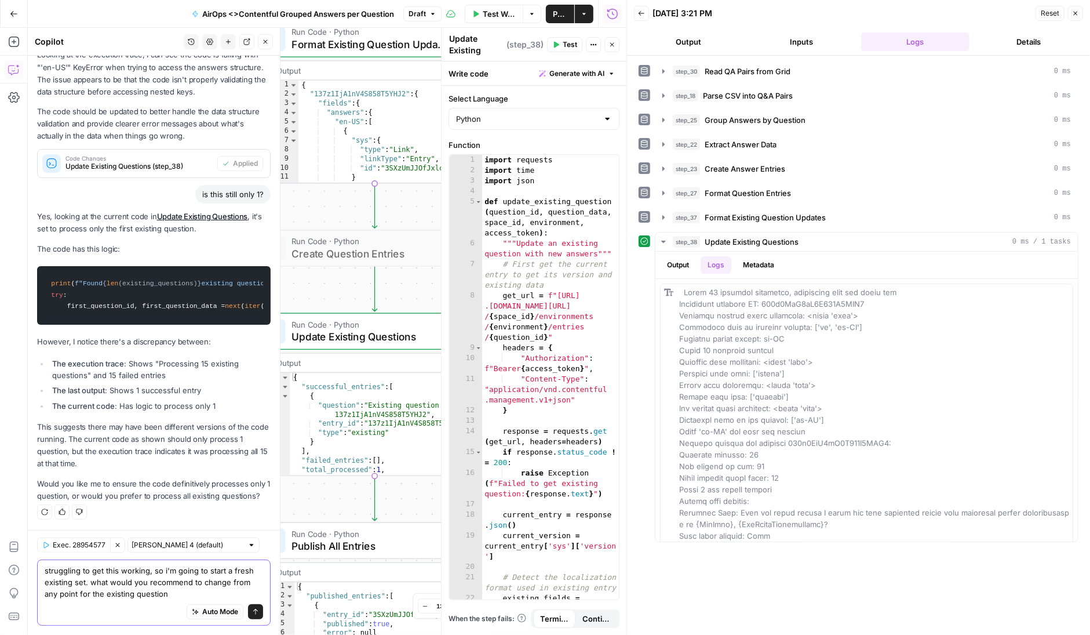
type textarea "struggling to get this working, so i'm going to start a fresh existing set. wha…"
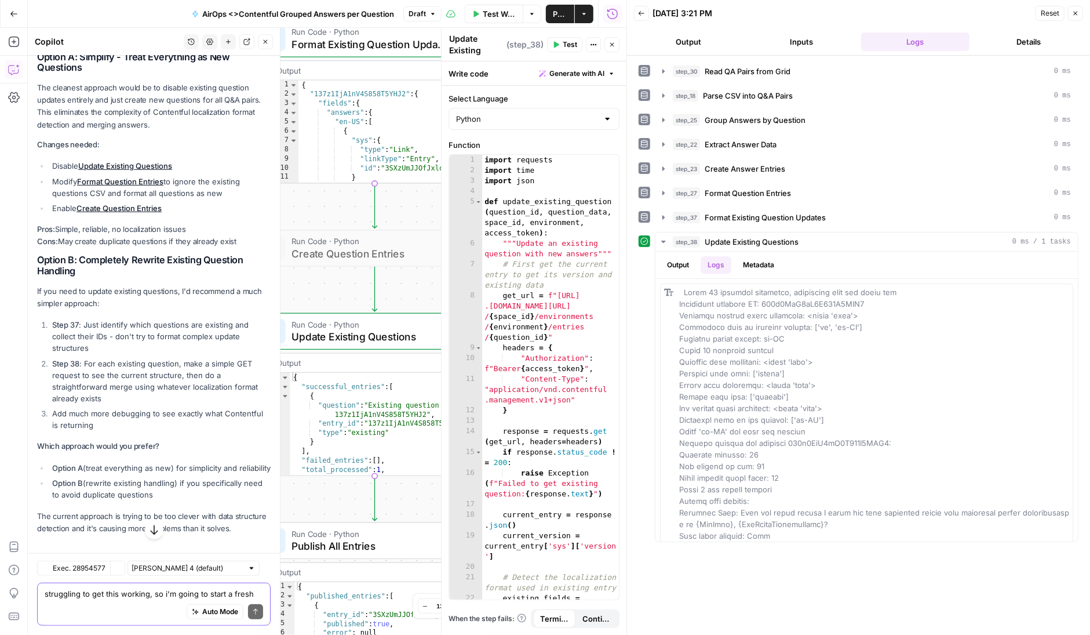
scroll to position [3797, 0]
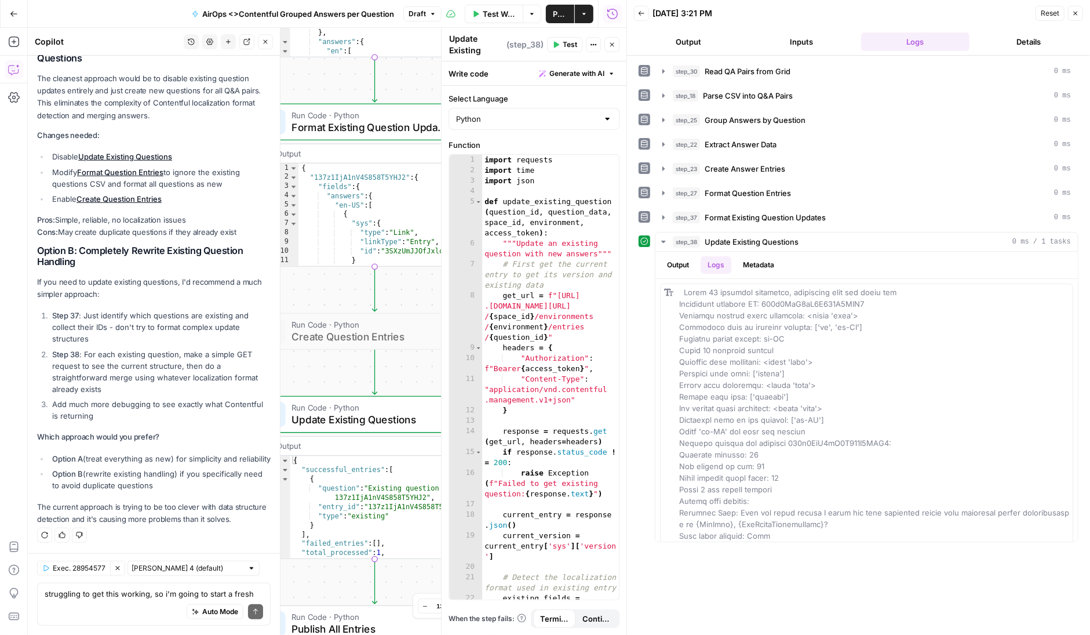
click at [434, 12] on icon "button" at bounding box center [433, 13] width 7 height 7
click at [257, 8] on span "AirOps <>Contentful Grouped Answers per Question" at bounding box center [298, 14] width 192 height 12
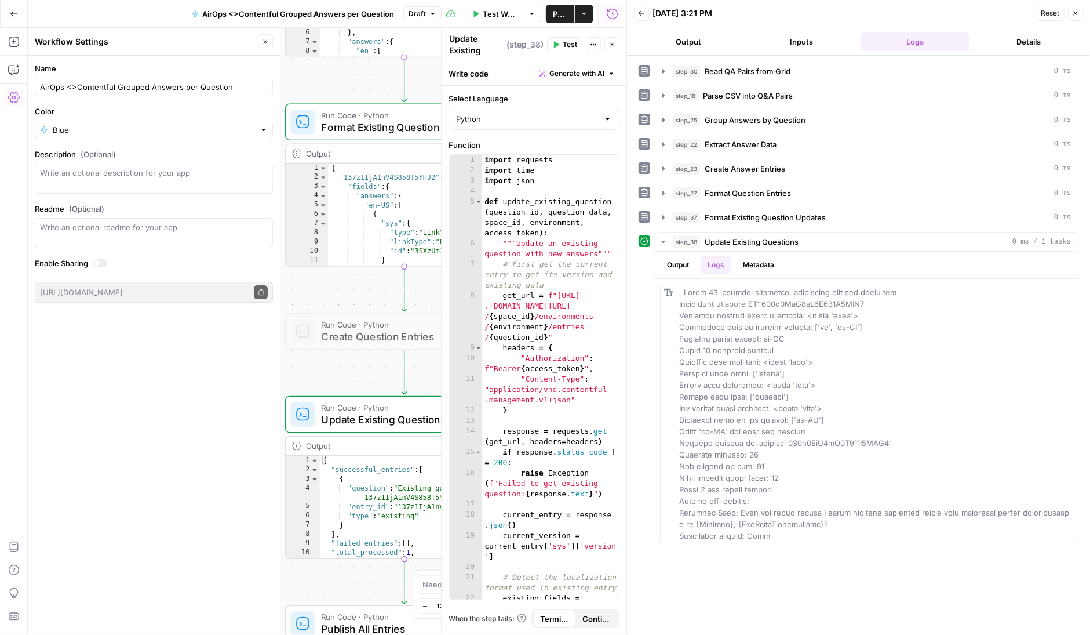
click at [147, 12] on div "Go Back AirOps <>Contentful Grouped Answers per Question Draft Test Workflow Op…" at bounding box center [313, 13] width 627 height 27
click at [15, 67] on icon "button" at bounding box center [14, 70] width 12 height 12
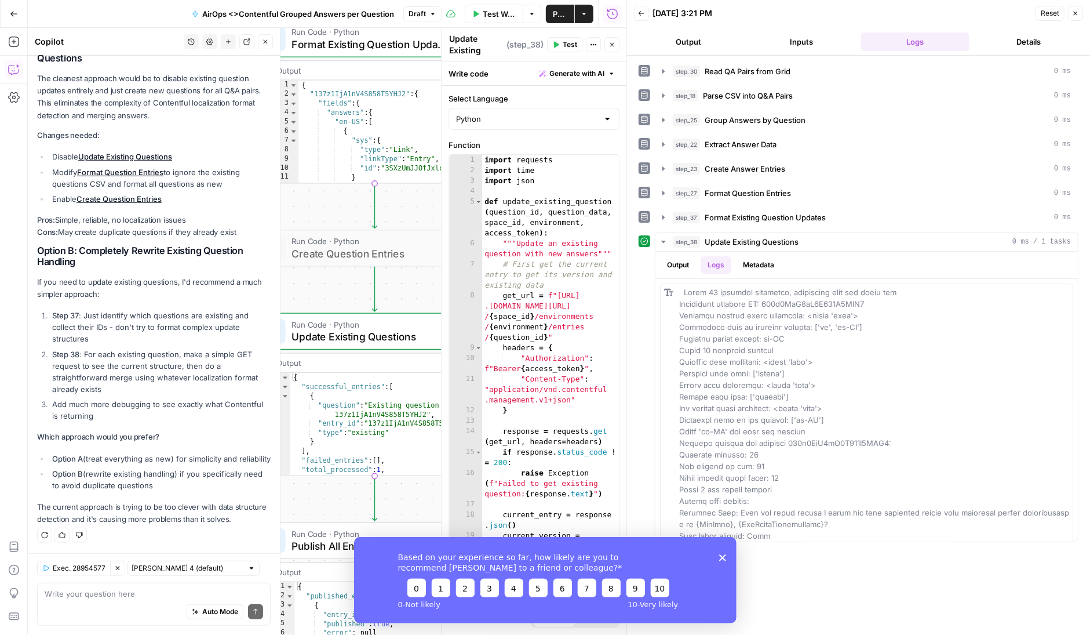
scroll to position [0, 0]
click at [722, 556] on icon "Close survey" at bounding box center [722, 557] width 7 height 7
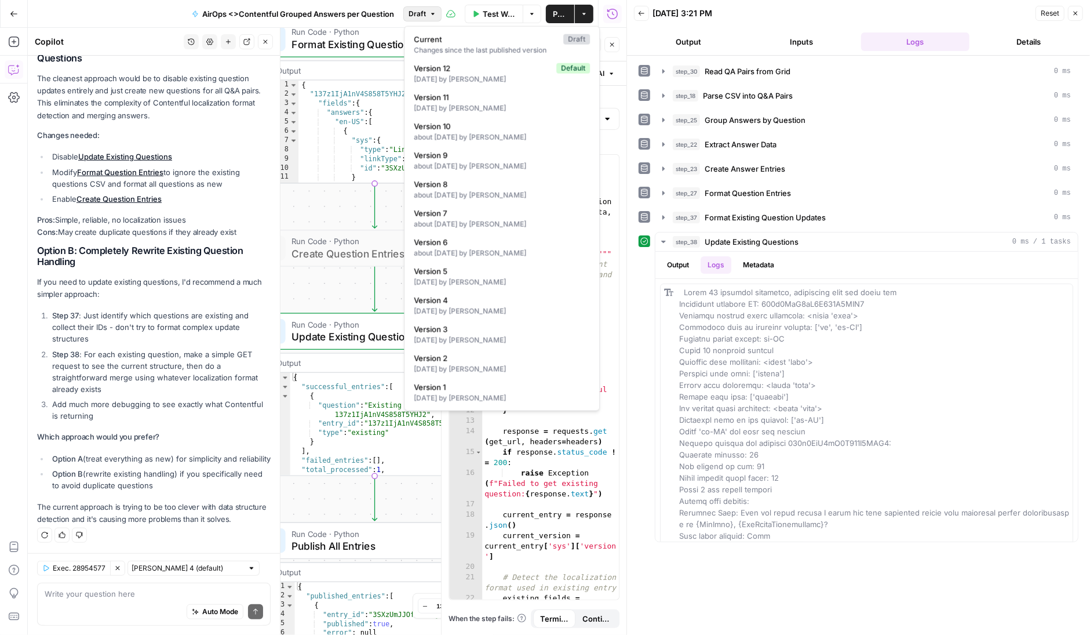
click at [432, 13] on icon "button" at bounding box center [432, 14] width 3 height 2
click at [587, 12] on icon "button" at bounding box center [584, 13] width 7 height 7
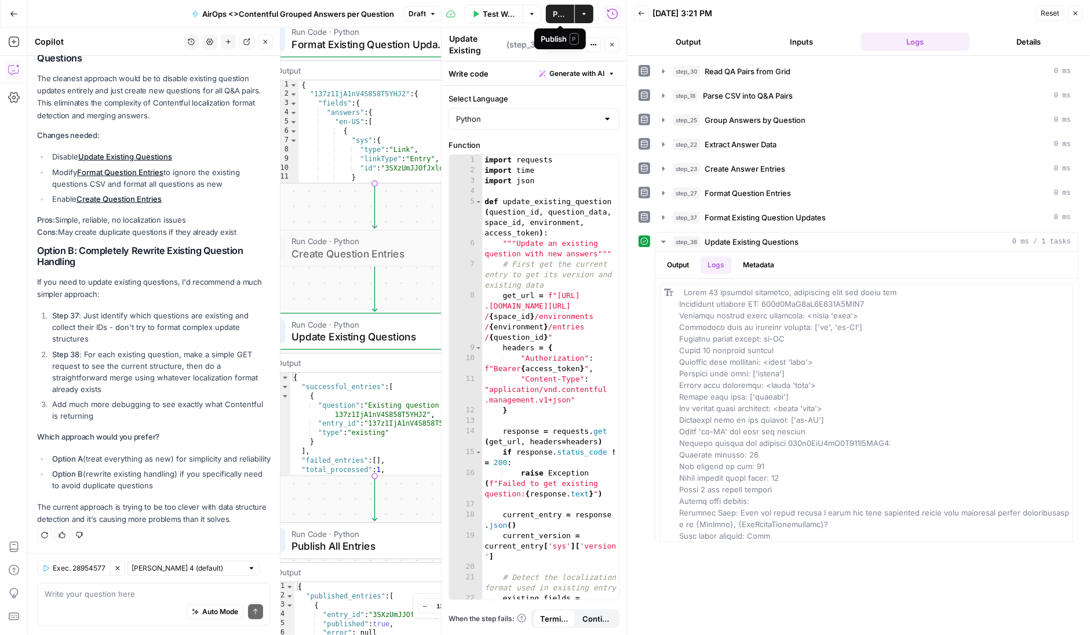
click at [559, 10] on span "Publish" at bounding box center [560, 14] width 14 height 12
drag, startPoint x: 37, startPoint y: 237, endPoint x: 180, endPoint y: 400, distance: 216.9
copy div "Option B: Completely Rewrite Existing Question Handling If you need to update e…"
click at [89, 592] on textarea at bounding box center [154, 594] width 219 height 12
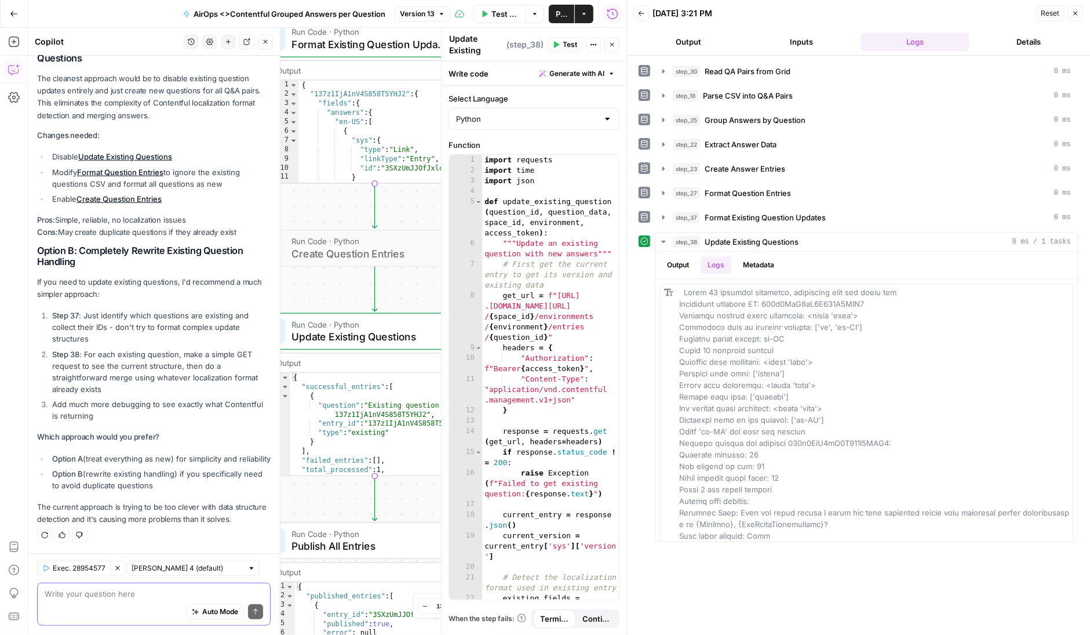
paste textarea "Option B: Completely Rewrite Existing Question Handling If you need to update e…"
type textarea "Option B: Completely Rewrite Existing Question Handling If you need to update e…"
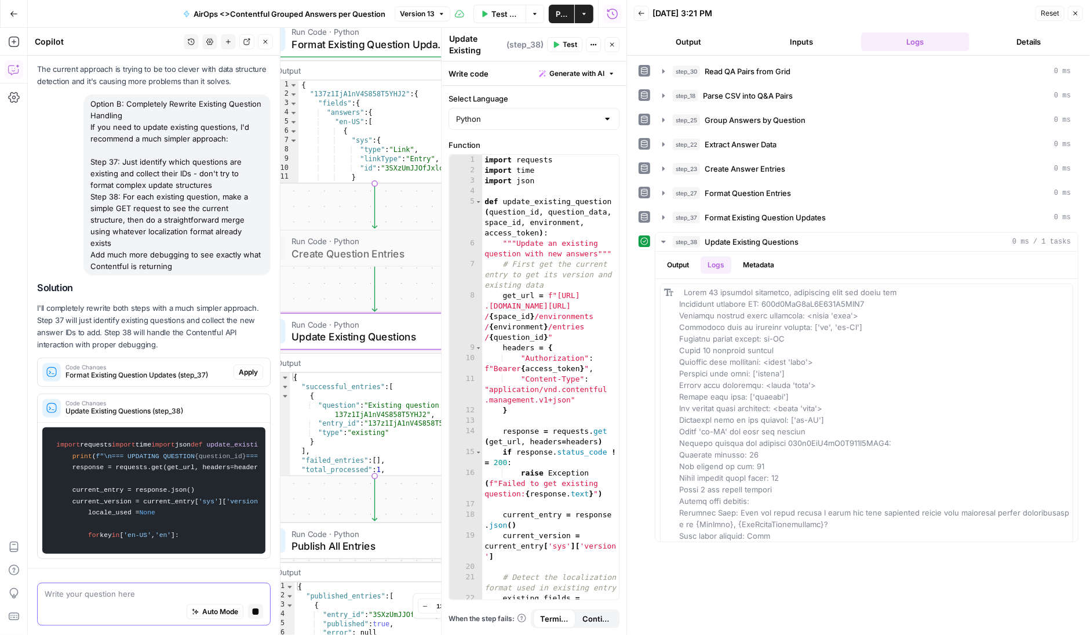
scroll to position [4407, 0]
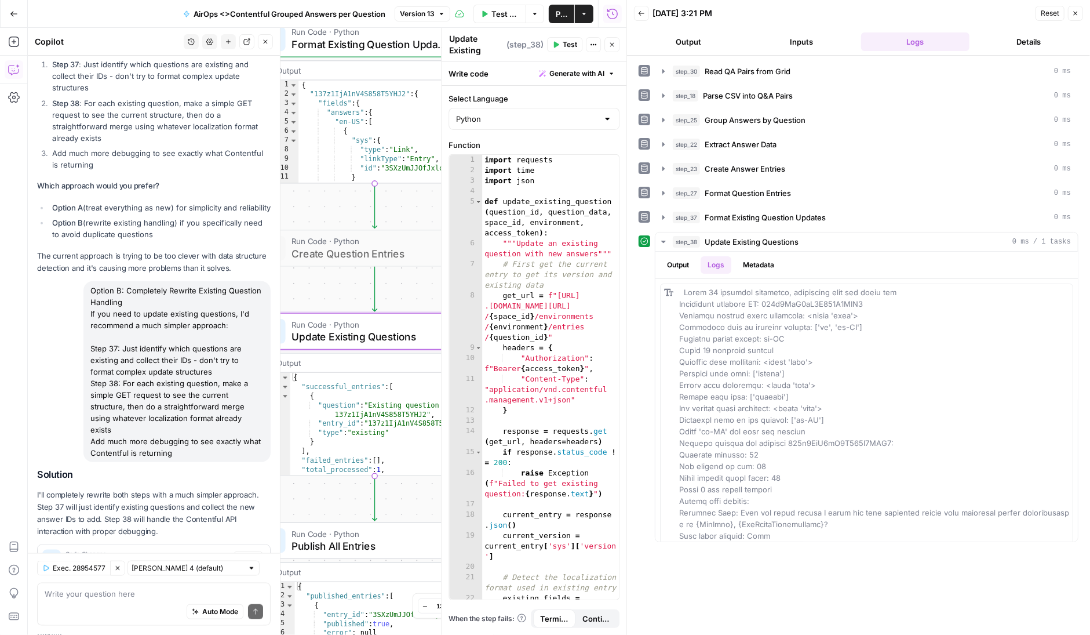
scroll to position [4287, 0]
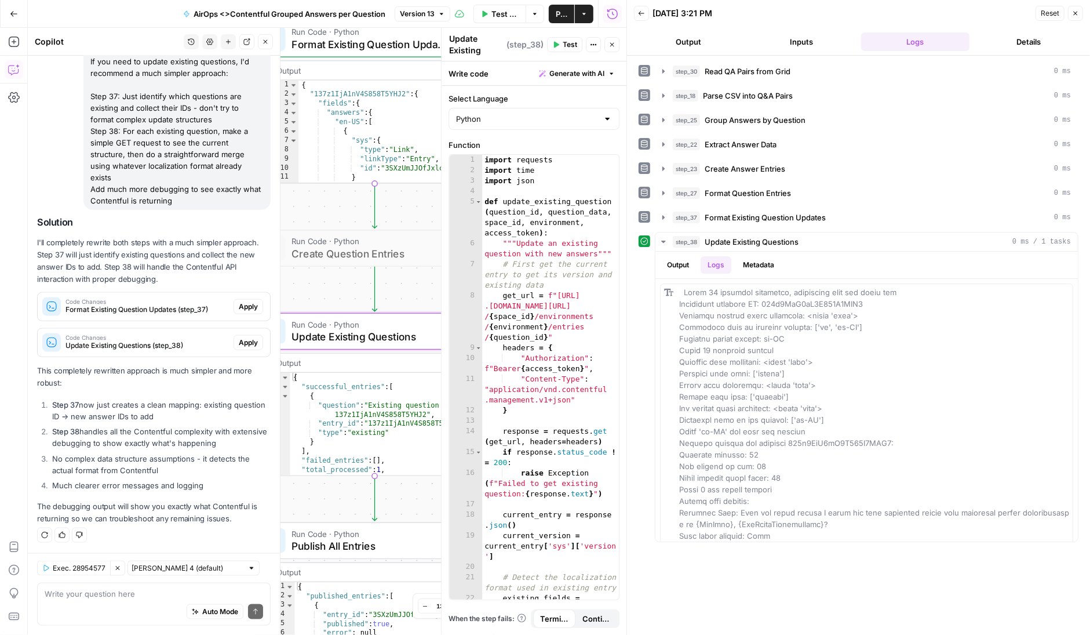
click at [152, 244] on p "I'll completely rewrite both steps with a much simpler approach. Step 37 will j…" at bounding box center [154, 261] width 234 height 49
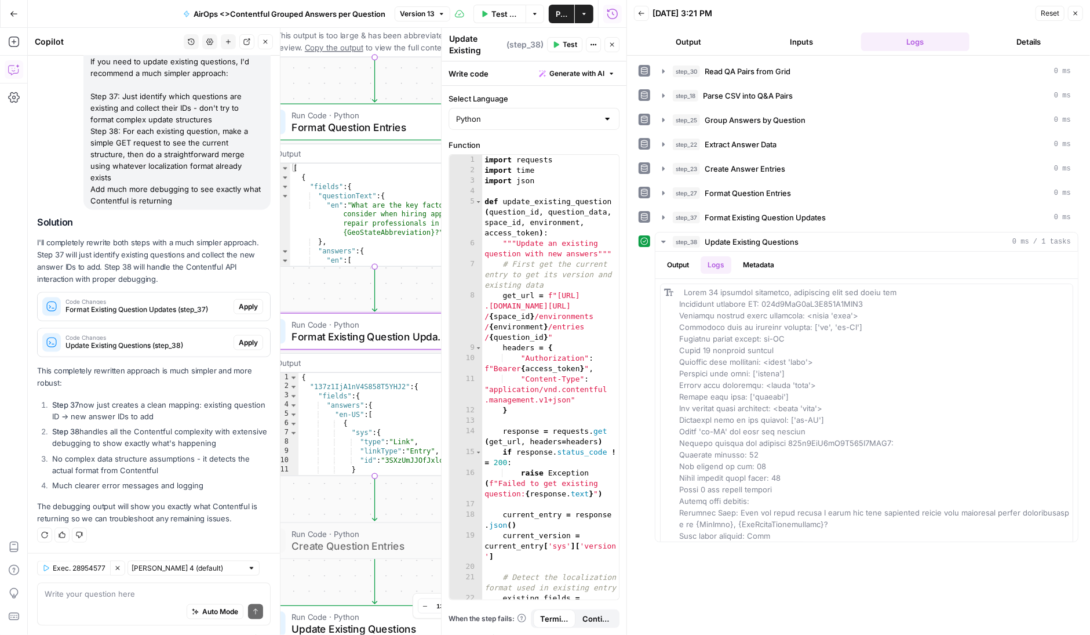
click at [249, 310] on span "Apply" at bounding box center [248, 306] width 19 height 10
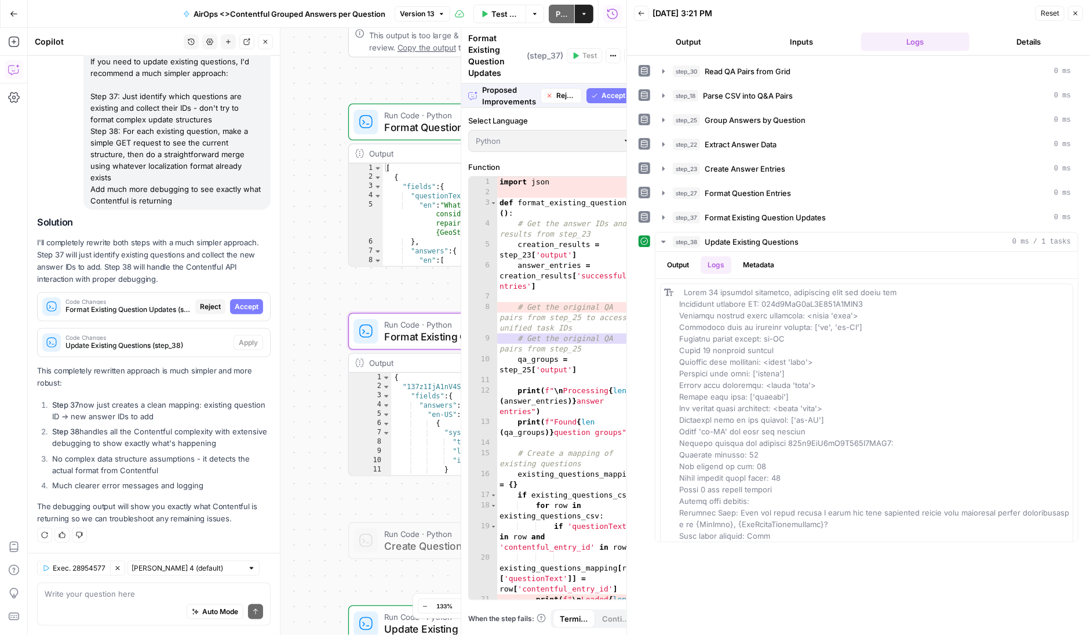
scroll to position [4065, 0]
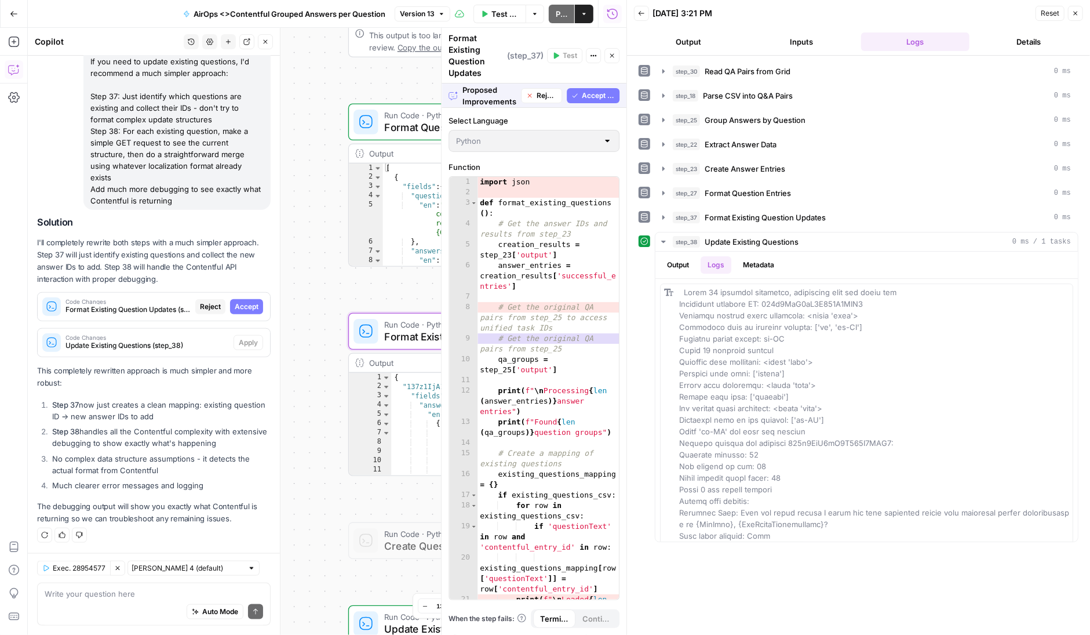
click at [252, 307] on span "Accept" at bounding box center [247, 306] width 24 height 10
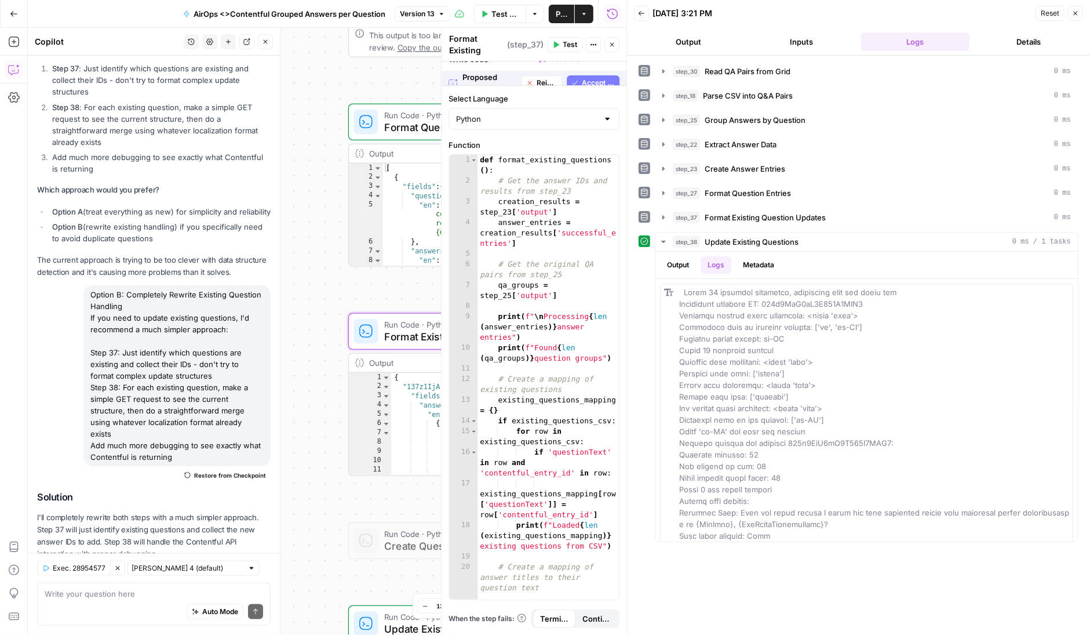
scroll to position [4343, 0]
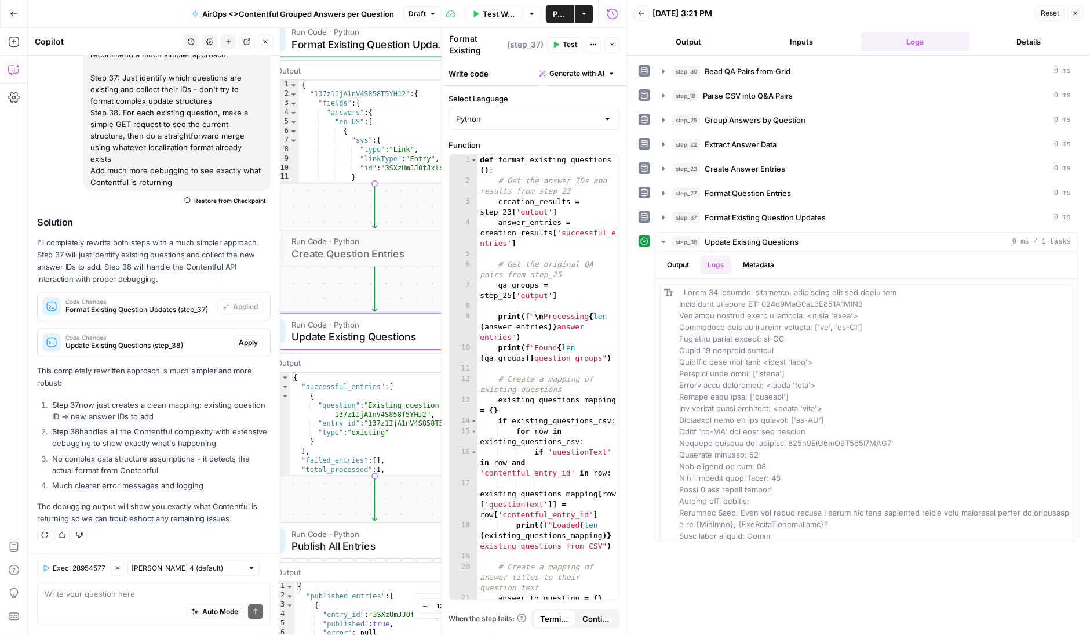
click at [249, 341] on span "Apply" at bounding box center [248, 342] width 19 height 10
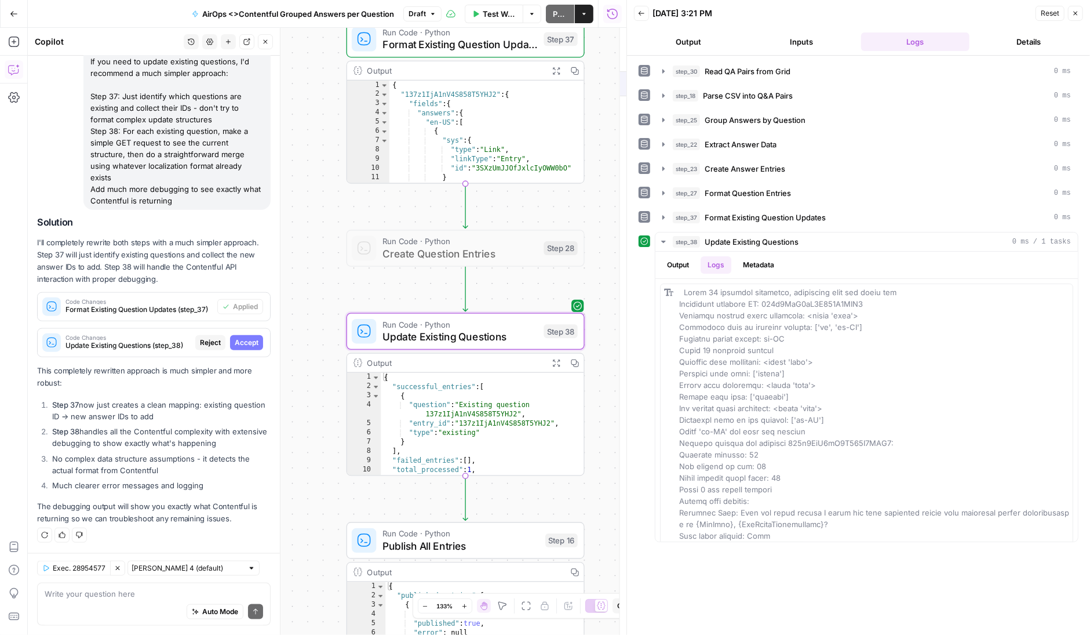
scroll to position [4065, 0]
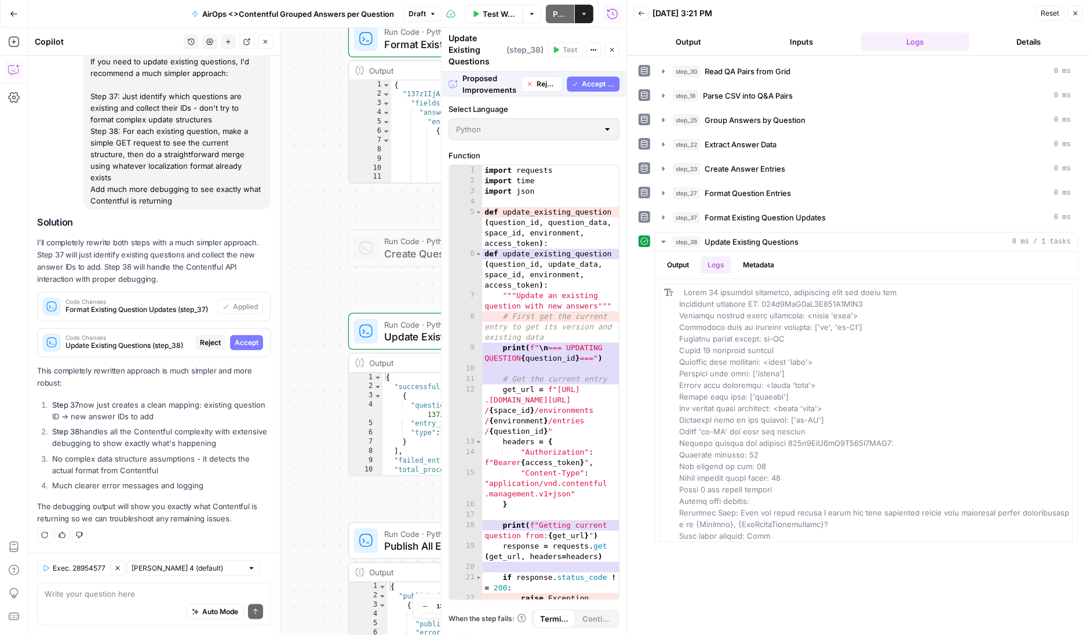
click at [592, 81] on span "Accept All" at bounding box center [598, 84] width 33 height 10
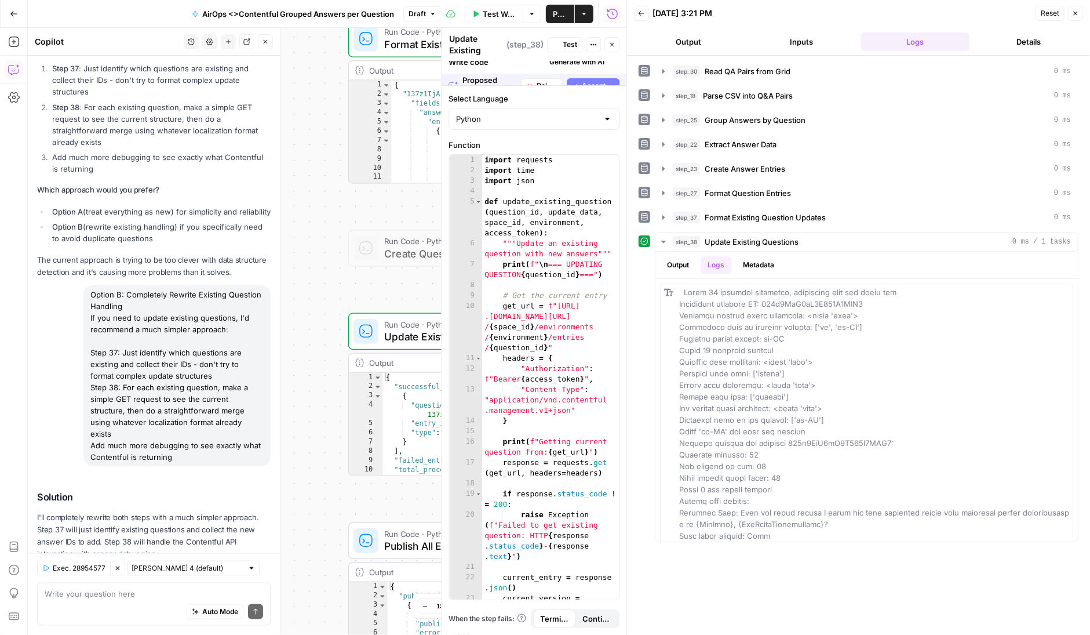
scroll to position [4343, 0]
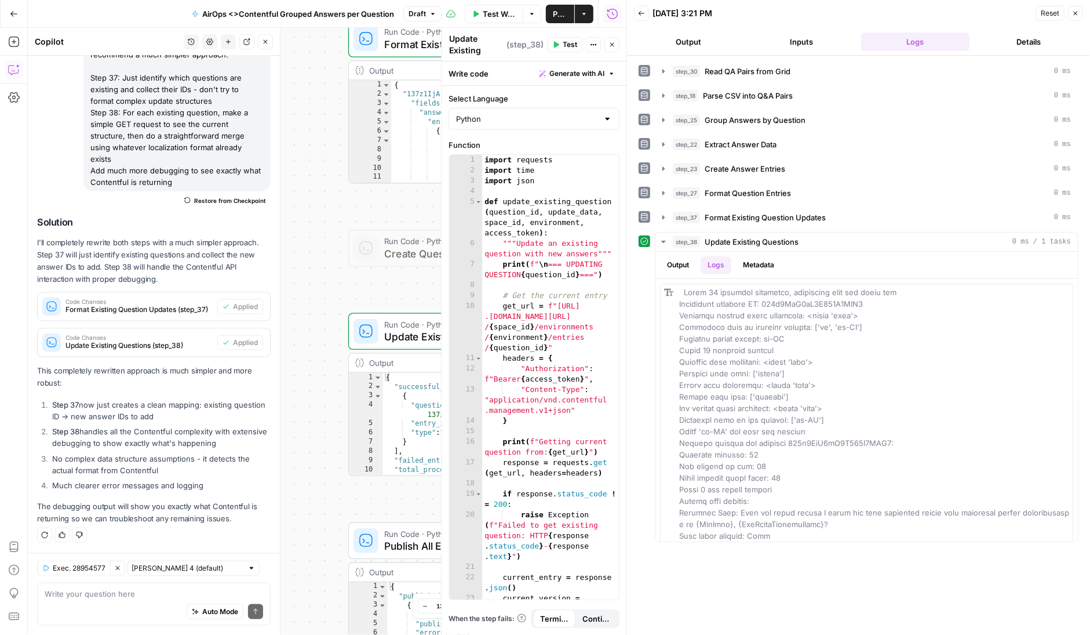
click at [641, 16] on button "Back" at bounding box center [641, 13] width 15 height 15
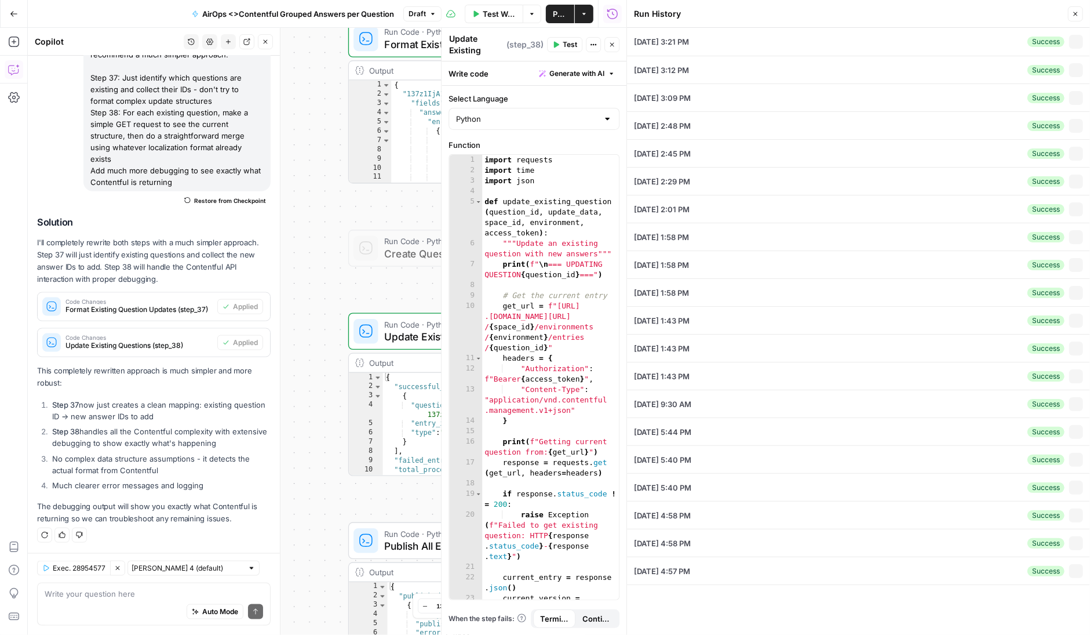
type input "99nmeci0fx61"
type input "master"
type input "1"
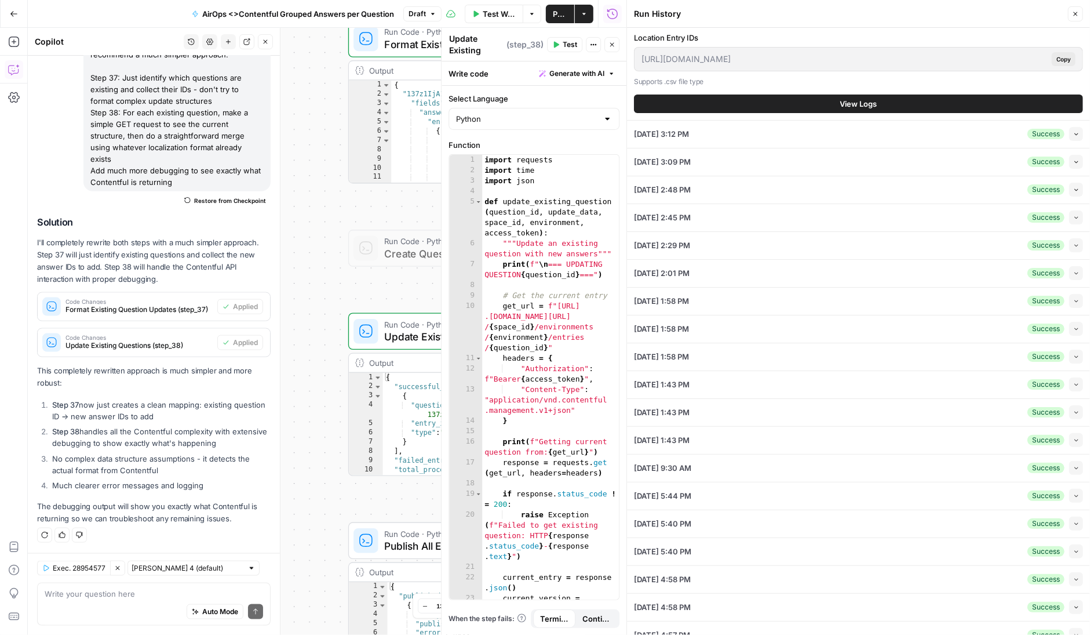
scroll to position [391, 0]
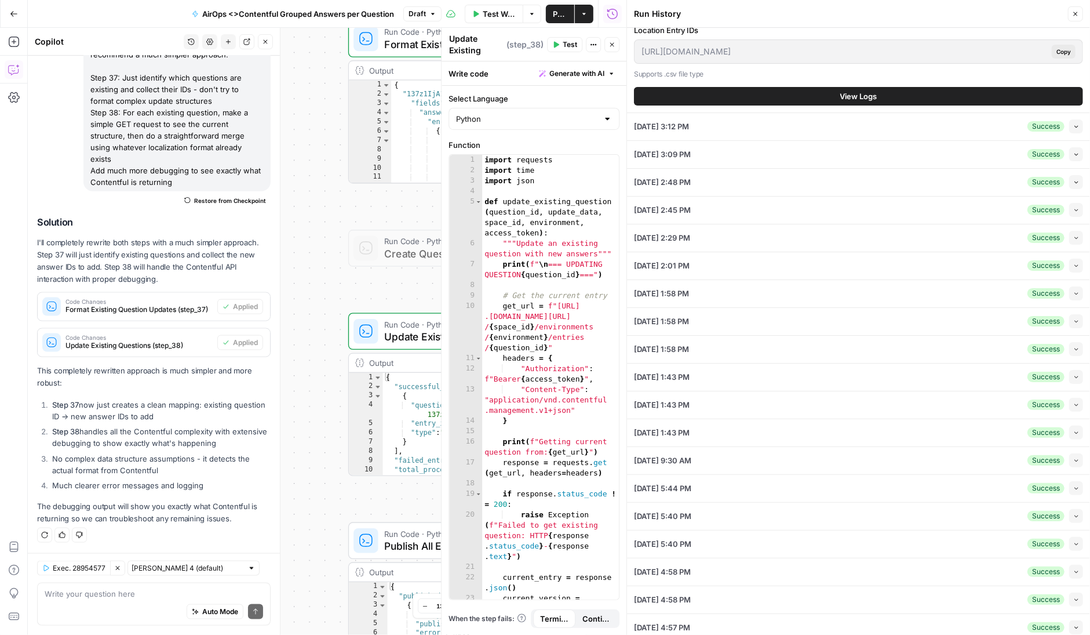
click at [709, 456] on div "09/15/25 at 9:30 AM Success Collapse" at bounding box center [858, 460] width 449 height 27
click at [730, 454] on div "09/15/25 at 9:30 AM Success Collapse" at bounding box center [858, 460] width 449 height 27
click at [1076, 457] on icon "button" at bounding box center [1077, 460] width 6 height 6
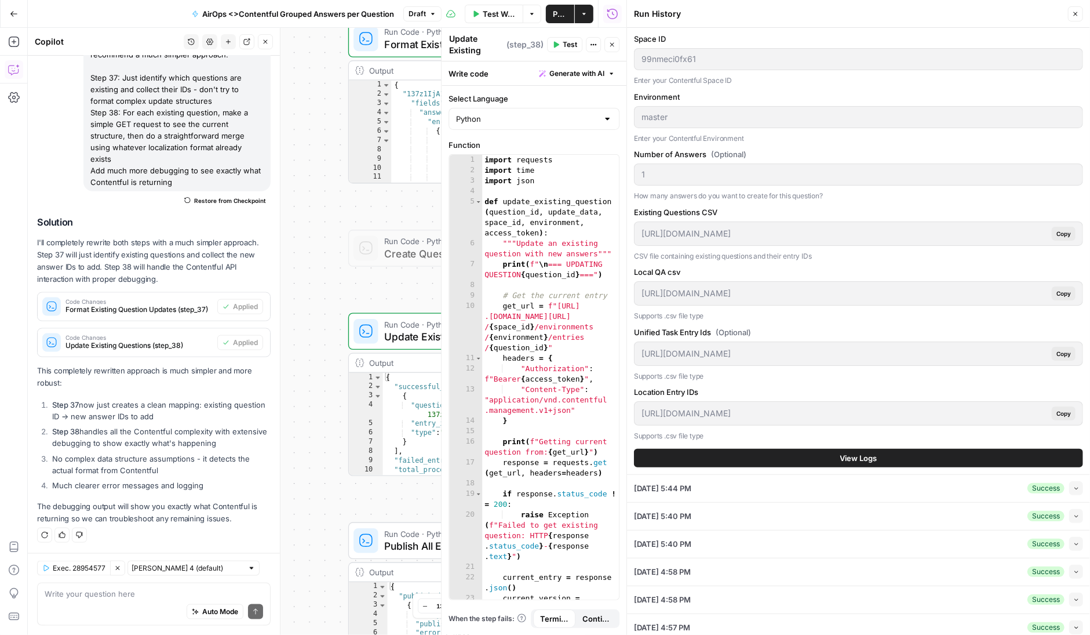
scroll to position [0, 0]
click at [849, 452] on span "View Logs" at bounding box center [859, 458] width 37 height 12
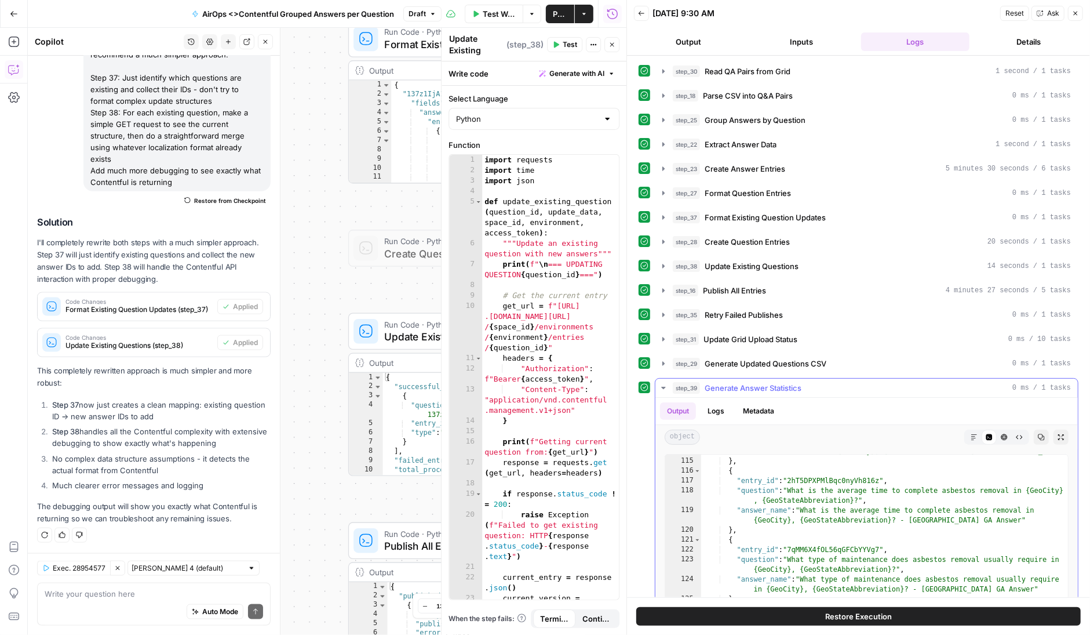
scroll to position [1186, 0]
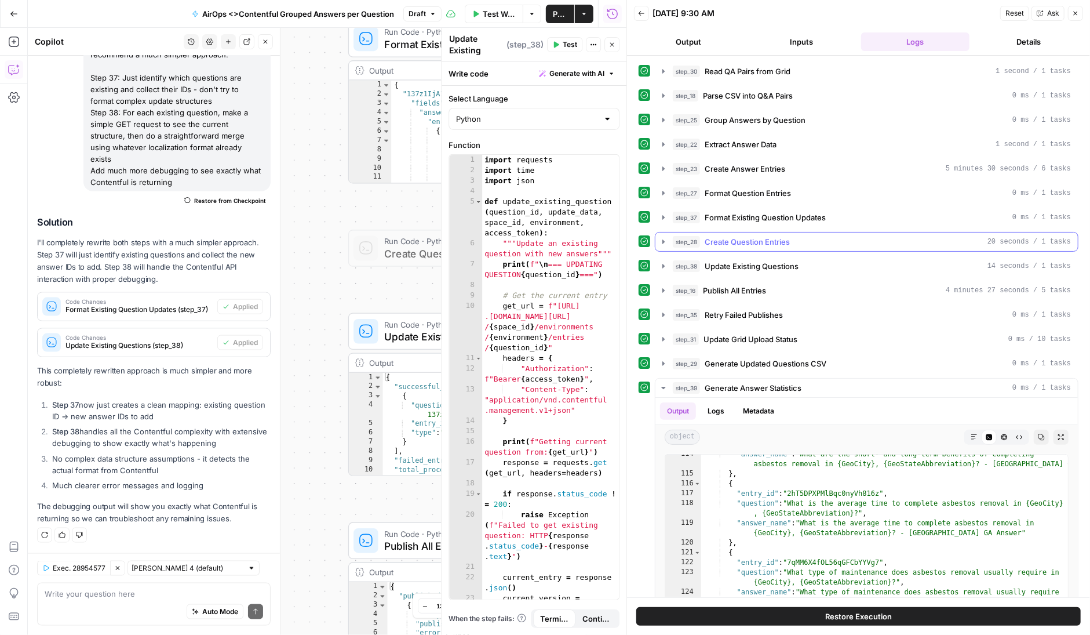
click at [664, 237] on icon "button" at bounding box center [663, 241] width 9 height 9
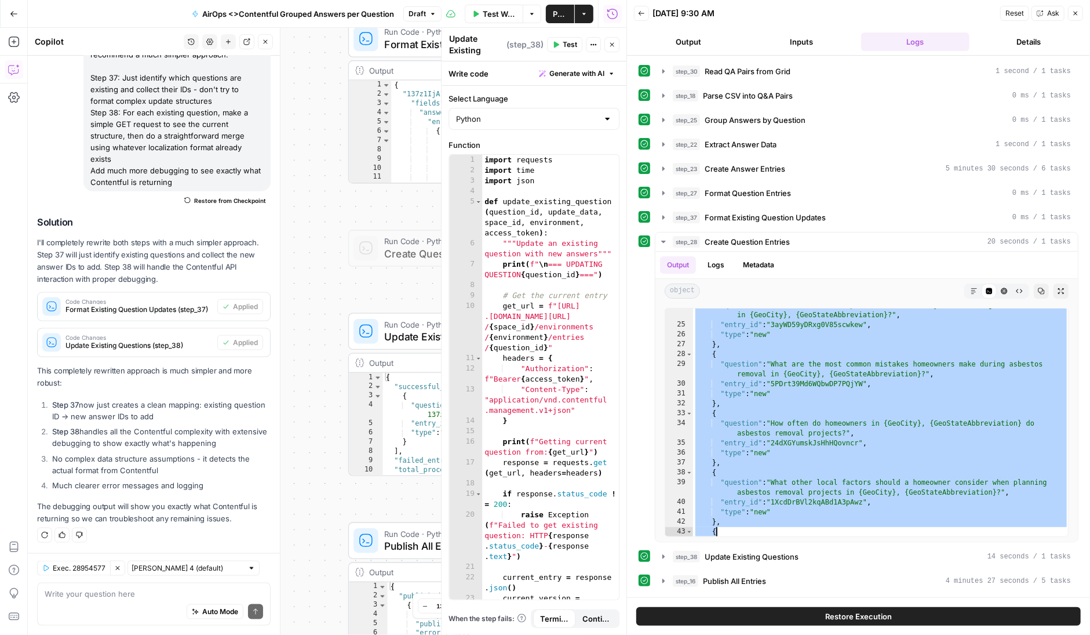
scroll to position [895, 0]
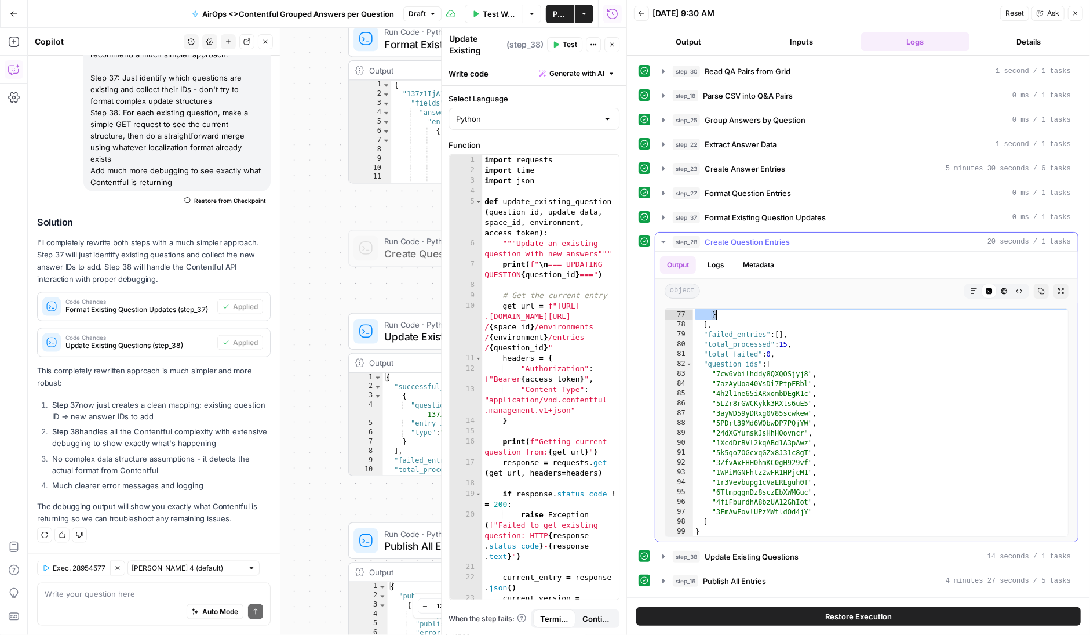
drag, startPoint x: 695, startPoint y: 311, endPoint x: 865, endPoint y: 313, distance: 170.4
click at [865, 313] on div ""type" : "new" } ] , "failed_entries" : [ ] , "total_processed" : 15 , "total_f…" at bounding box center [881, 424] width 376 height 248
type textarea "**********"
click at [487, 10] on span "Test Workflow" at bounding box center [499, 14] width 33 height 12
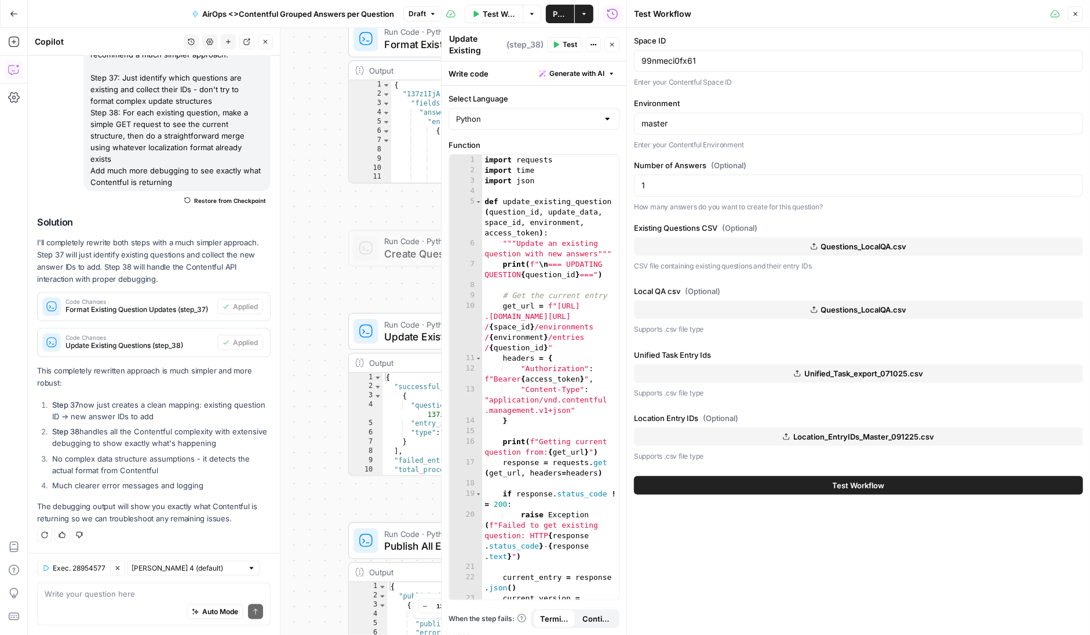
click at [852, 241] on span "Questions_LocalQA.csv" at bounding box center [864, 247] width 86 height 12
click at [842, 307] on span "Questions_LocalQA.csv" at bounding box center [864, 310] width 86 height 12
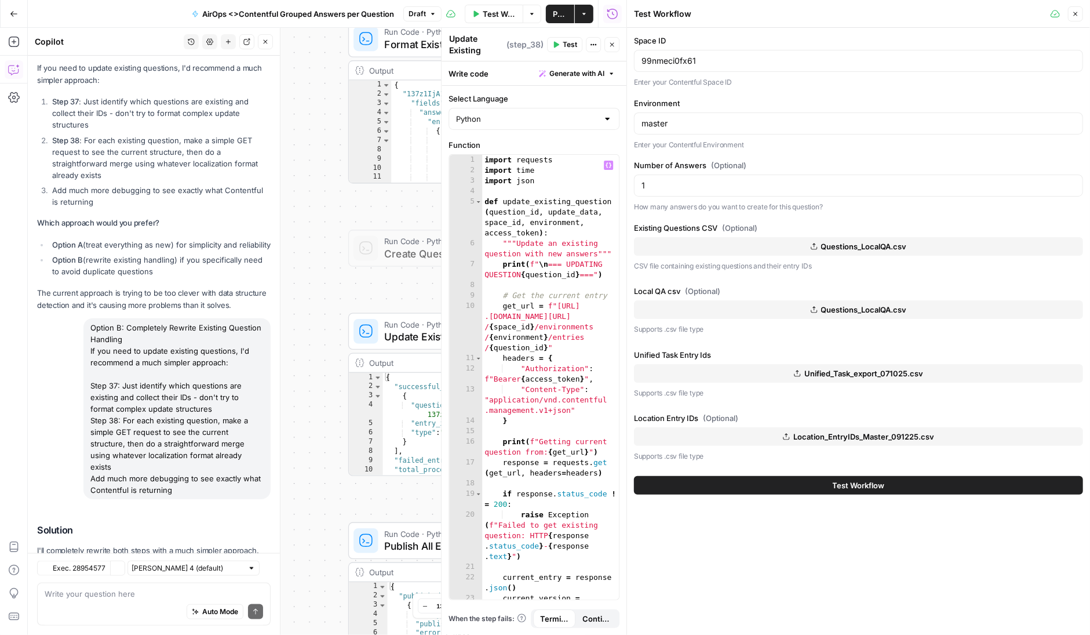
scroll to position [4343, 0]
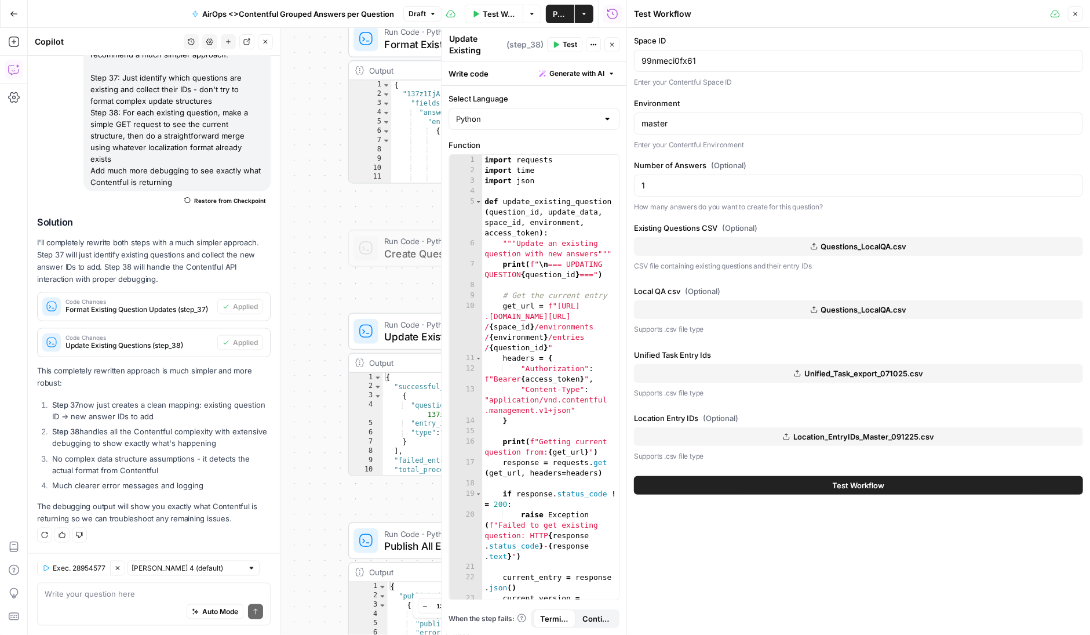
click at [686, 488] on button "Test Workflow" at bounding box center [858, 485] width 449 height 19
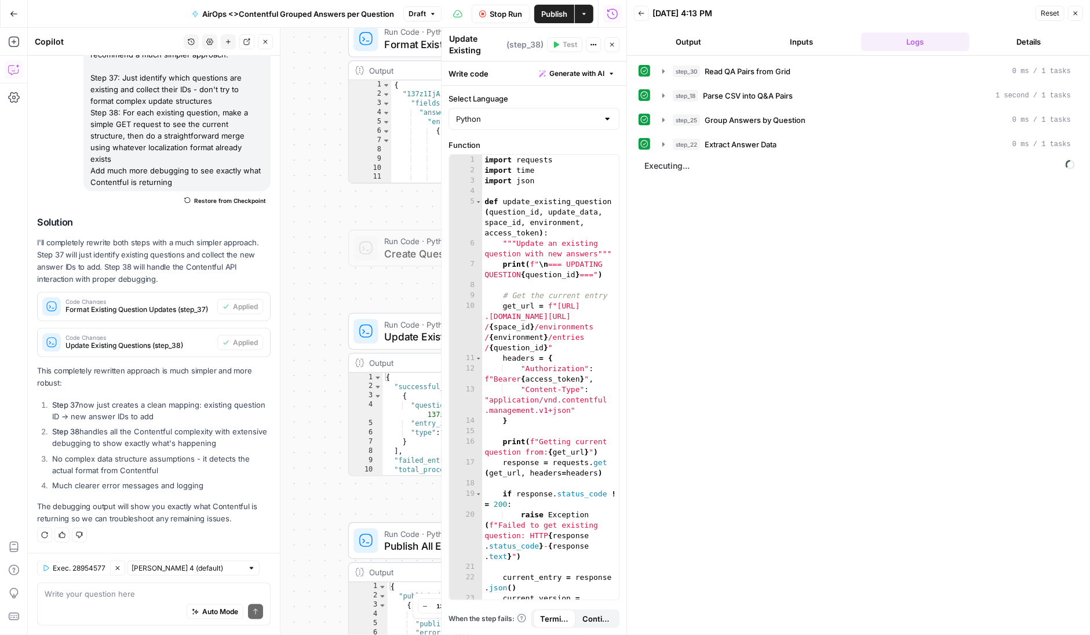
click at [505, 13] on span "Stop Run" at bounding box center [506, 14] width 32 height 12
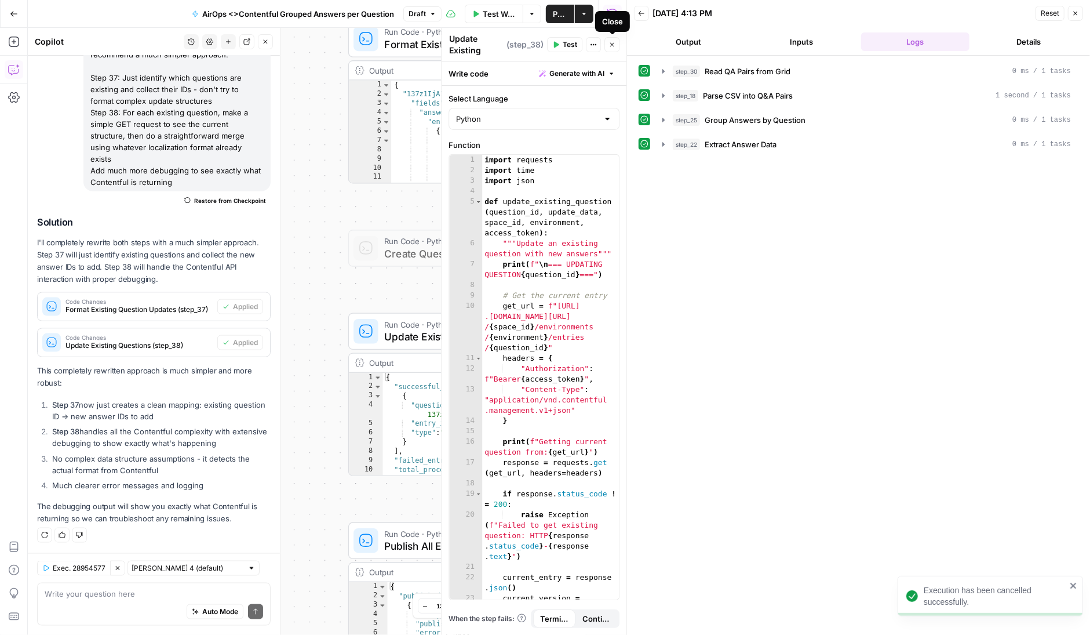
click at [612, 47] on icon "button" at bounding box center [612, 44] width 7 height 7
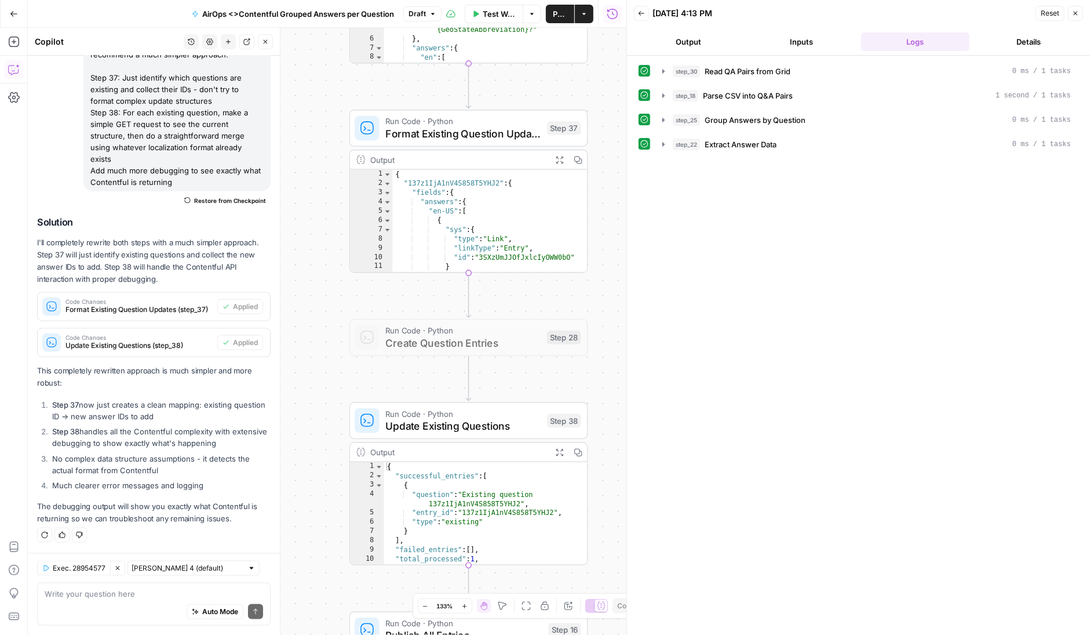
drag, startPoint x: 610, startPoint y: 238, endPoint x: 612, endPoint y: 326, distance: 87.5
click at [612, 326] on div "Workflow Set Inputs Inputs Read from Grid Read QA Pairs from Grid Step 30 Outpu…" at bounding box center [327, 331] width 599 height 607
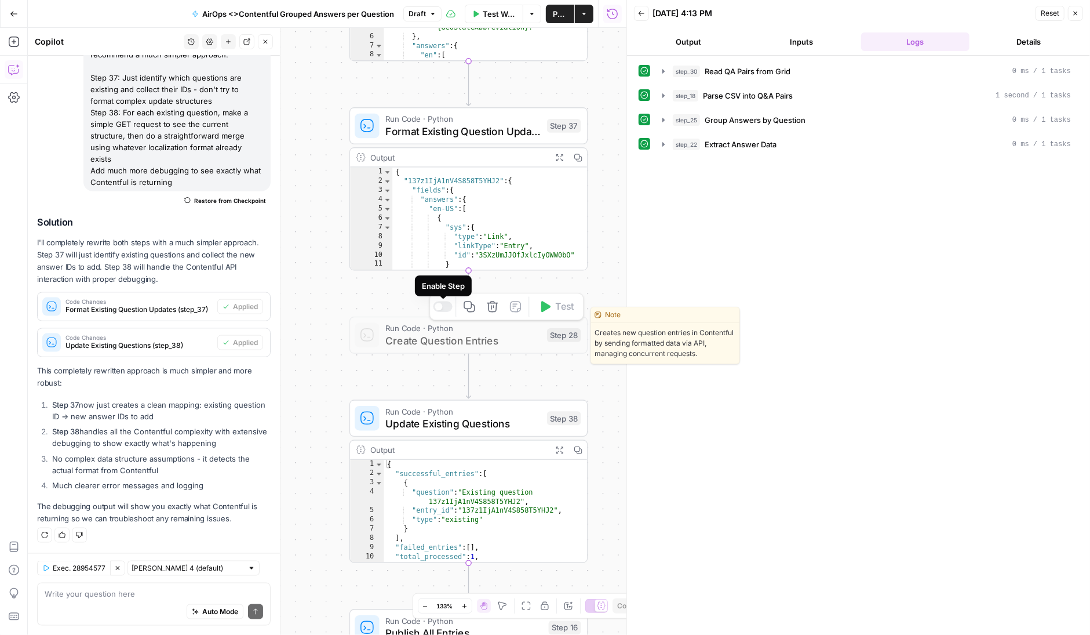
click at [442, 306] on div at bounding box center [439, 307] width 8 height 8
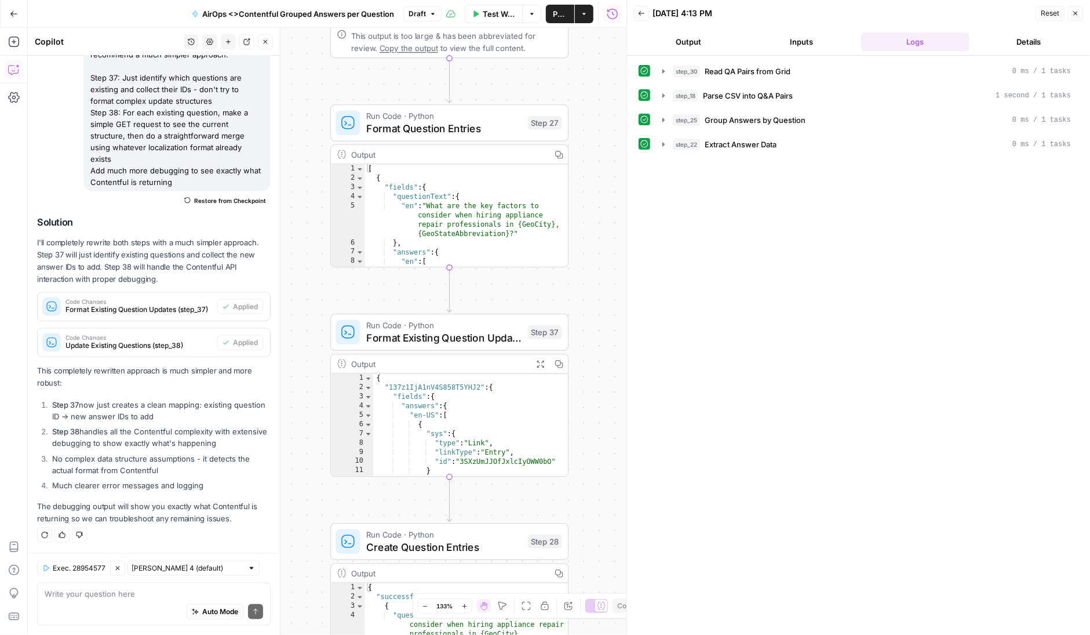
drag, startPoint x: 608, startPoint y: 204, endPoint x: 588, endPoint y: 410, distance: 207.3
click at [588, 410] on div "Workflow Set Inputs Inputs Read from Grid Read QA Pairs from Grid Step 30 Outpu…" at bounding box center [327, 331] width 599 height 607
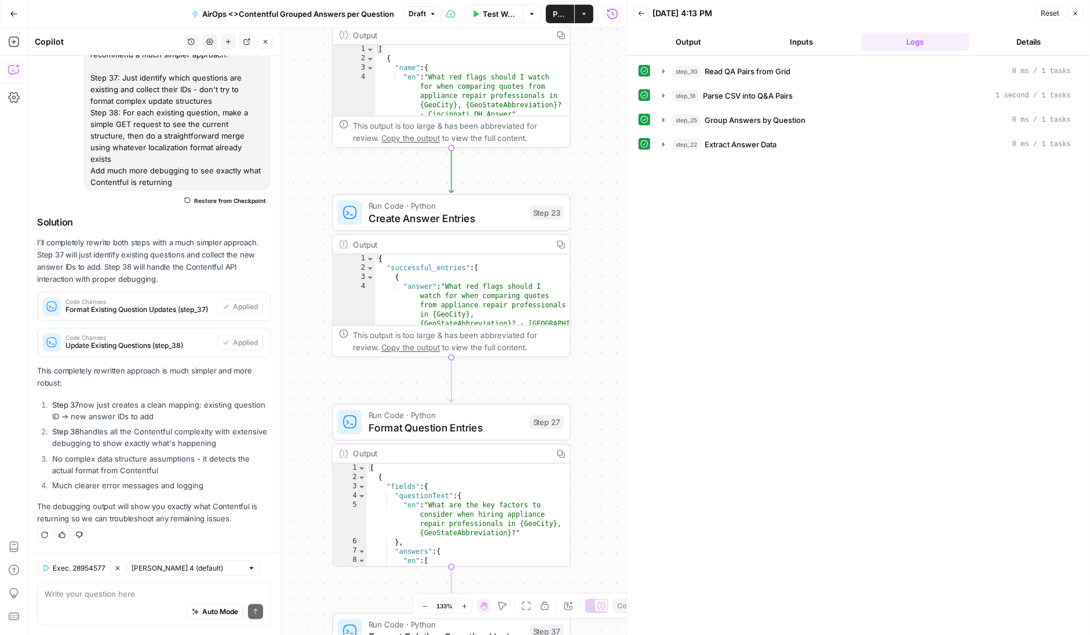
drag, startPoint x: 598, startPoint y: 312, endPoint x: 596, endPoint y: 81, distance: 231.9
click at [596, 81] on div "Workflow Set Inputs Inputs Read from Grid Read QA Pairs from Grid Step 30 Outpu…" at bounding box center [327, 331] width 599 height 607
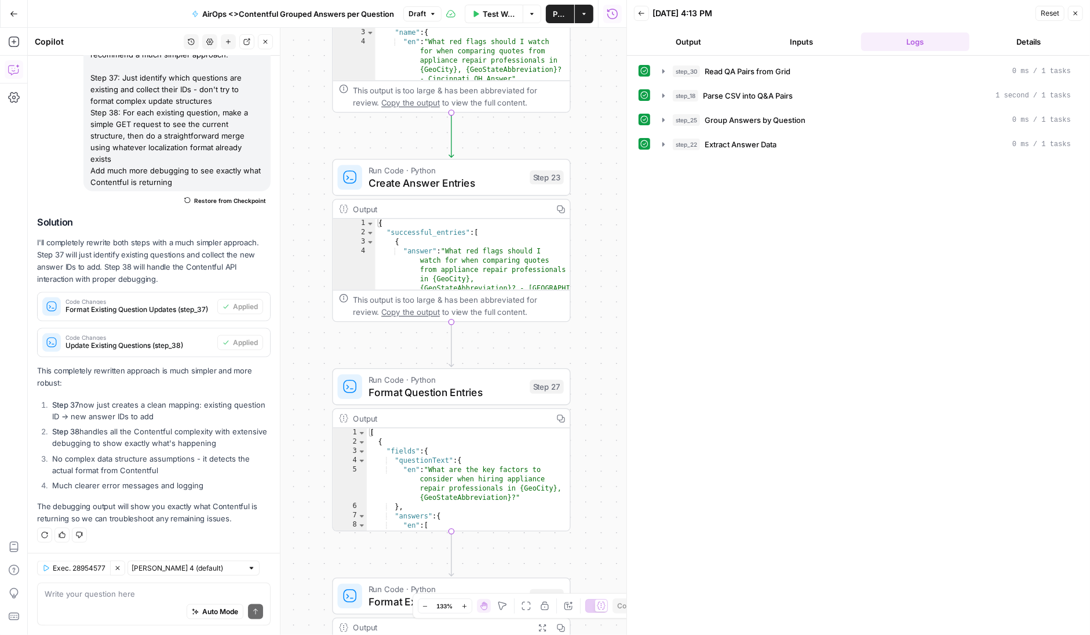
drag, startPoint x: 598, startPoint y: 377, endPoint x: 598, endPoint y: 341, distance: 35.4
click at [598, 341] on div "Workflow Set Inputs Inputs Read from Grid Read QA Pairs from Grid Step 30 Outpu…" at bounding box center [327, 331] width 599 height 607
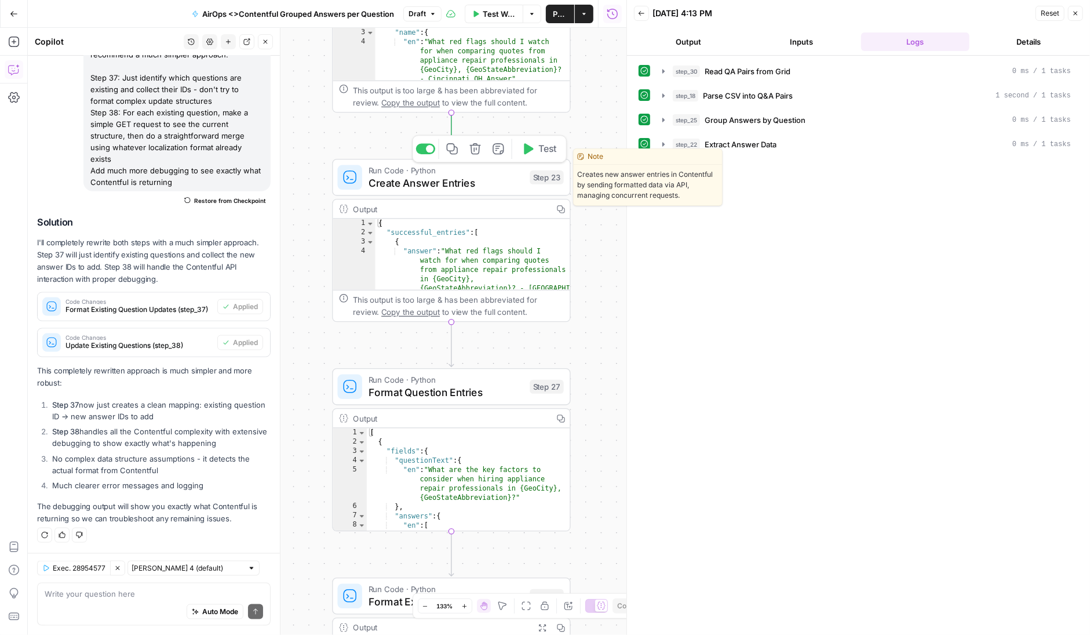
click at [533, 150] on icon "button" at bounding box center [528, 148] width 9 height 11
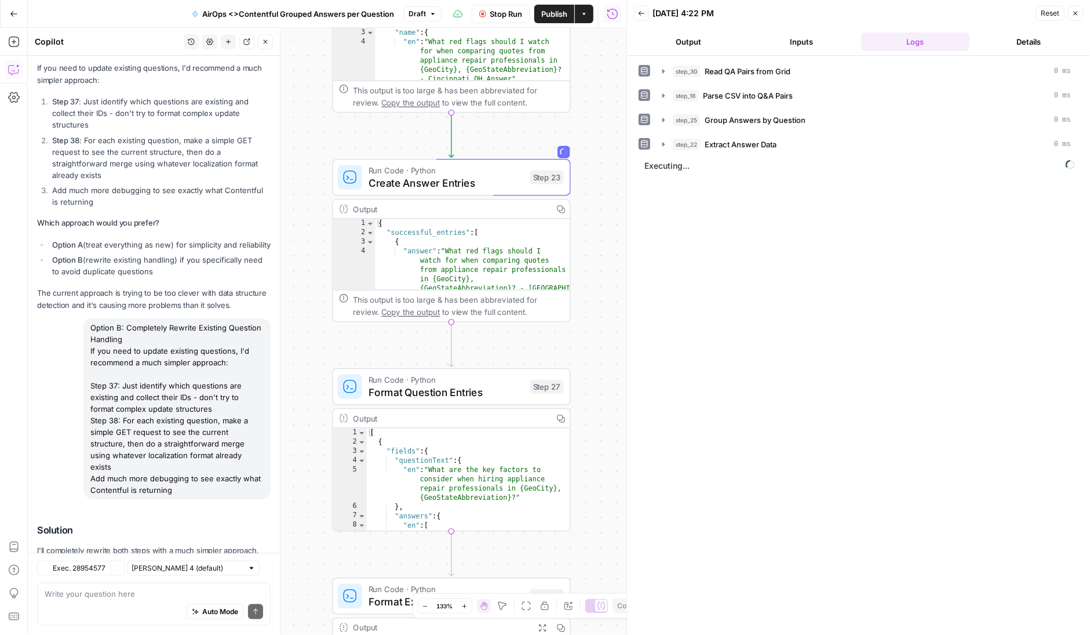
scroll to position [4343, 0]
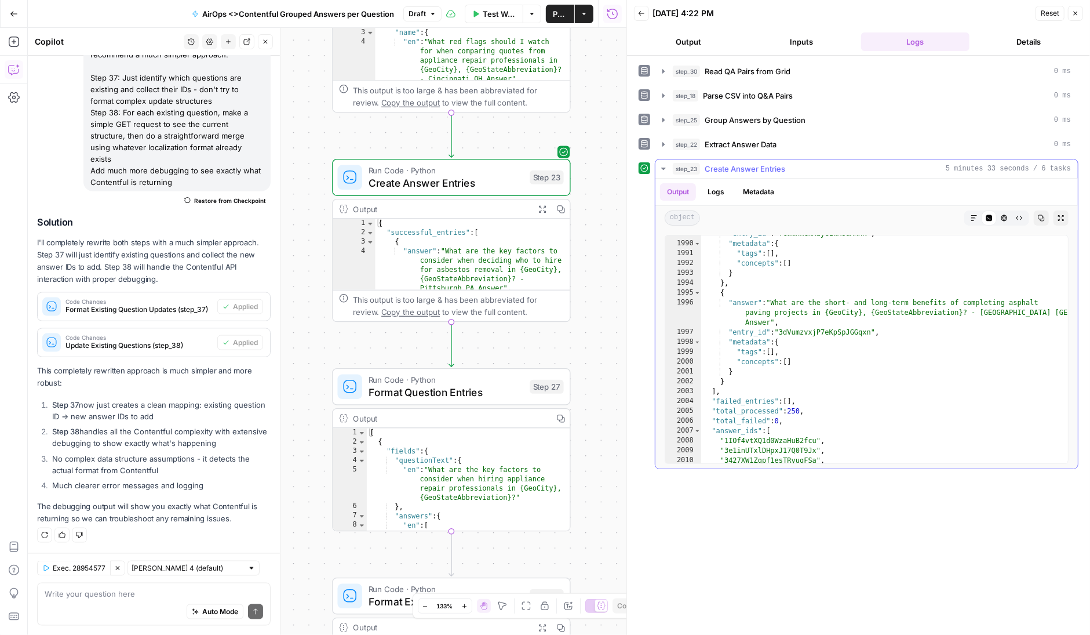
scroll to position [17073, 0]
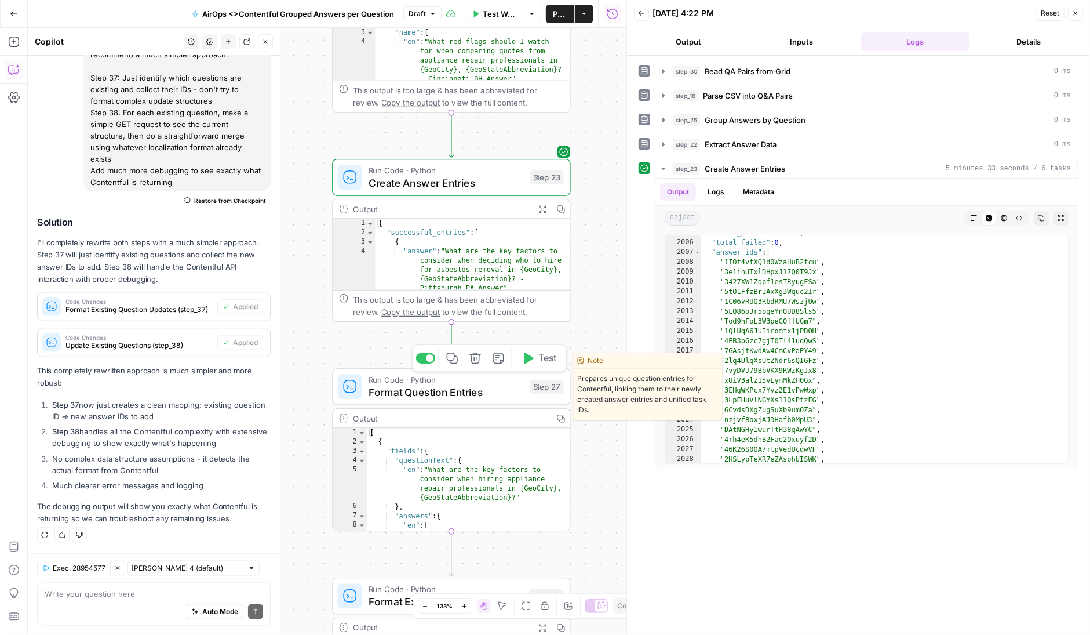
click at [529, 357] on icon "button" at bounding box center [528, 357] width 9 height 11
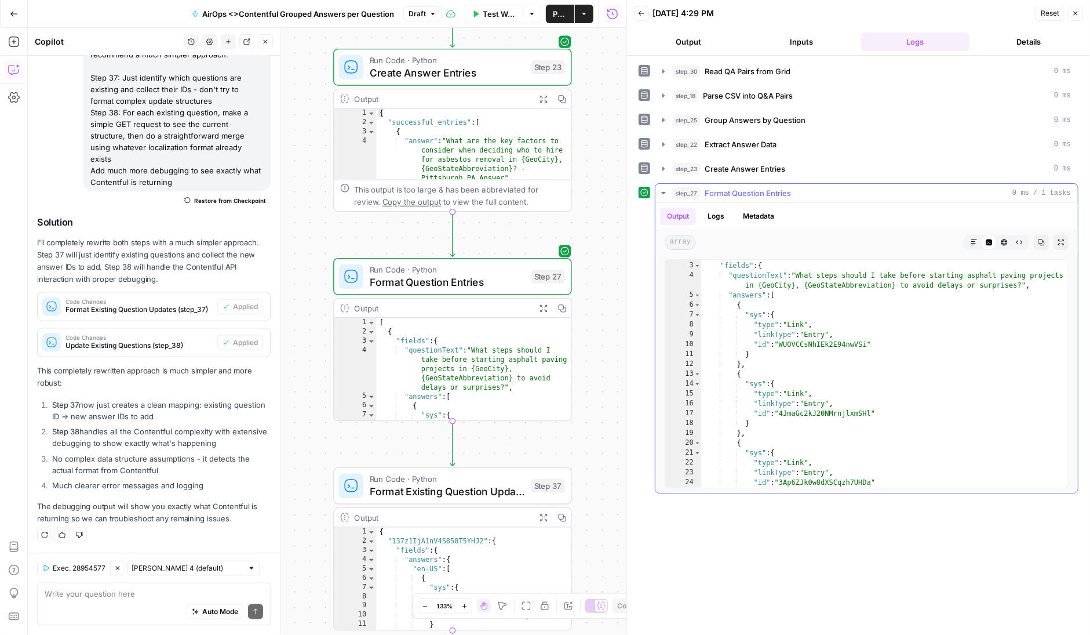
scroll to position [17, 0]
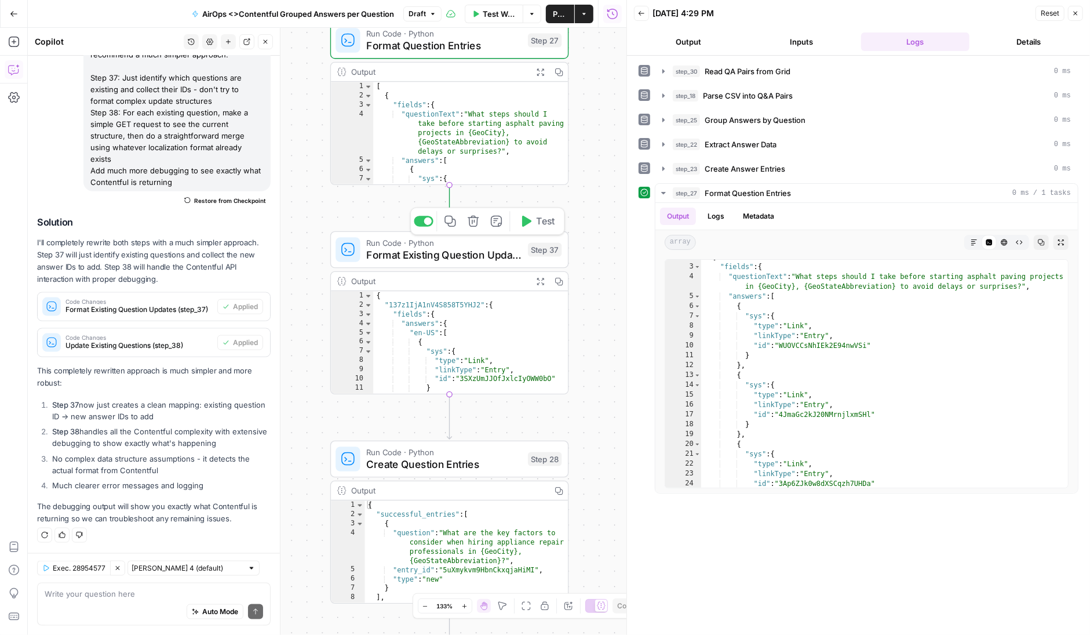
click at [529, 223] on icon "button" at bounding box center [526, 221] width 9 height 11
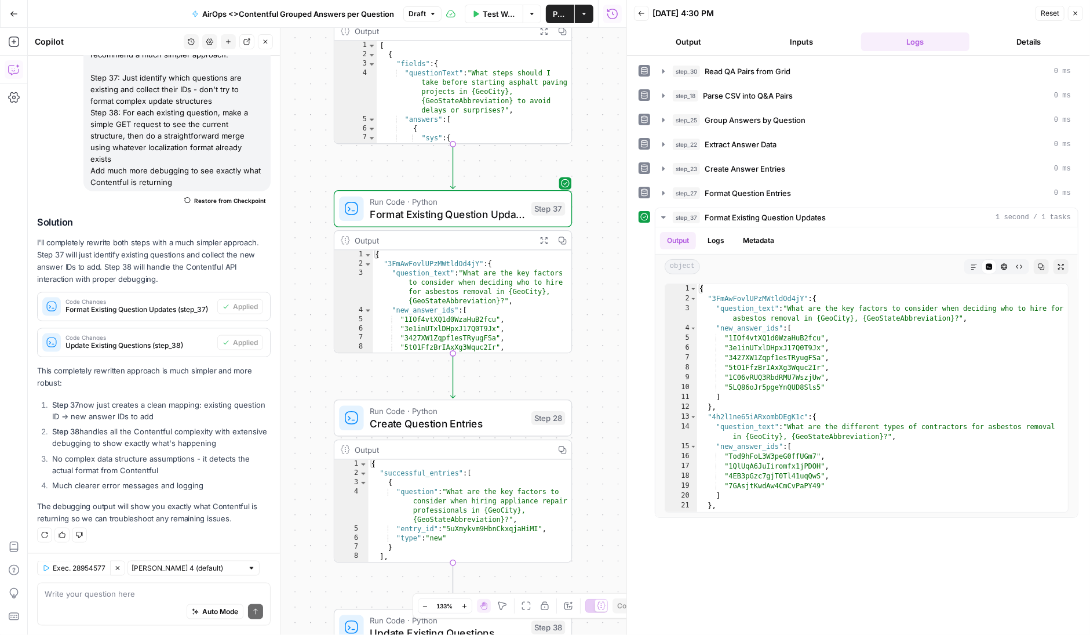
scroll to position [0, 0]
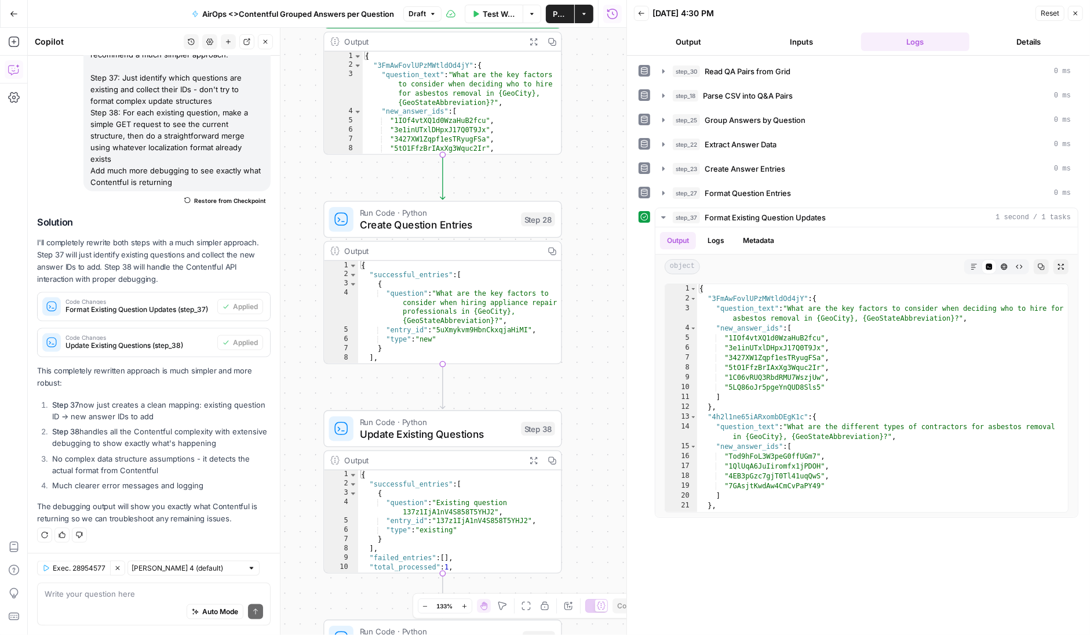
drag, startPoint x: 593, startPoint y: 460, endPoint x: 581, endPoint y: 279, distance: 181.3
click at [581, 279] on div "Workflow Set Inputs Inputs Read from Grid Read QA Pairs from Grid Step 30 Outpu…" at bounding box center [327, 331] width 599 height 607
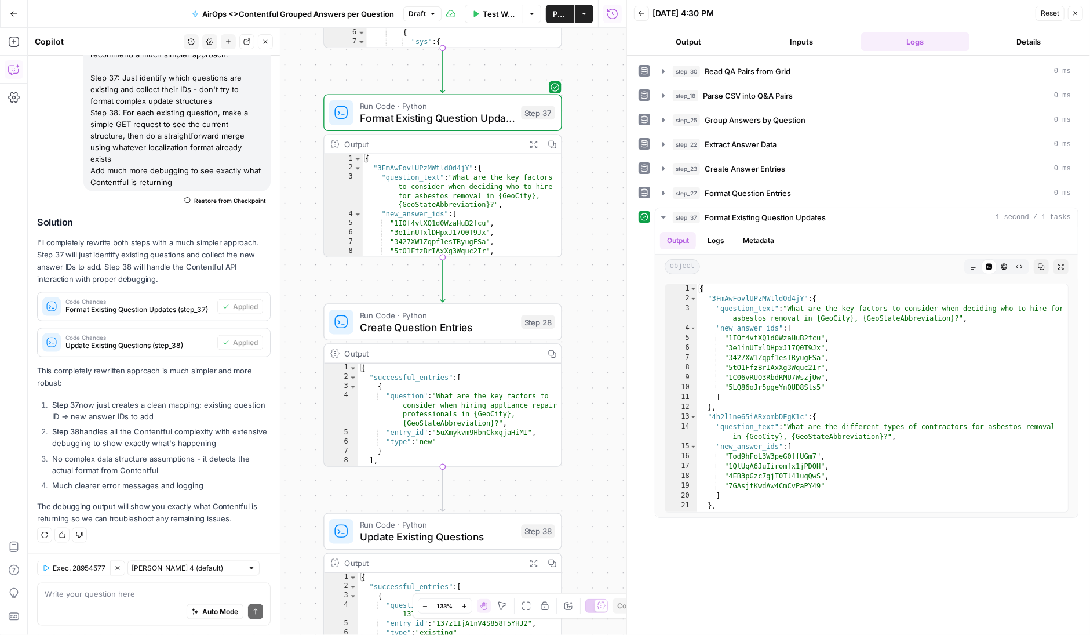
drag, startPoint x: 583, startPoint y: 181, endPoint x: 583, endPoint y: 283, distance: 101.4
click at [583, 283] on div "Workflow Set Inputs Inputs Read from Grid Read QA Pairs from Grid Step 30 Outpu…" at bounding box center [327, 331] width 599 height 607
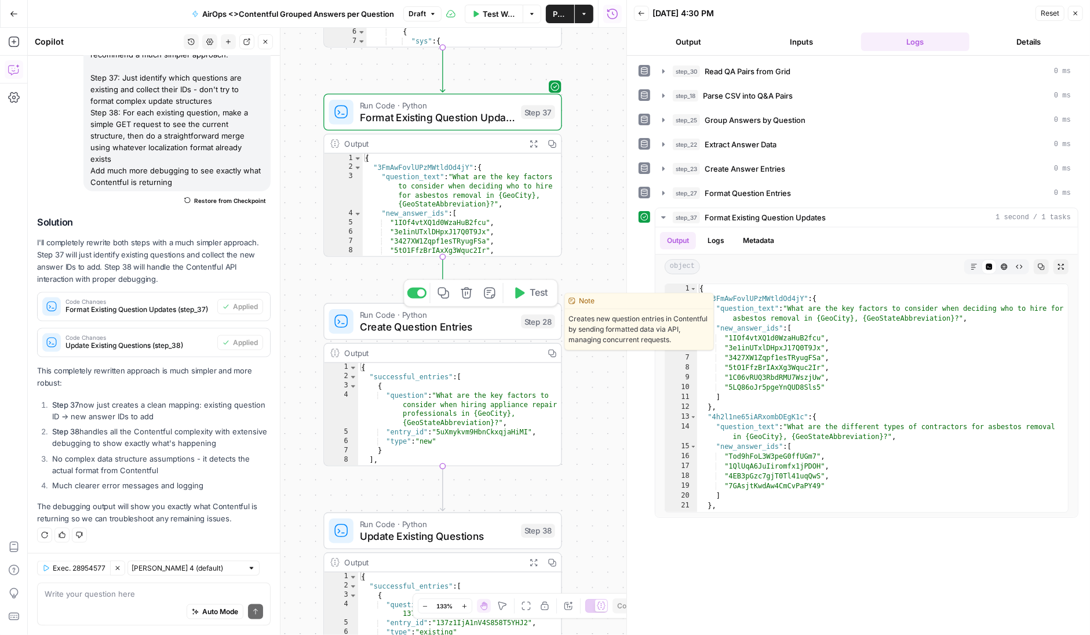
click at [517, 288] on icon "button" at bounding box center [519, 293] width 9 height 11
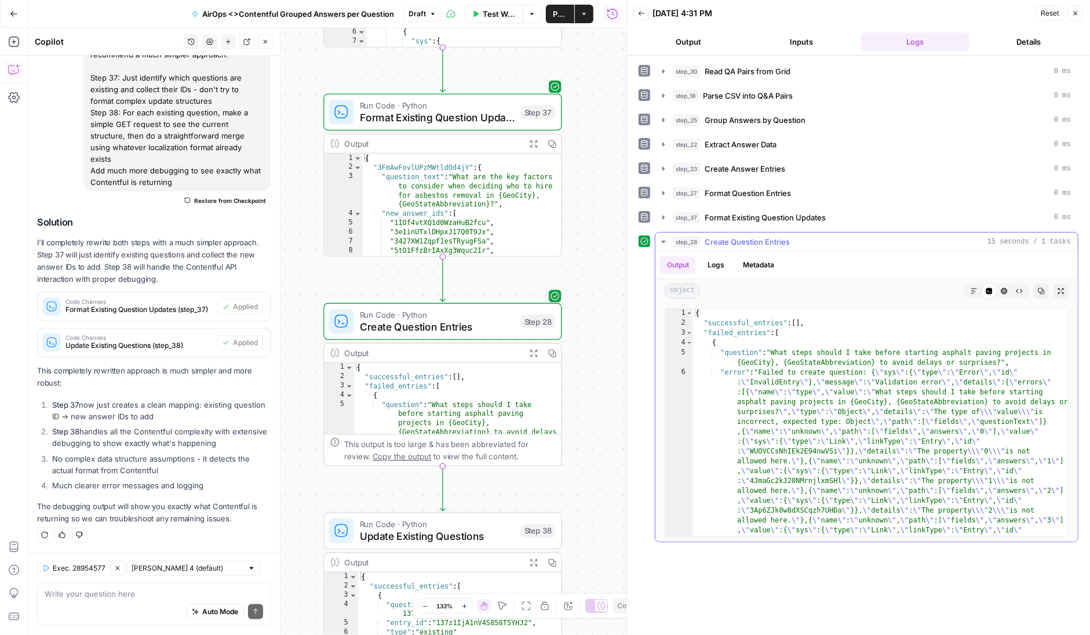
click at [719, 260] on button "Logs" at bounding box center [716, 264] width 31 height 17
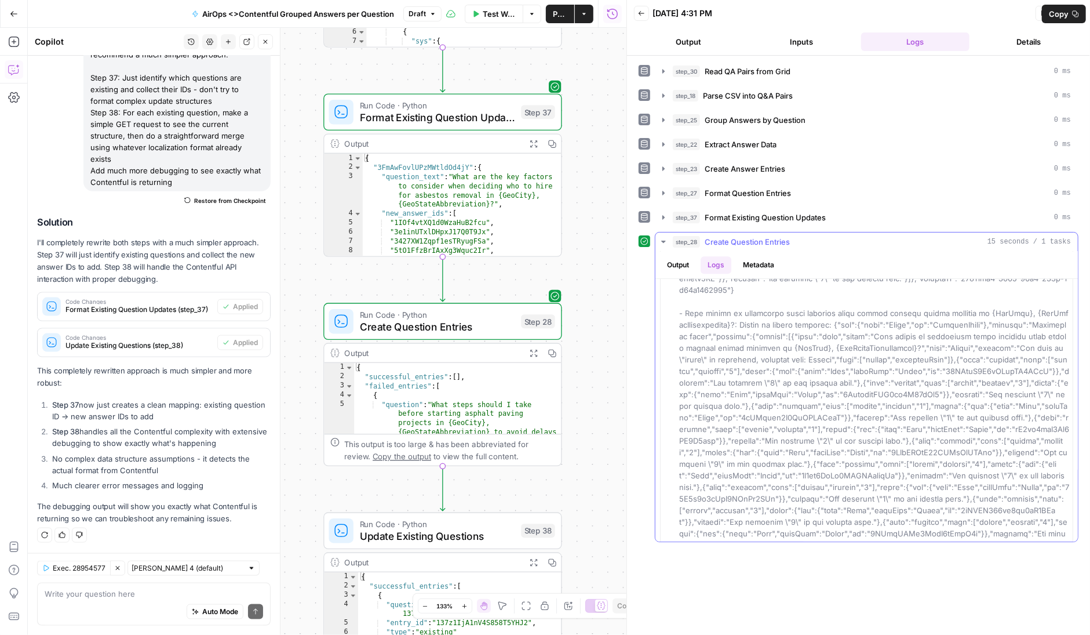
scroll to position [9444, 0]
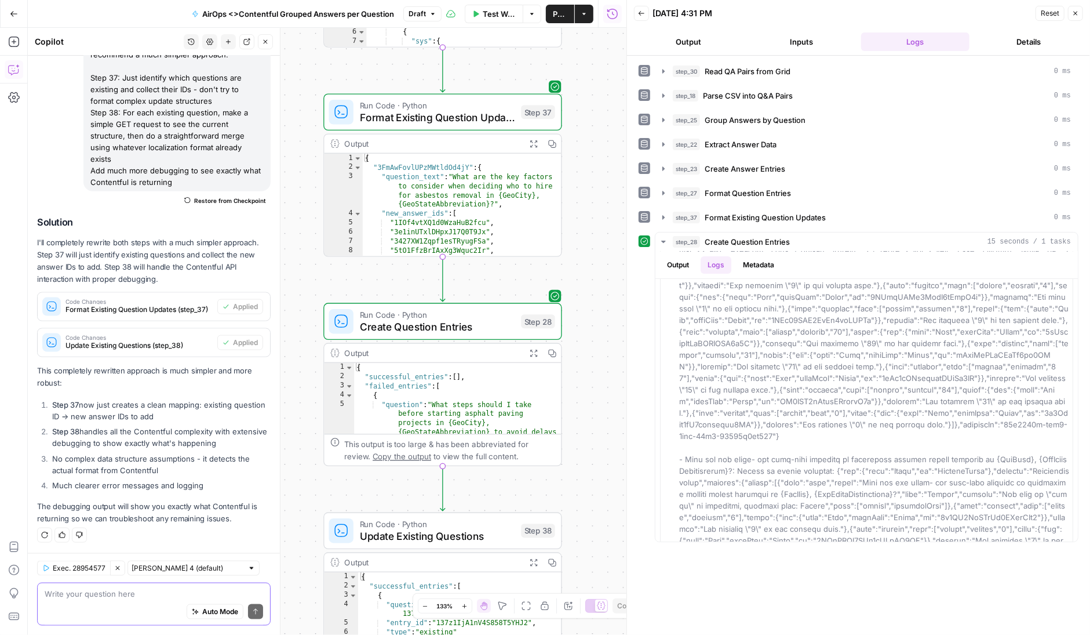
click at [79, 597] on textarea at bounding box center [154, 594] width 219 height 12
paste textarea "JSON Preview { "name": "Question", "description": "Q&A component with contribut…"
type textarea "18 new questions failed, here's the preview json again JSON Preview { "name": "…"
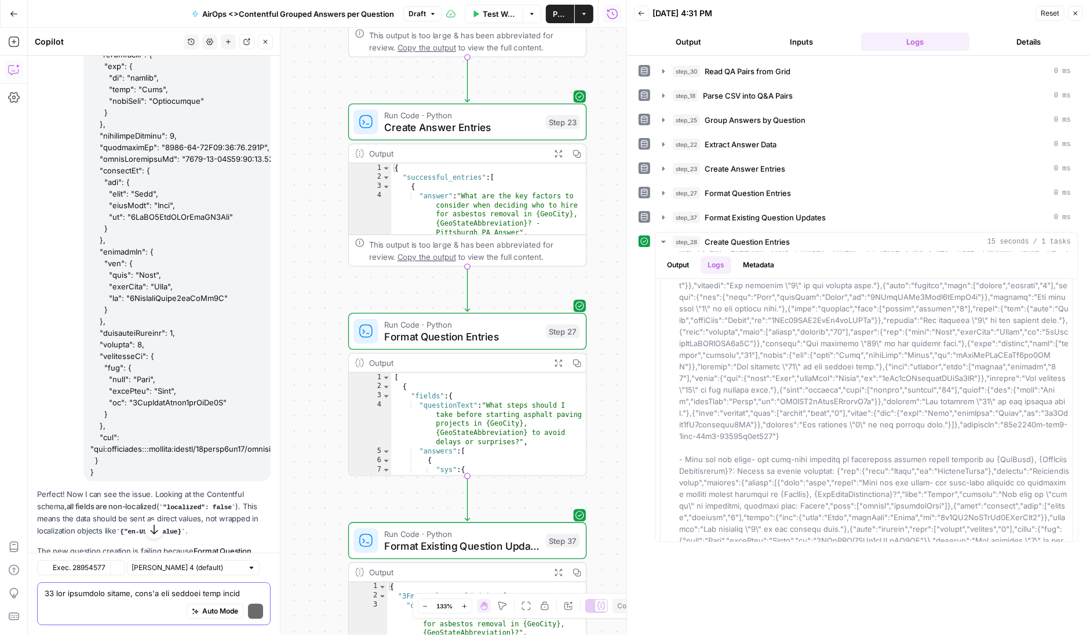
scroll to position [6160, 0]
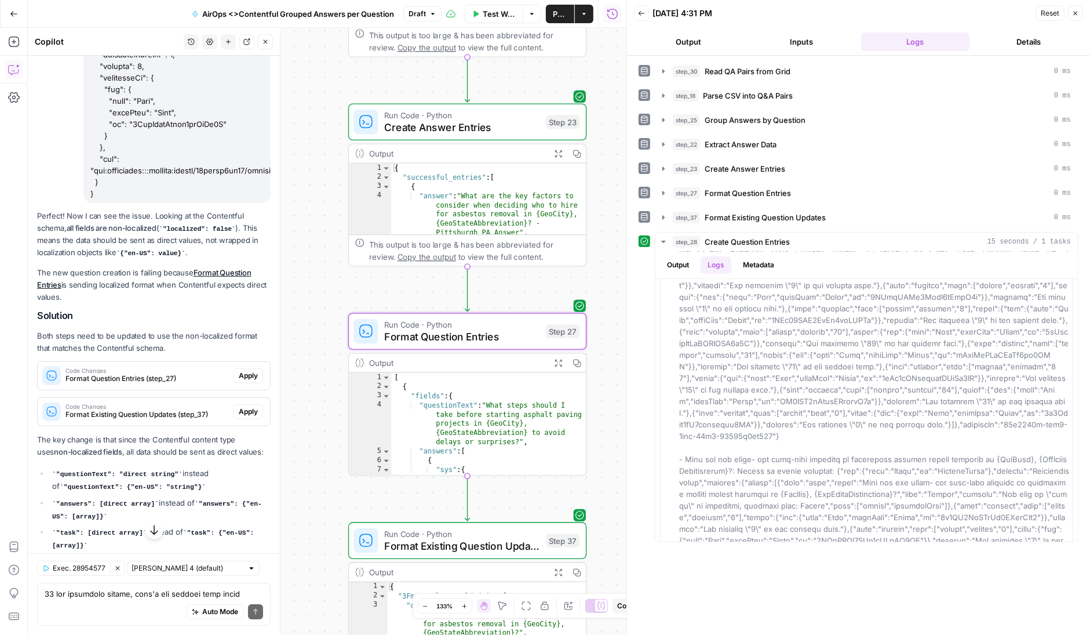
click at [243, 380] on span "Apply" at bounding box center [248, 375] width 19 height 10
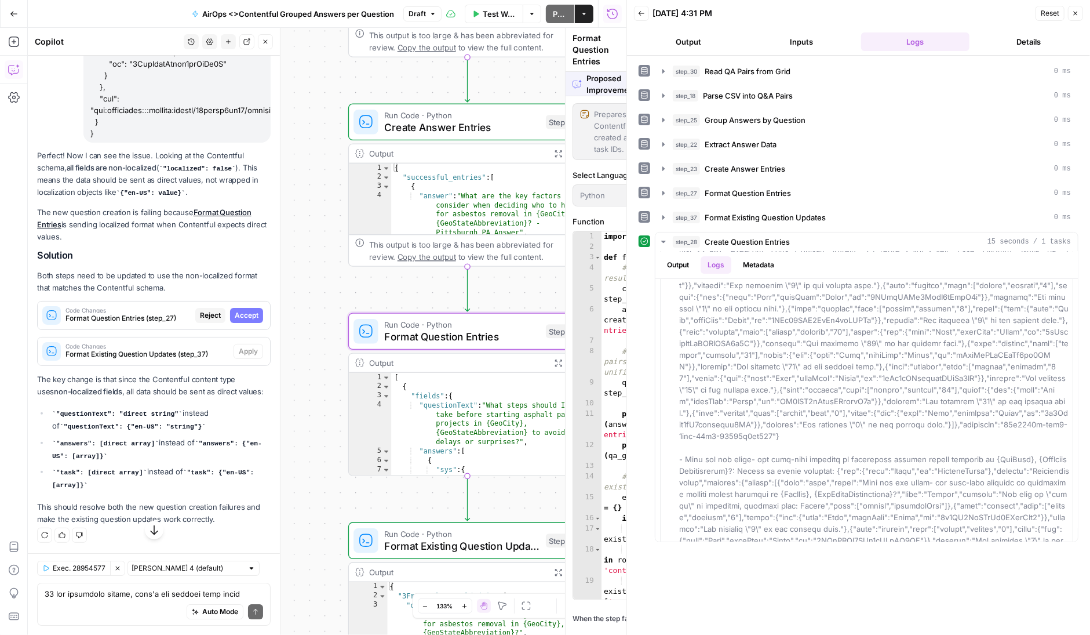
scroll to position [5882, 0]
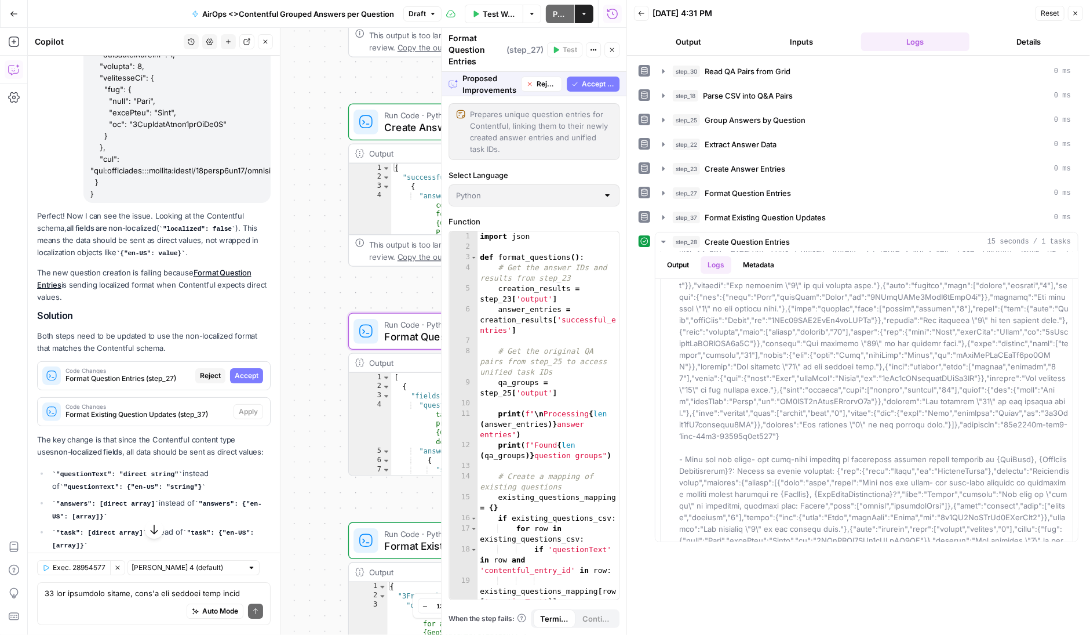
click at [252, 379] on span "Accept" at bounding box center [247, 375] width 24 height 10
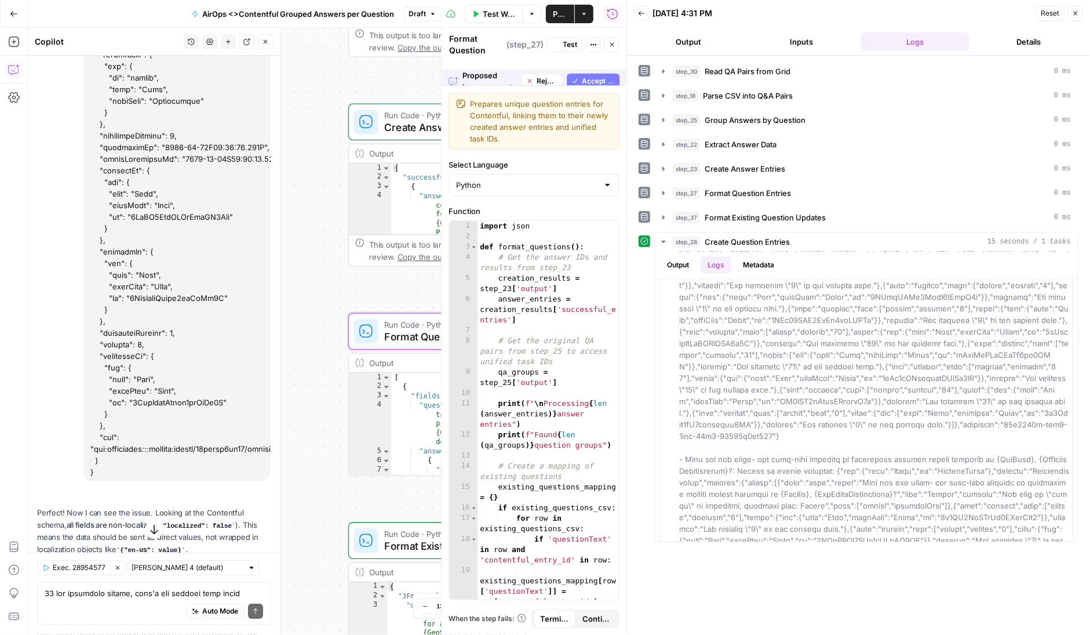
scroll to position [6160, 0]
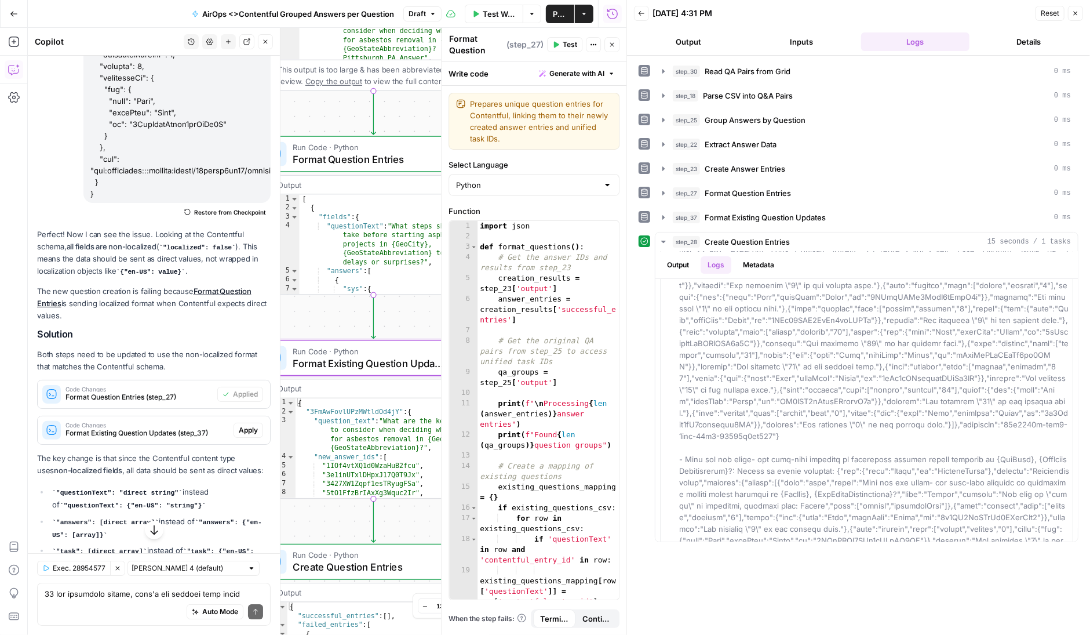
click at [252, 432] on span "Apply" at bounding box center [248, 430] width 19 height 10
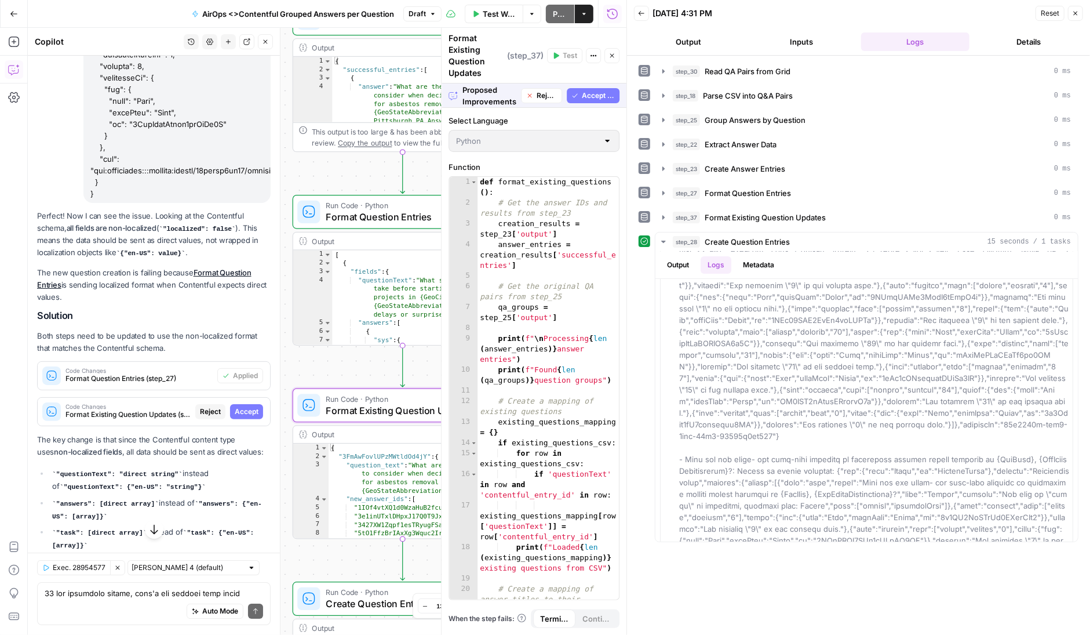
click at [245, 416] on span "Accept" at bounding box center [247, 411] width 24 height 10
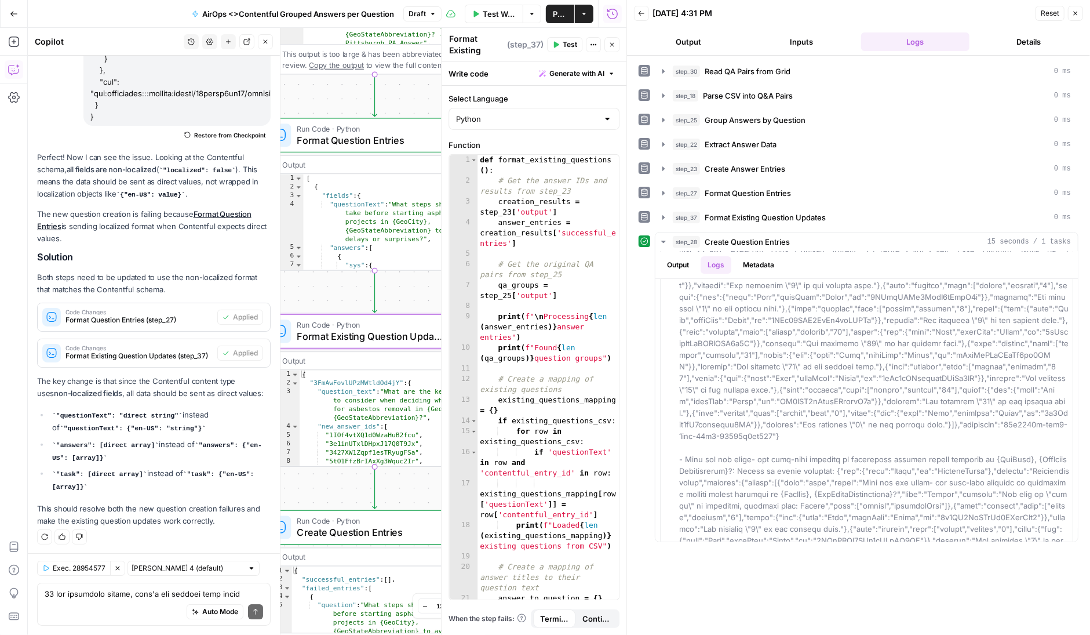
scroll to position [0, 0]
click at [402, 290] on div "Workflow Set Inputs Inputs Read from Grid Read QA Pairs from Grid Step 30 Outpu…" at bounding box center [327, 331] width 599 height 607
click at [613, 45] on icon "button" at bounding box center [612, 44] width 7 height 7
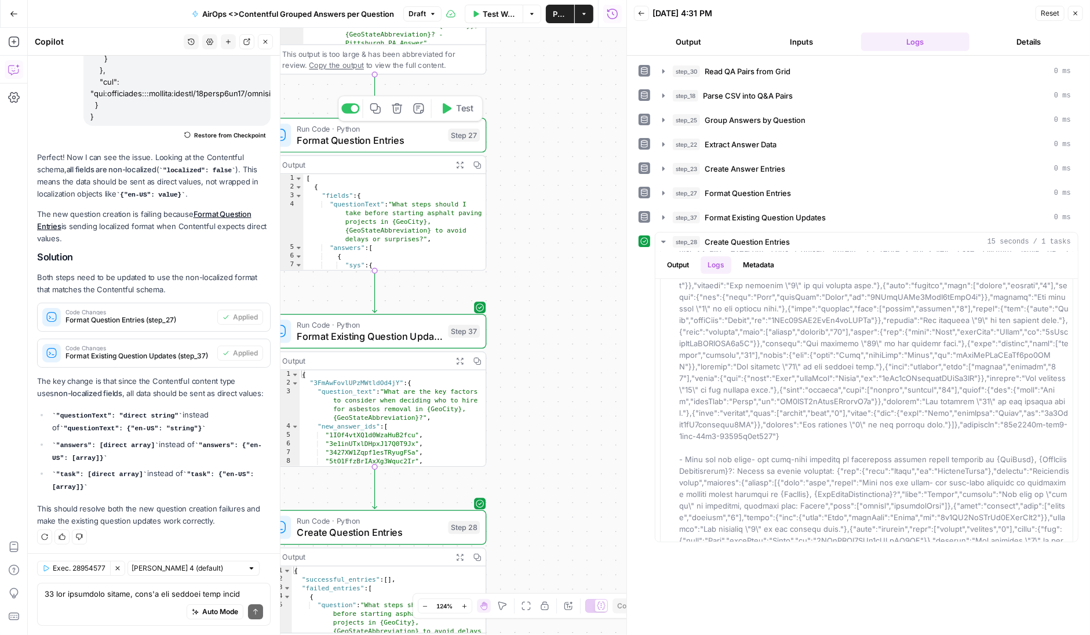
click at [447, 107] on icon "button" at bounding box center [447, 108] width 9 height 10
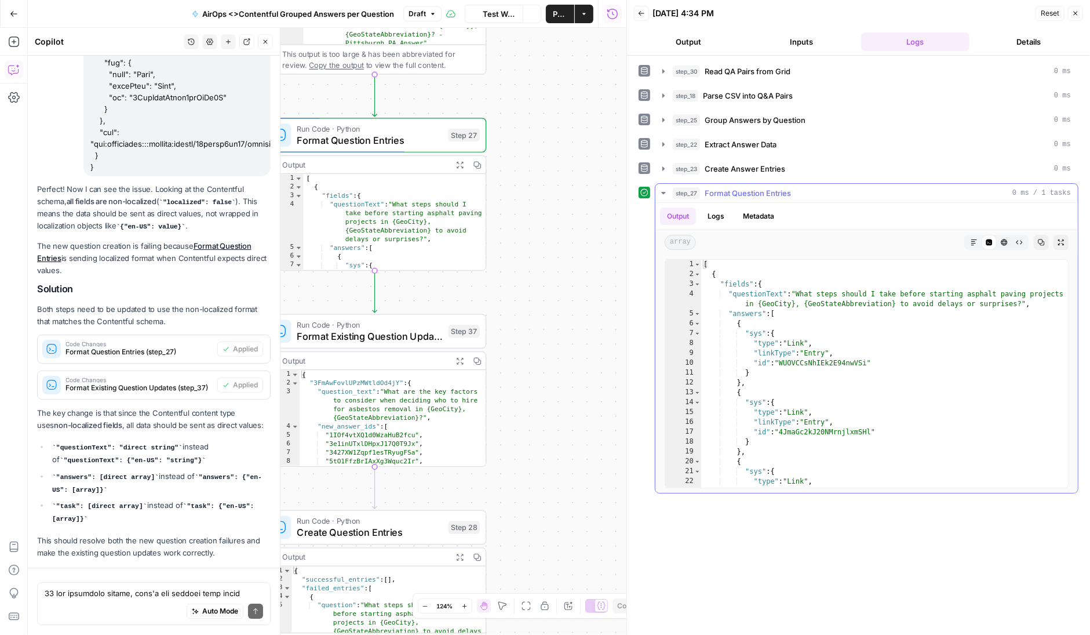
scroll to position [6237, 0]
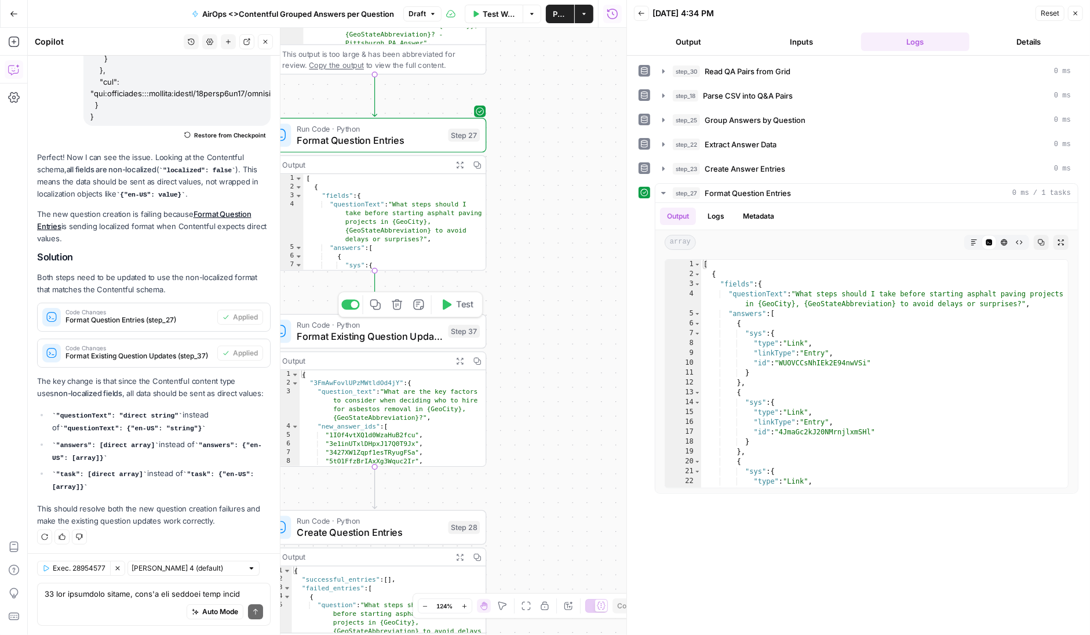
click at [448, 303] on icon "button" at bounding box center [447, 304] width 9 height 10
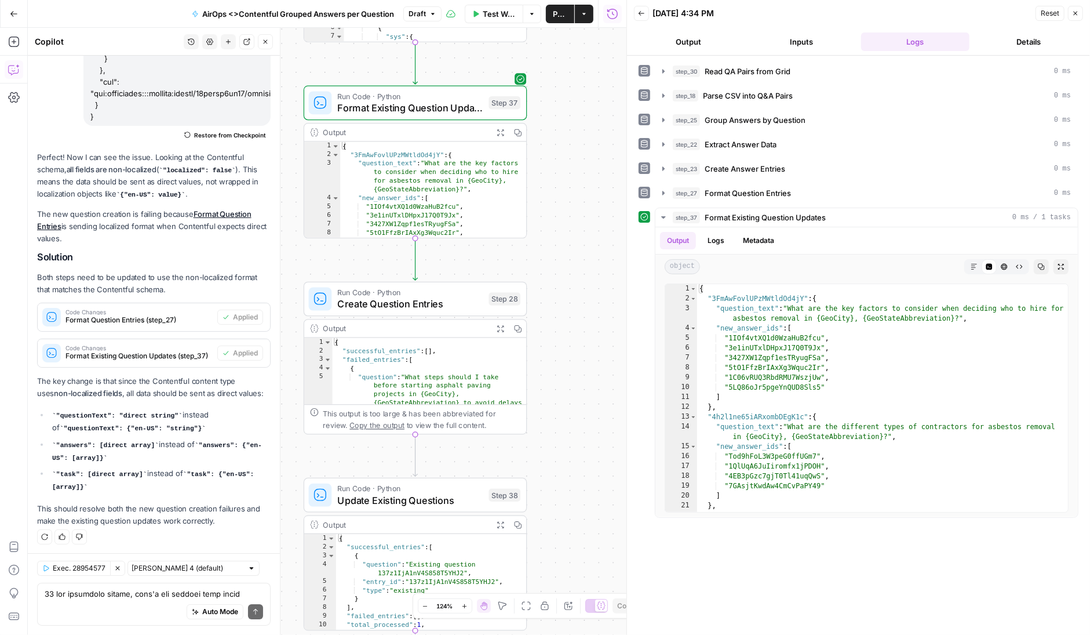
drag, startPoint x: 521, startPoint y: 445, endPoint x: 560, endPoint y: 218, distance: 230.6
click at [561, 217] on div "Workflow Set Inputs Inputs Read from Grid Read QA Pairs from Grid Step 30 Outpu…" at bounding box center [327, 331] width 599 height 607
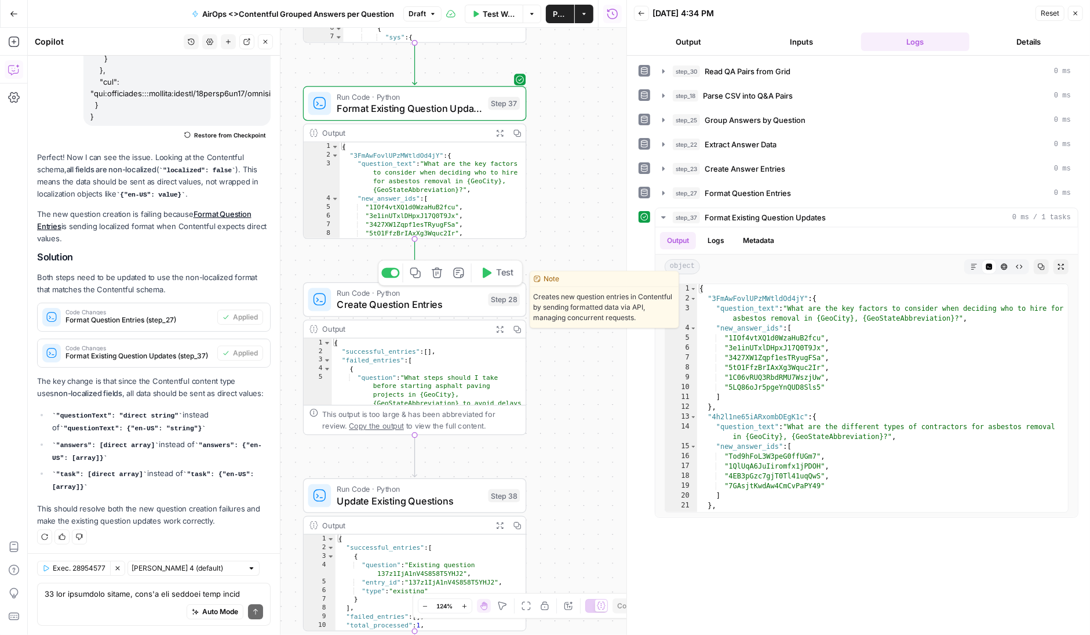
click at [489, 270] on icon "button" at bounding box center [487, 273] width 9 height 10
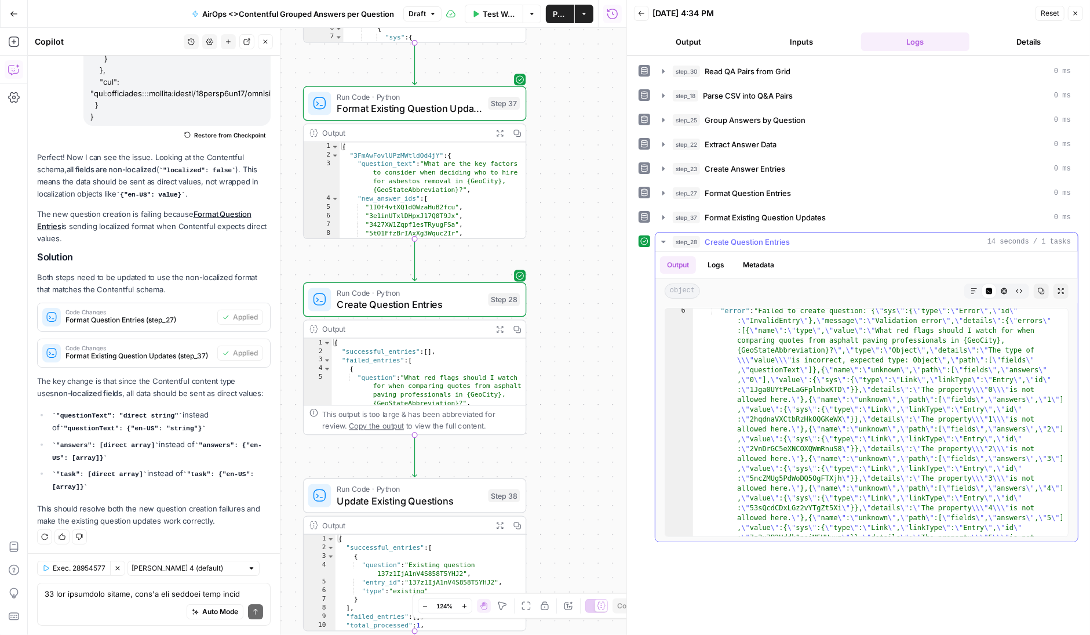
scroll to position [0, 0]
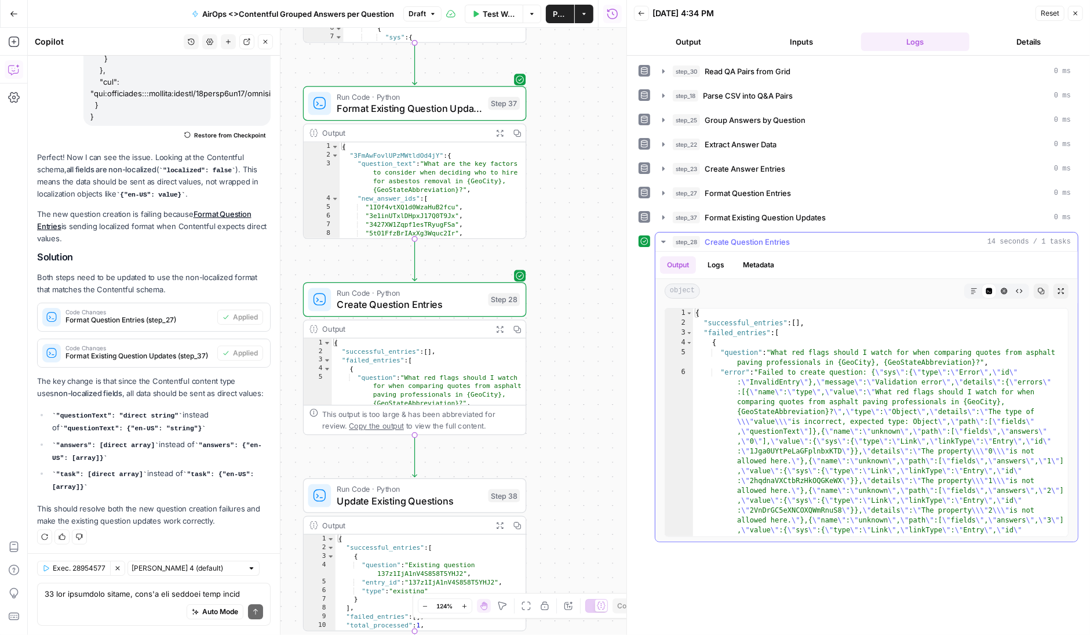
click at [723, 260] on button "Logs" at bounding box center [716, 264] width 31 height 17
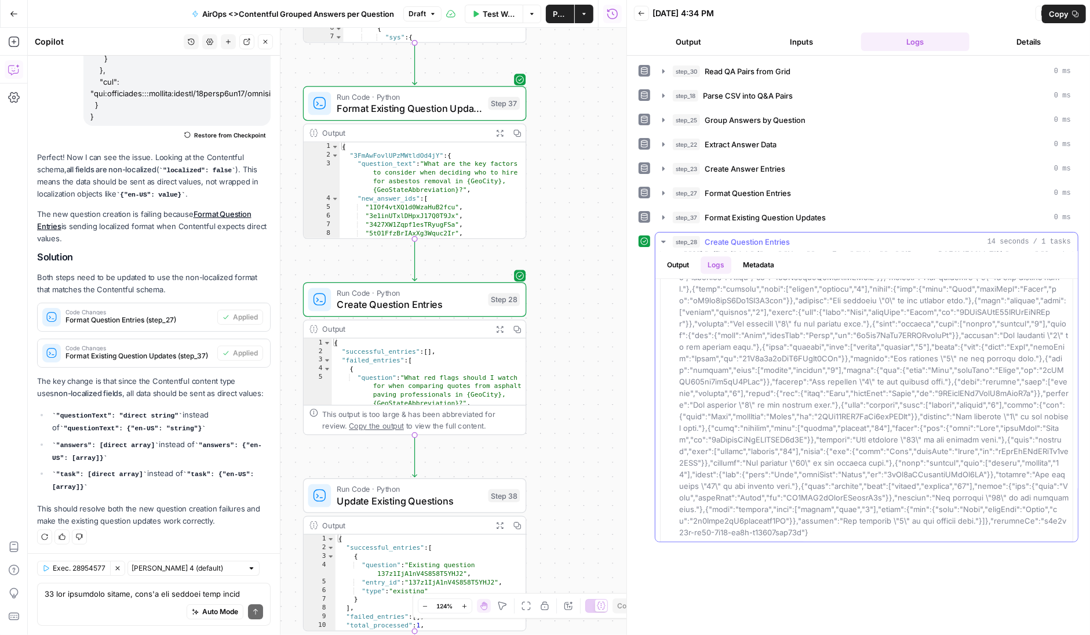
scroll to position [9444, 0]
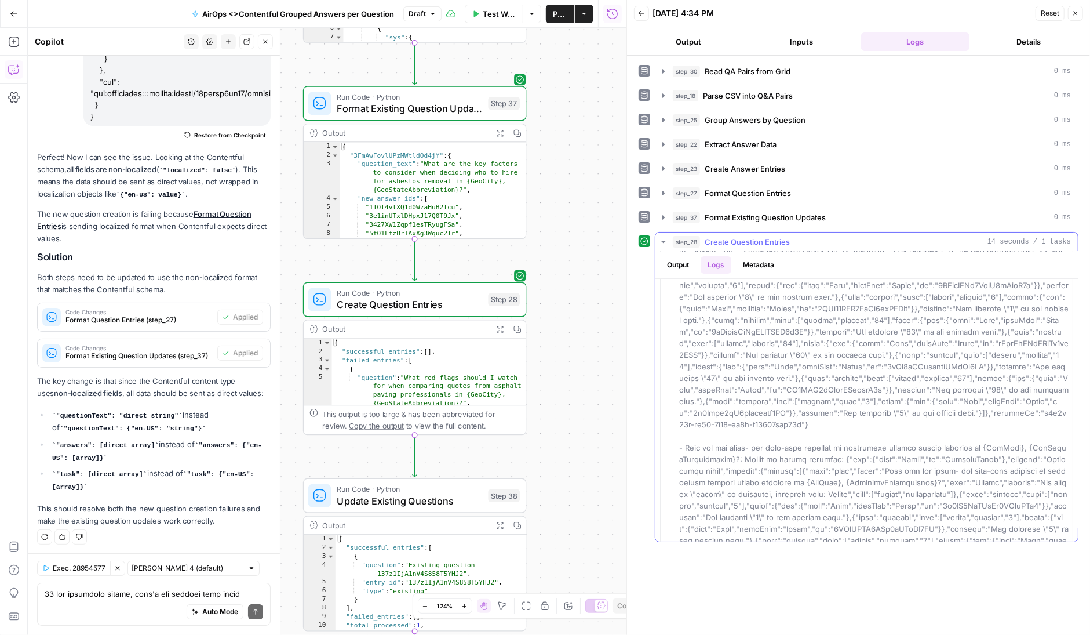
drag, startPoint x: 687, startPoint y: 233, endPoint x: 687, endPoint y: 241, distance: 7.5
click at [687, 241] on span "step_28" at bounding box center [686, 242] width 27 height 12
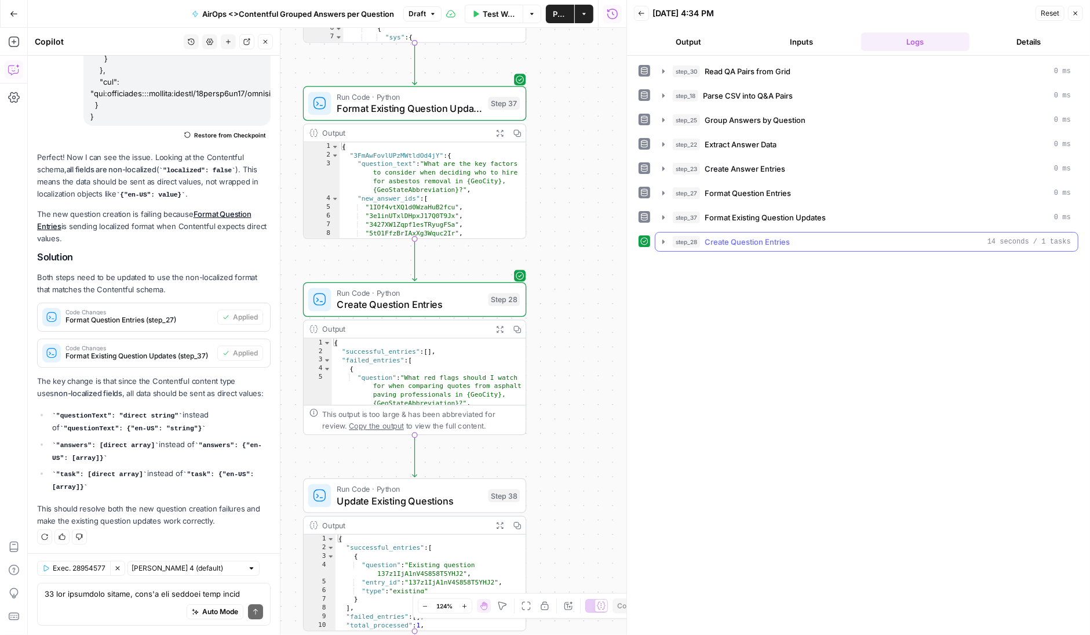
click at [686, 236] on span "step_28" at bounding box center [686, 242] width 27 height 12
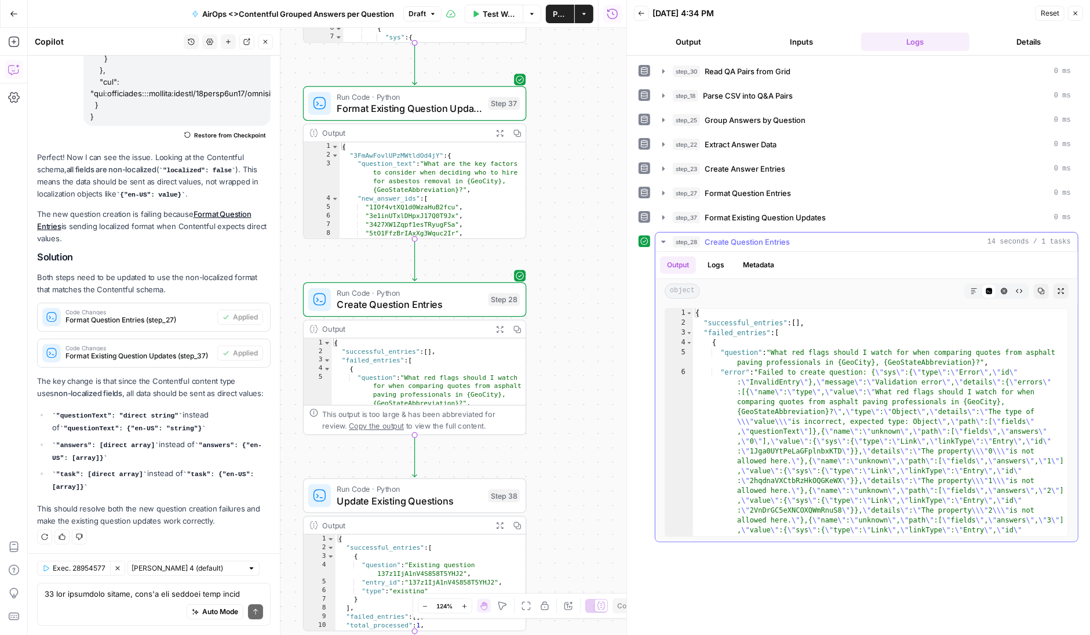
click at [681, 260] on button "Output" at bounding box center [678, 264] width 36 height 17
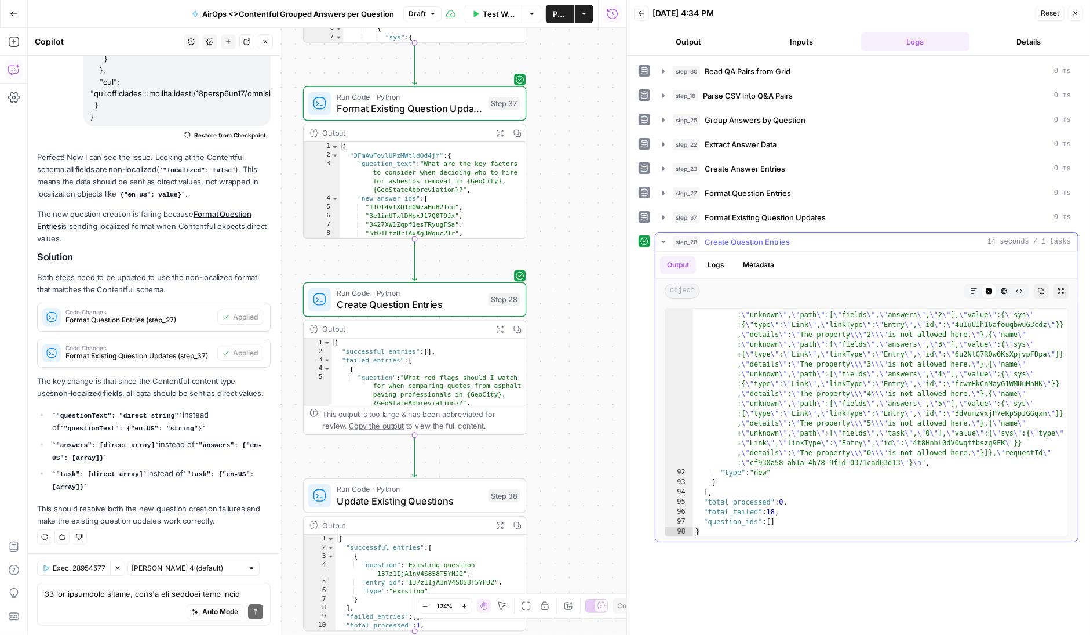
scroll to position [0, 0]
click at [113, 597] on textarea at bounding box center [154, 594] width 219 height 12
type textarea "step 28 failed again"
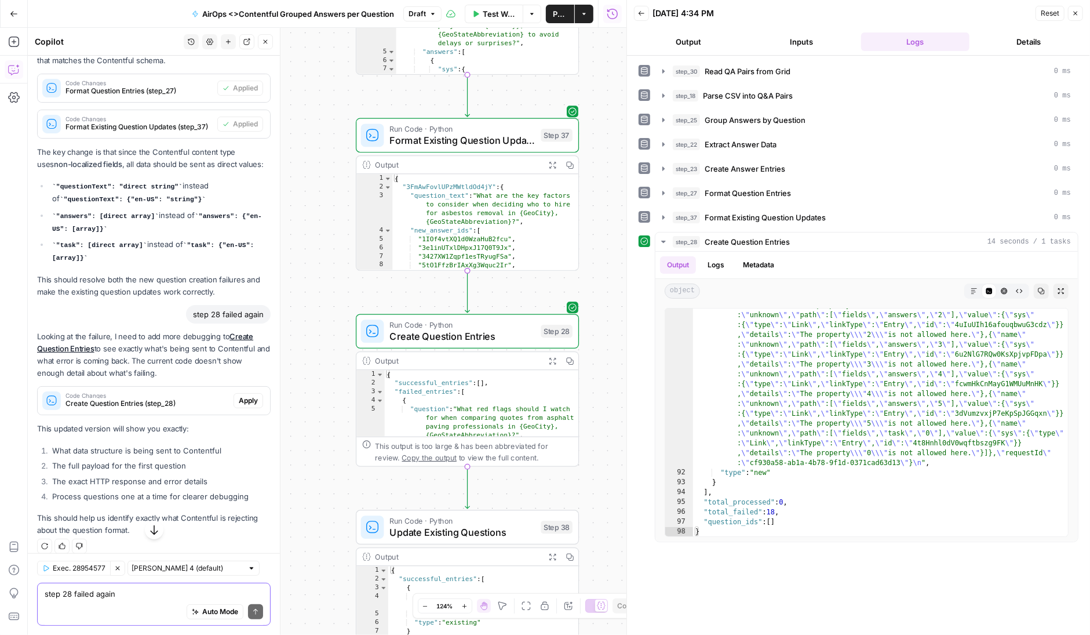
scroll to position [6475, 0]
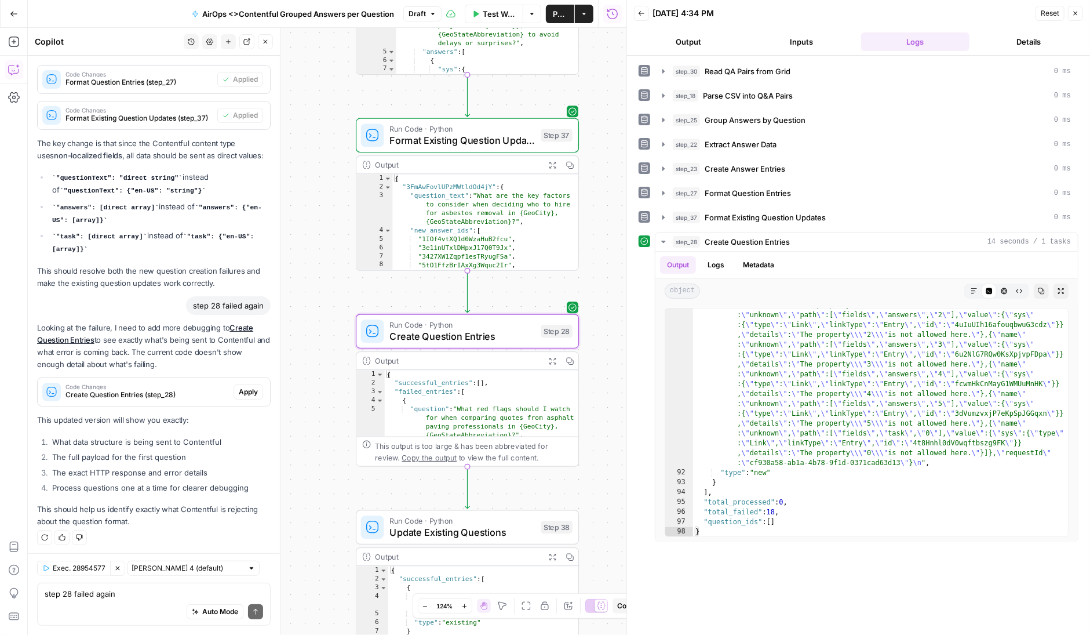
click at [248, 388] on span "Apply" at bounding box center [248, 392] width 19 height 10
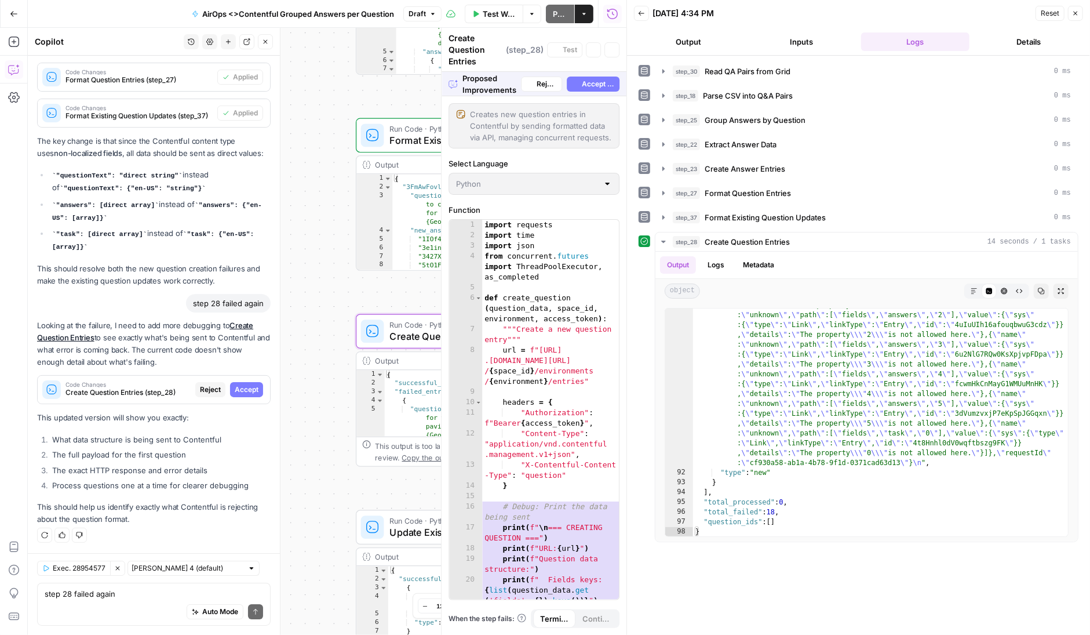
scroll to position [6178, 0]
click at [602, 81] on span "Accept All" at bounding box center [598, 84] width 33 height 10
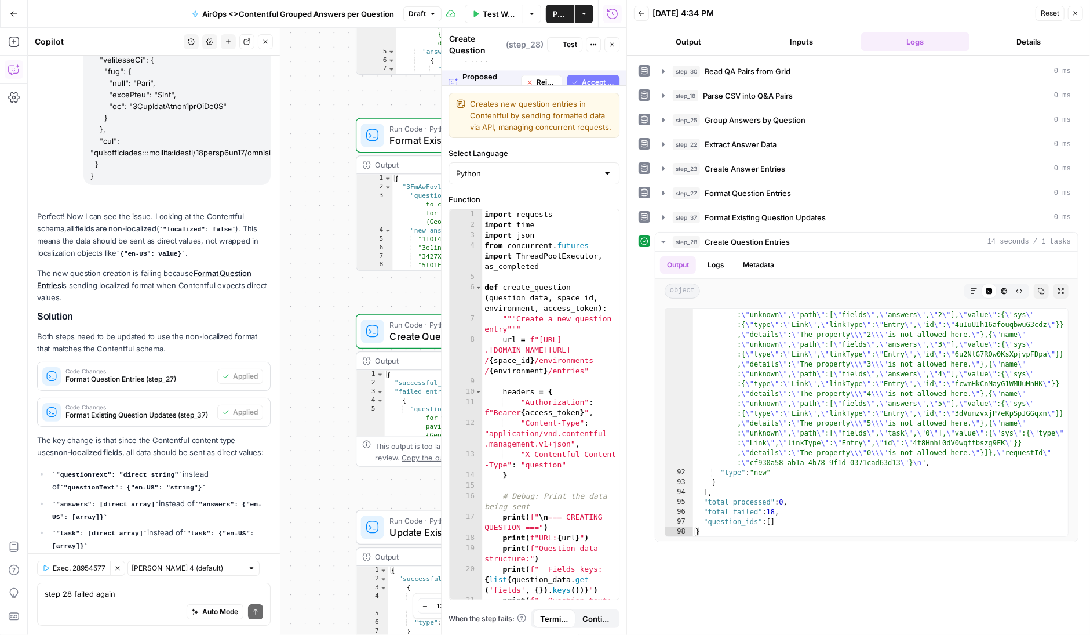
scroll to position [6493, 0]
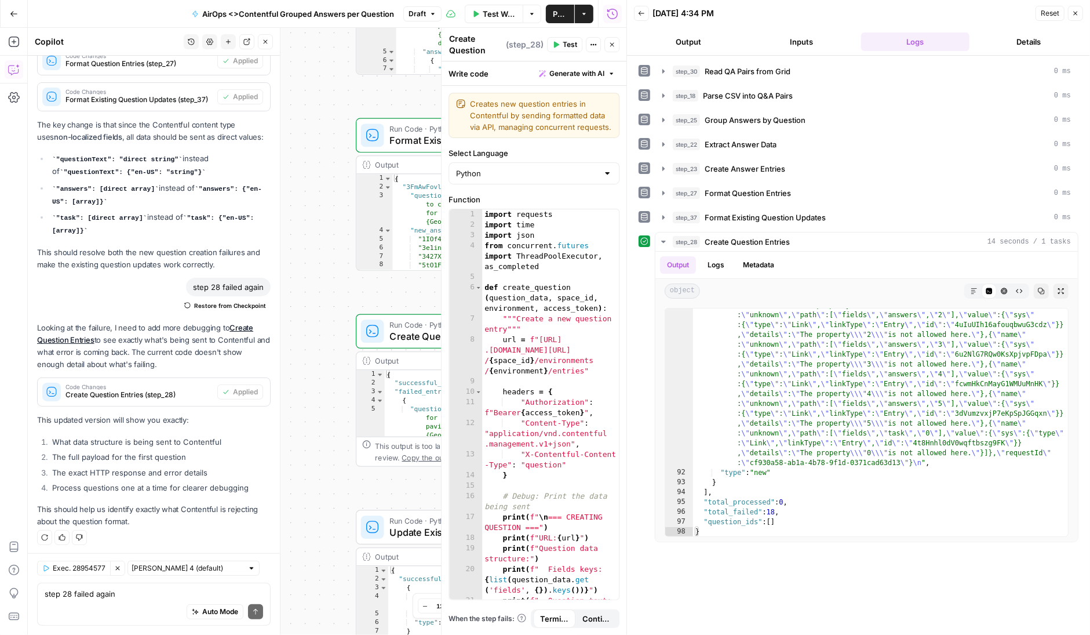
click at [573, 44] on span "Test" at bounding box center [570, 44] width 14 height 10
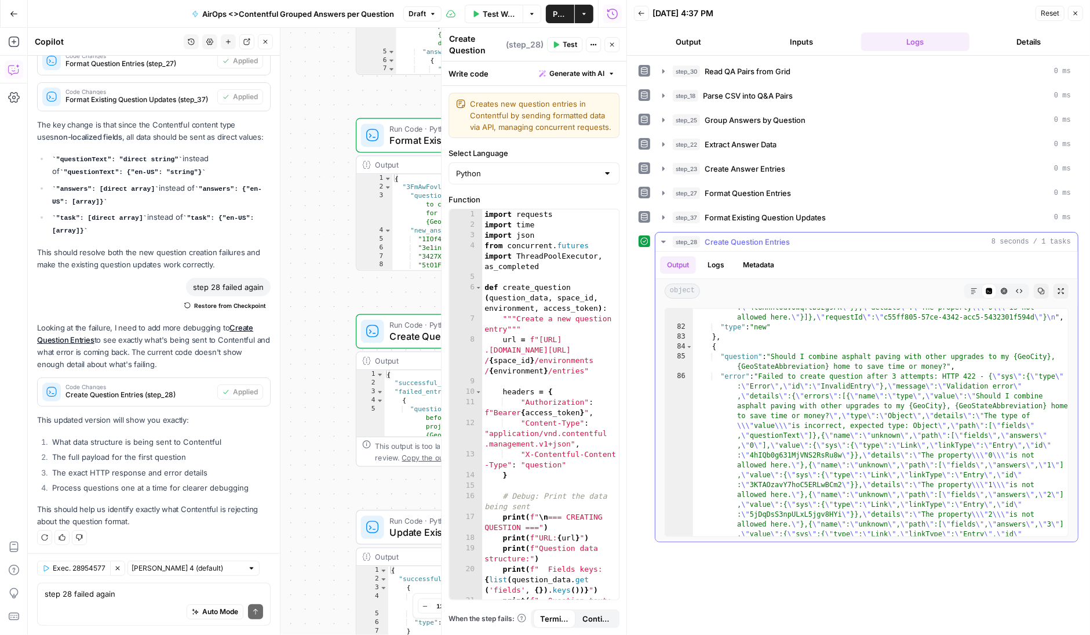
scroll to position [7104, 0]
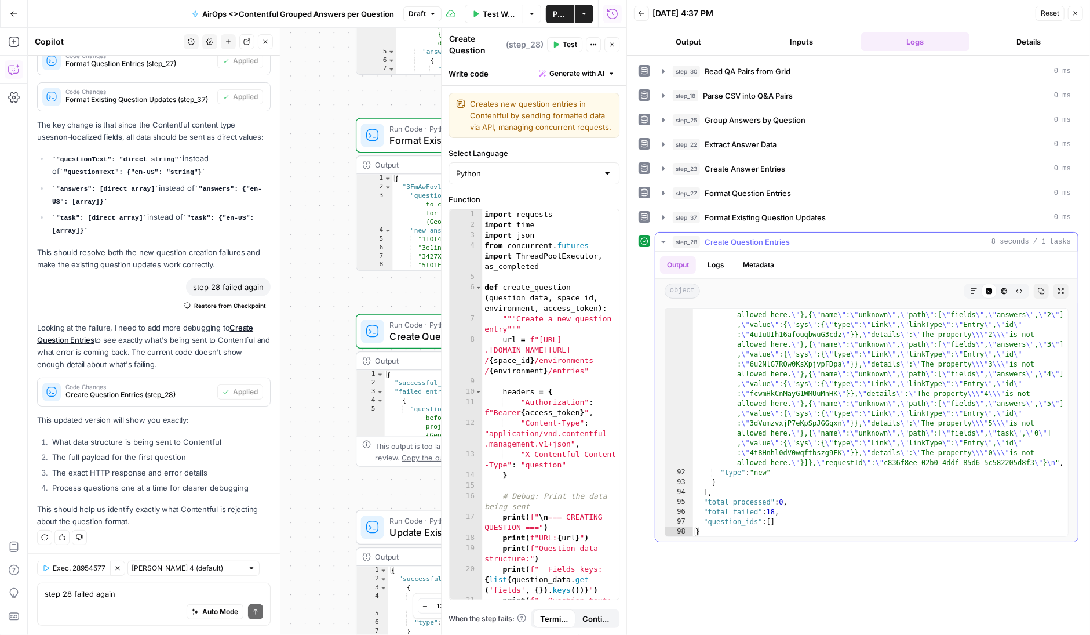
click at [719, 261] on button "Logs" at bounding box center [716, 264] width 31 height 17
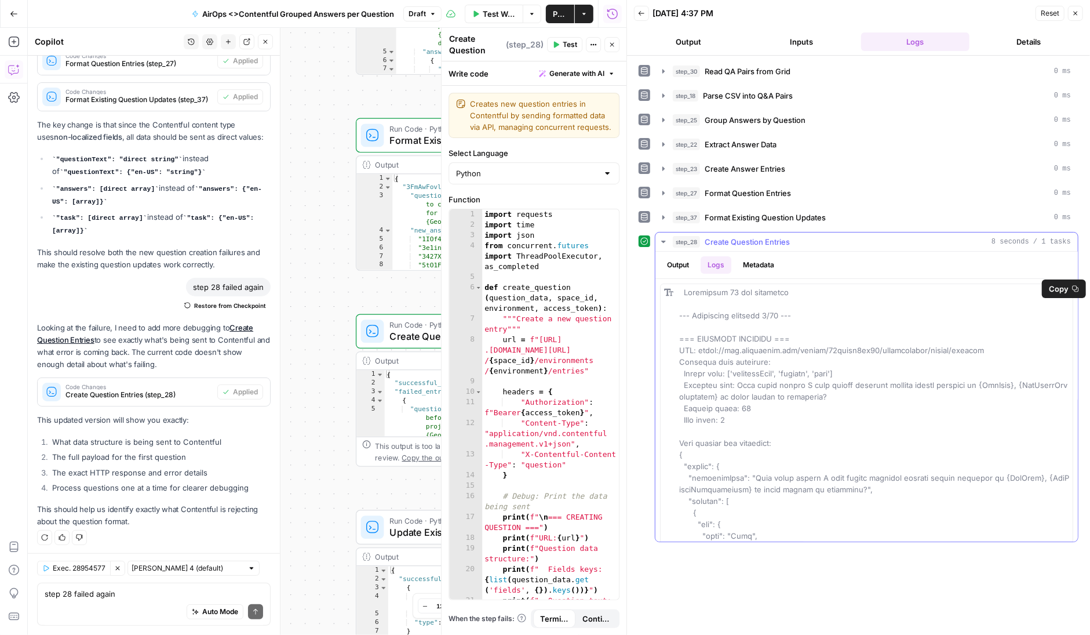
scroll to position [0, 0]
click at [1064, 291] on span "Copy" at bounding box center [1059, 289] width 20 height 12
click at [99, 595] on textarea "step 28 failed again" at bounding box center [154, 594] width 219 height 12
paste textarea "Processing 18 new questions --- Processing question 1/18 --- === CREATING QUEST…"
type textarea "Processing 18 new questions --- Processing question 1/18 --- === CREATING QUEST…"
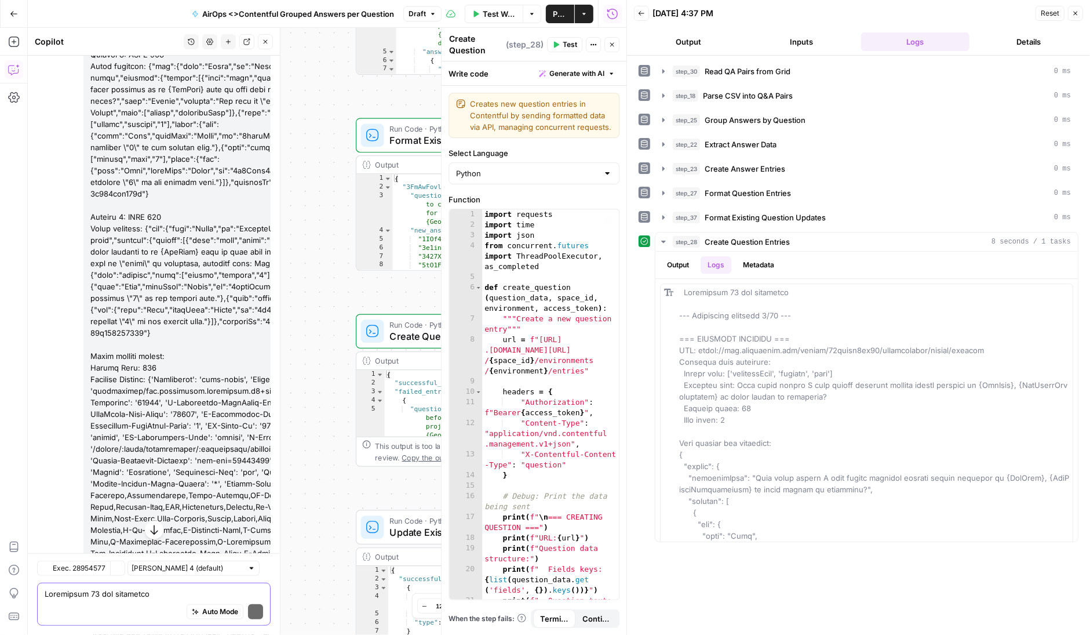
scroll to position [26868, 0]
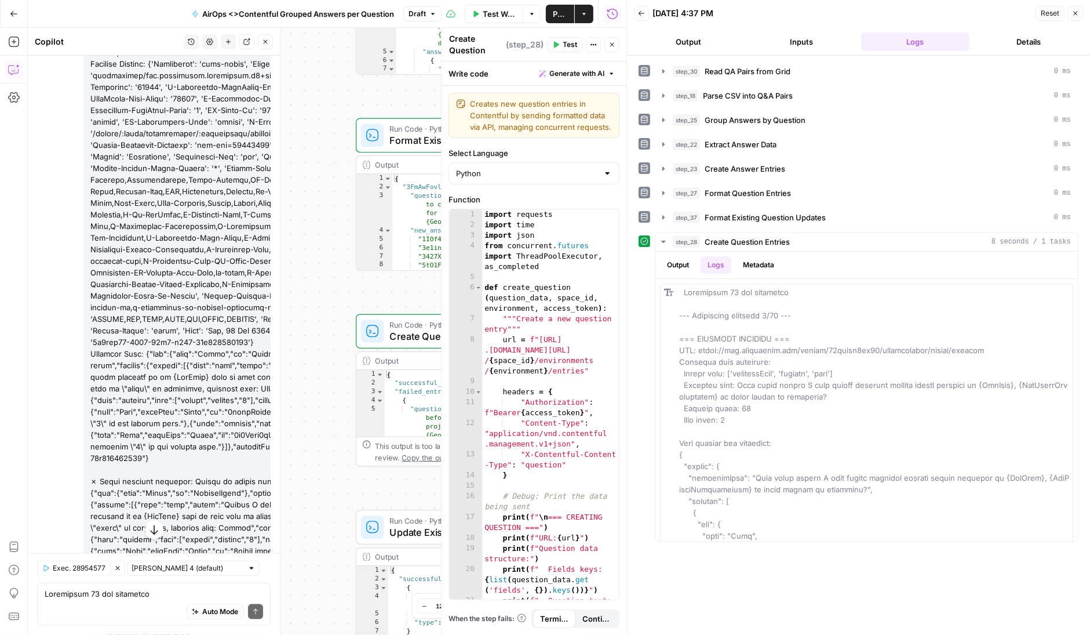
click at [612, 45] on icon "button" at bounding box center [612, 44] width 7 height 7
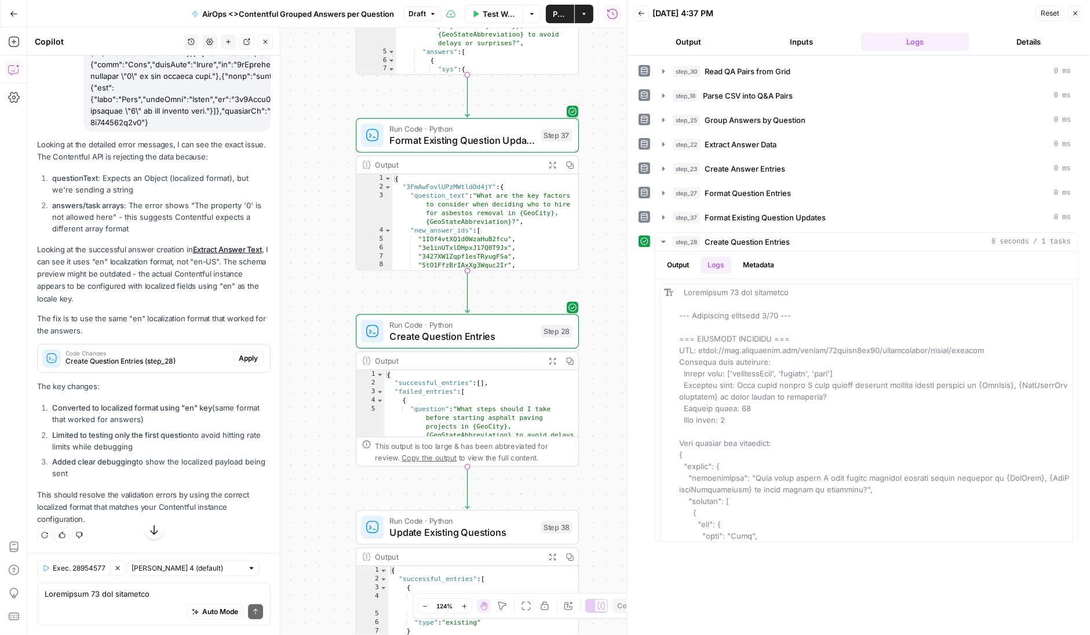
scroll to position [0, 0]
click at [249, 362] on span "Apply" at bounding box center [248, 358] width 19 height 10
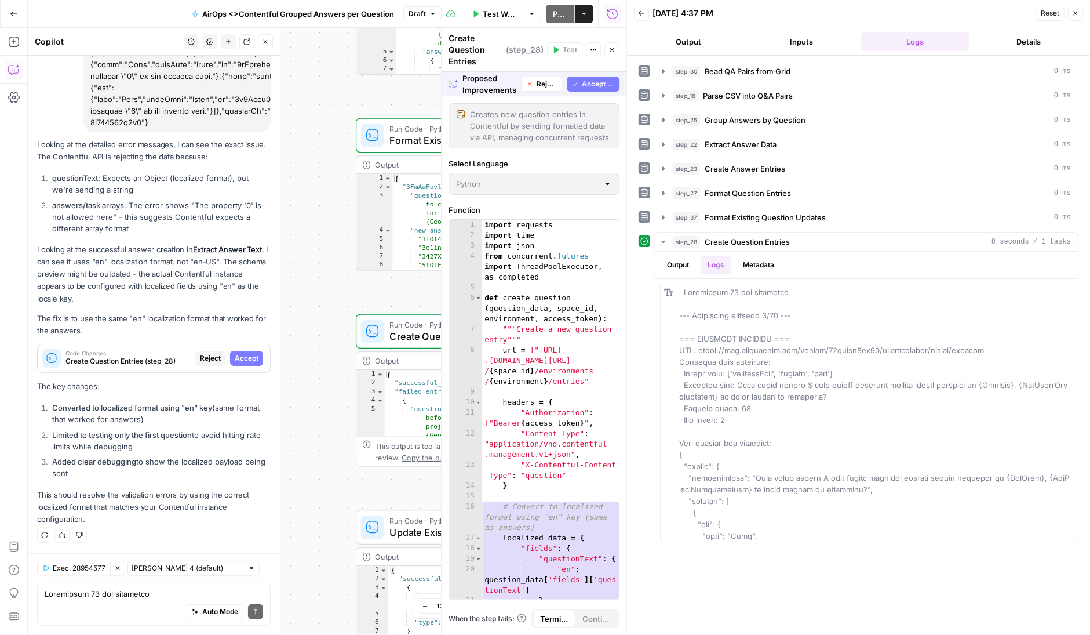
click at [596, 81] on span "Accept All" at bounding box center [598, 84] width 33 height 10
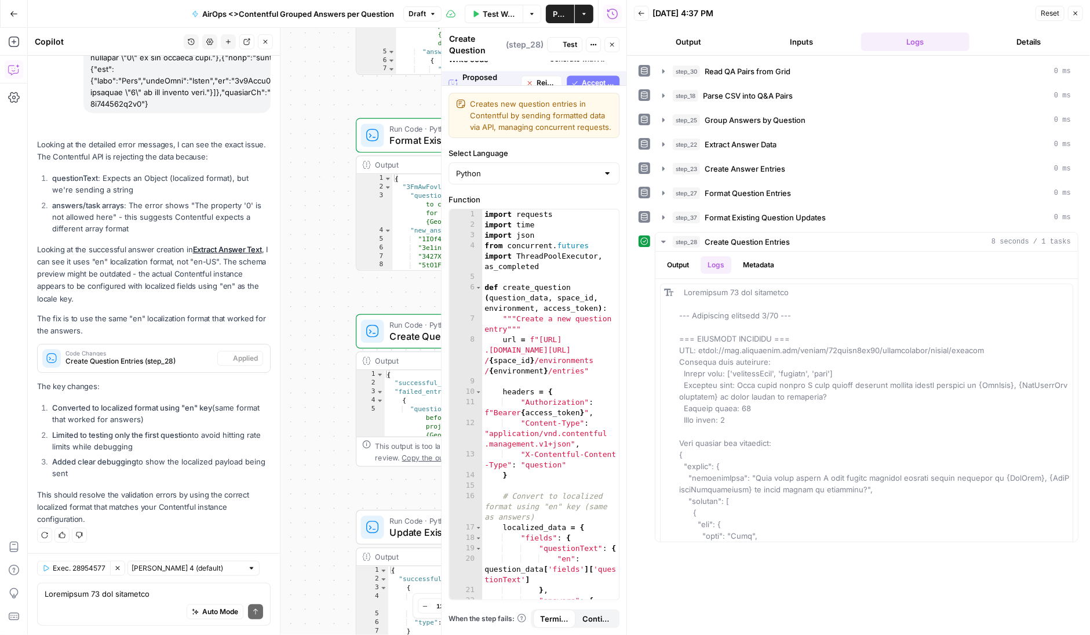
scroll to position [62128, 0]
click at [568, 43] on span "Test" at bounding box center [570, 44] width 14 height 10
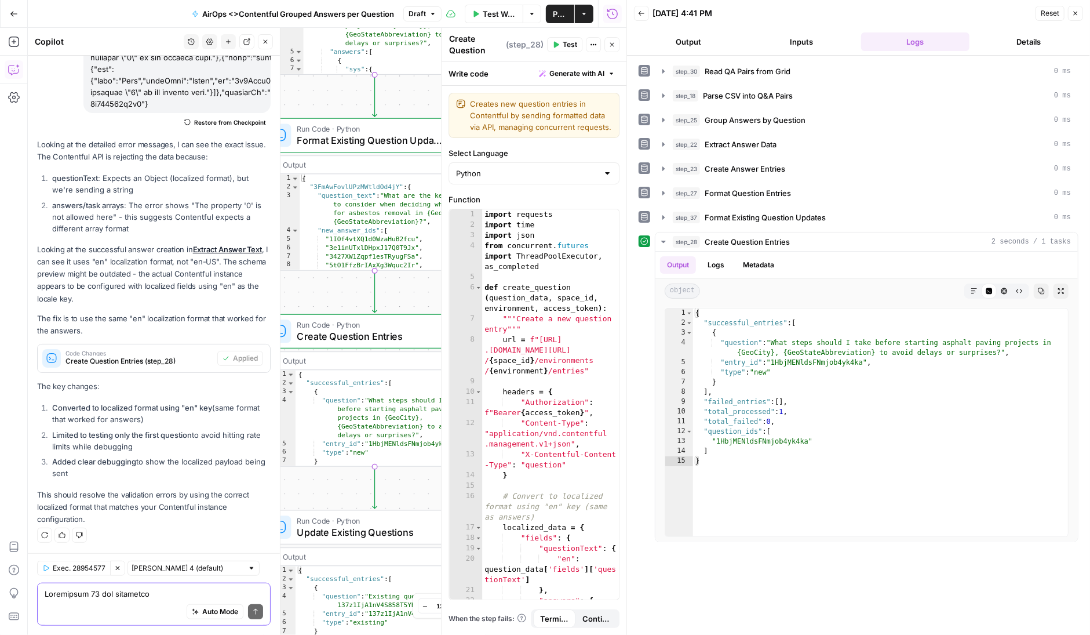
click at [148, 597] on textarea at bounding box center [154, 594] width 219 height 12
type textarea "forgot we set it to run only 1 set it"
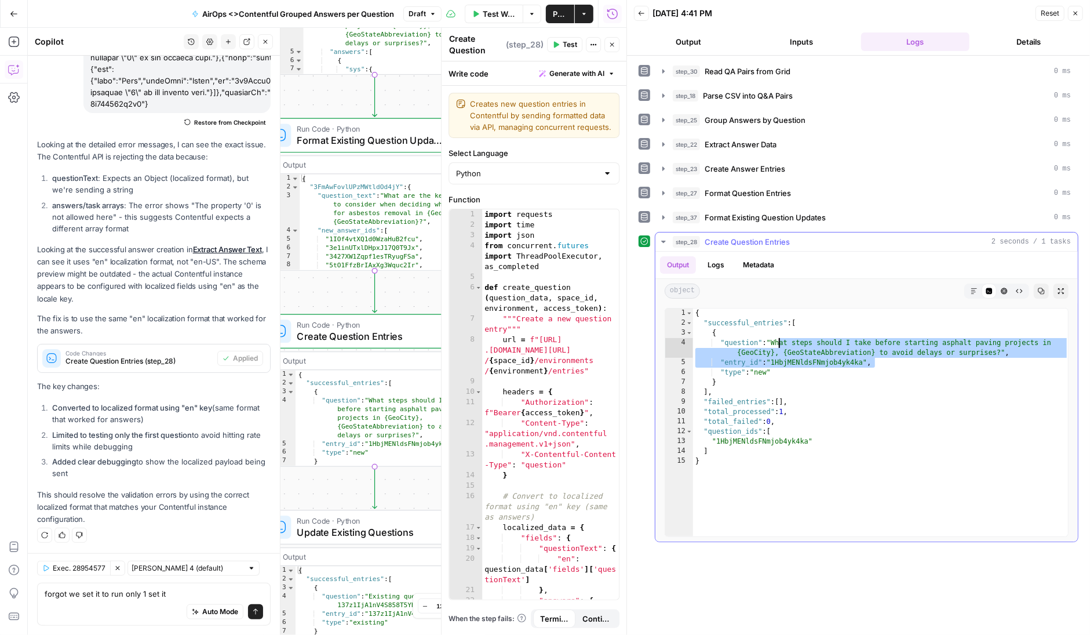
drag, startPoint x: 878, startPoint y: 360, endPoint x: 779, endPoint y: 337, distance: 101.8
click at [779, 337] on div "{ "successful_entries" : [ { "question" : "What steps should I take before star…" at bounding box center [881, 432] width 376 height 248
type textarea "**********"
click at [703, 338] on div "{ "successful_entries" : [ { "question" : "What steps should I take before star…" at bounding box center [881, 432] width 376 height 248
click at [177, 592] on textarea "forgot we set it to run only 1 set it" at bounding box center [154, 594] width 219 height 12
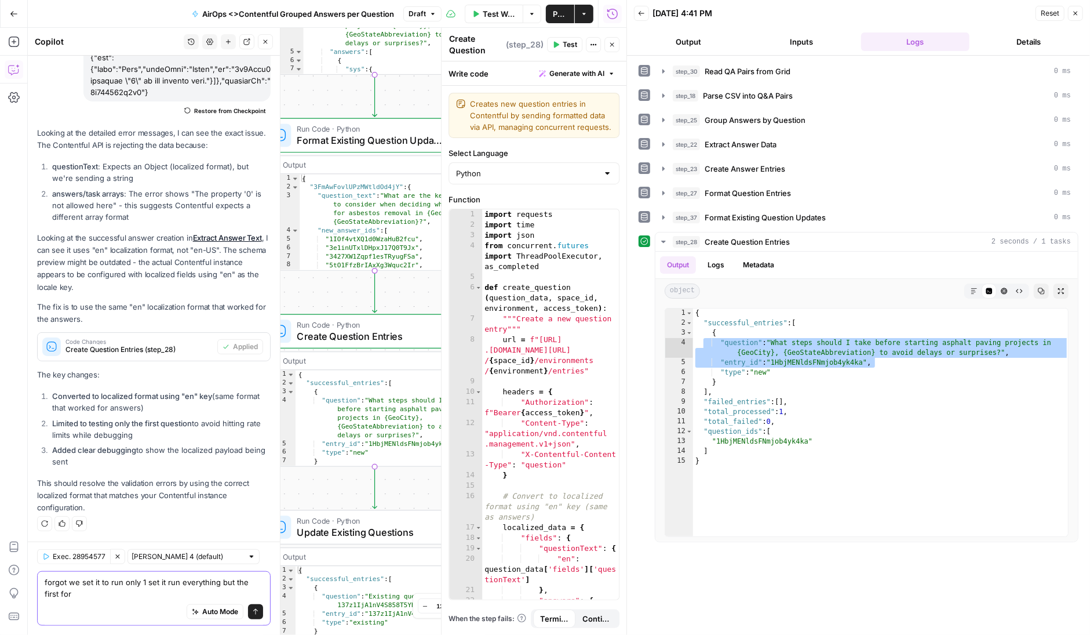
scroll to position [62140, 0]
type textarea "forgot we set it to run only 1 set it run everything but the first for now"
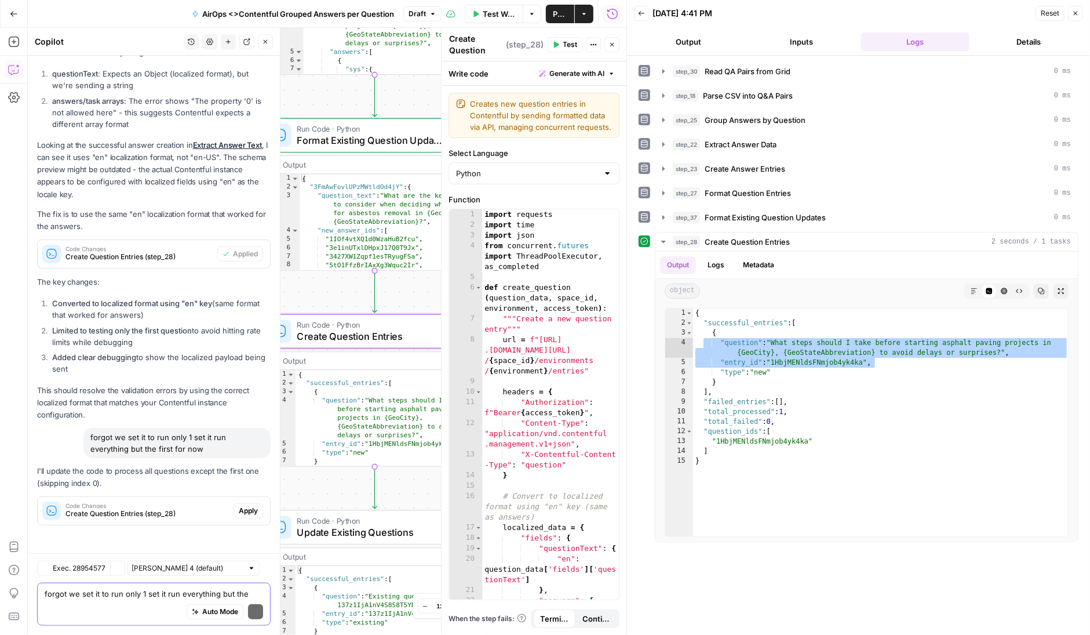
scroll to position [62233, 0]
click at [250, 509] on span "Apply" at bounding box center [248, 510] width 19 height 10
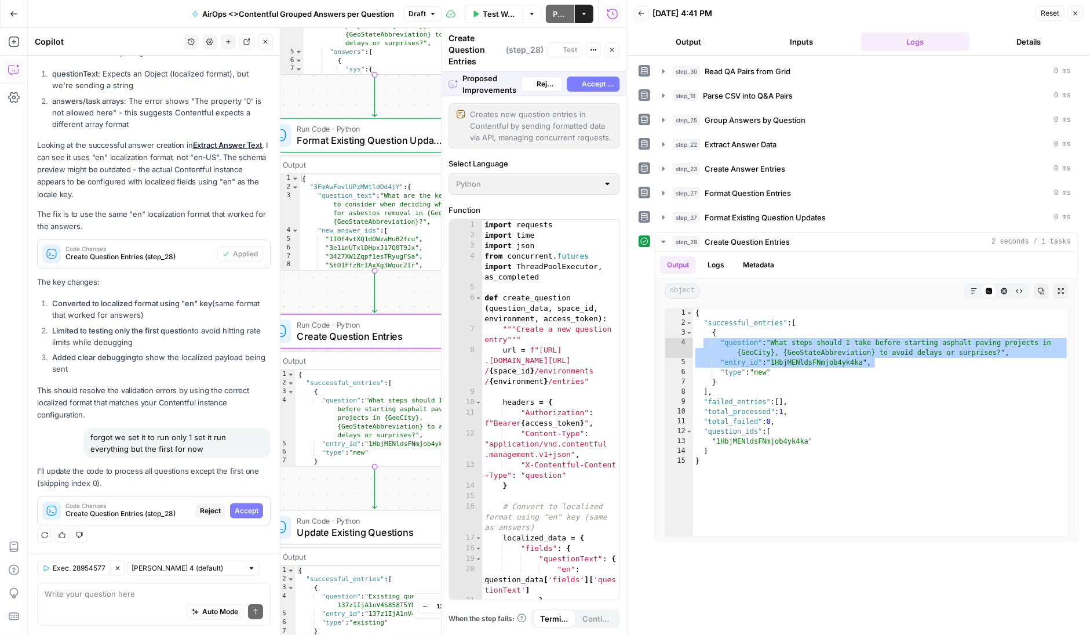
scroll to position [61899, 0]
click at [593, 82] on span "Accept All" at bounding box center [598, 84] width 33 height 10
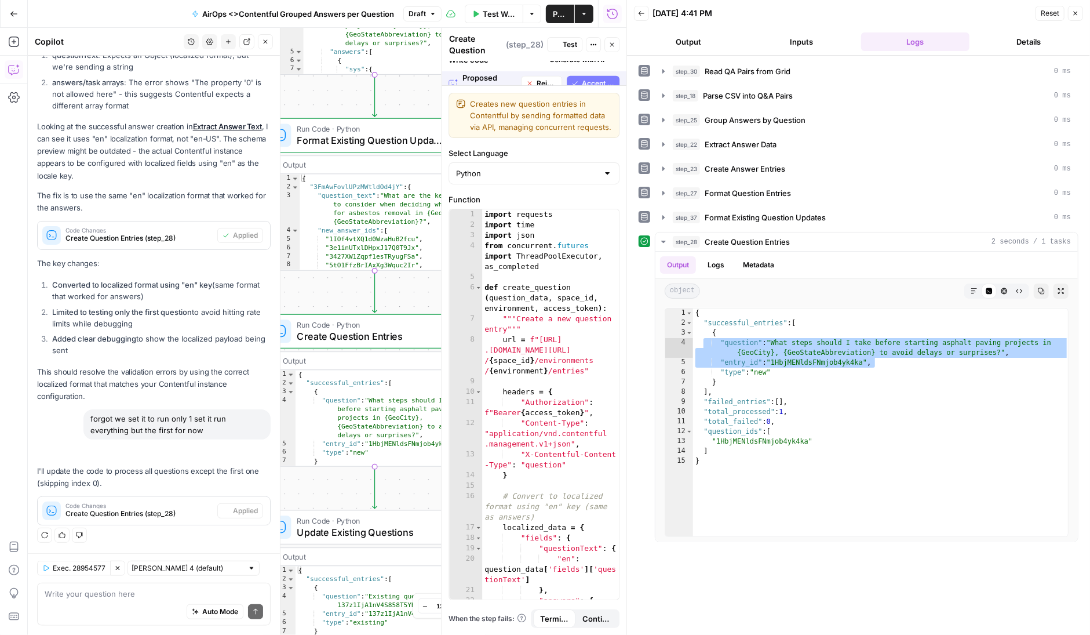
scroll to position [62251, 0]
click at [570, 45] on span "Test" at bounding box center [570, 44] width 14 height 10
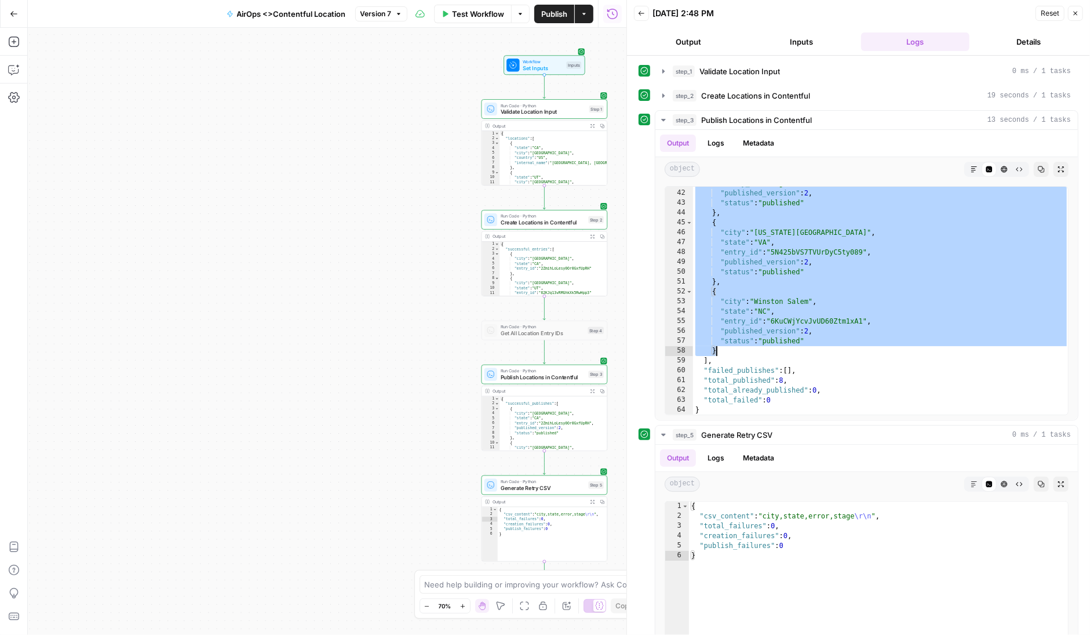
scroll to position [402, 0]
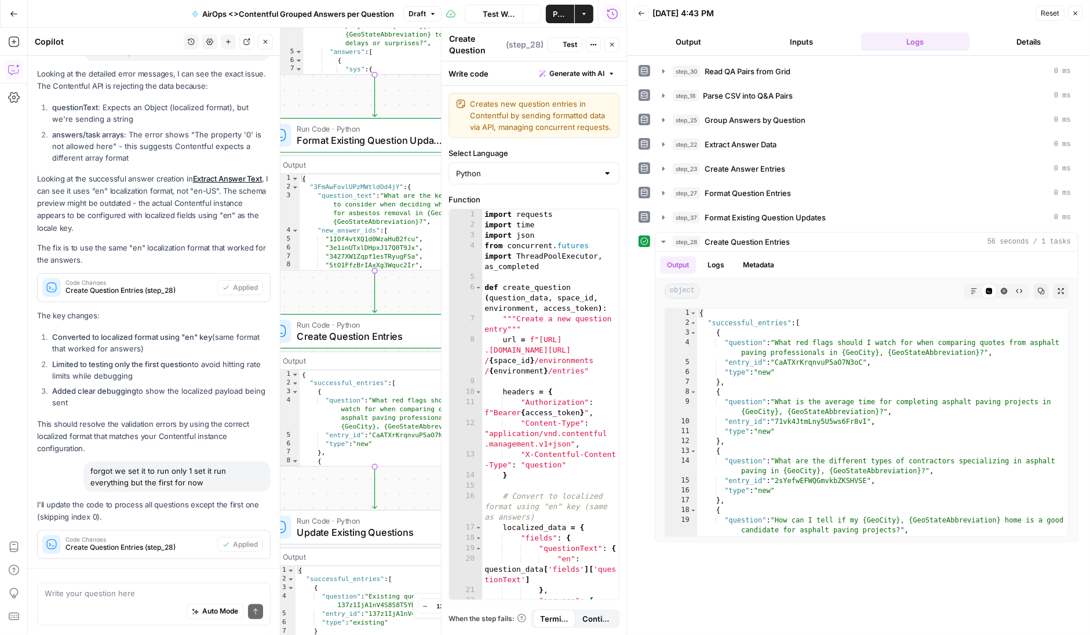
scroll to position [62251, 0]
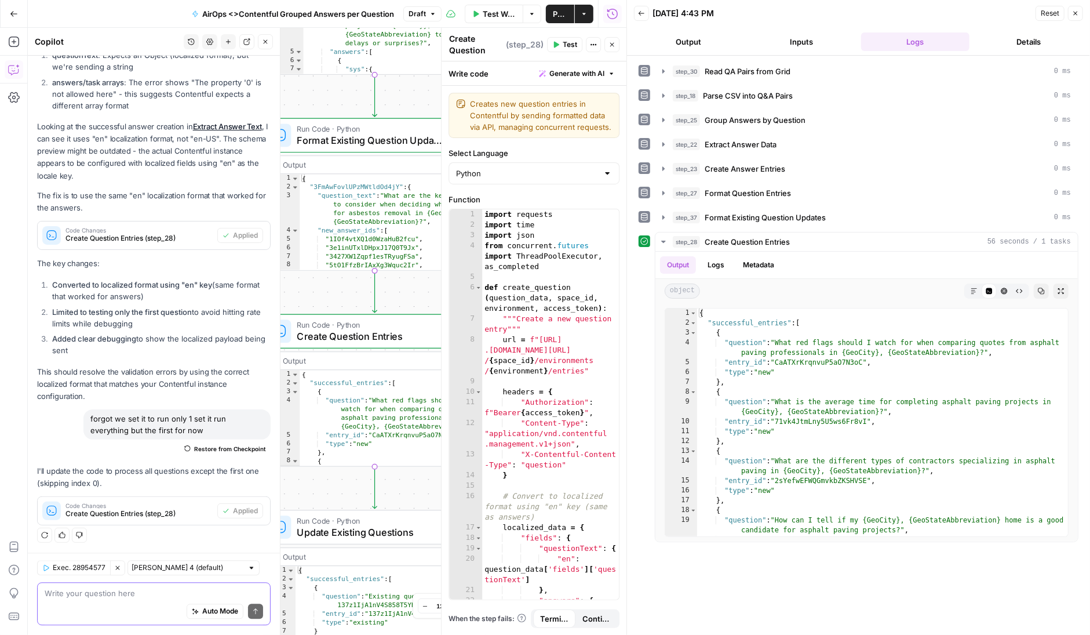
click at [134, 597] on textarea at bounding box center [154, 594] width 219 height 12
type textarea "now set it back to run all new"
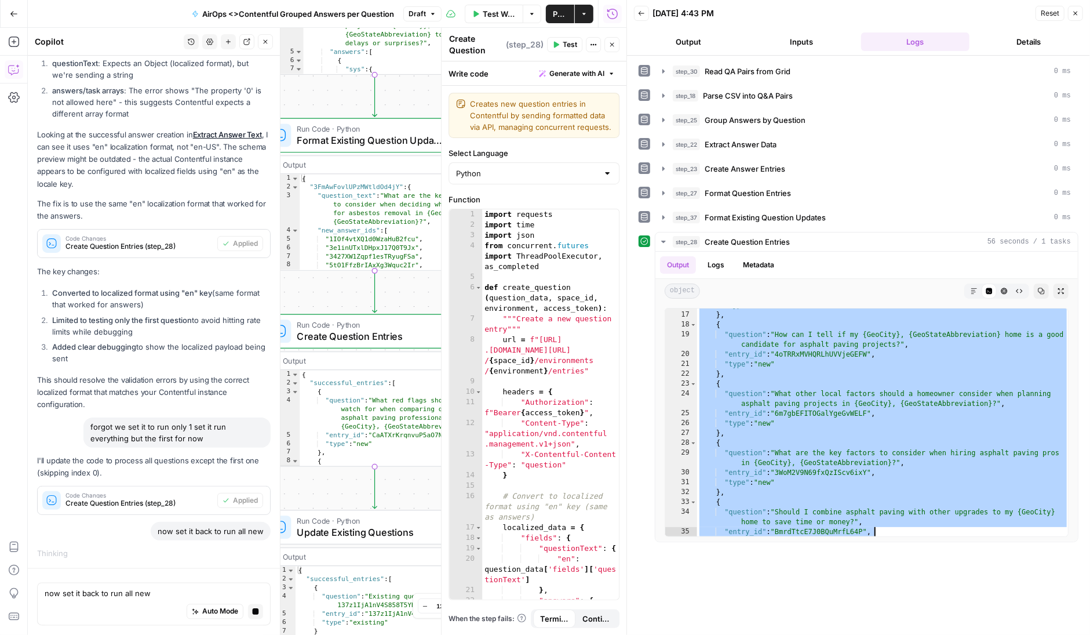
scroll to position [1033, 0]
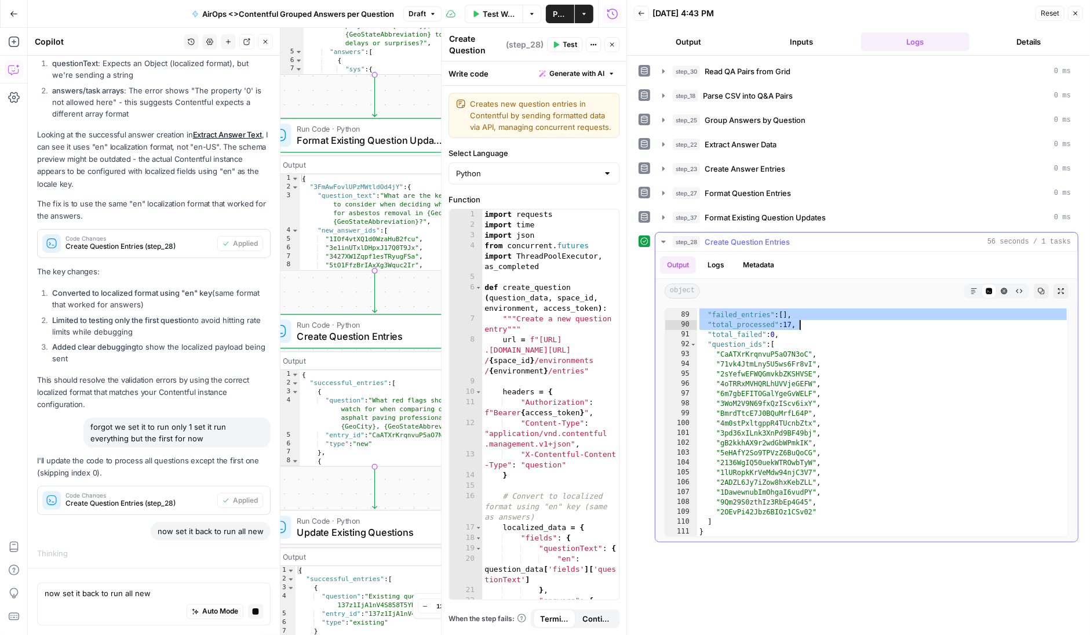
drag, startPoint x: 700, startPoint y: 309, endPoint x: 907, endPoint y: 319, distance: 207.8
click at [907, 319] on div "] , "failed_entries" : [ ] , "total_processed" : 17 , "total_failed" : 0 , "que…" at bounding box center [883, 424] width 372 height 248
type textarea "**********"
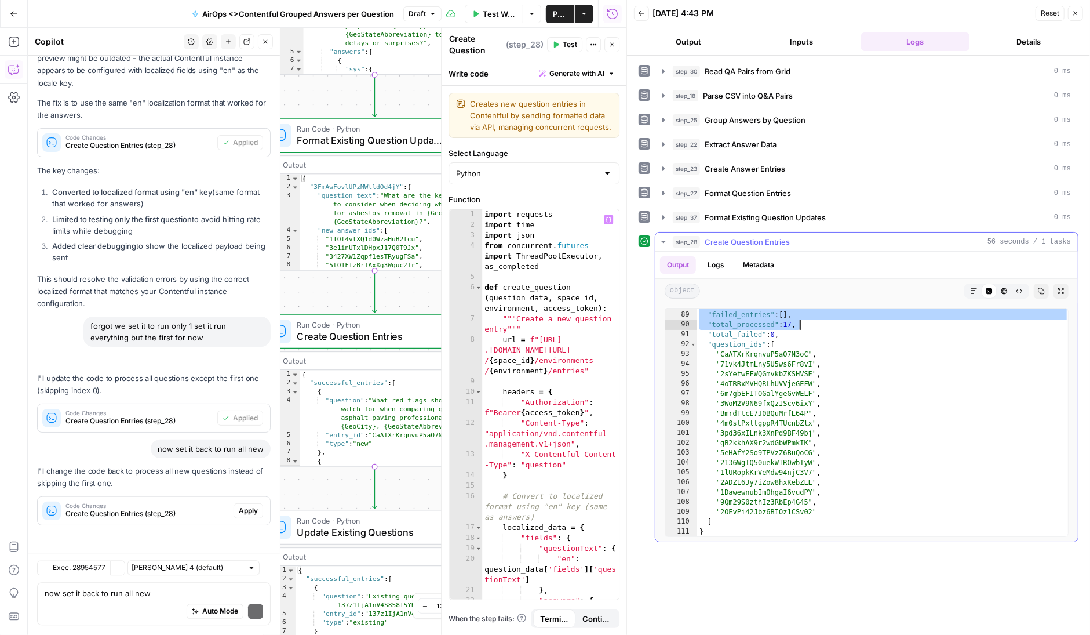
scroll to position [62344, 0]
click at [249, 510] on span "Apply" at bounding box center [248, 510] width 19 height 10
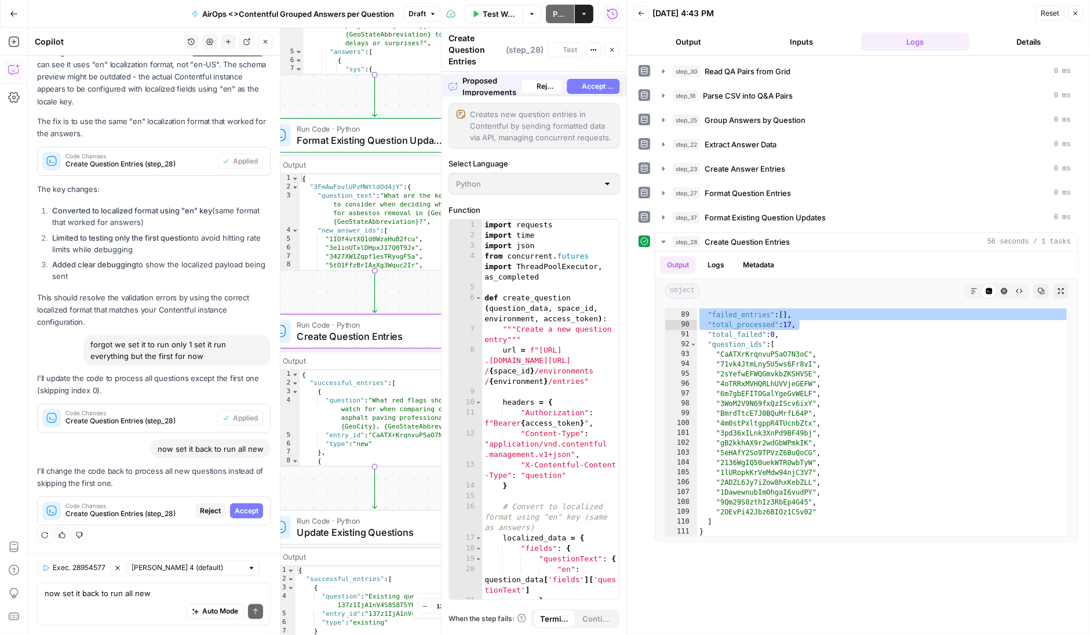
scroll to position [61991, 0]
click at [249, 510] on span "Accept" at bounding box center [247, 510] width 24 height 10
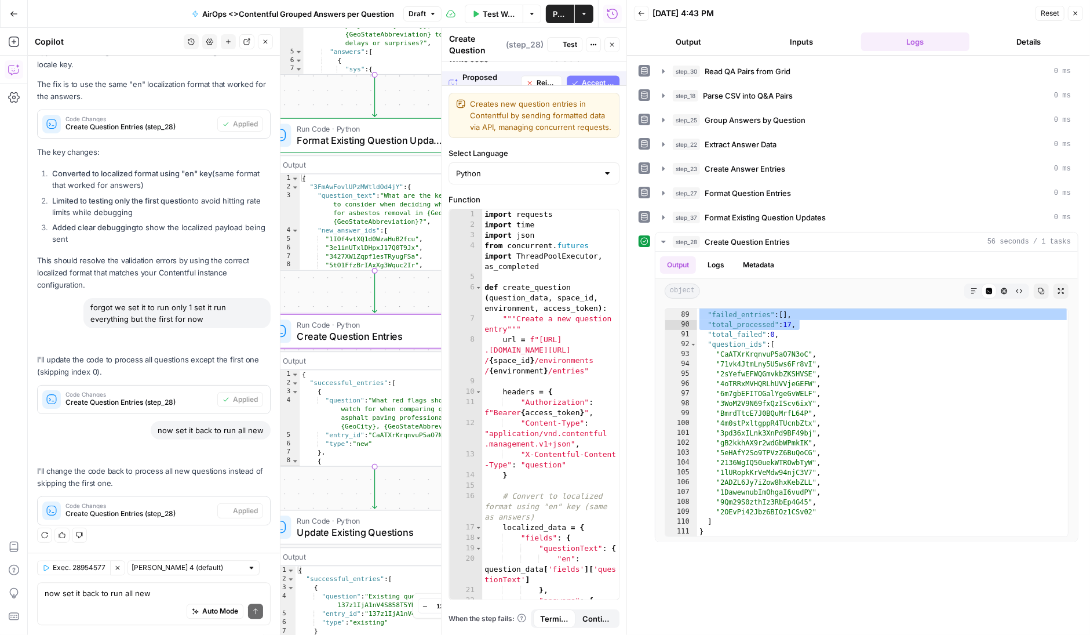
scroll to position [62362, 0]
click at [84, 583] on div "now set it back to run all new Write your question here Auto Mode Send" at bounding box center [154, 604] width 234 height 43
click at [614, 42] on icon "button" at bounding box center [612, 44] width 7 height 7
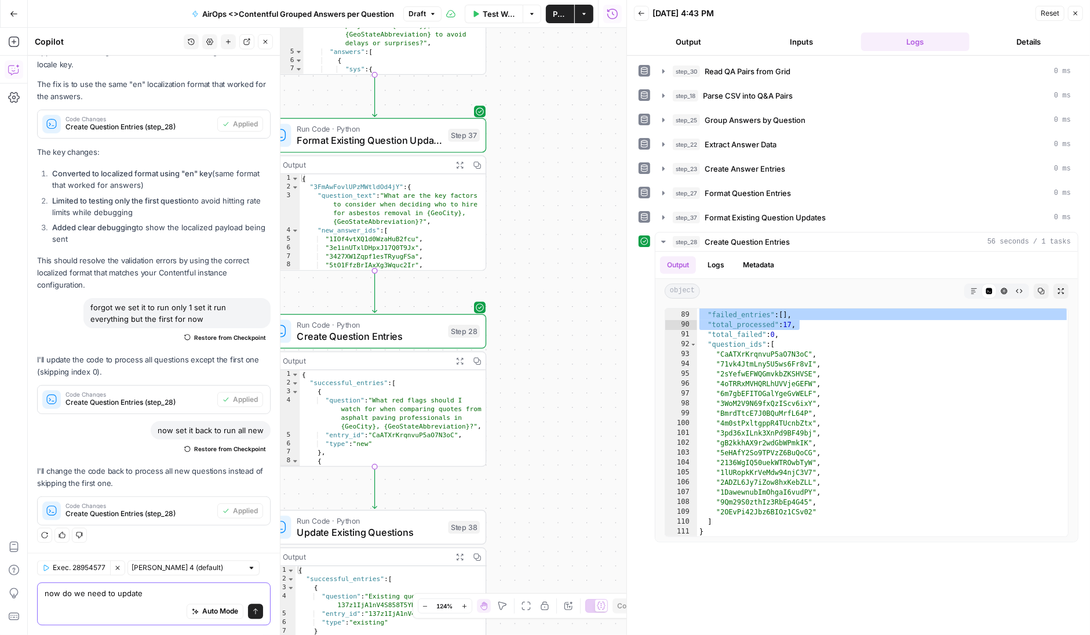
click at [173, 591] on textarea "now do we need to update" at bounding box center [154, 594] width 219 height 12
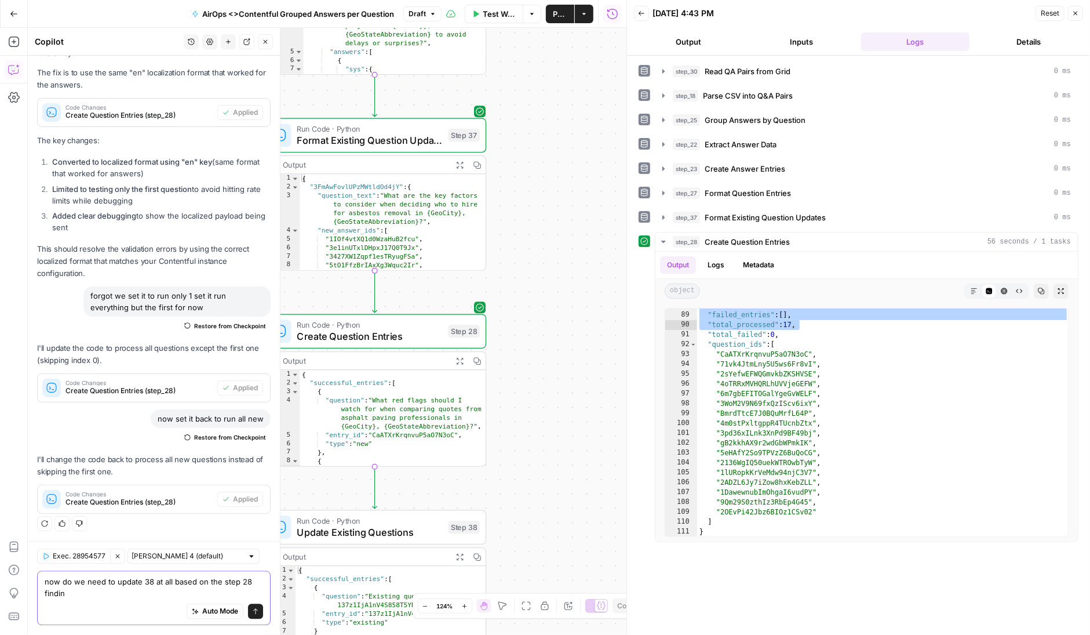
scroll to position [62374, 0]
type textarea "now do we need to update 38 at all based on the step 28 findings"
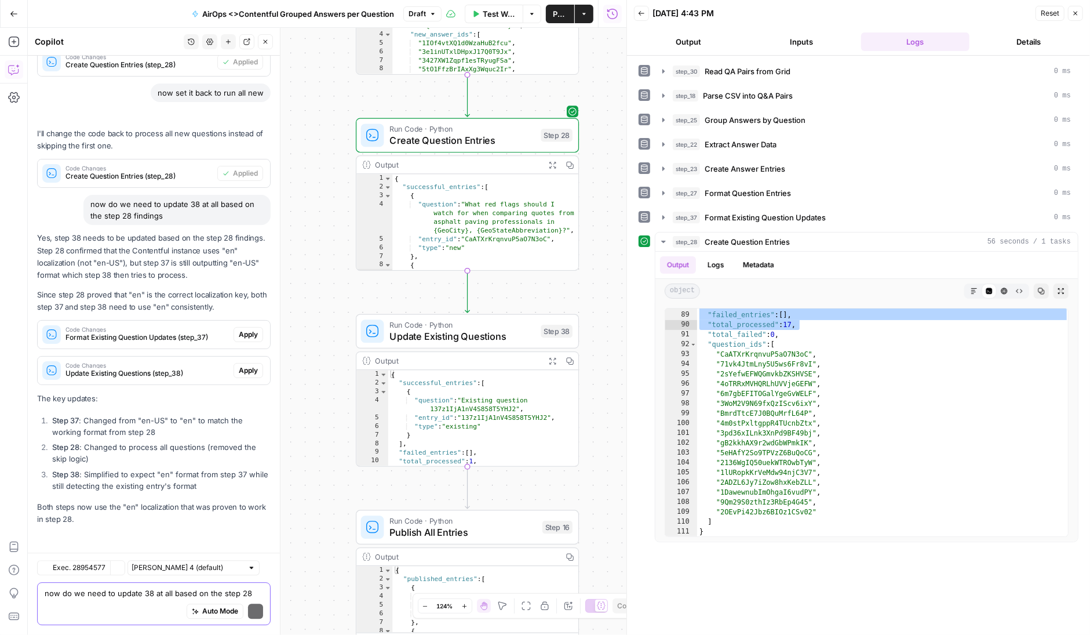
scroll to position [62699, 0]
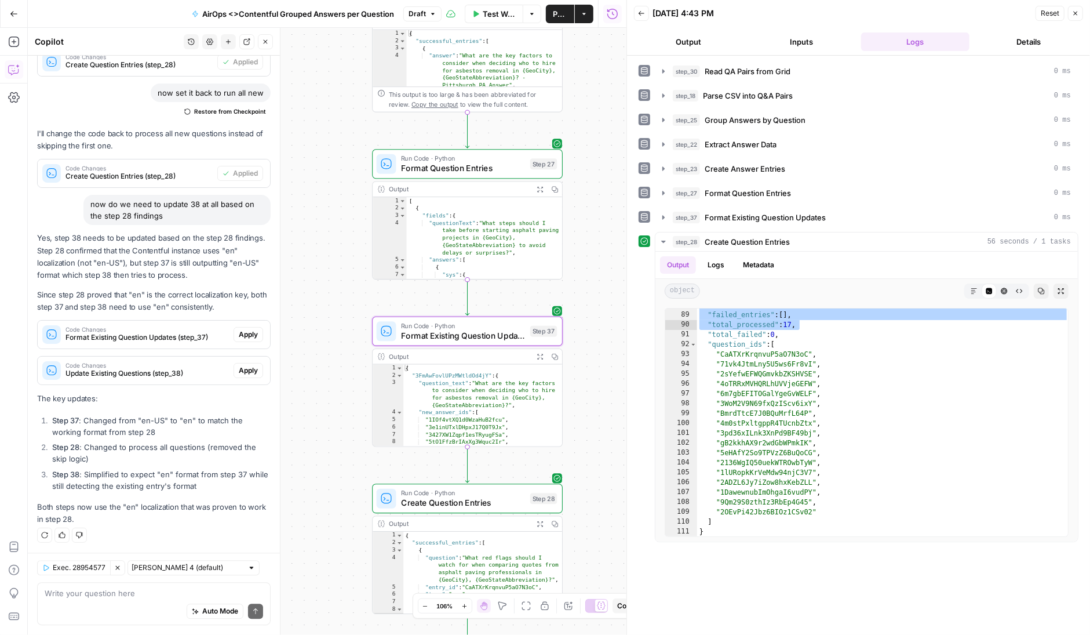
click at [252, 333] on span "Apply" at bounding box center [248, 334] width 19 height 10
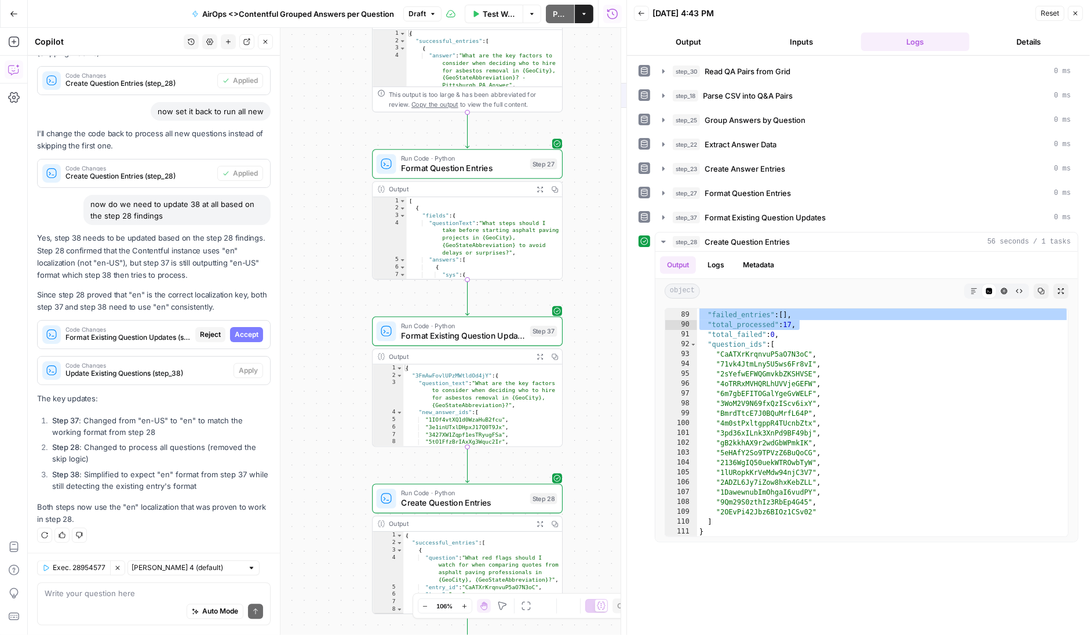
scroll to position [62328, 0]
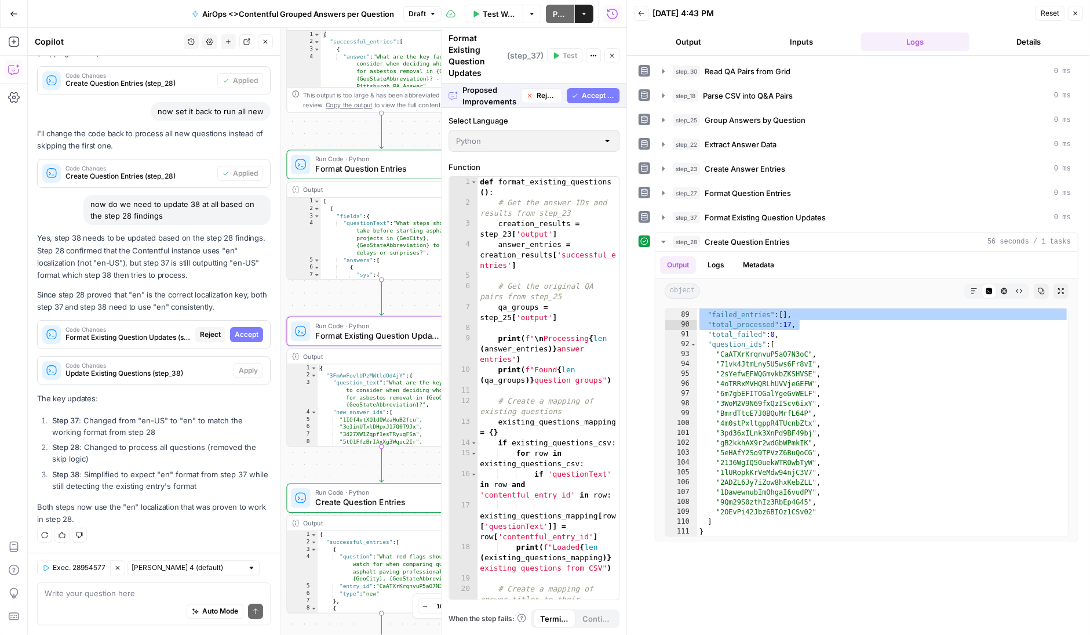
click at [250, 331] on span "Accept" at bounding box center [247, 334] width 24 height 10
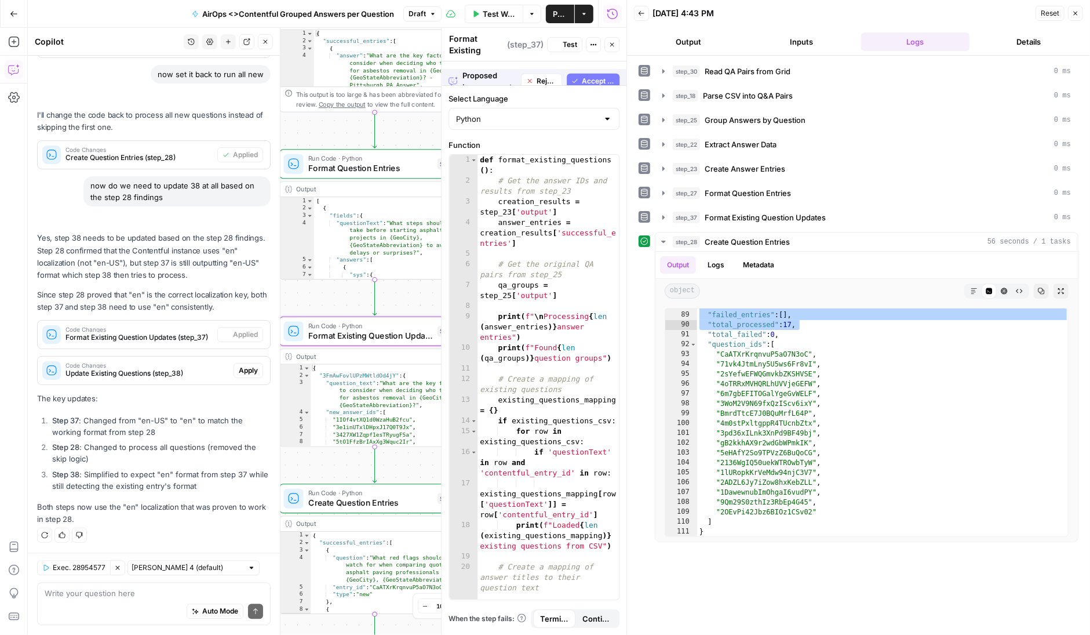
scroll to position [62717, 0]
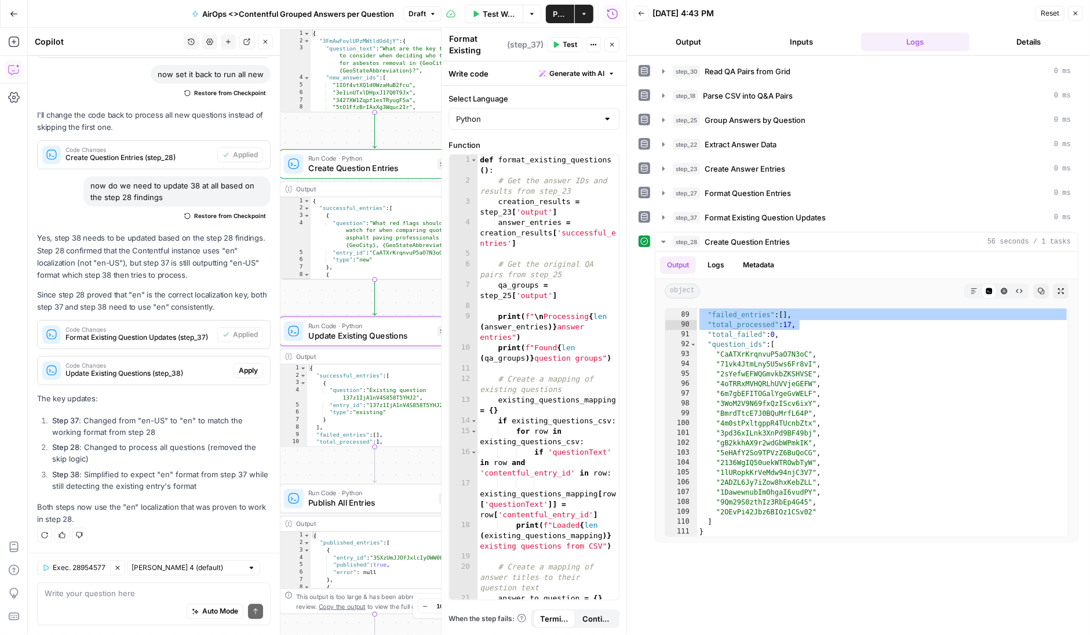
click at [251, 370] on span "Apply" at bounding box center [248, 370] width 19 height 10
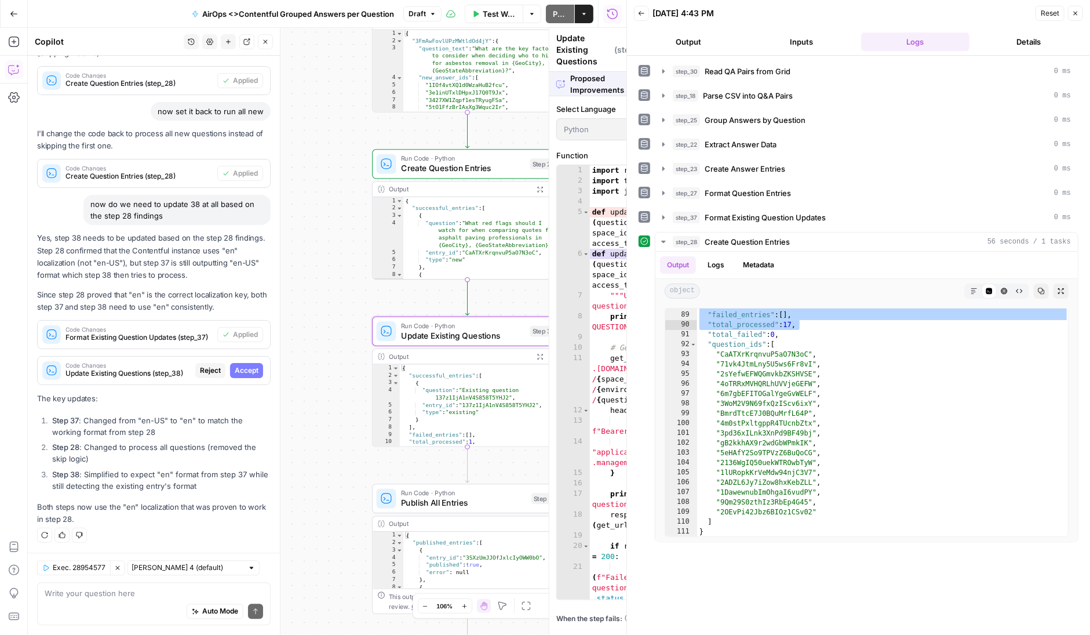
scroll to position [62328, 0]
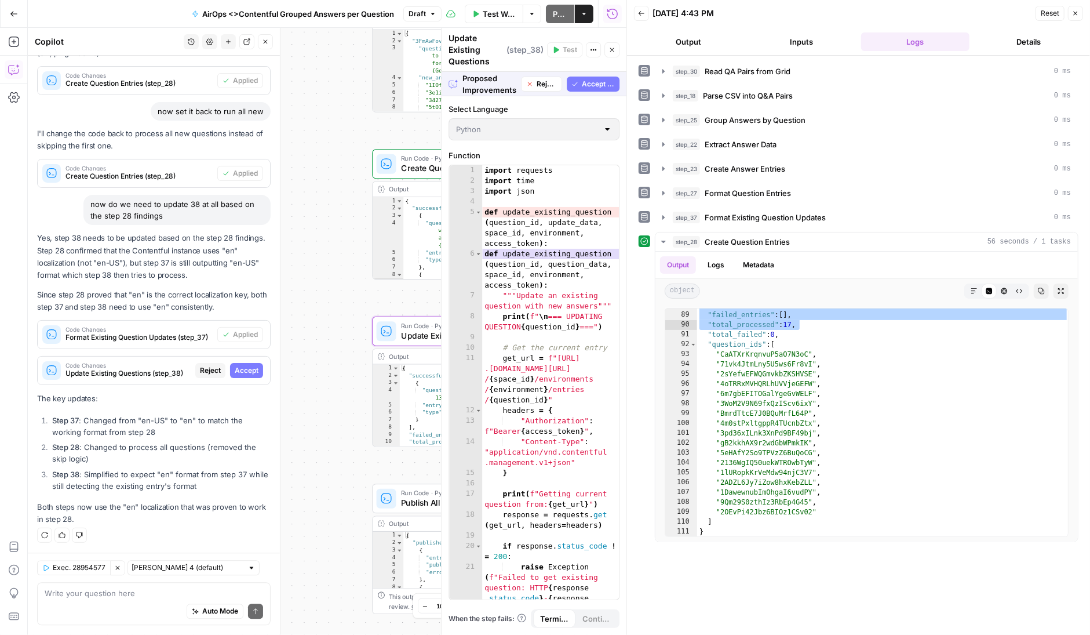
click at [251, 370] on span "Accept" at bounding box center [247, 370] width 24 height 10
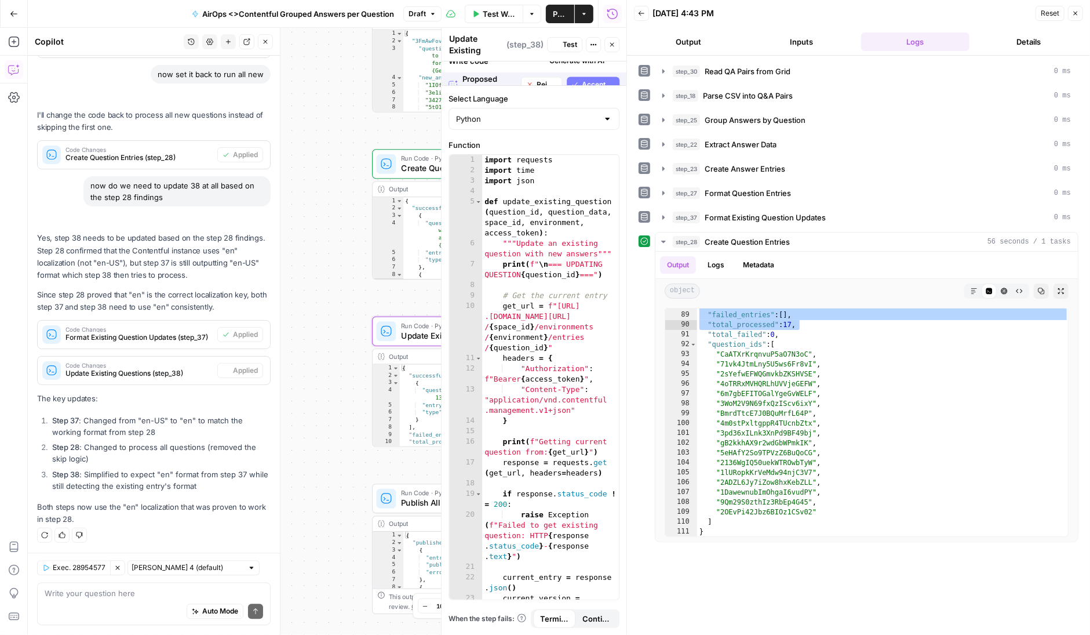
scroll to position [62717, 0]
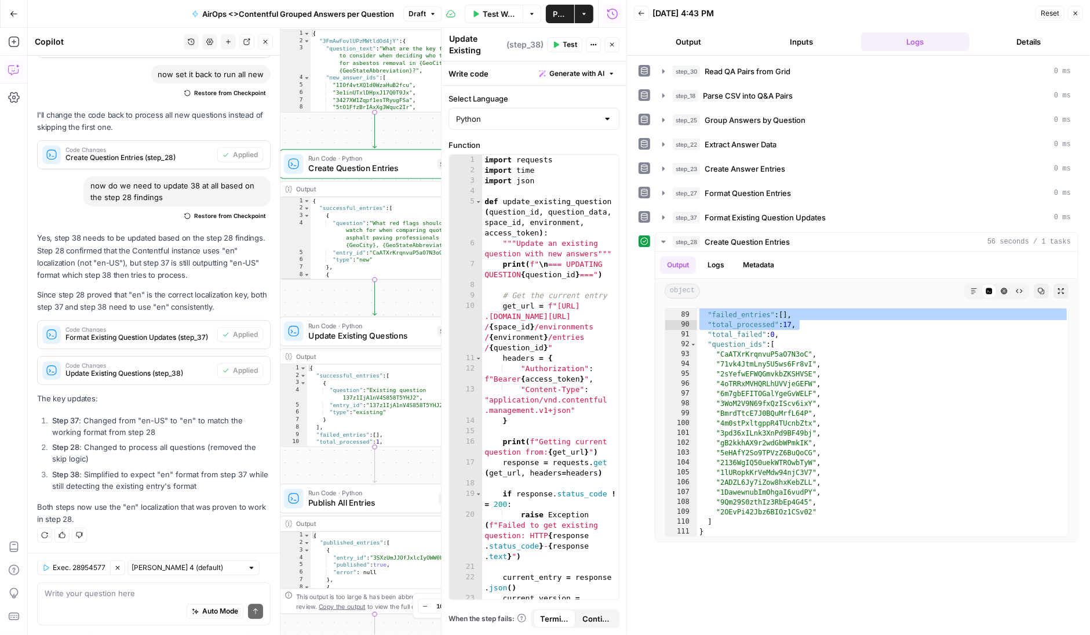
click at [611, 49] on button "Close" at bounding box center [612, 44] width 15 height 15
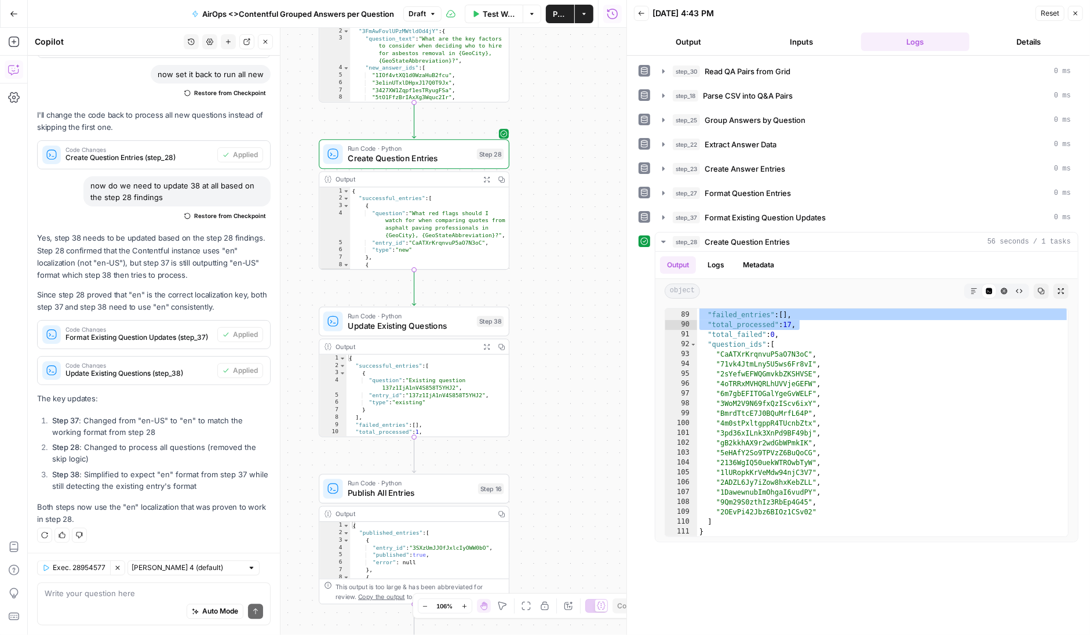
drag, startPoint x: 511, startPoint y: 408, endPoint x: 550, endPoint y: 398, distance: 40.6
click at [550, 398] on div "Workflow Set Inputs Inputs Read from Grid Read QA Pairs from Grid Step 30 Outpu…" at bounding box center [327, 331] width 599 height 607
click at [399, 131] on div at bounding box center [397, 131] width 6 height 6
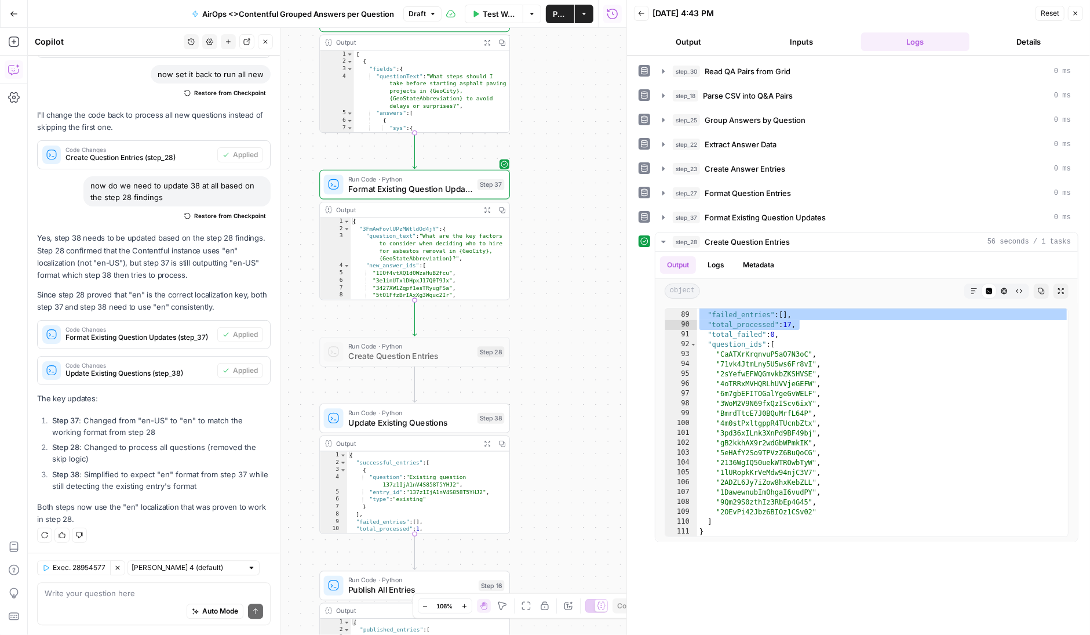
drag, startPoint x: 559, startPoint y: 159, endPoint x: 559, endPoint y: 297, distance: 138.0
click at [559, 297] on div "Workflow Set Inputs Inputs Read from Grid Read QA Pairs from Grid Step 30 Outpu…" at bounding box center [327, 331] width 599 height 607
click at [478, 161] on icon "button" at bounding box center [477, 161] width 8 height 9
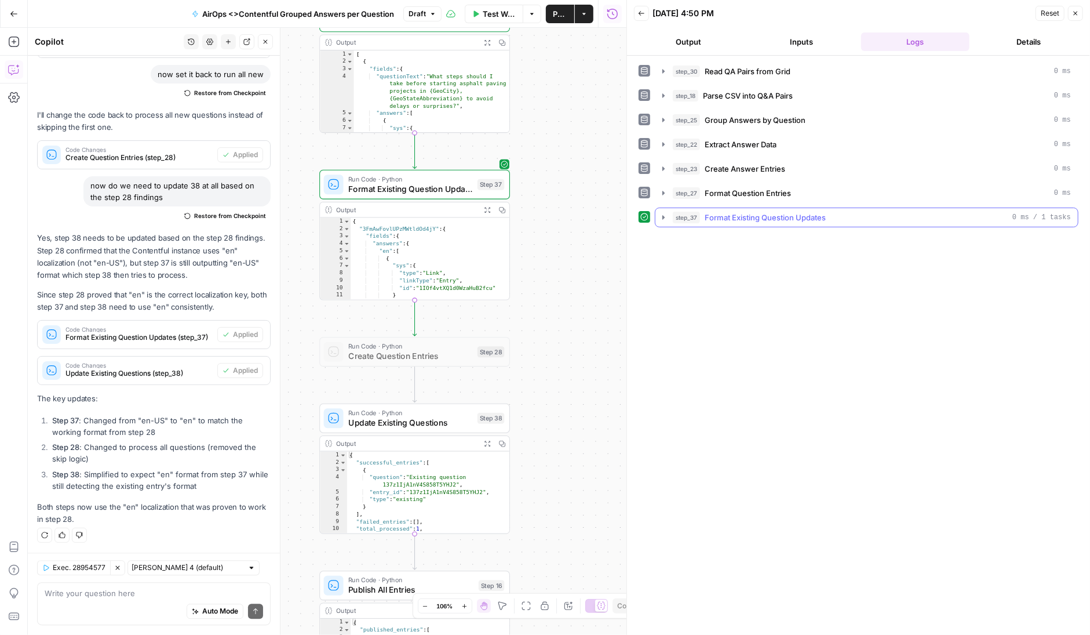
click at [662, 215] on icon "button" at bounding box center [663, 217] width 9 height 9
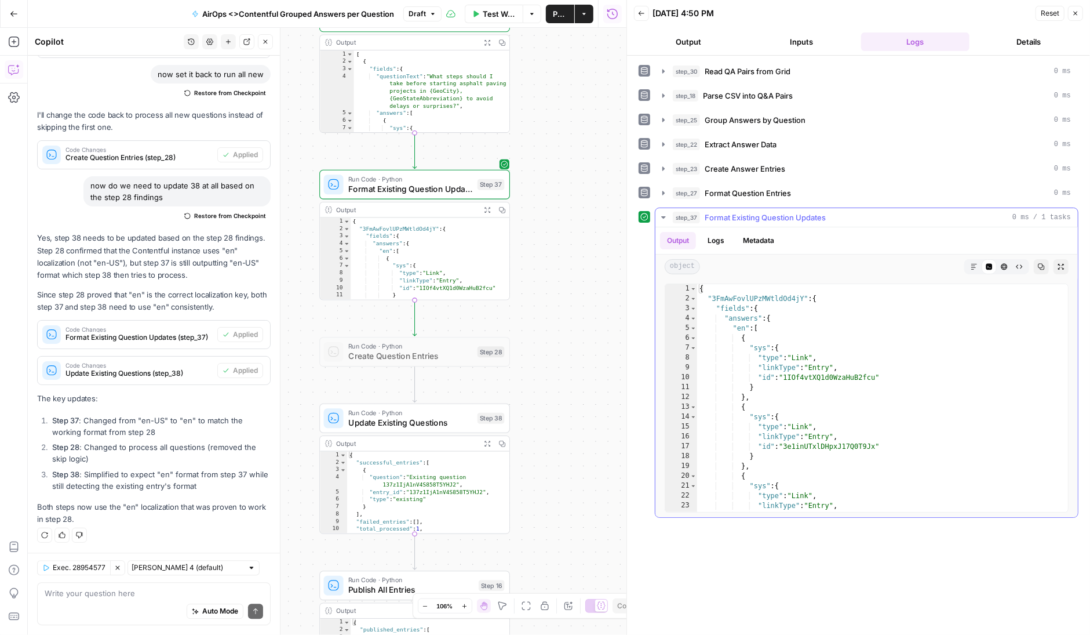
click at [662, 215] on icon "button" at bounding box center [663, 217] width 9 height 9
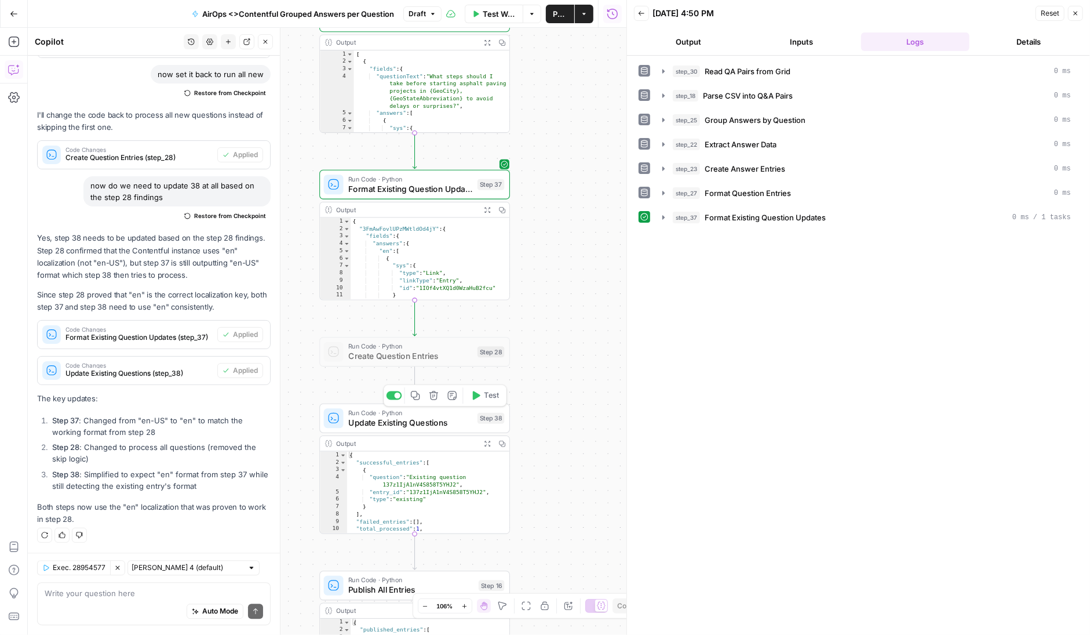
click at [478, 393] on icon "button" at bounding box center [477, 395] width 8 height 9
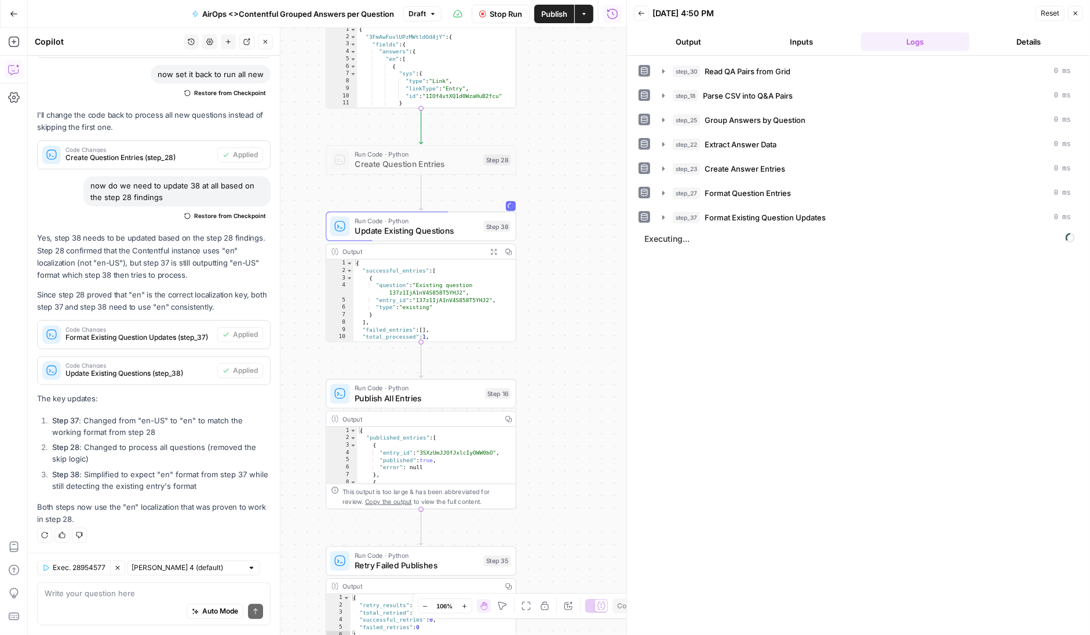
drag, startPoint x: 569, startPoint y: 388, endPoint x: 575, endPoint y: 192, distance: 196.0
click at [575, 191] on div "Workflow Set Inputs Inputs Read from Grid Read QA Pairs from Grid Step 30 Outpu…" at bounding box center [327, 331] width 599 height 607
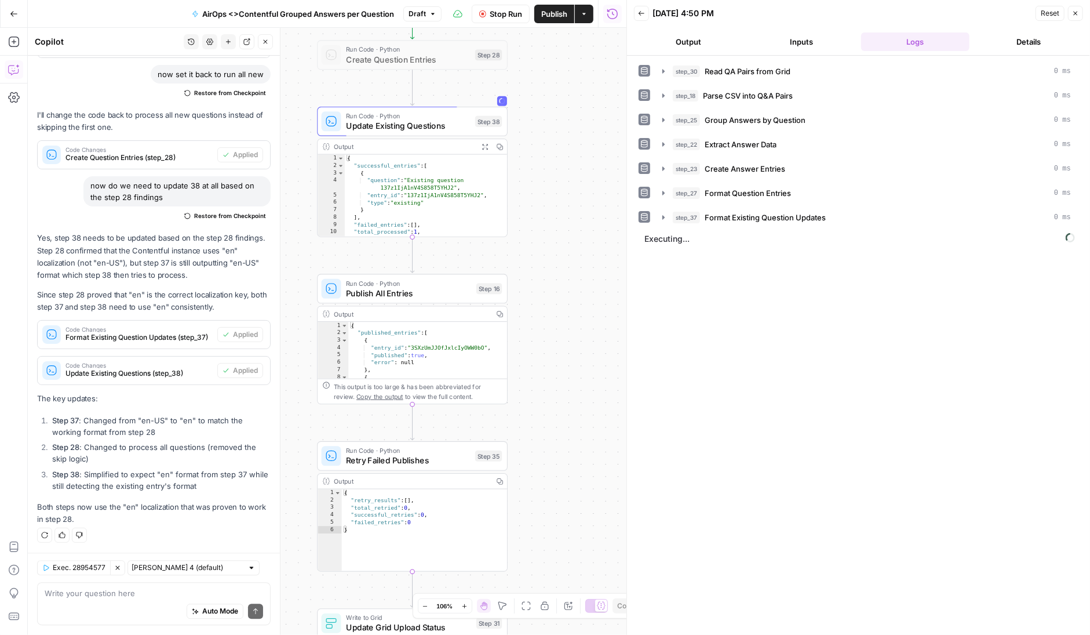
drag, startPoint x: 566, startPoint y: 256, endPoint x: 559, endPoint y: 230, distance: 27.4
click at [559, 230] on div "Workflow Set Inputs Inputs Read from Grid Read QA Pairs from Grid Step 30 Outpu…" at bounding box center [327, 331] width 599 height 607
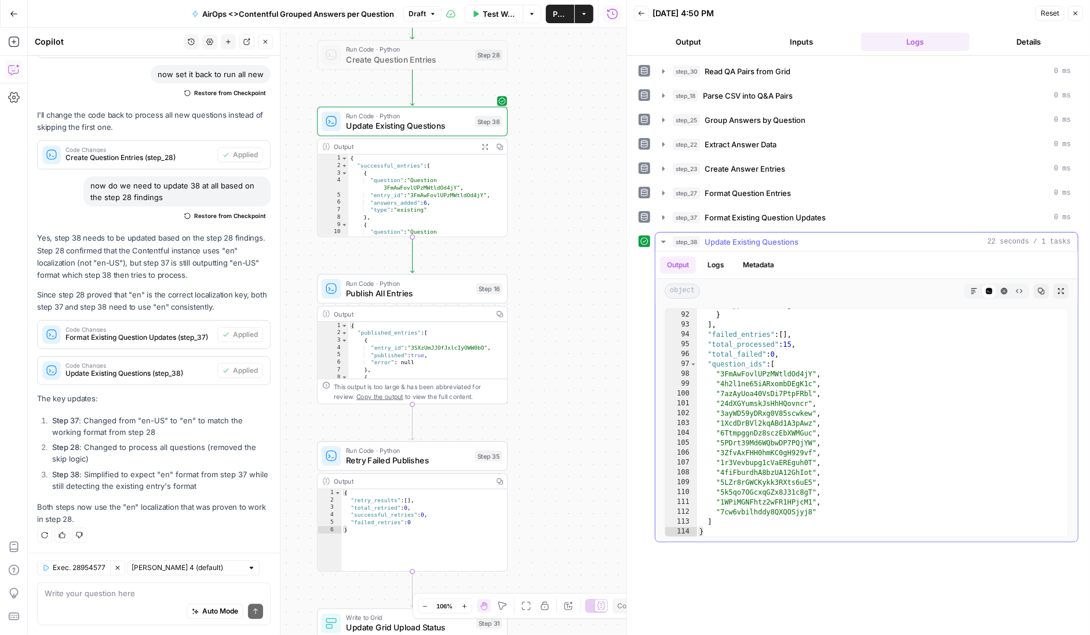
scroll to position [0, 0]
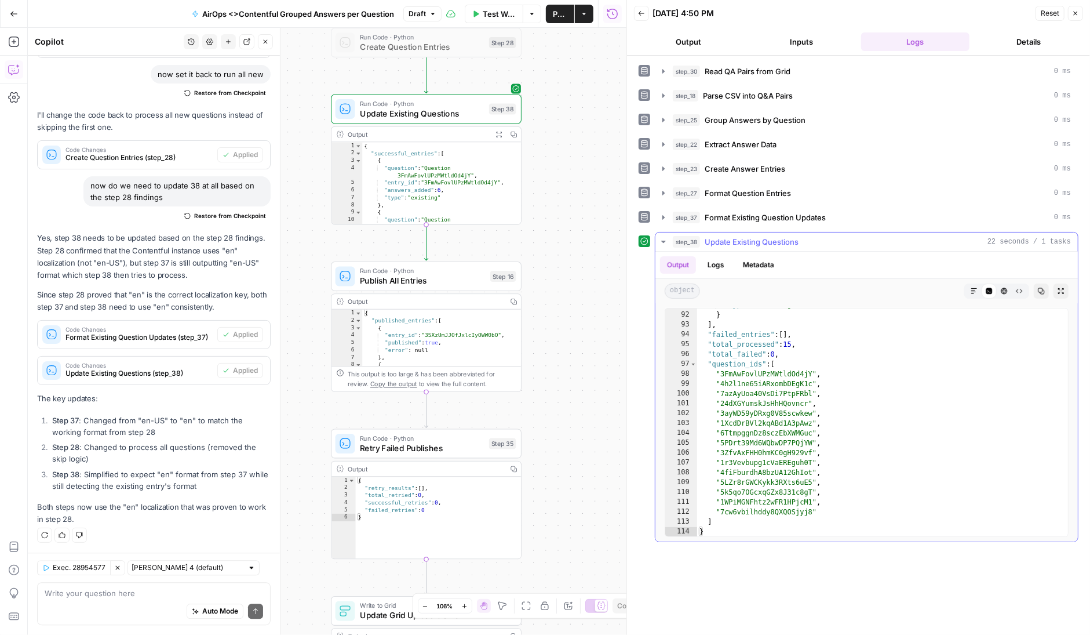
click at [663, 237] on icon "button" at bounding box center [663, 241] width 9 height 9
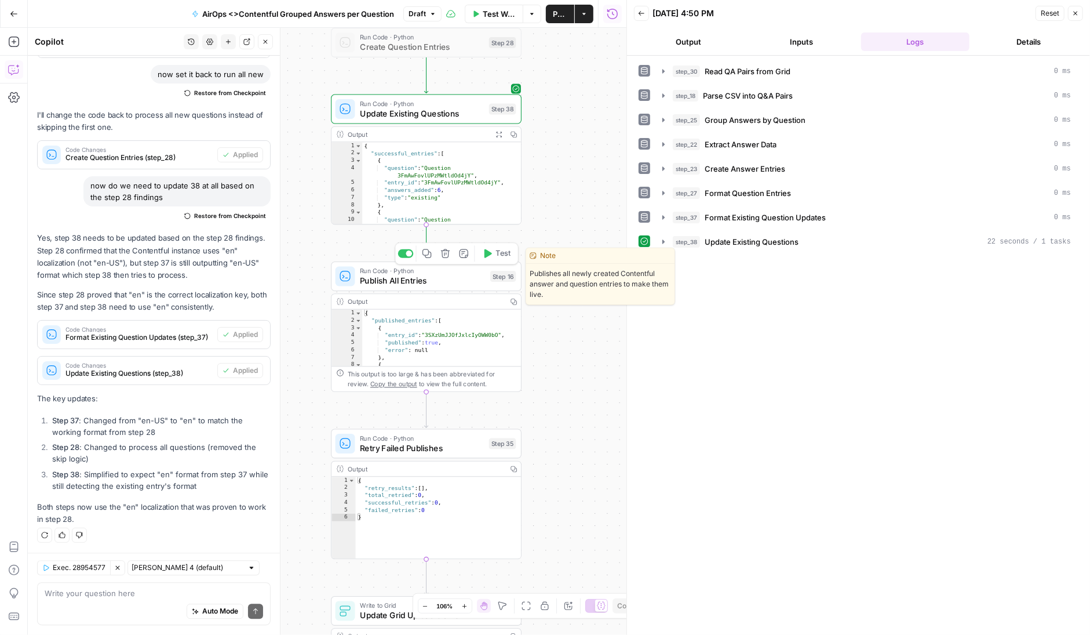
click at [488, 251] on icon "button" at bounding box center [489, 253] width 8 height 9
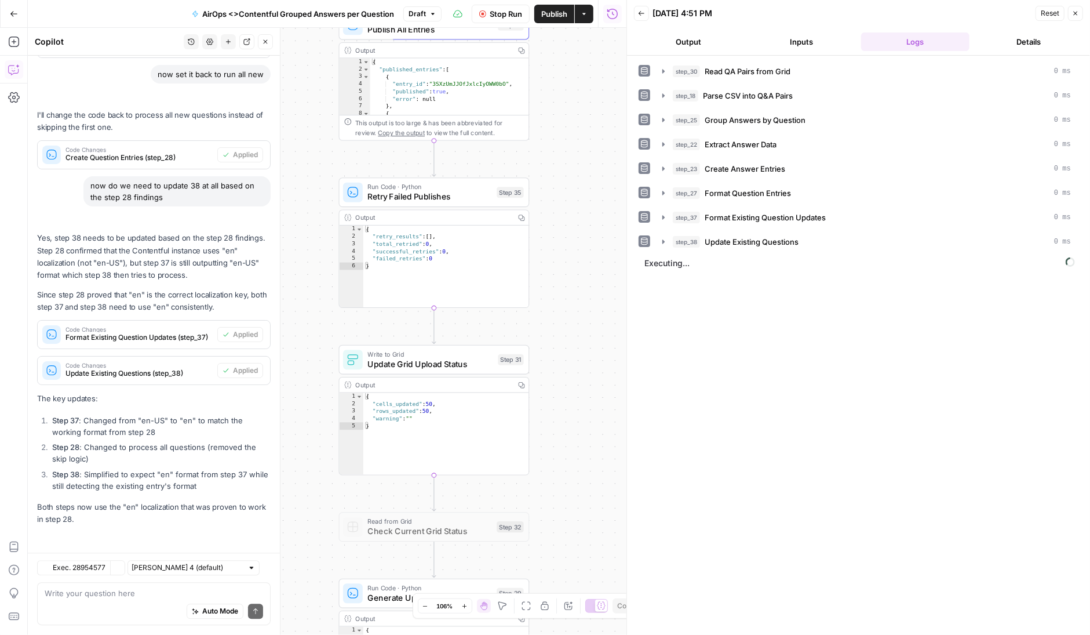
scroll to position [62717, 0]
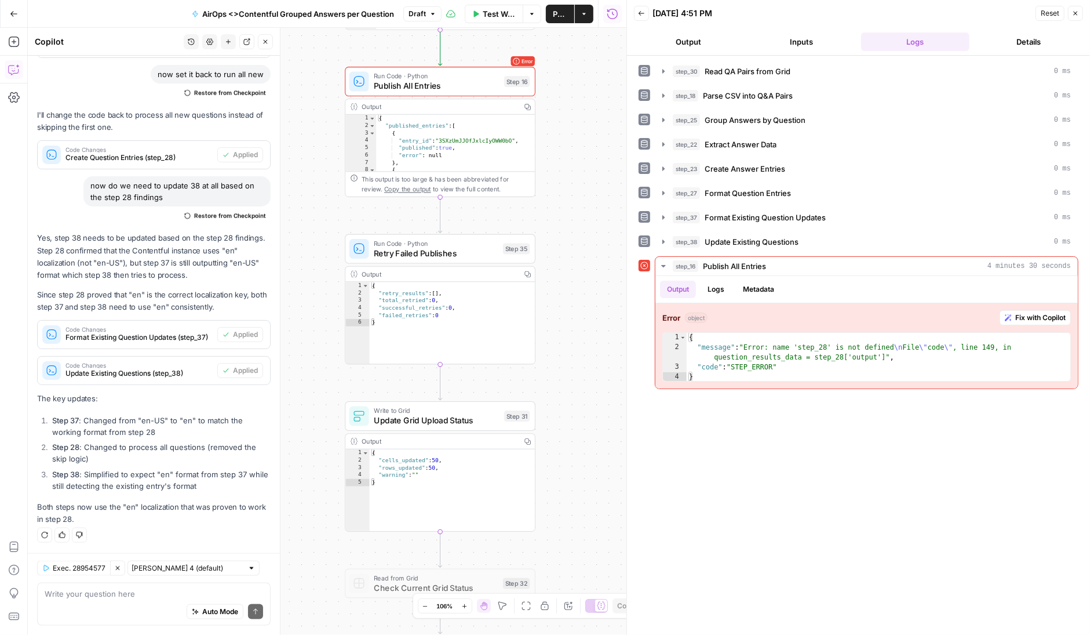
scroll to position [62717, 0]
click at [720, 288] on button "Logs" at bounding box center [716, 289] width 31 height 17
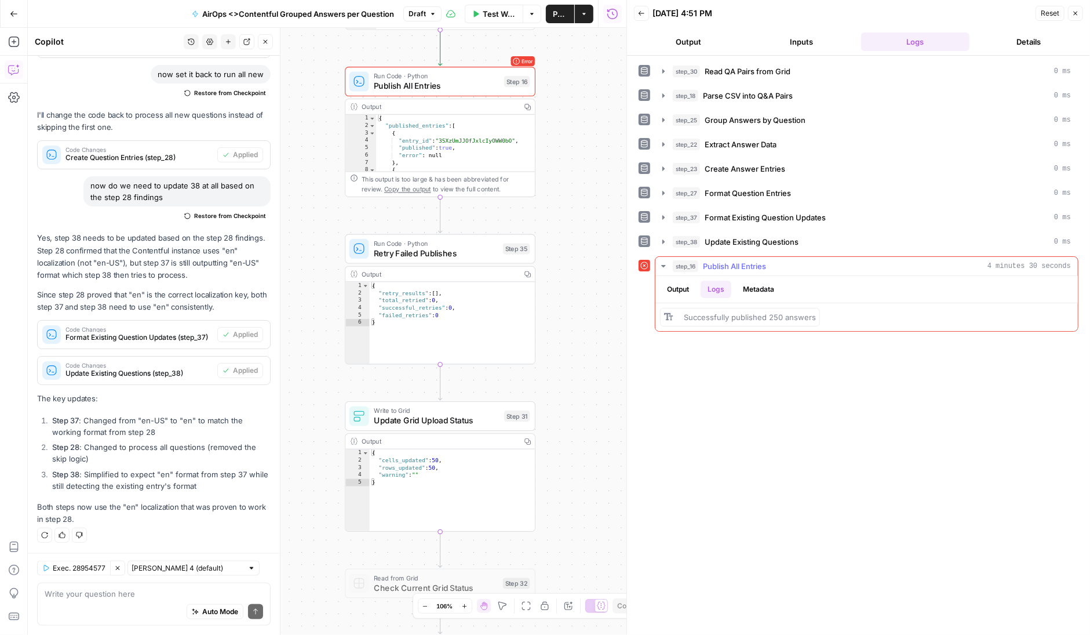
click at [682, 286] on button "Output" at bounding box center [678, 289] width 36 height 17
